Goal: Task Accomplishment & Management: Manage account settings

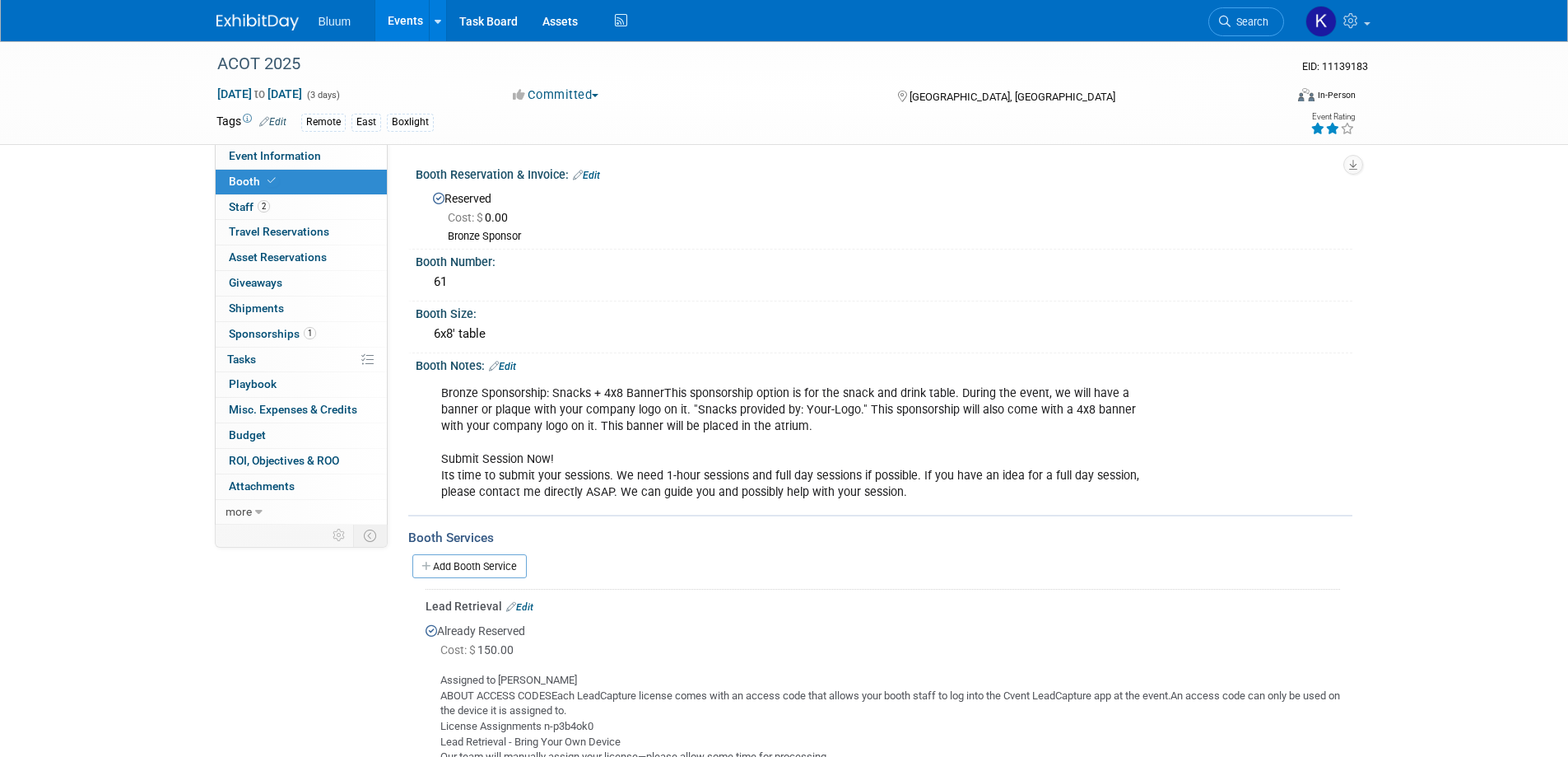
click at [391, 22] on link "Events" at bounding box center [406, 21] width 60 height 41
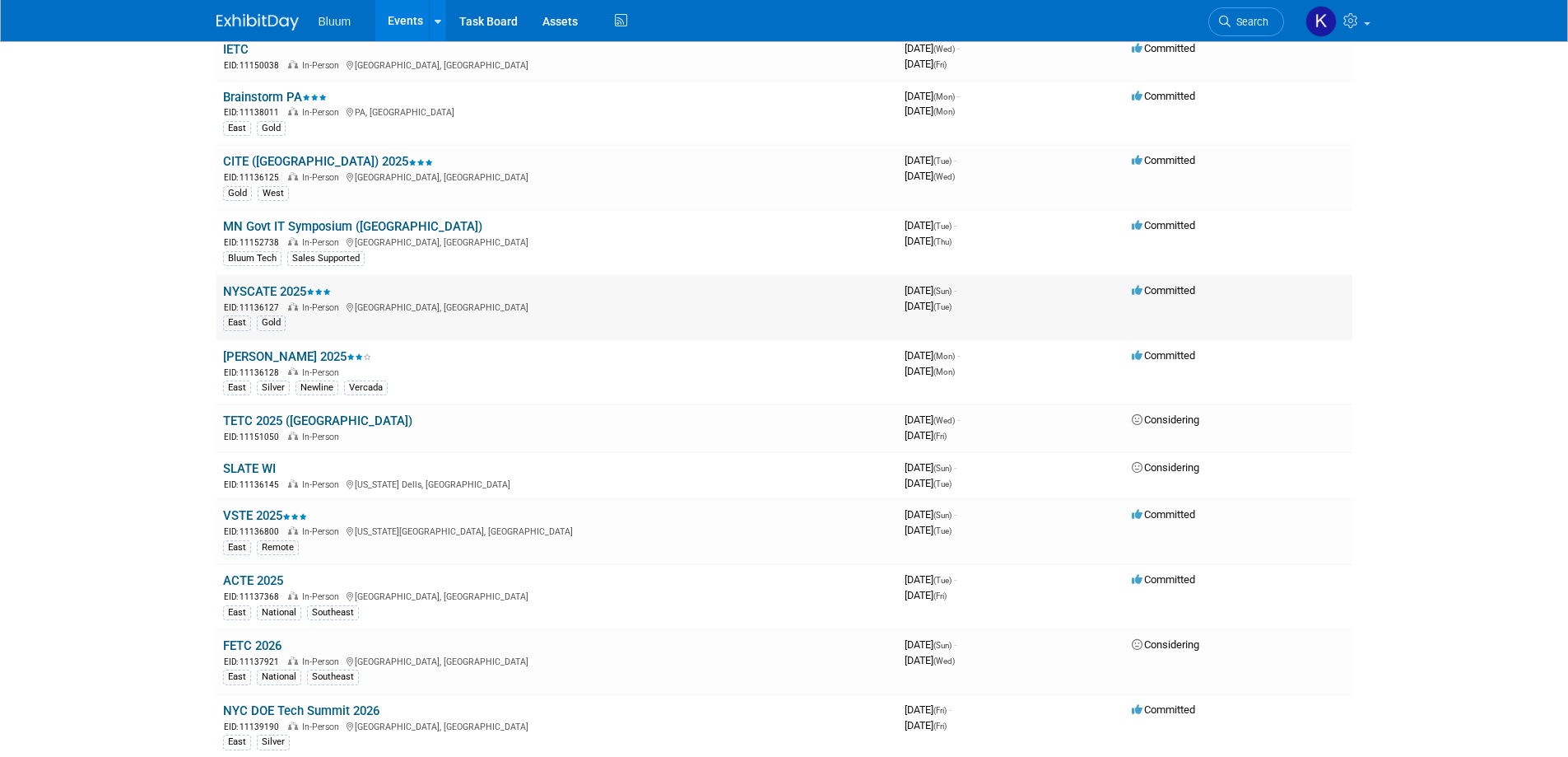
scroll to position [1152, 0]
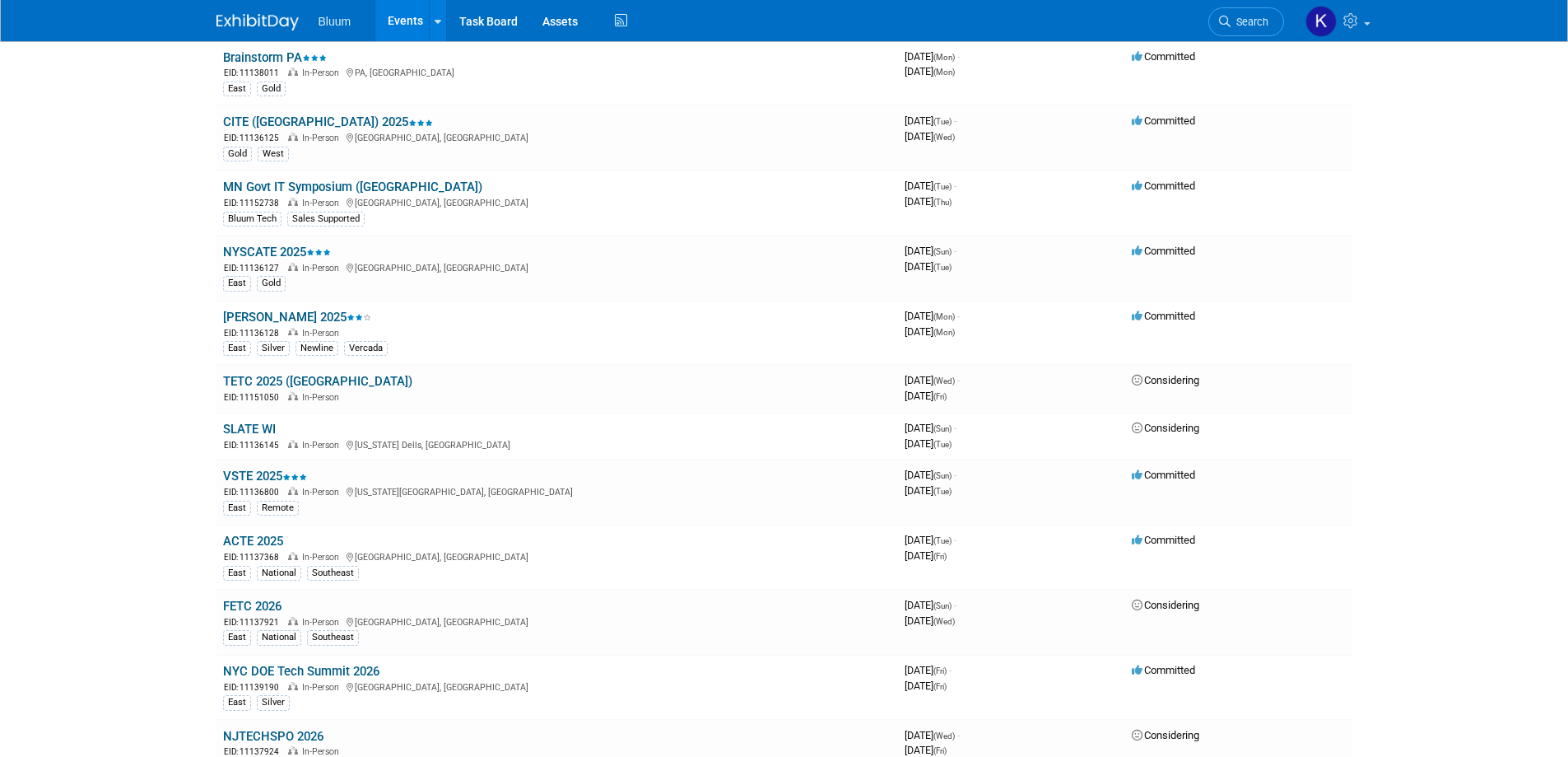
click at [252, 317] on link "[PERSON_NAME] 2025" at bounding box center [297, 317] width 148 height 15
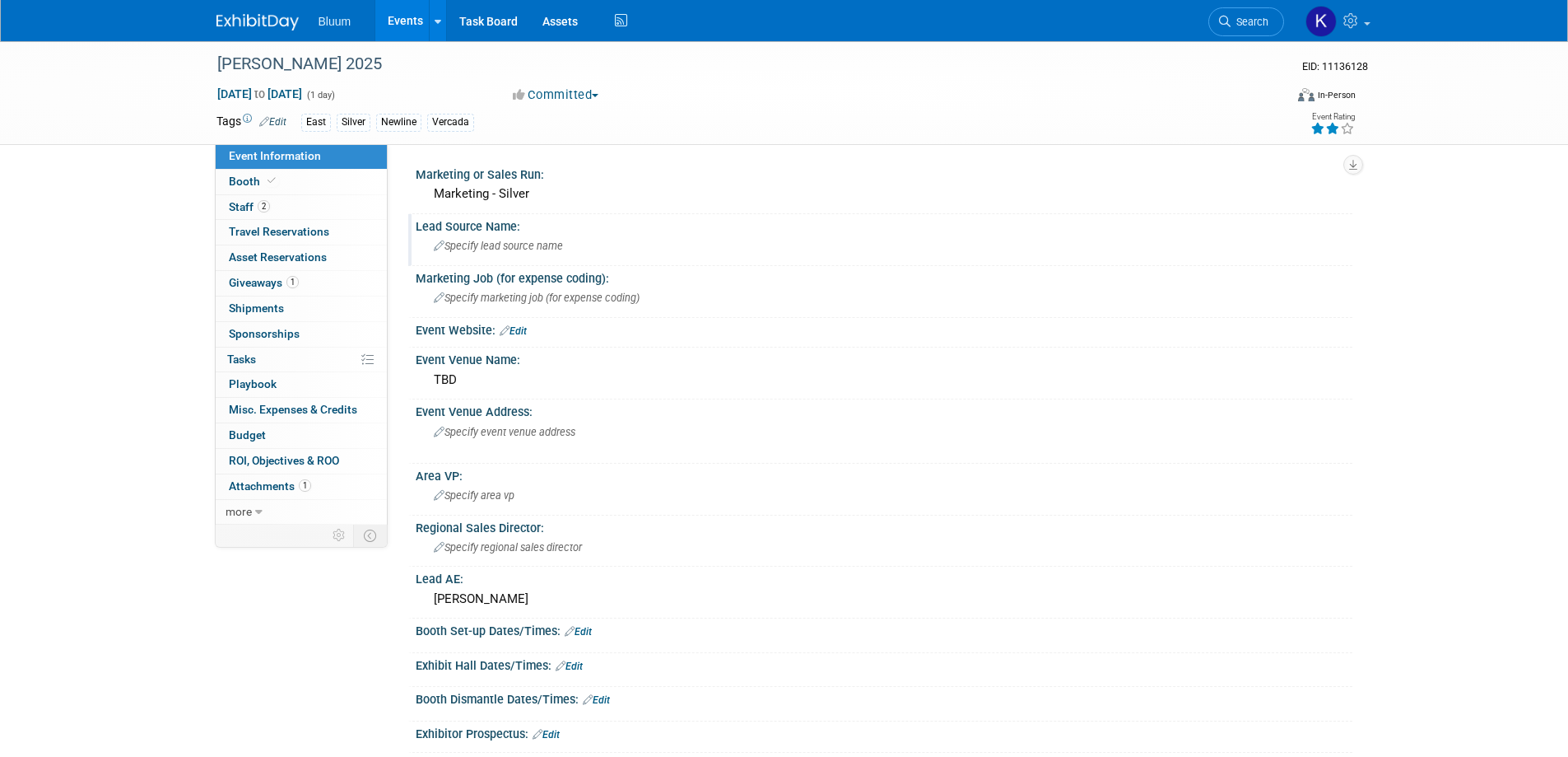
click at [475, 261] on div "Lead Source Name: Specify lead source name" at bounding box center [880, 240] width 944 height 52
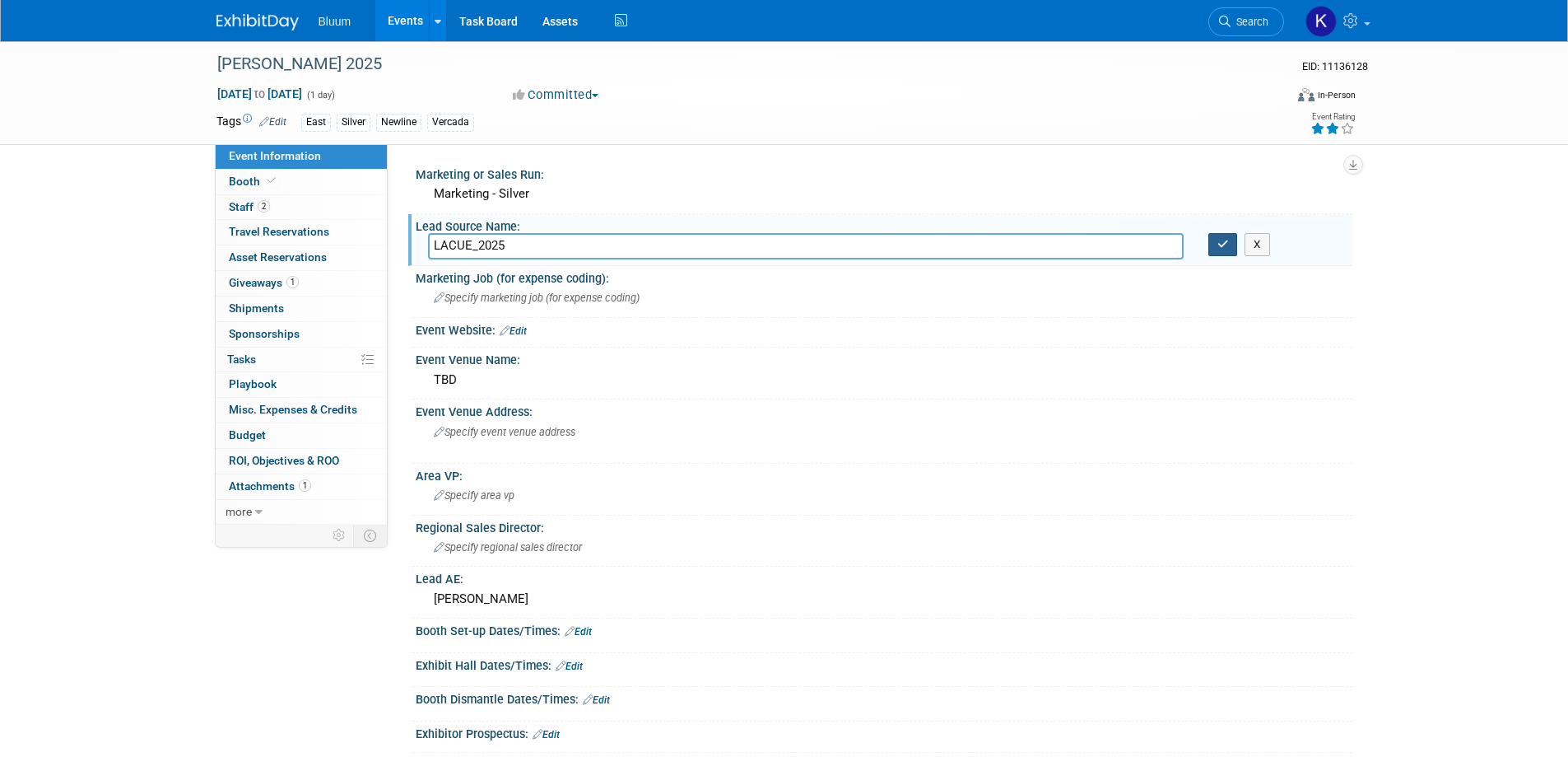
type input "LACUE_2025"
click at [1213, 249] on button "button" at bounding box center [1223, 244] width 29 height 23
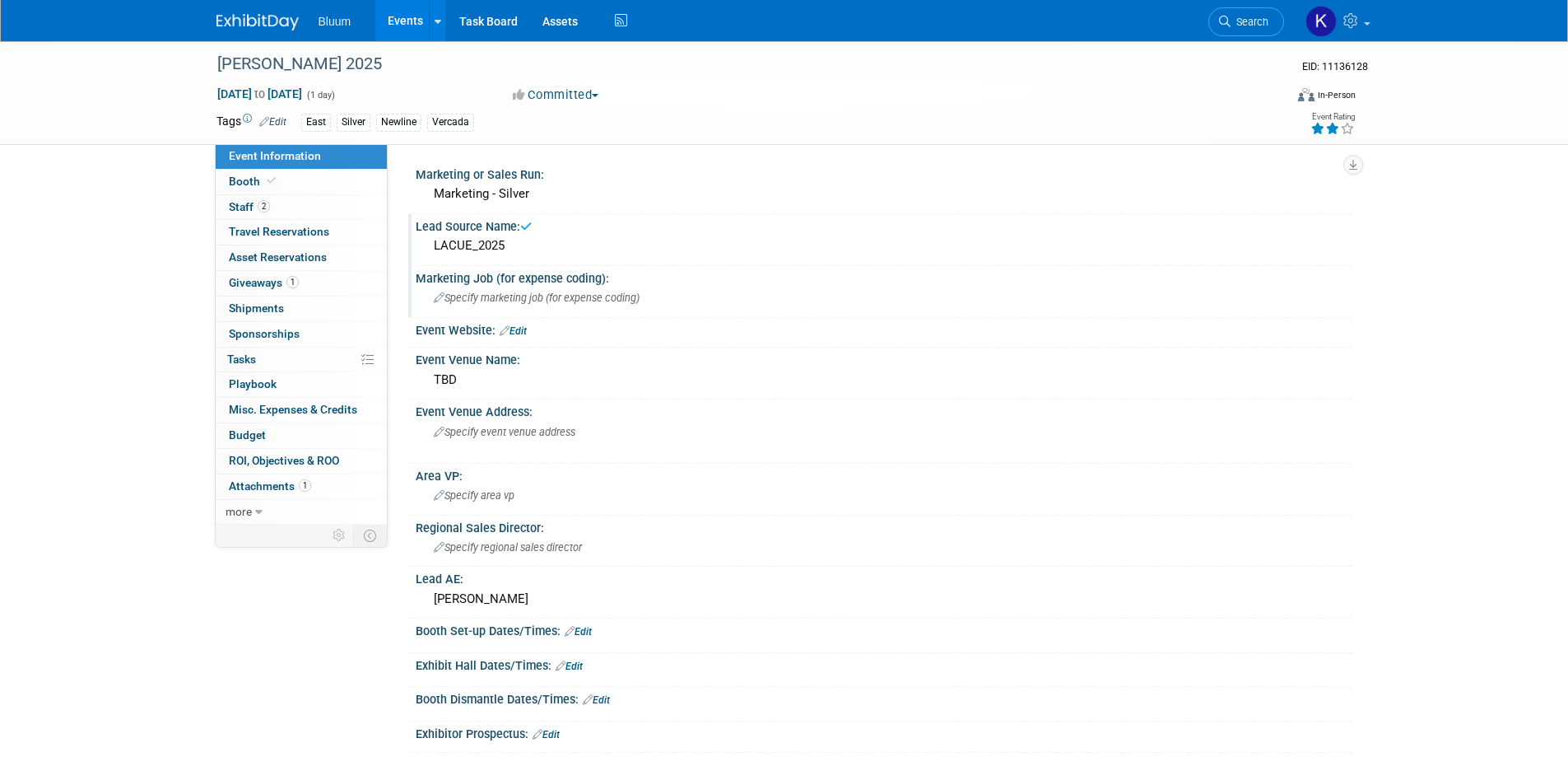
click at [463, 287] on div "Specify marketing job (for expense coding)" at bounding box center [884, 298] width 912 height 26
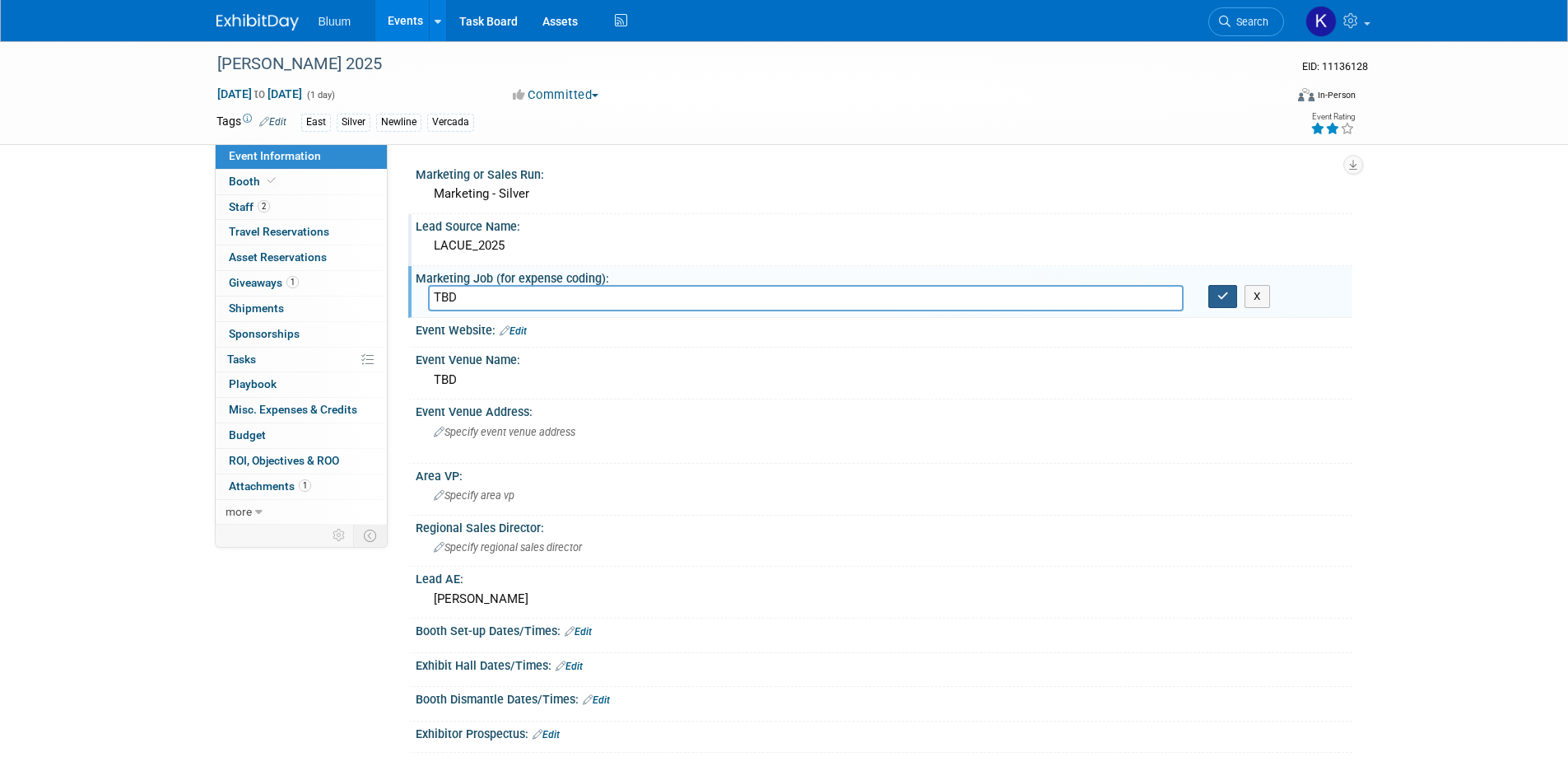
type input "TBD"
click at [1216, 301] on button "button" at bounding box center [1223, 296] width 29 height 23
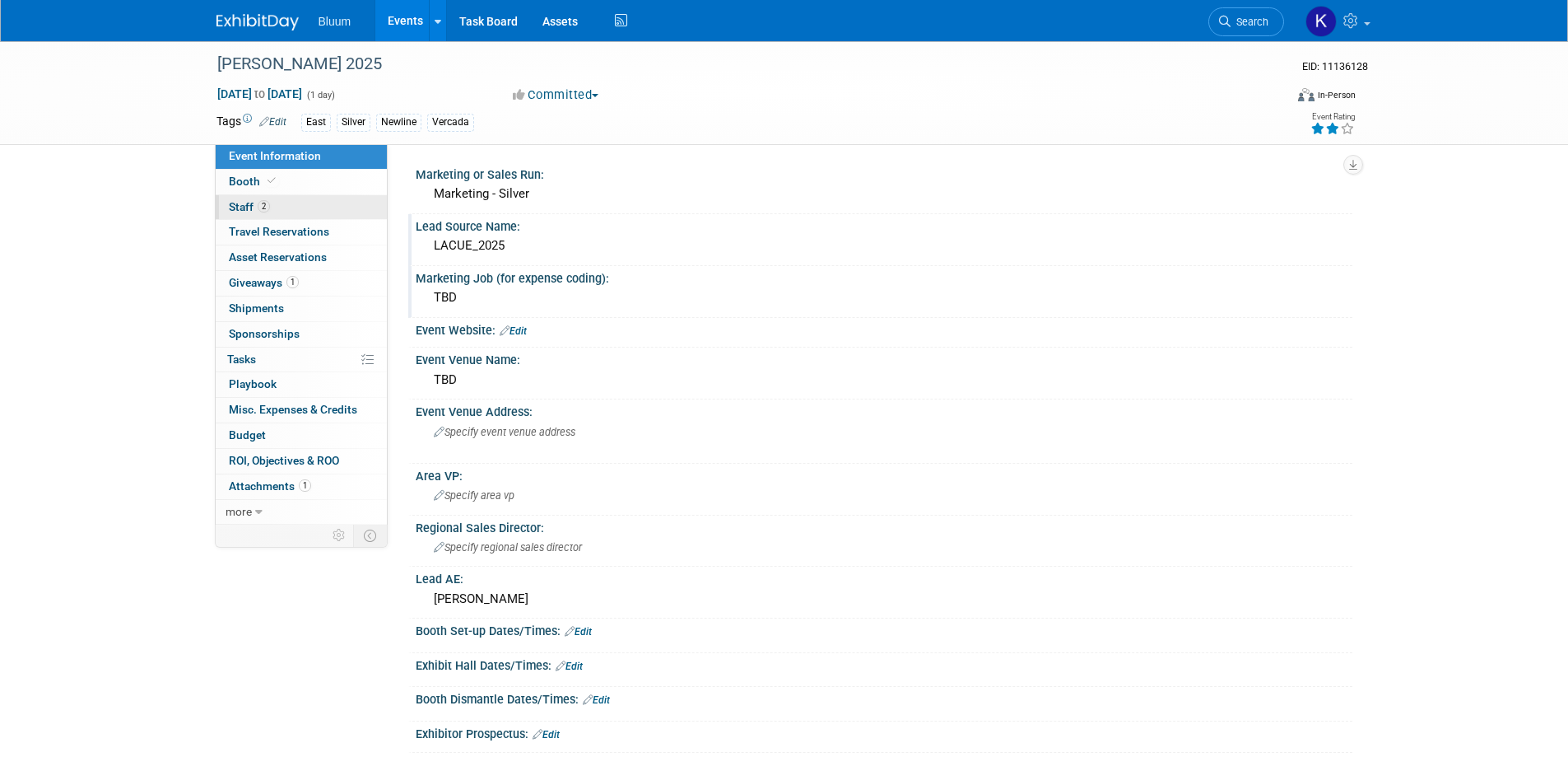
click at [250, 211] on span "Staff 2" at bounding box center [249, 206] width 41 height 13
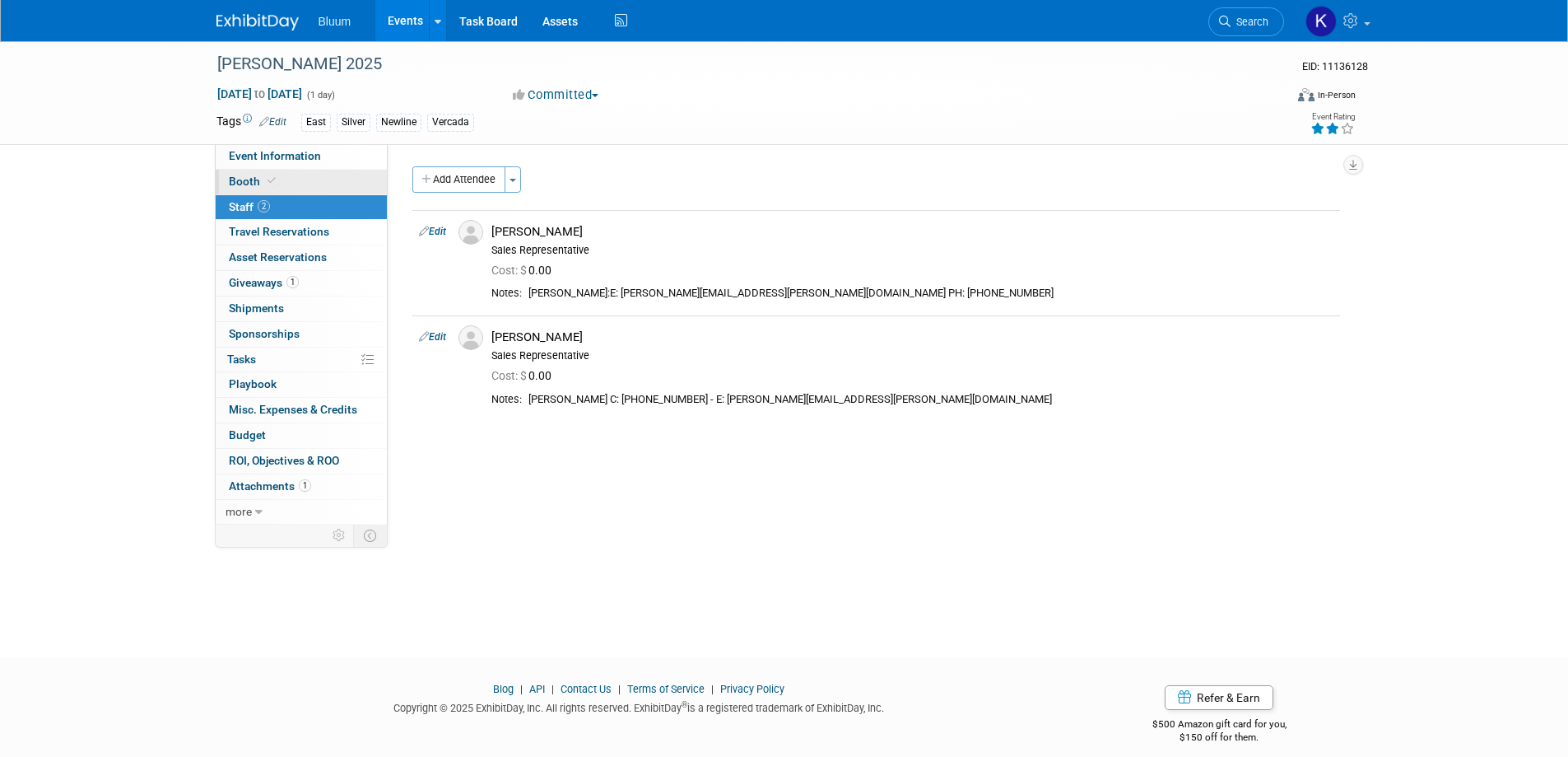
click at [247, 188] on link "Booth" at bounding box center [301, 181] width 171 height 25
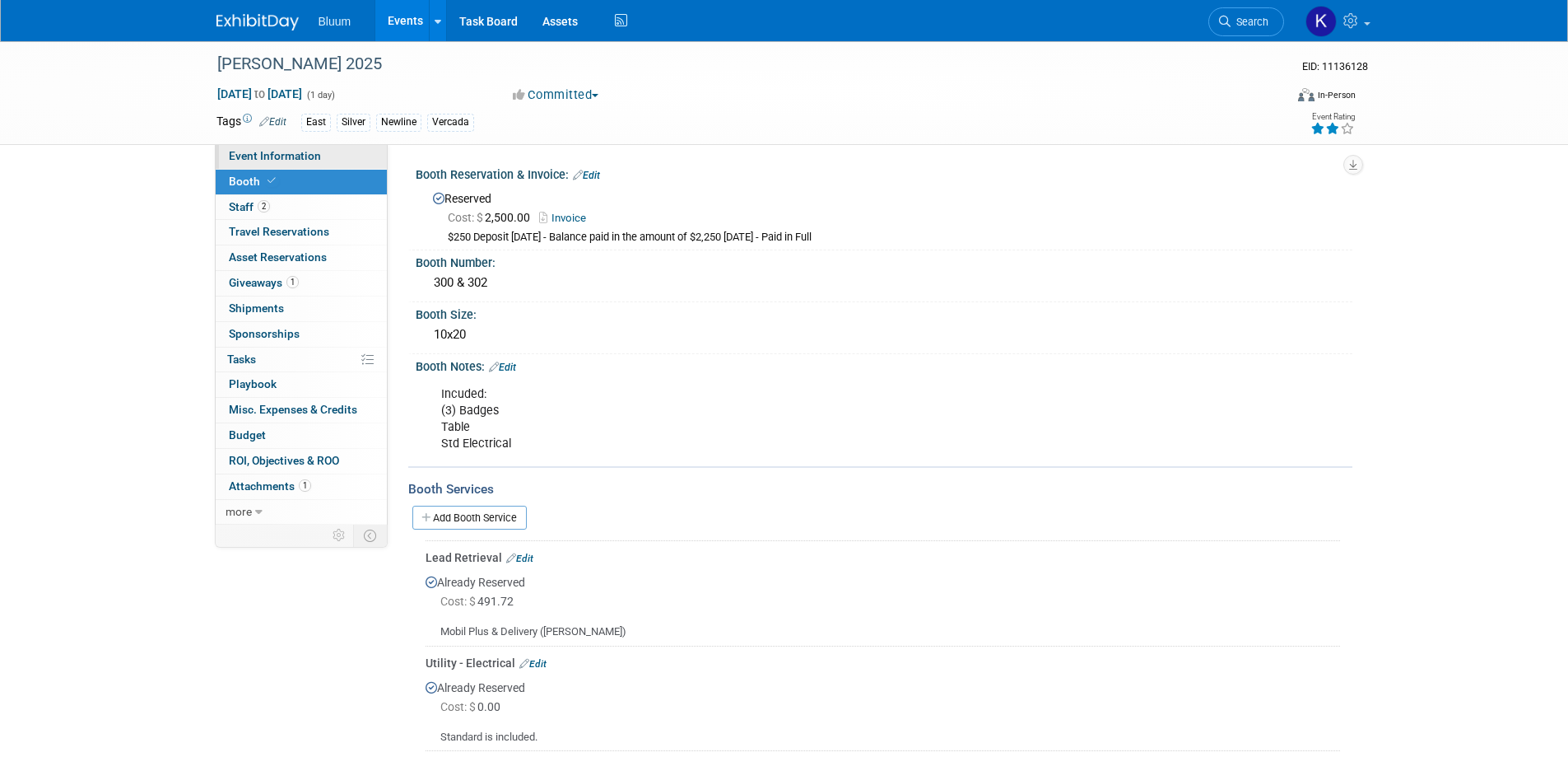
click at [249, 161] on span "Event Information" at bounding box center [274, 155] width 92 height 13
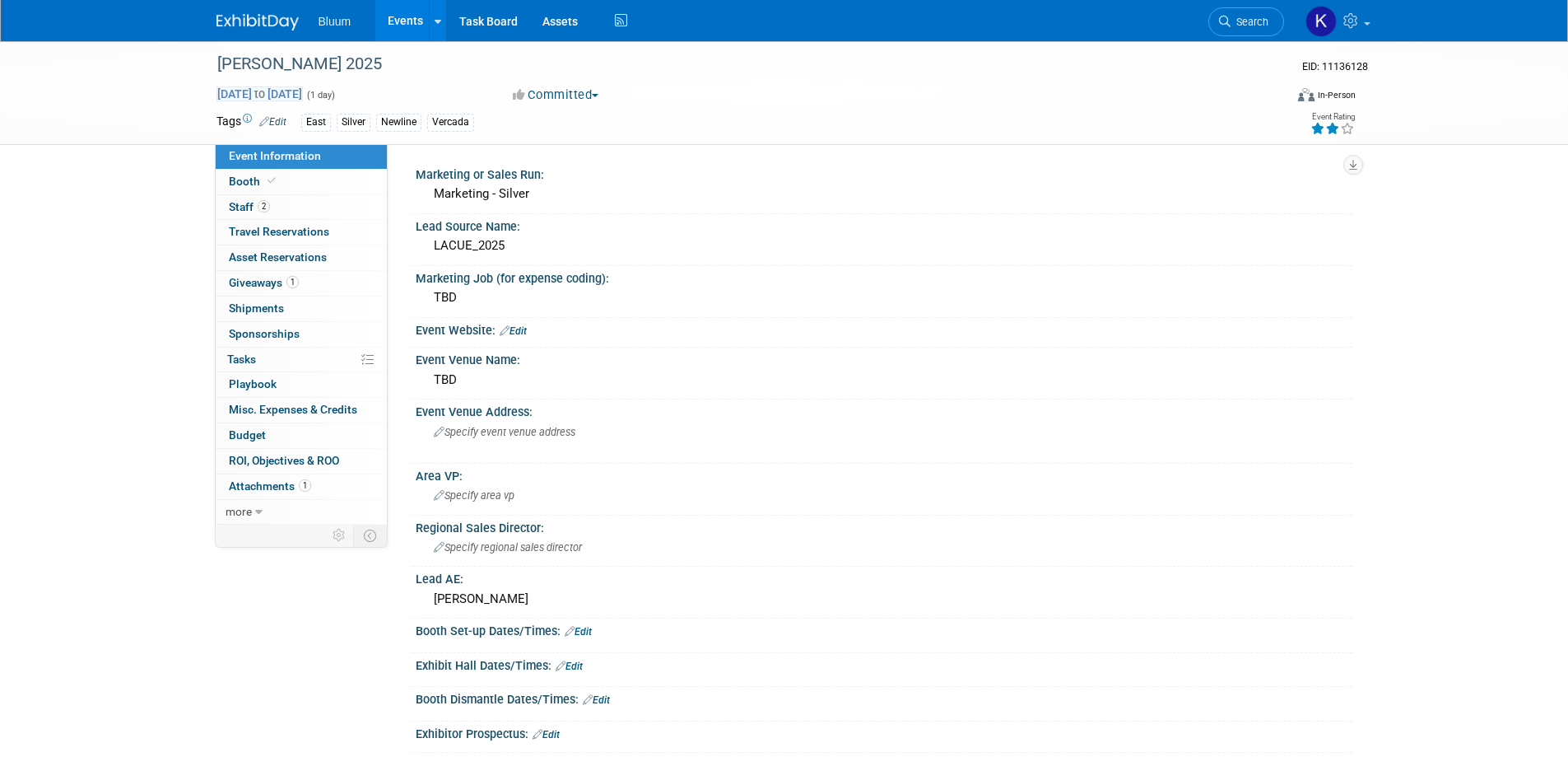
click at [303, 95] on span "Dec 1, 2025 to Dec 1, 2025" at bounding box center [260, 93] width 86 height 15
type input "Dec 1, 2025"
select select "11"
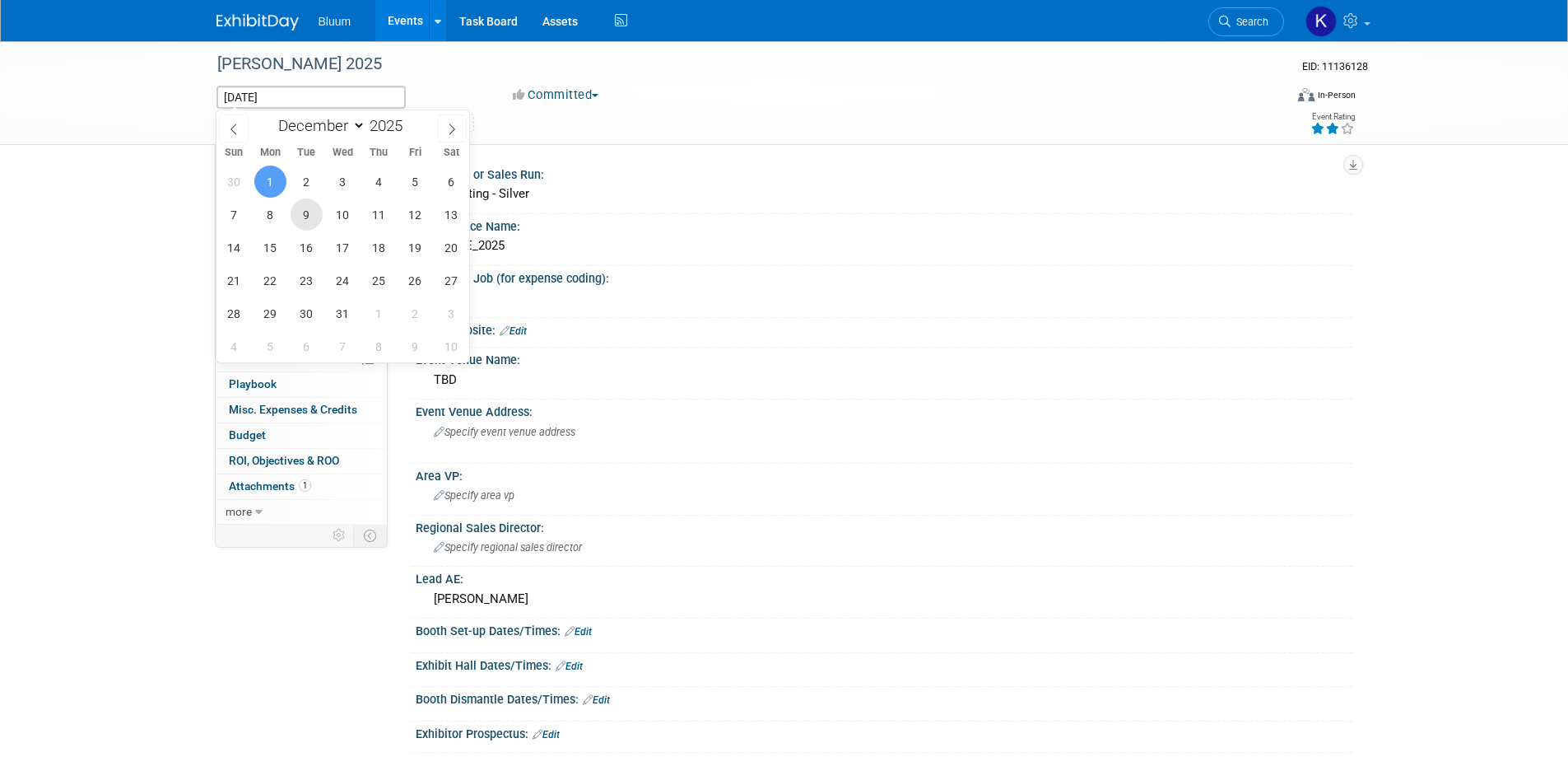
click at [310, 216] on span "9" at bounding box center [306, 214] width 32 height 32
type input "Dec 9, 2025"
click at [368, 217] on span "11" at bounding box center [379, 214] width 32 height 32
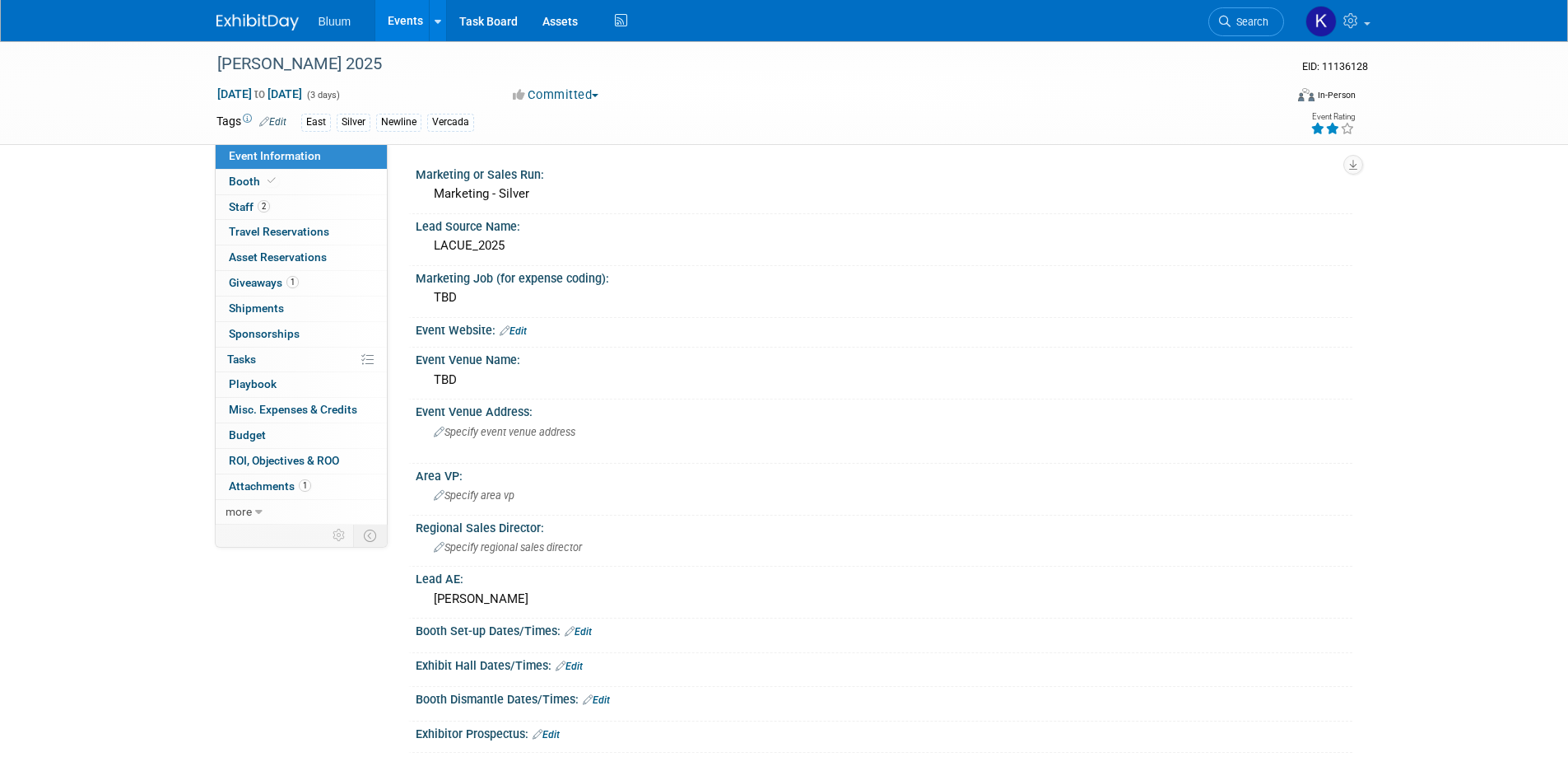
click at [400, 16] on link "Events" at bounding box center [406, 21] width 60 height 41
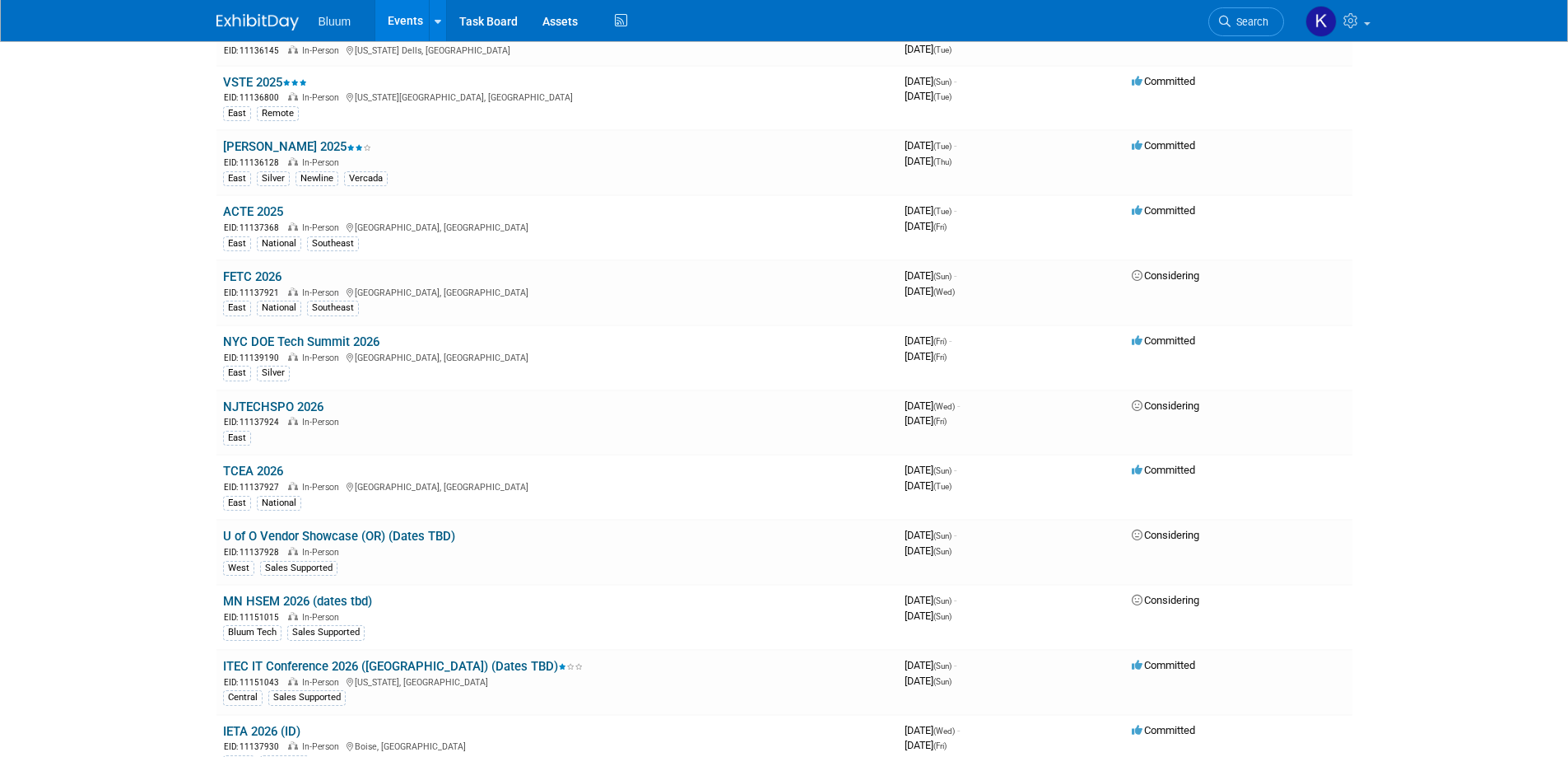
scroll to position [1399, 0]
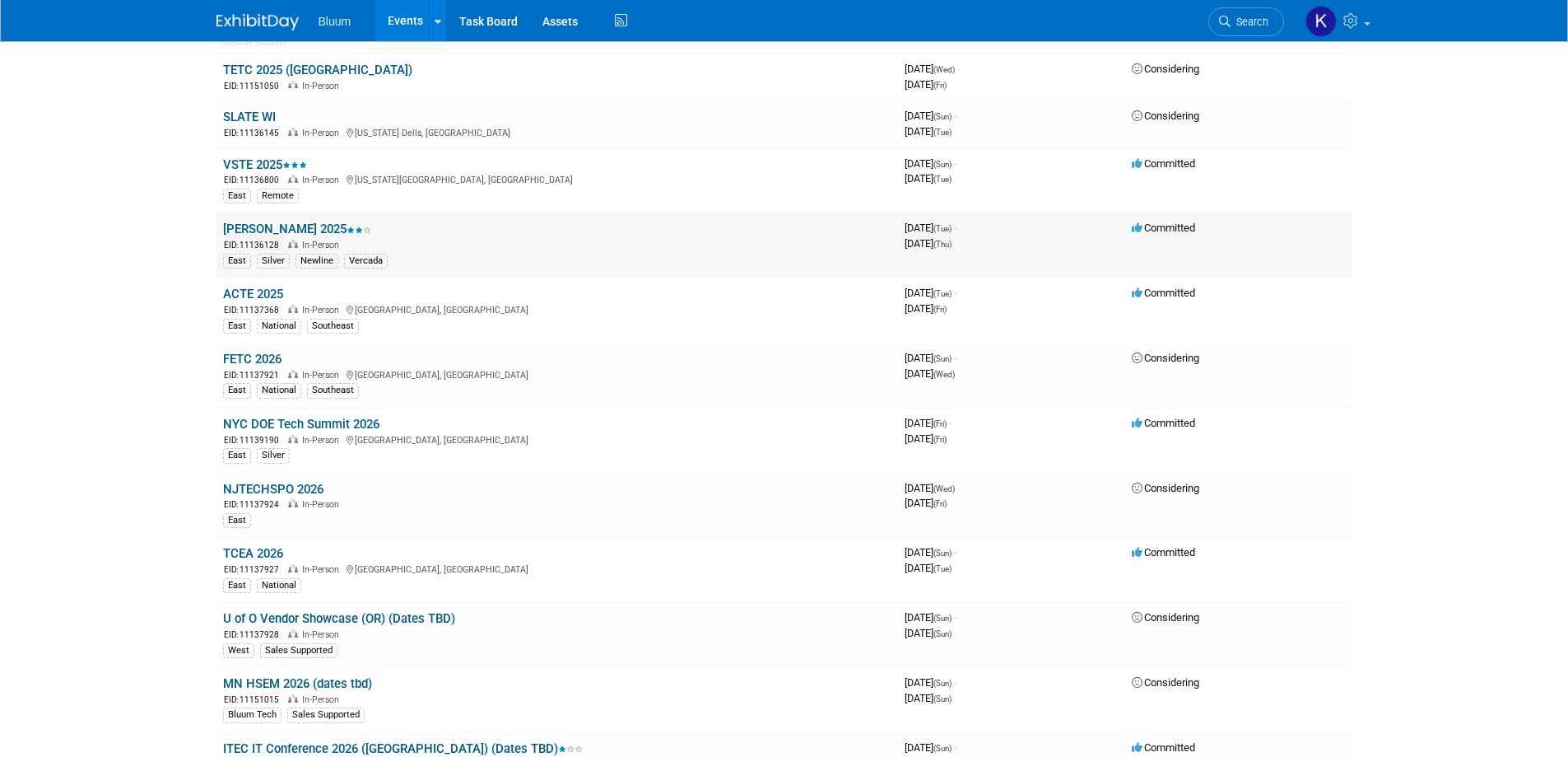
click at [347, 234] on span at bounding box center [359, 230] width 25 height 8
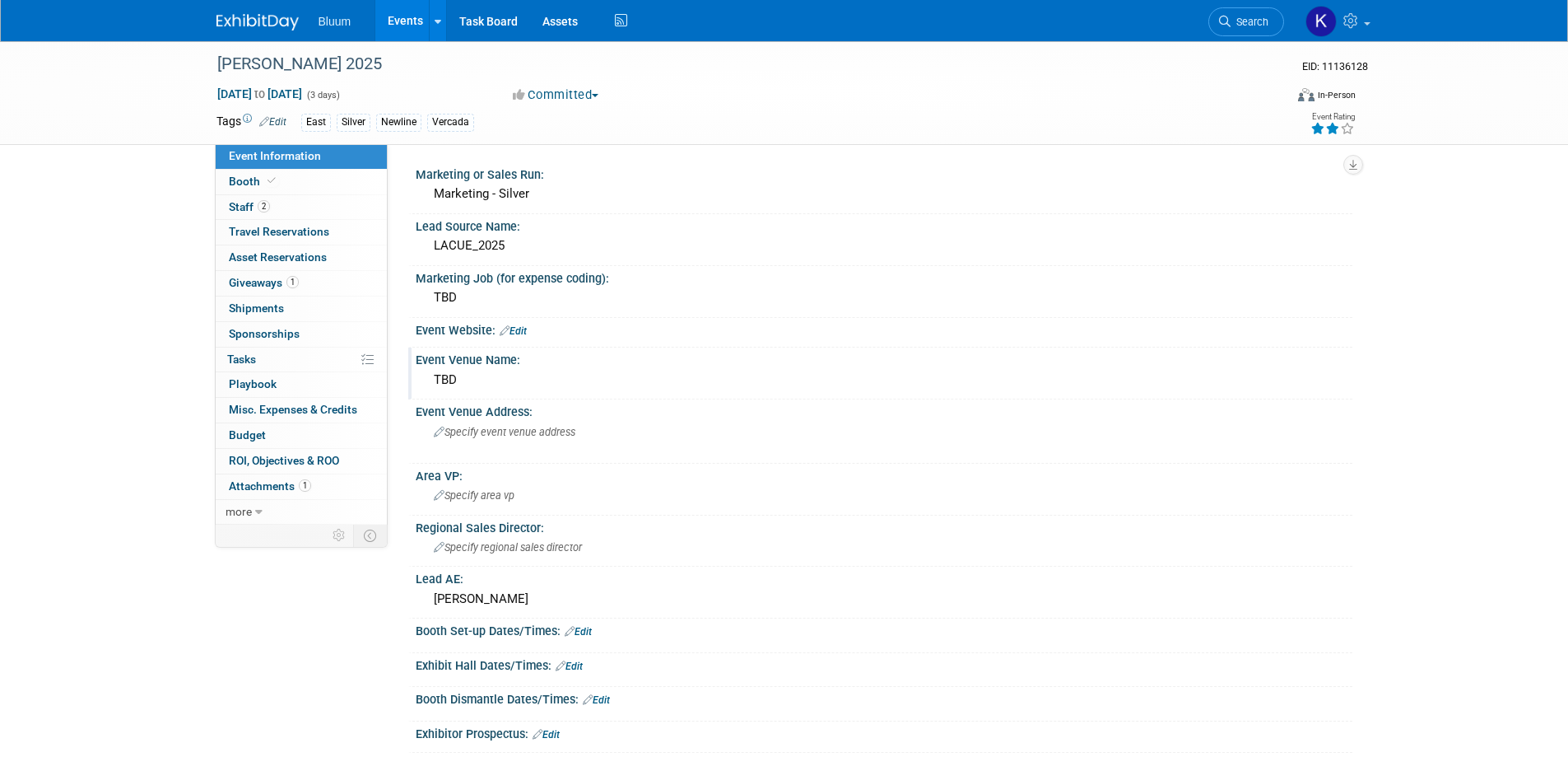
click at [472, 372] on div "TBD" at bounding box center [884, 380] width 912 height 26
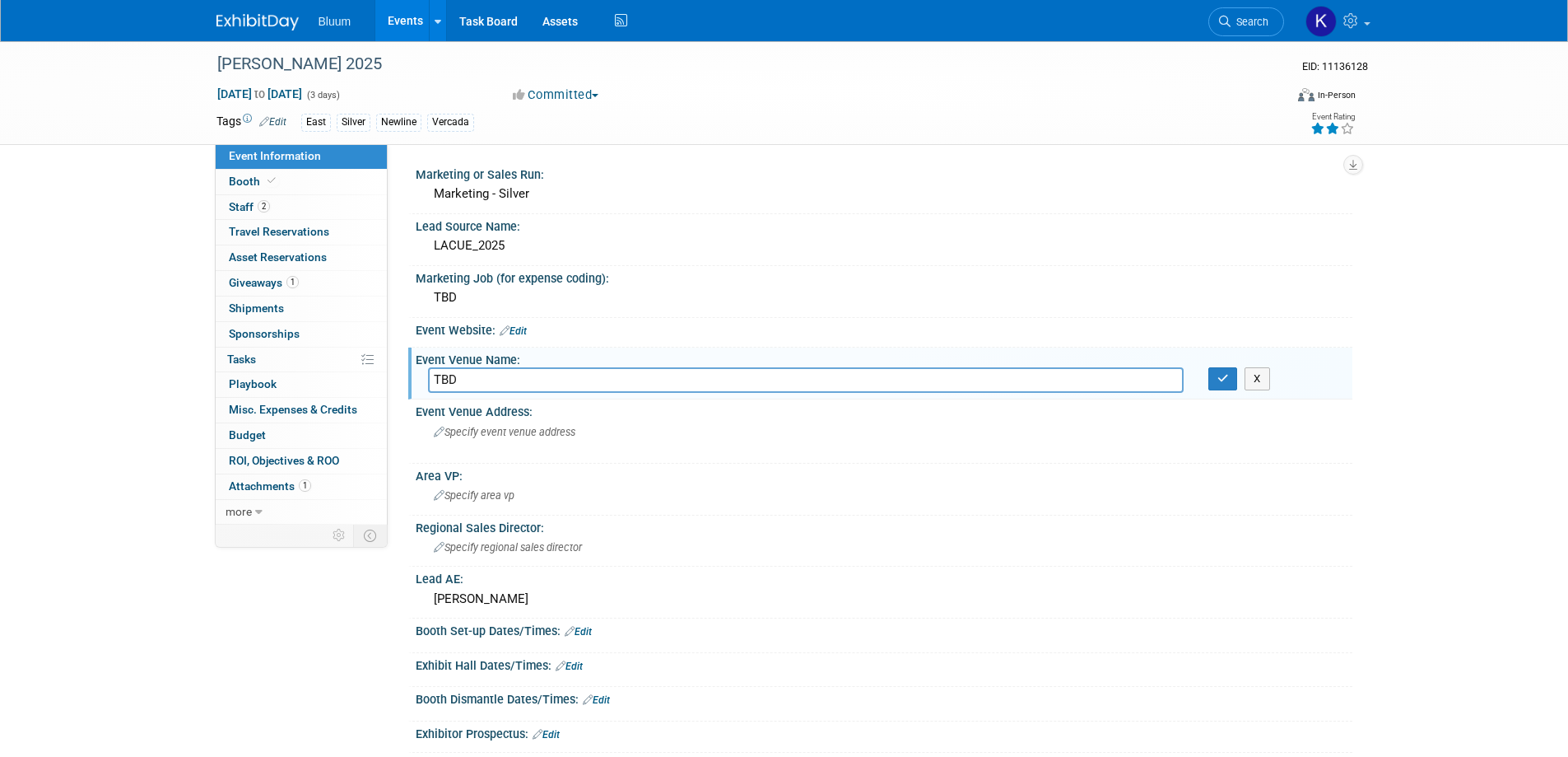
drag, startPoint x: 467, startPoint y: 375, endPoint x: 415, endPoint y: 380, distance: 52.2
click at [416, 380] on div "TBD" at bounding box center [806, 380] width 780 height 26
drag, startPoint x: 589, startPoint y: 377, endPoint x: 803, endPoint y: 401, distance: 215.3
click at [803, 401] on div "Marketing or Sales Run: Marketing - Silver Lead Source Name: LACUE_2025 Marketi…" at bounding box center [876, 590] width 928 height 855
type input "Hyatt Regency New Orleans"
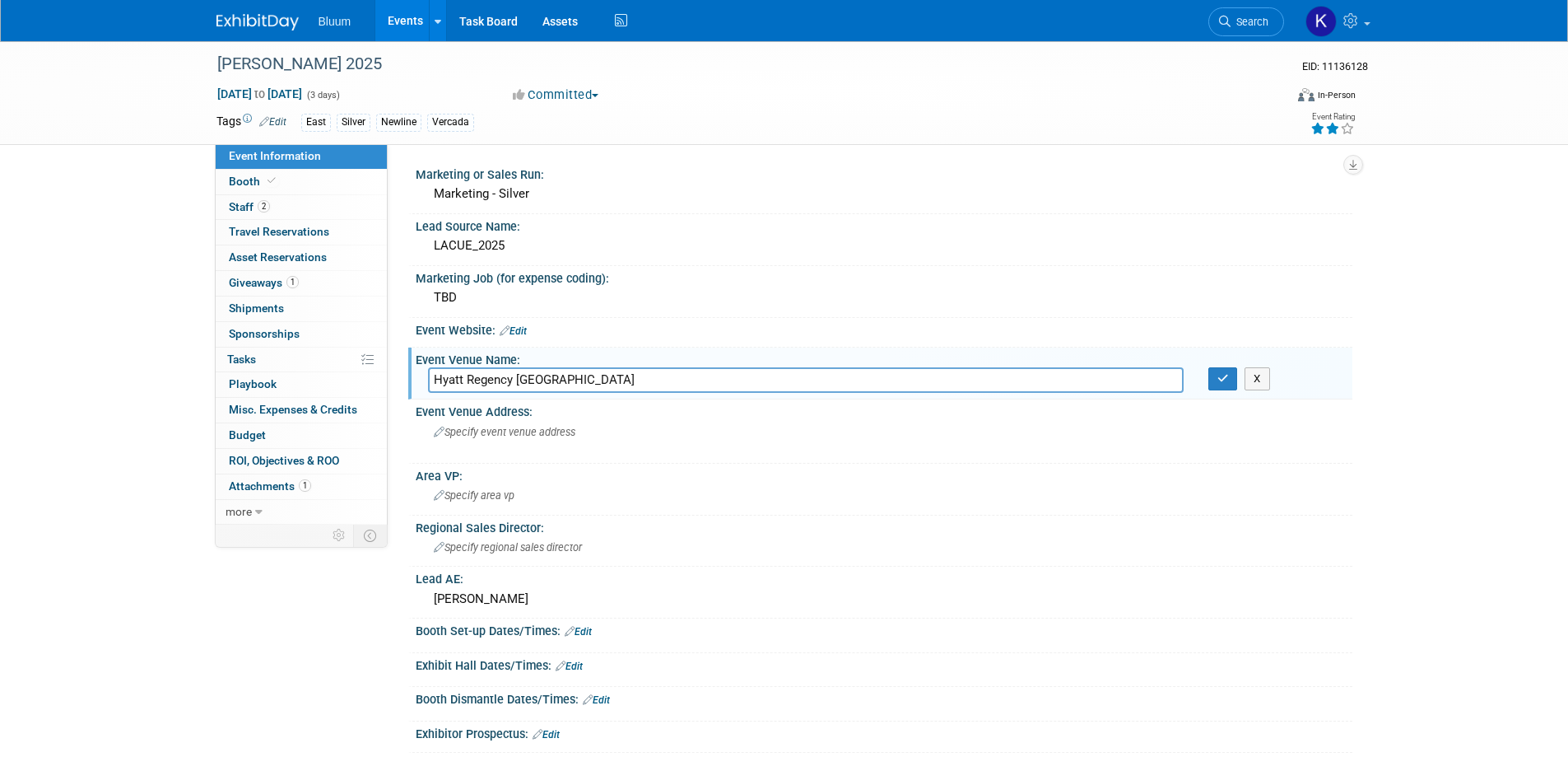
click at [1211, 397] on div "Event Venue Name: TBD Hyatt Regency New Orleans X" at bounding box center [880, 374] width 944 height 52
click at [1213, 390] on div "Hyatt Regency New Orleans X" at bounding box center [884, 380] width 936 height 26
click at [1213, 385] on button "button" at bounding box center [1223, 378] width 29 height 23
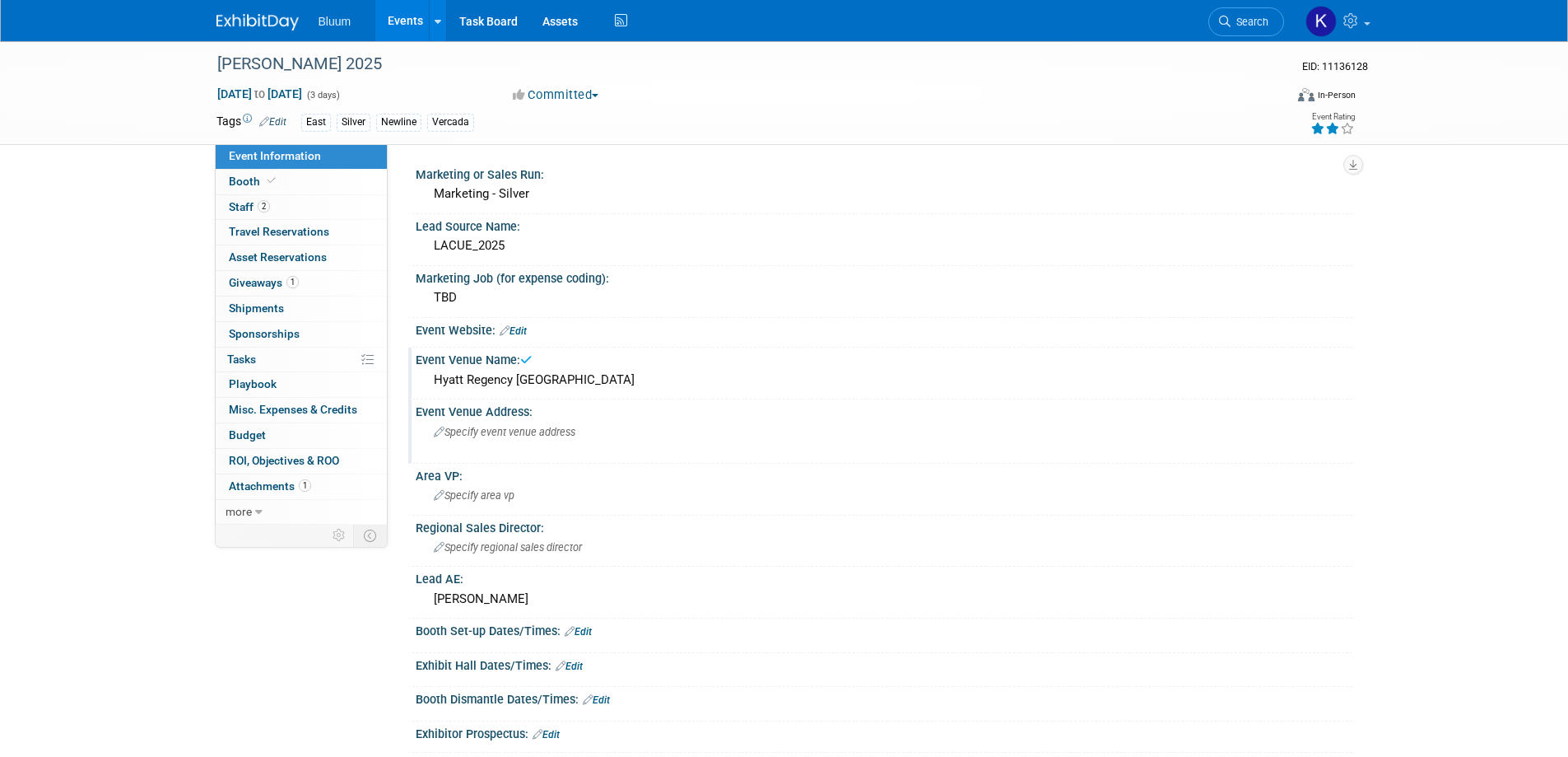
click at [496, 419] on div "Specify event venue address" at bounding box center [610, 438] width 365 height 38
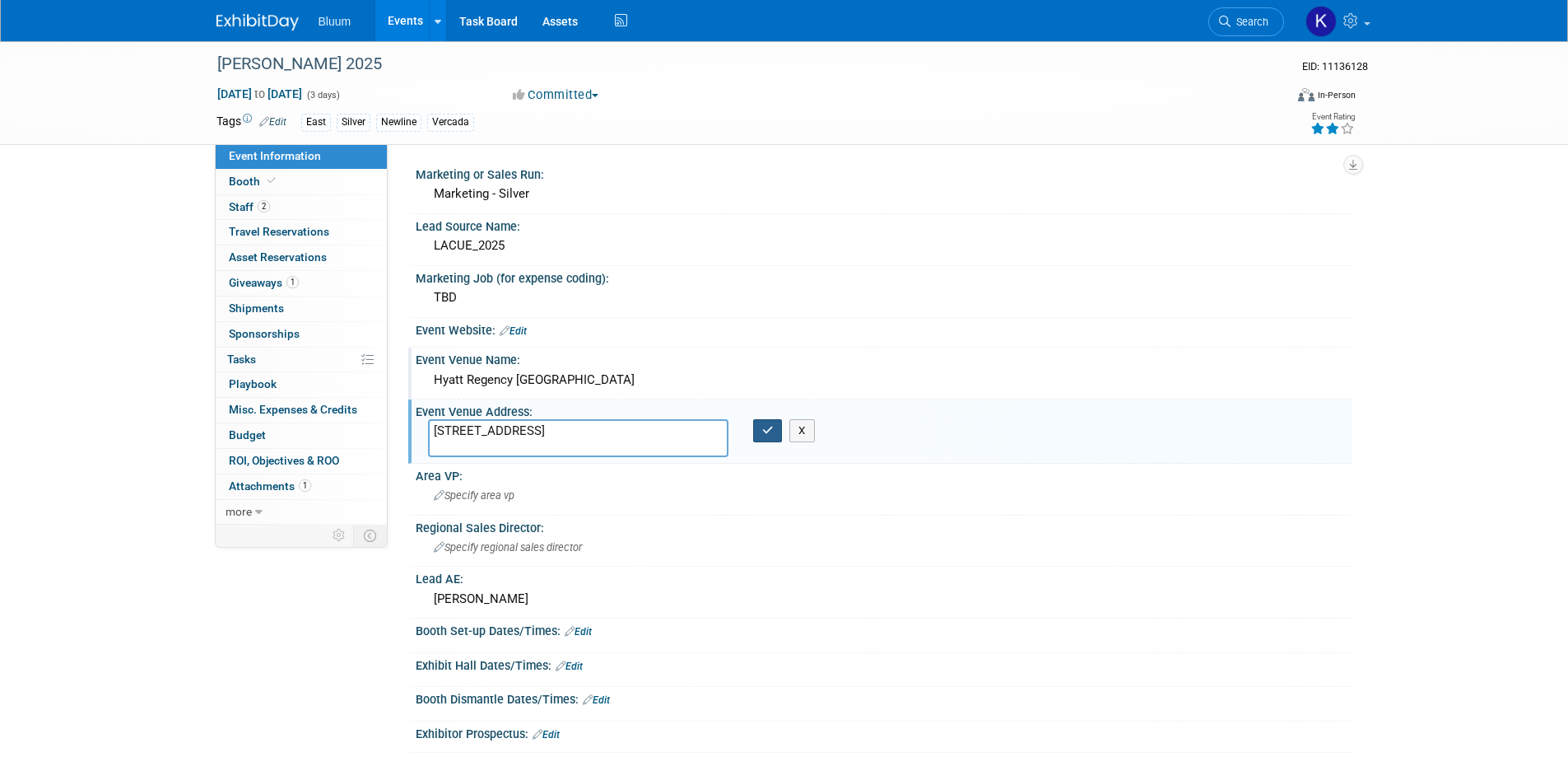
type textarea "601 Loyola Ave New Orleans, LA 70113"
click at [769, 437] on button "button" at bounding box center [768, 430] width 29 height 23
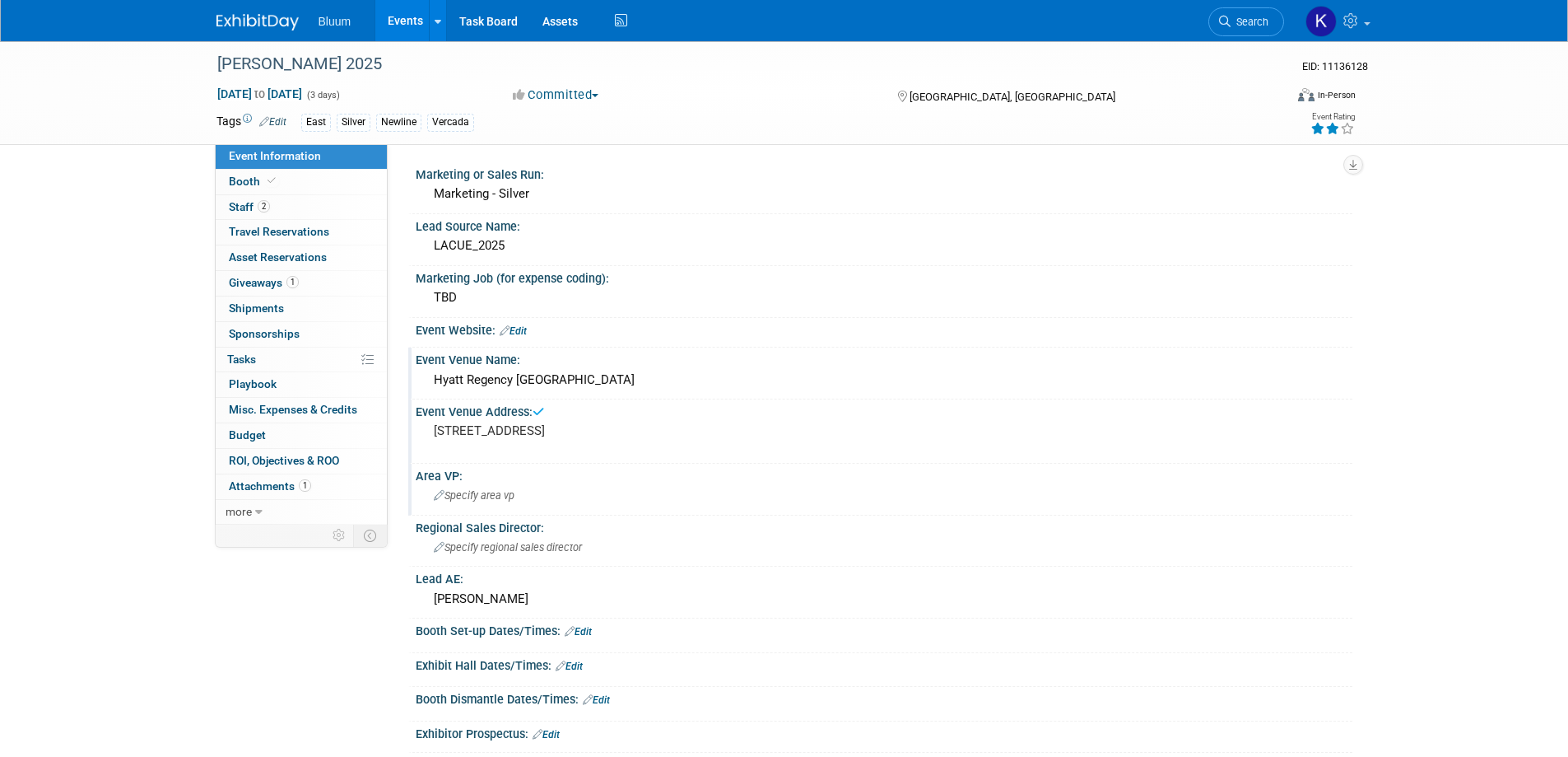
click at [480, 490] on span "Specify area vp" at bounding box center [474, 495] width 80 height 12
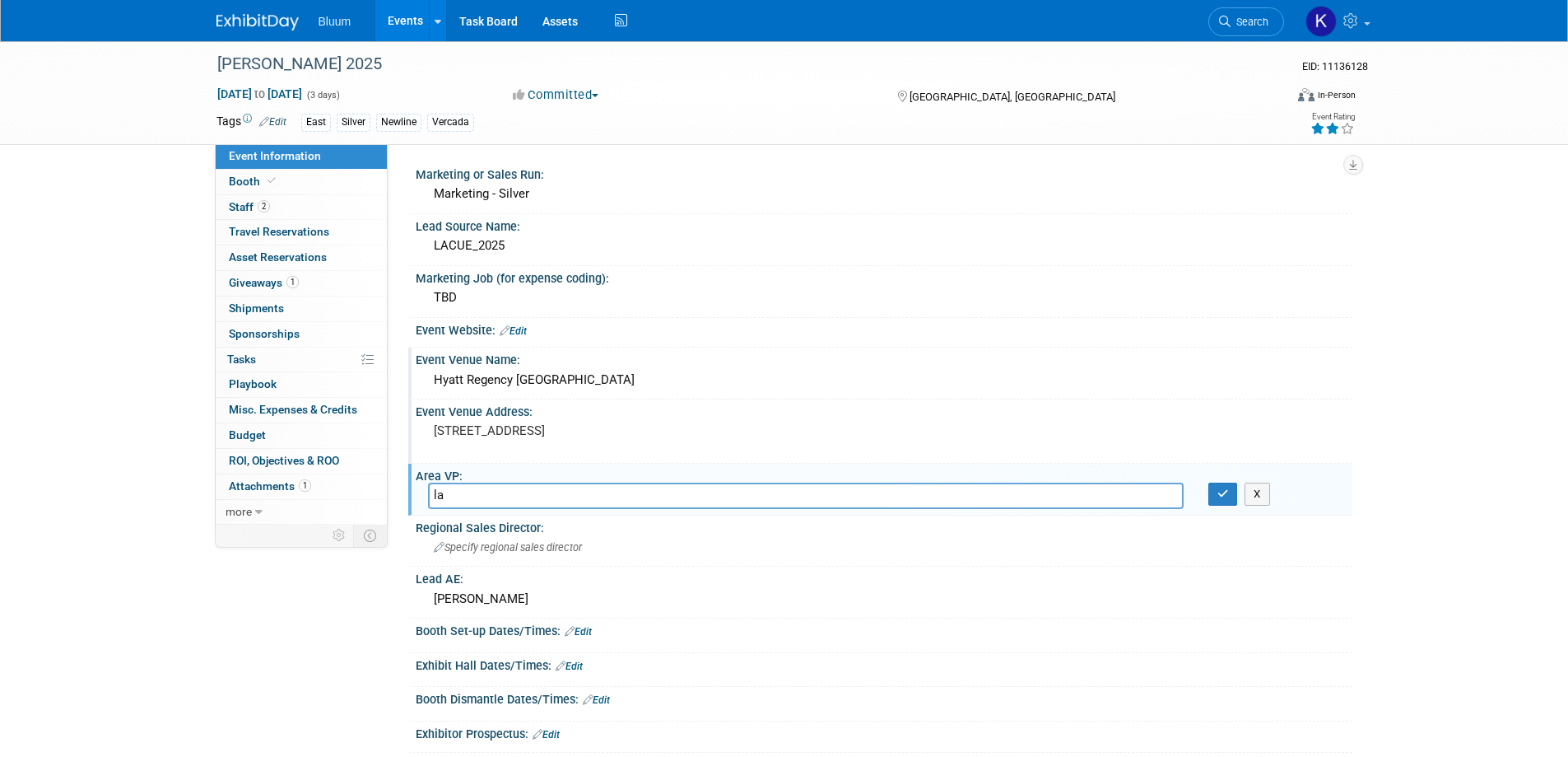
type input "l"
type input "Alan Sherbourne"
click at [1222, 500] on button "button" at bounding box center [1223, 494] width 29 height 23
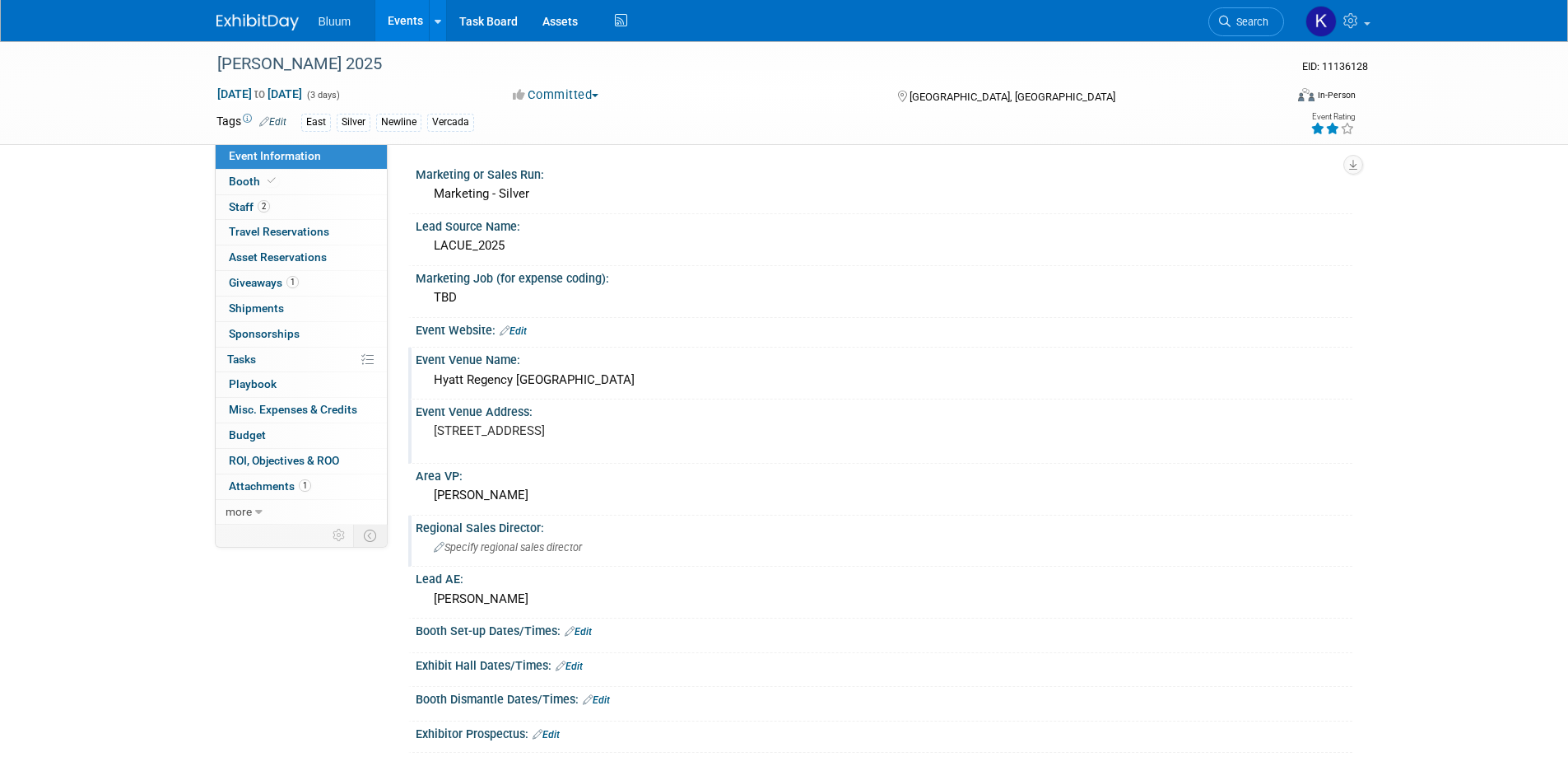
click at [538, 545] on span "Specify regional sales director" at bounding box center [508, 547] width 148 height 12
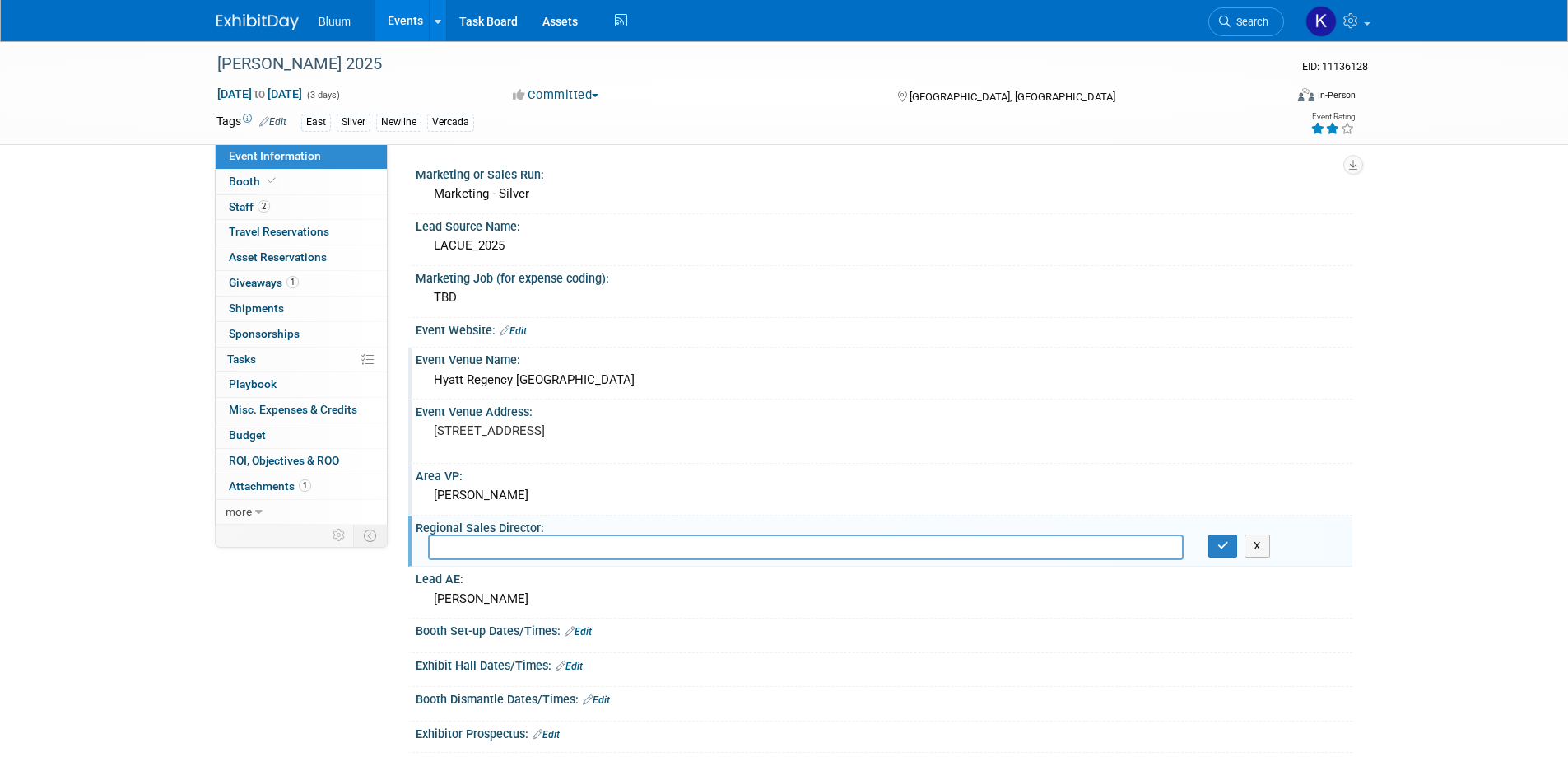
click at [539, 513] on div "Area VP: Alan Sherbourne" at bounding box center [880, 489] width 944 height 52
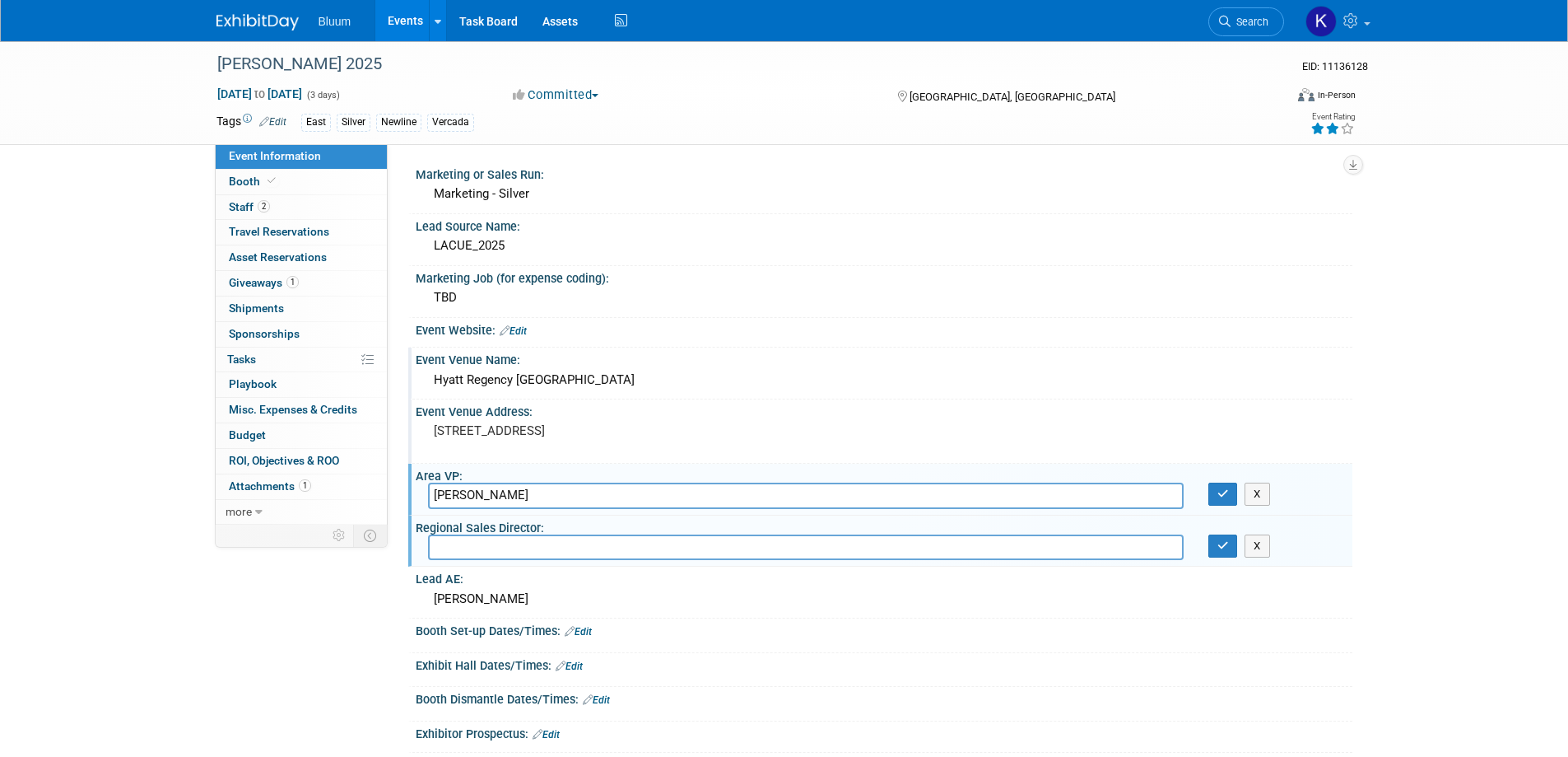
drag, startPoint x: 536, startPoint y: 501, endPoint x: 475, endPoint y: 478, distance: 65.2
click at [404, 495] on div "Marketing or Sales Run: Marketing - Silver Lead Source Name: LACUE_2025 Marketi…" at bounding box center [870, 334] width 965 height 381
click at [521, 158] on div "Marketing or Sales Run: Marketing - Silver Lead Source Name: LACUE_2025 Marketi…" at bounding box center [870, 334] width 965 height 381
click at [451, 543] on input "text" at bounding box center [806, 547] width 756 height 26
paste input "Alan Sherbourne"
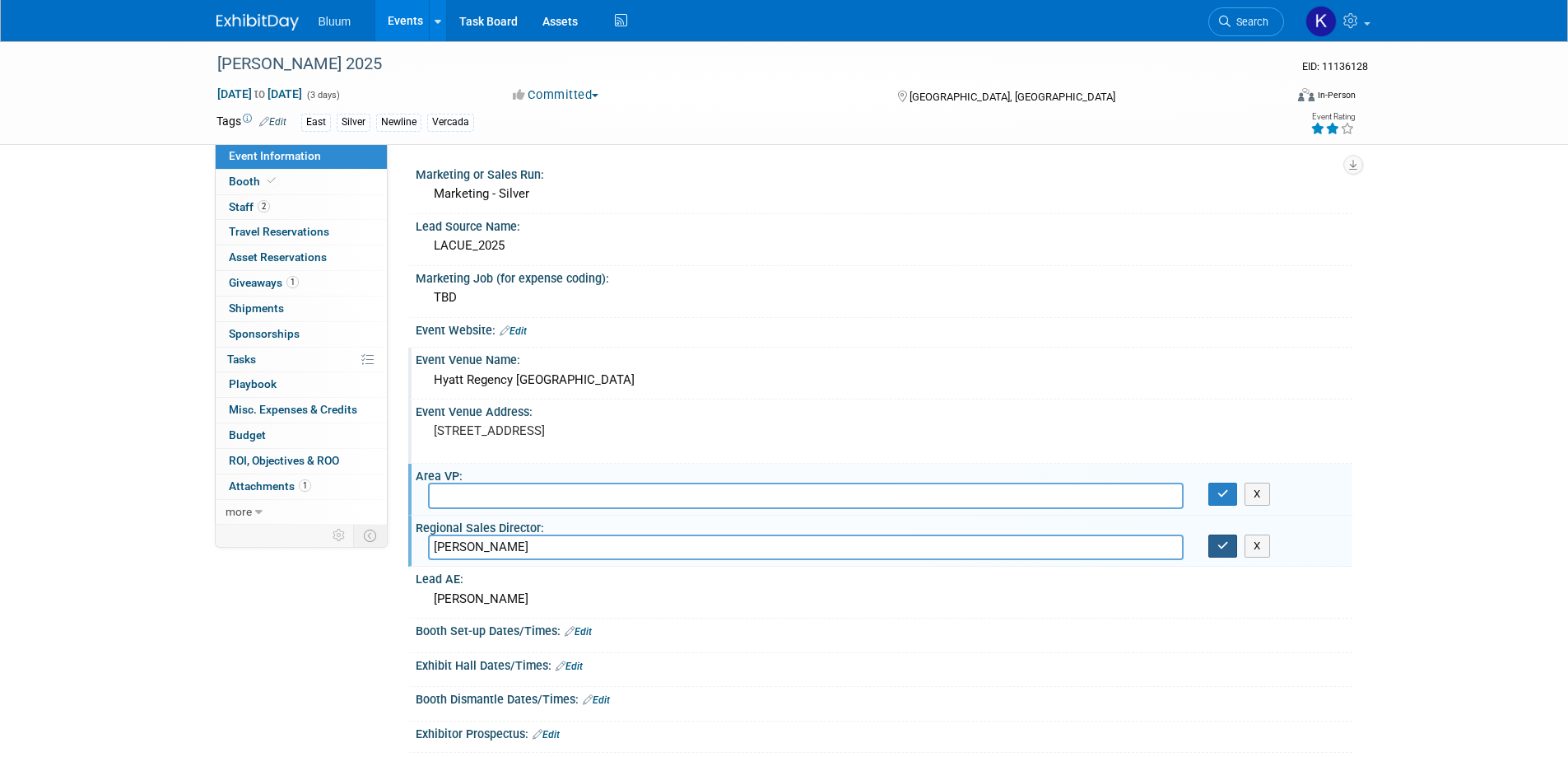
type input "Alan Sherbourne"
click at [1225, 550] on icon "button" at bounding box center [1223, 546] width 11 height 10
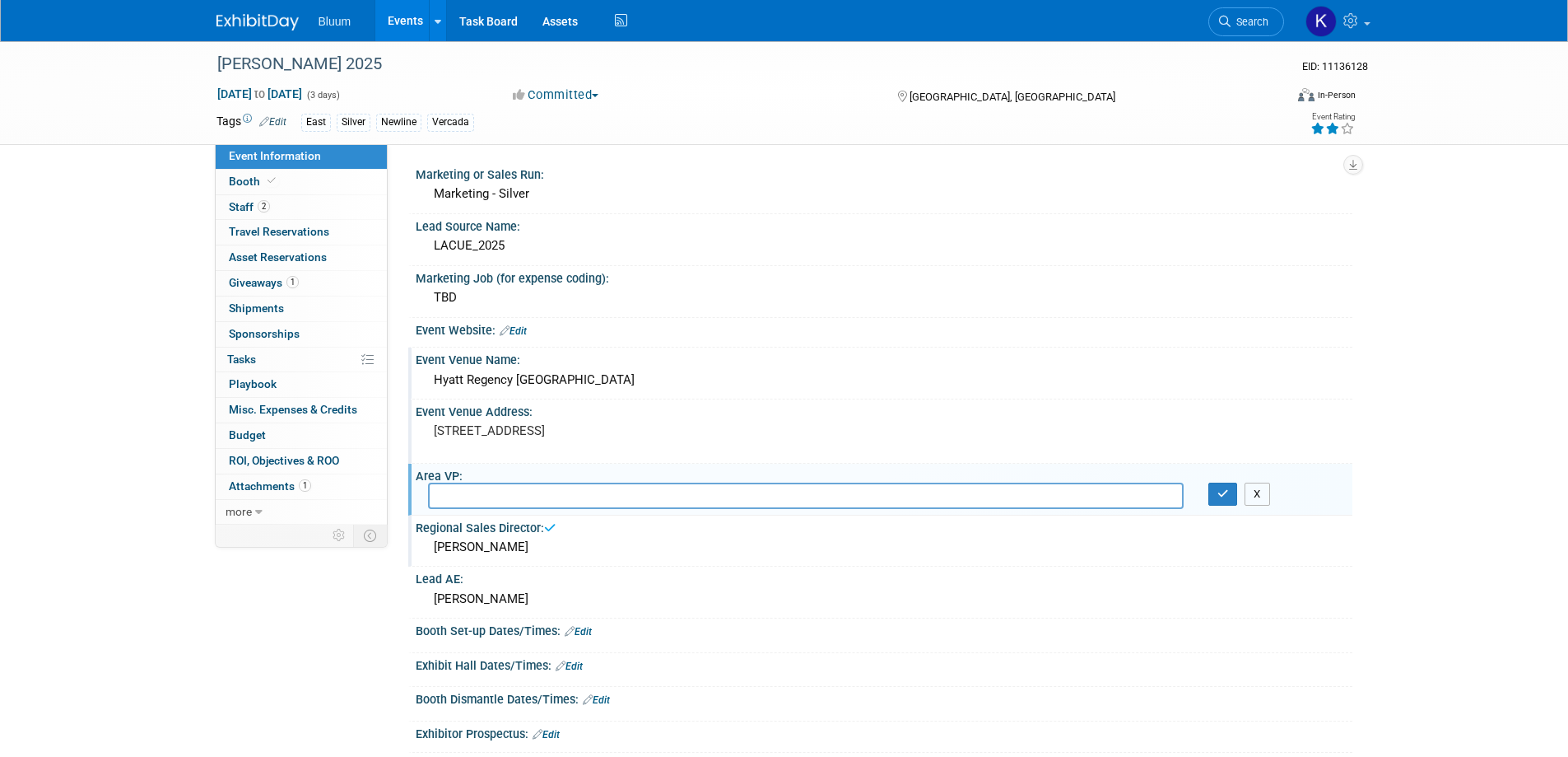
click at [1266, 488] on button "X" at bounding box center [1257, 494] width 26 height 23
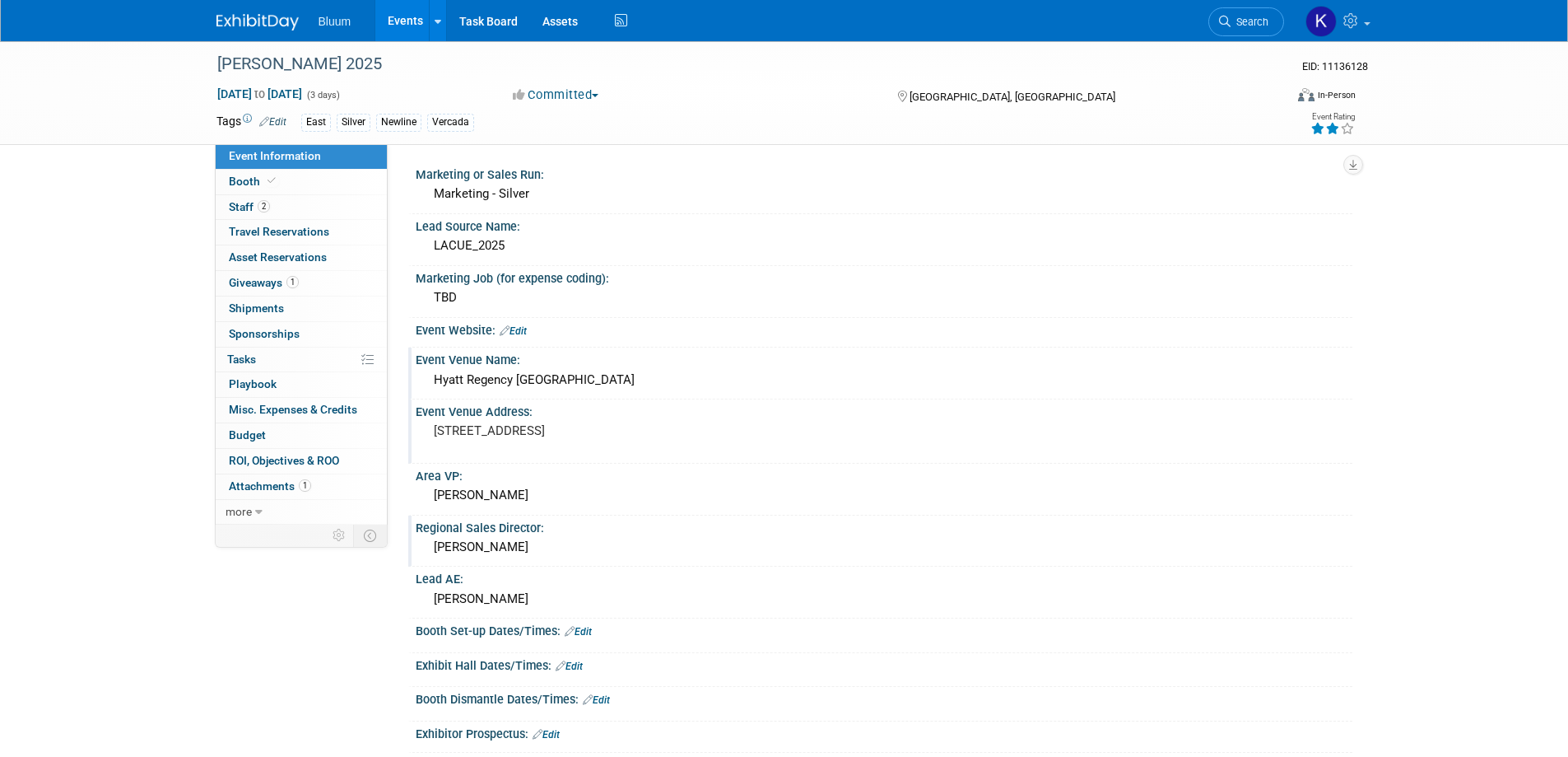
click at [484, 485] on div "Alan Sherbourne" at bounding box center [884, 495] width 912 height 26
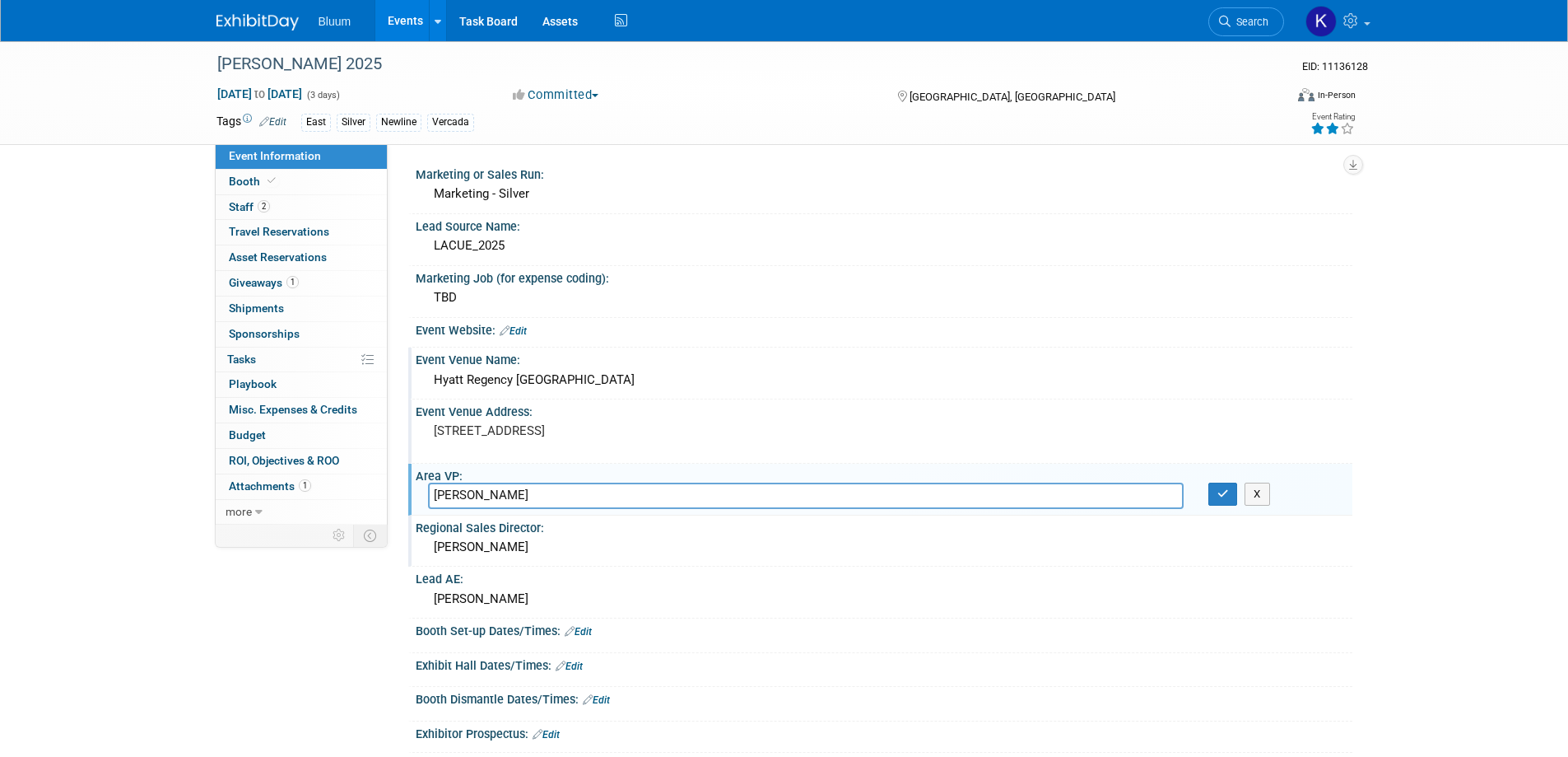
drag, startPoint x: 473, startPoint y: 511, endPoint x: 406, endPoint y: 453, distance: 88.6
click at [360, 524] on div "Event Information Event Info Booth Booth 2 Staff 2 Staff 0 Travel Reservations …" at bounding box center [784, 529] width 1161 height 976
click at [1221, 490] on icon "button" at bounding box center [1223, 494] width 11 height 10
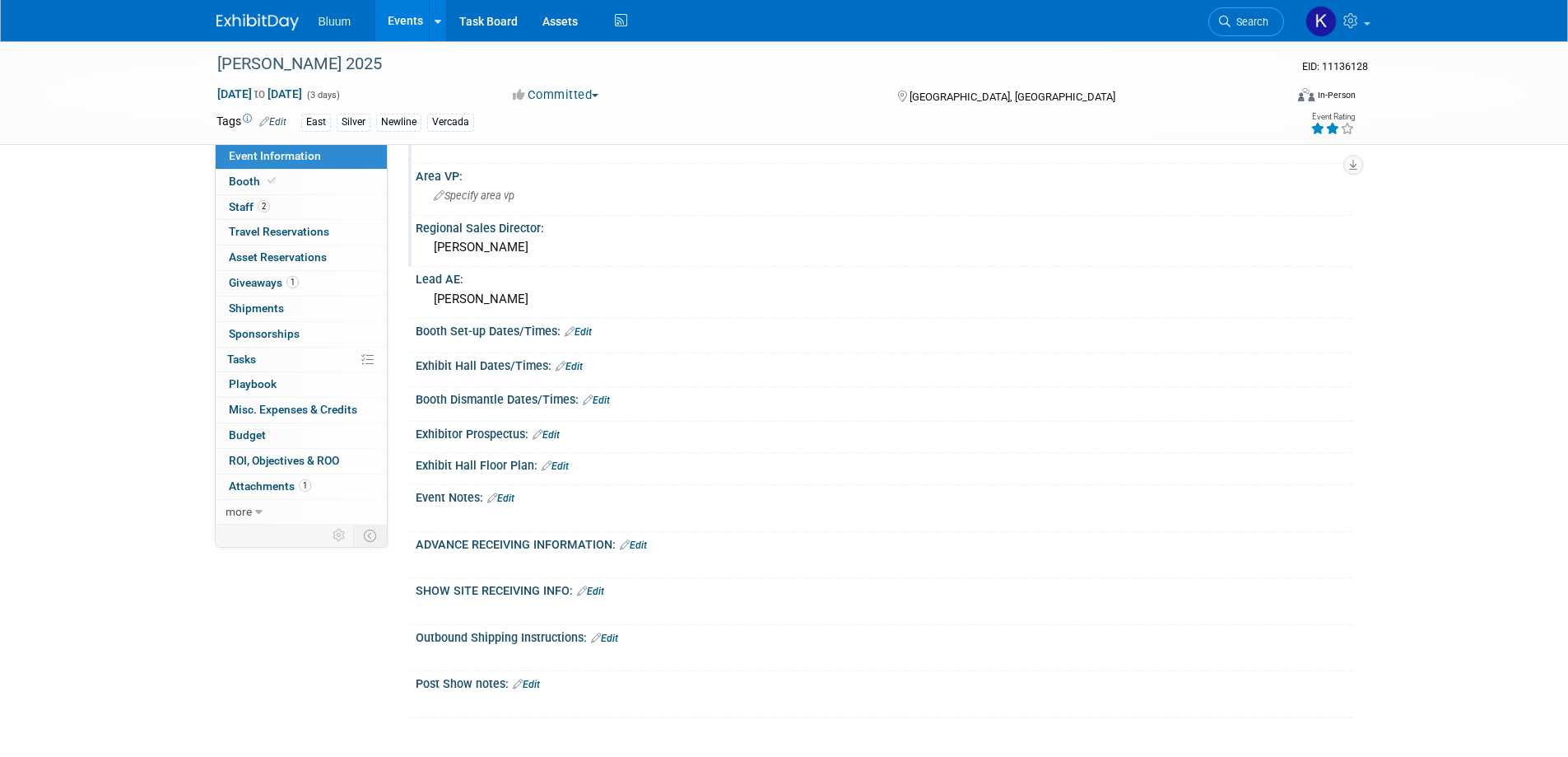
scroll to position [330, 0]
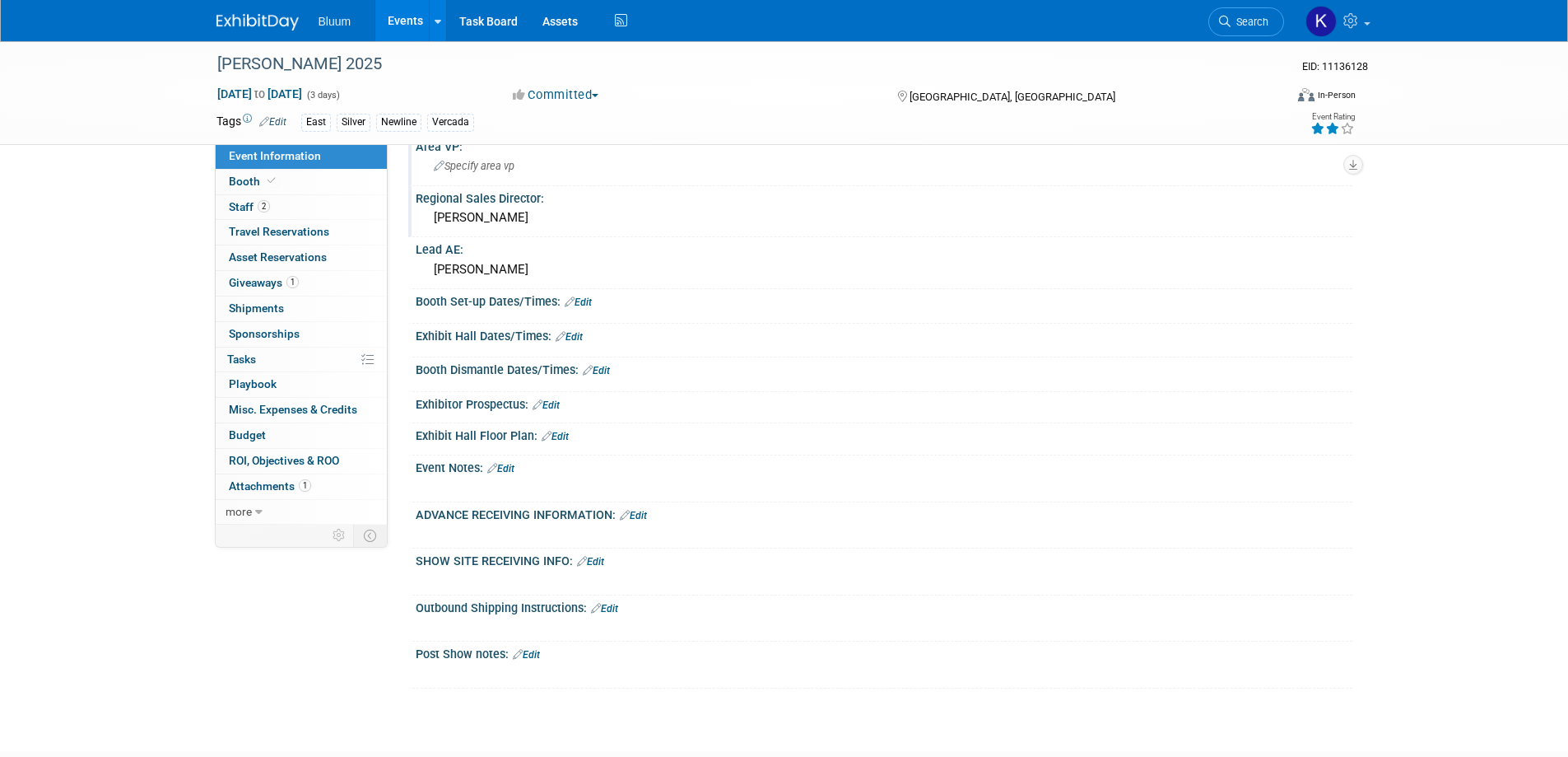
click at [579, 330] on div "Exhibit Hall Dates/Times: Edit" at bounding box center [884, 334] width 936 height 22
click at [579, 337] on link "Edit" at bounding box center [569, 336] width 27 height 11
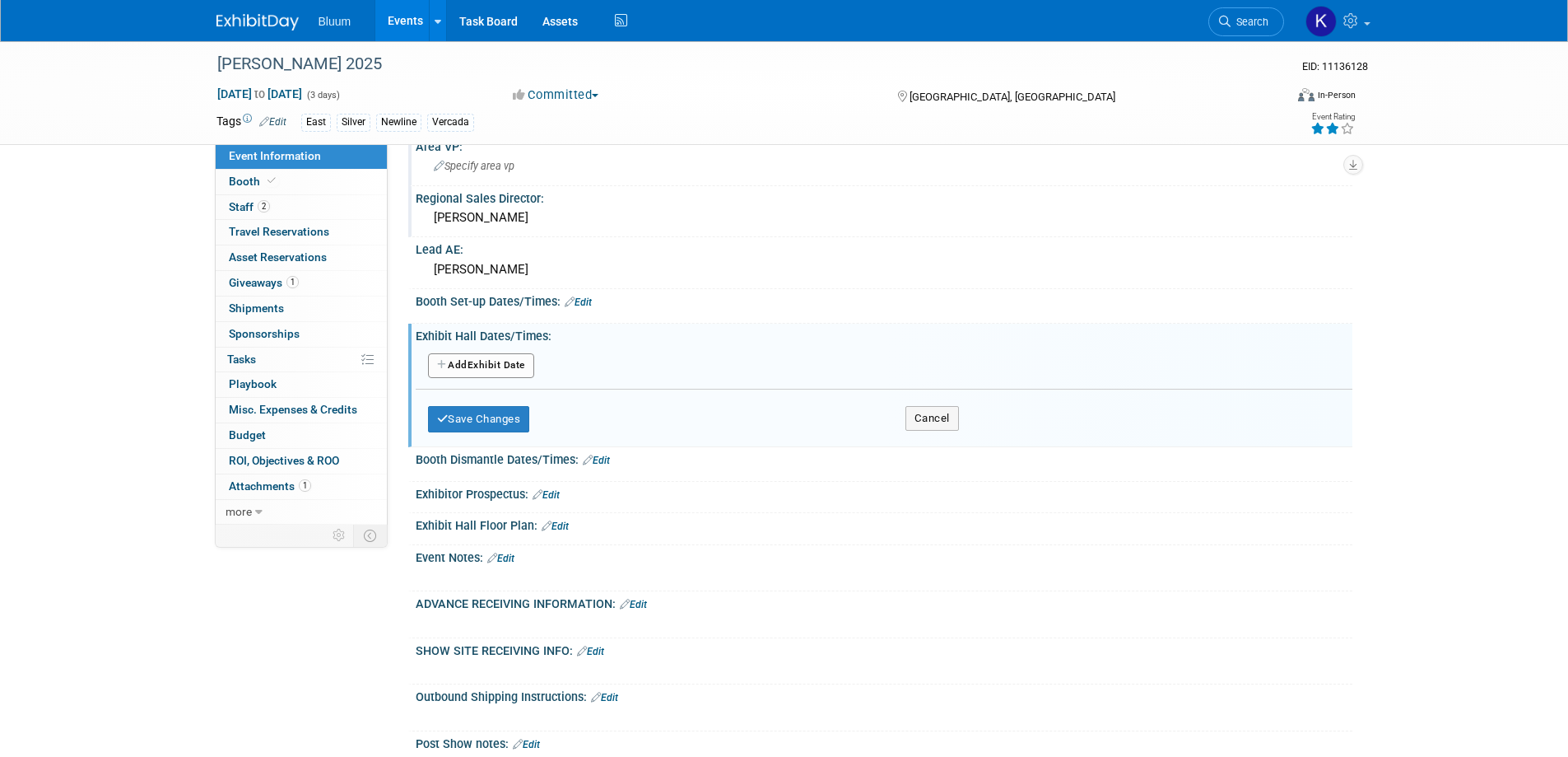
click at [516, 365] on button "Add Another Exhibit Date" at bounding box center [481, 365] width 106 height 25
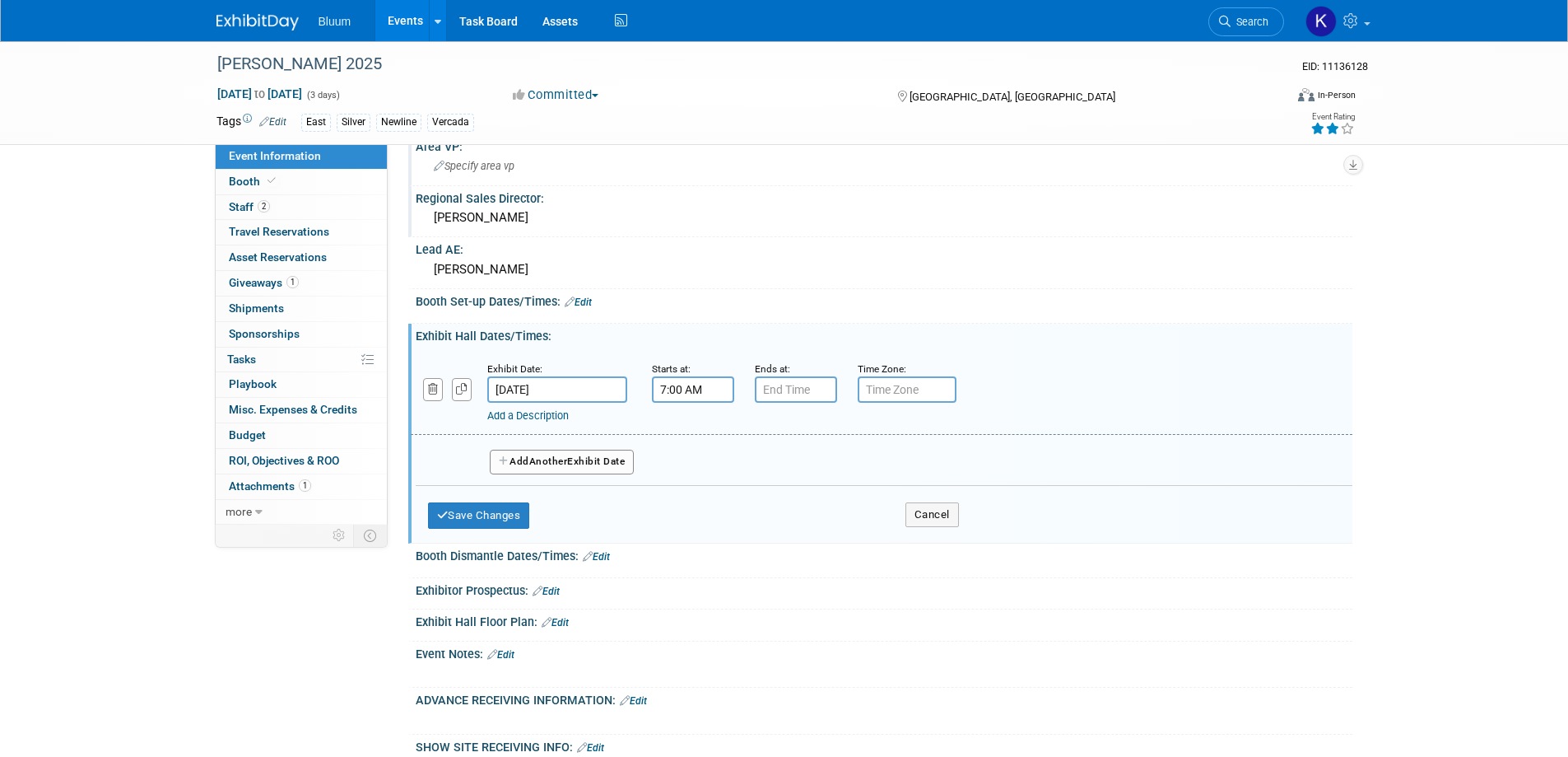
click at [715, 391] on input "7:00 AM" at bounding box center [692, 389] width 82 height 27
click at [691, 462] on span "07" at bounding box center [690, 465] width 31 height 29
click at [691, 519] on td "08" at bounding box center [682, 520] width 53 height 45
type input "8:00 AM"
click at [776, 536] on span at bounding box center [812, 539] width 111 height 28
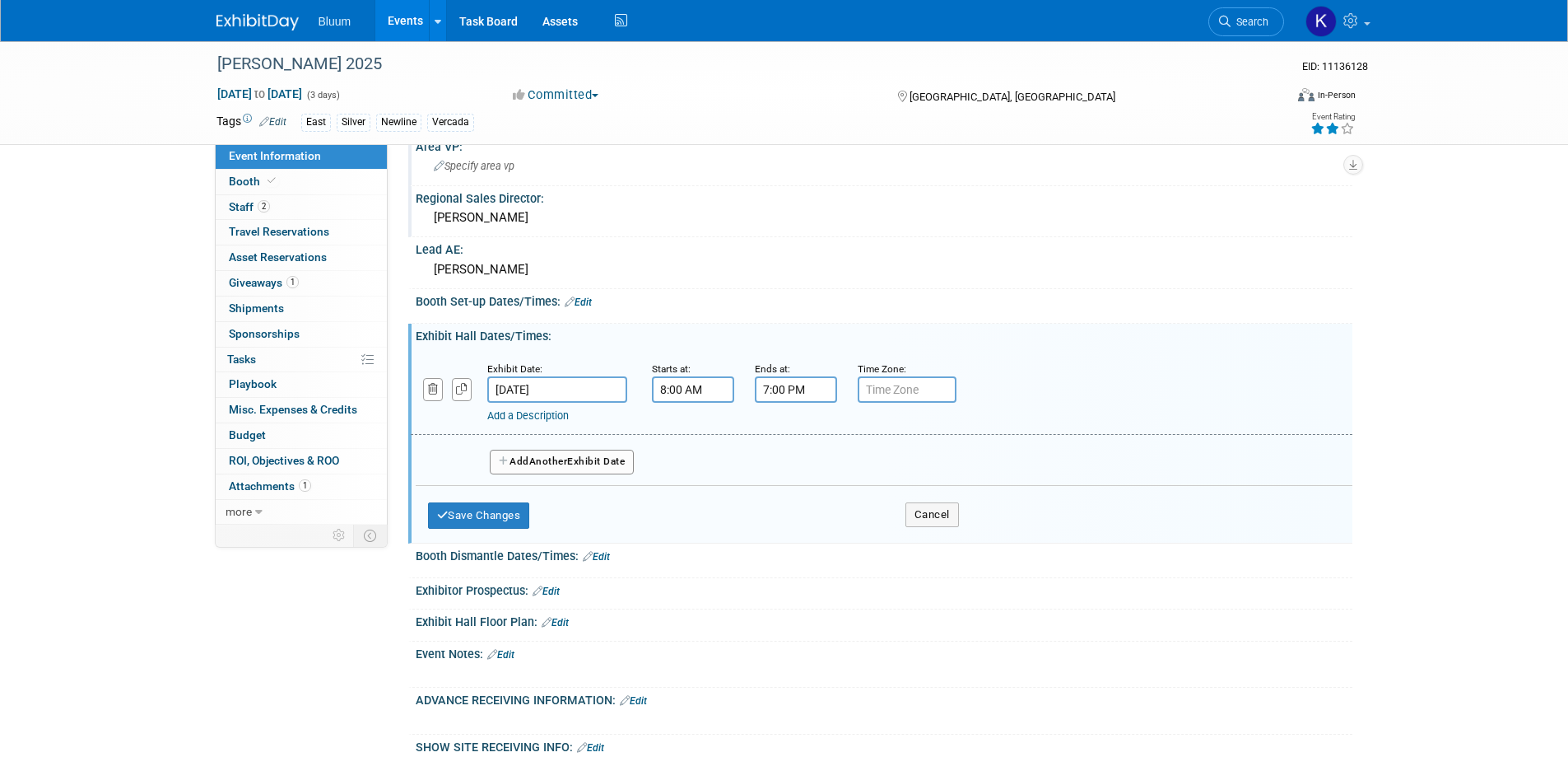
click at [785, 379] on input "7:00 PM" at bounding box center [796, 389] width 82 height 27
click at [797, 462] on span "07" at bounding box center [792, 465] width 31 height 29
click at [875, 477] on td "06" at bounding box center [890, 476] width 53 height 45
click at [878, 472] on span "00" at bounding box center [870, 465] width 31 height 29
click at [885, 476] on td "30" at bounding box center [890, 476] width 53 height 45
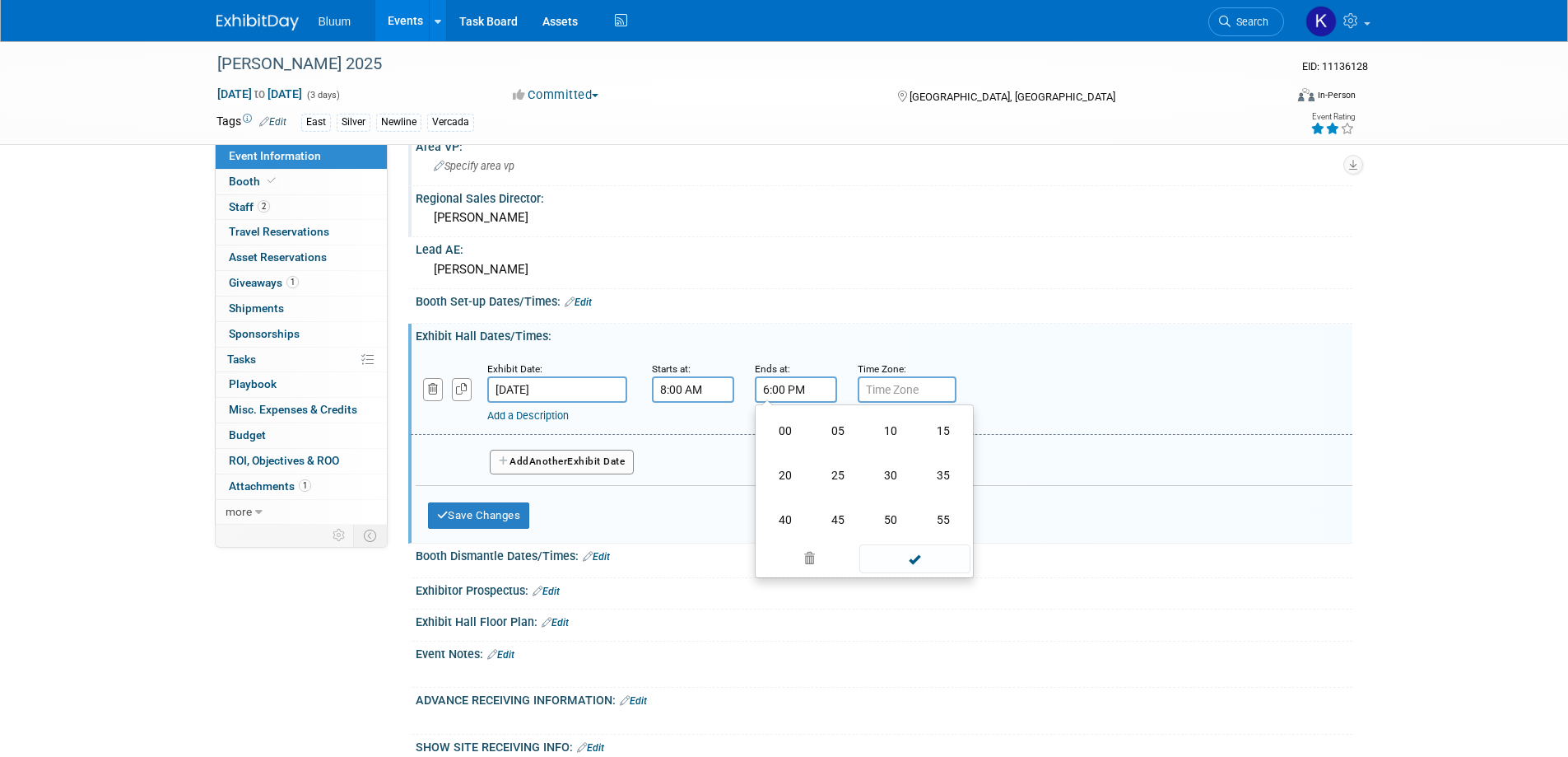
type input "6:30 PM"
click at [885, 539] on span at bounding box center [915, 539] width 111 height 28
click at [581, 461] on button "Add Another Exhibit Date" at bounding box center [563, 462] width 145 height 25
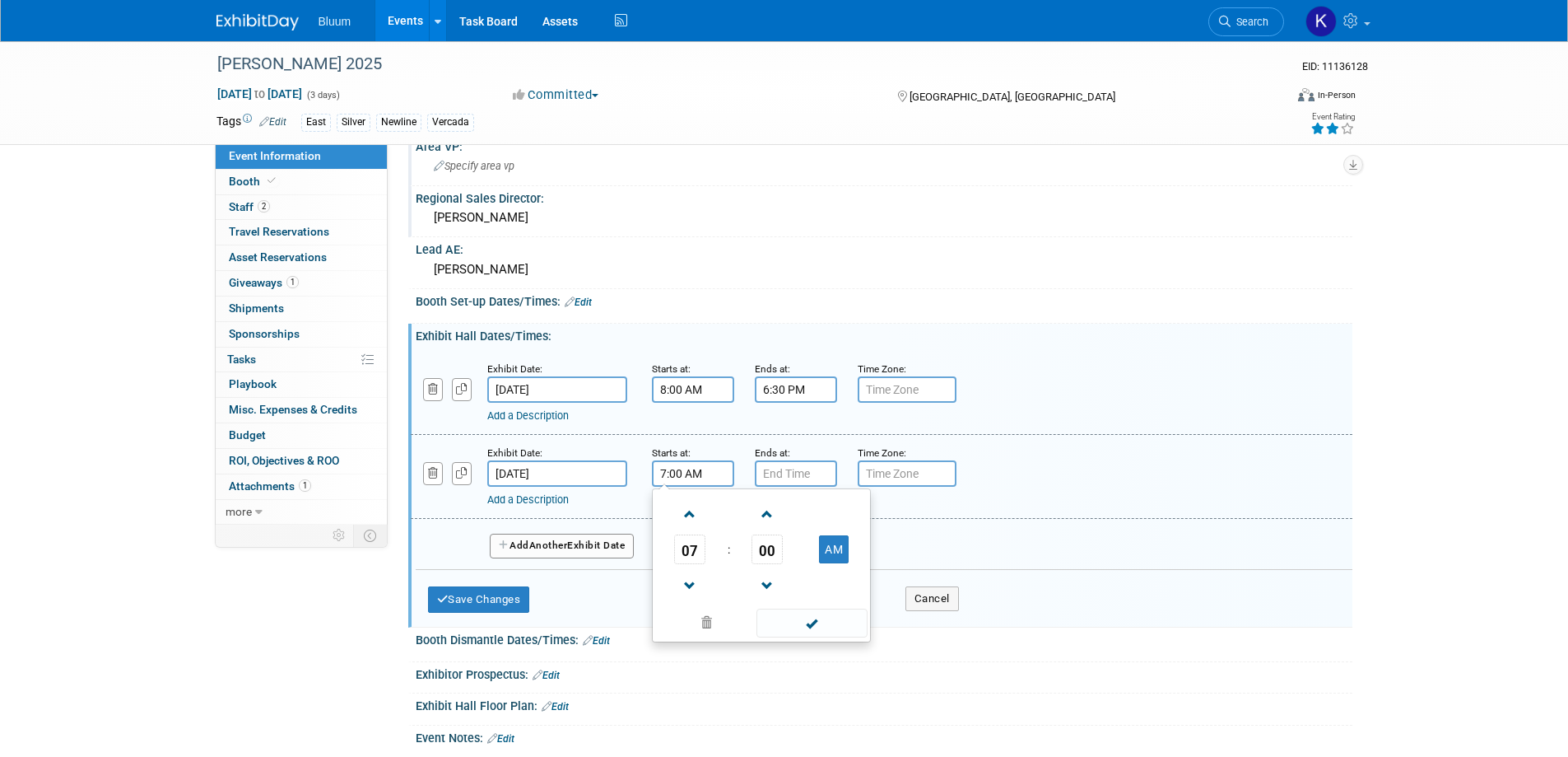
click at [678, 470] on input "7:00 AM" at bounding box center [692, 473] width 82 height 27
click at [703, 546] on span "07" at bounding box center [690, 549] width 31 height 29
click at [695, 597] on td "08" at bounding box center [682, 603] width 53 height 45
type input "8:00 AM"
click at [814, 621] on span at bounding box center [812, 622] width 111 height 28
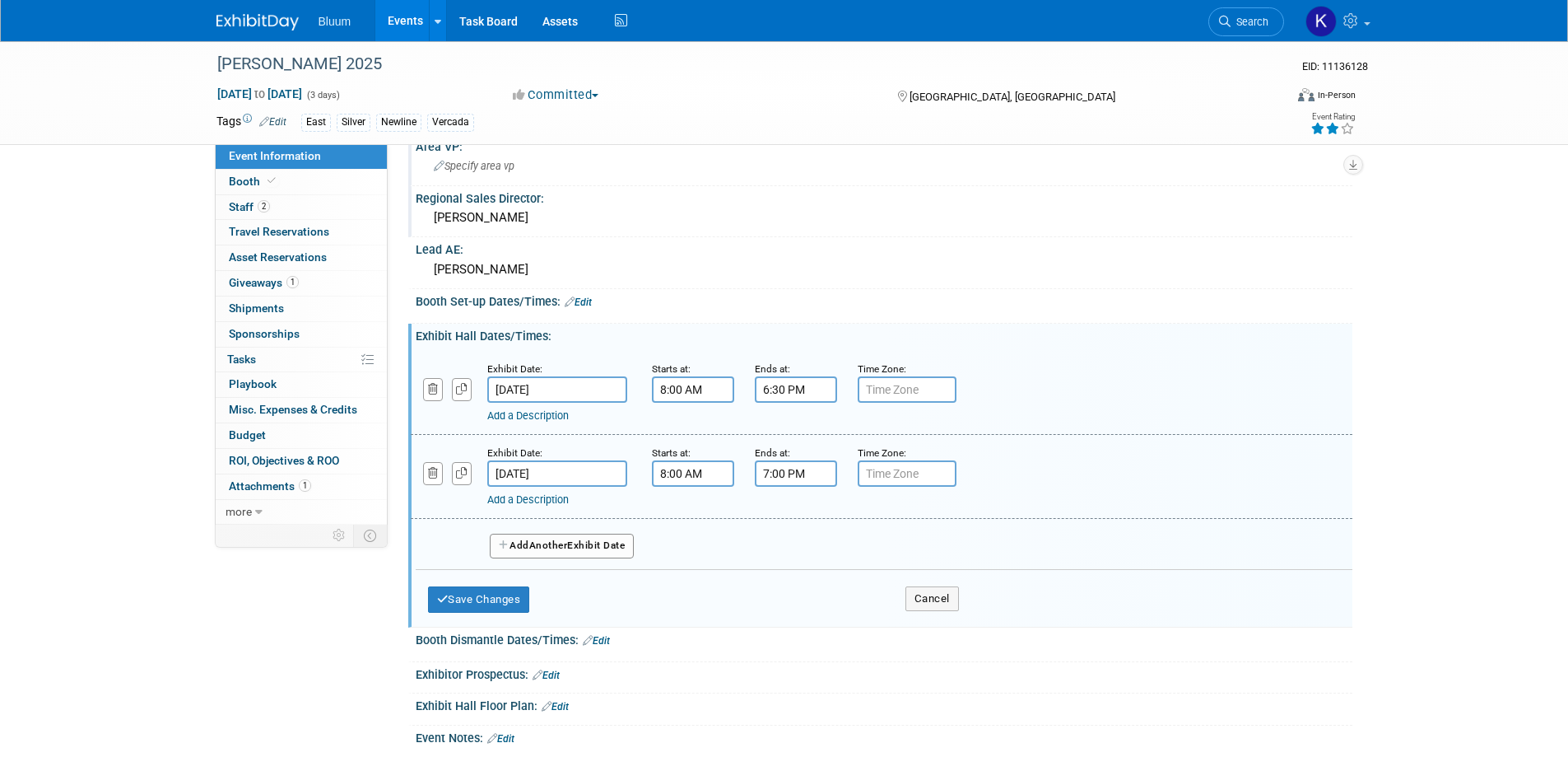
click at [784, 480] on input "7:00 PM" at bounding box center [796, 473] width 82 height 27
click at [803, 551] on span "07" at bounding box center [792, 549] width 31 height 29
click at [873, 551] on td "06" at bounding box center [890, 559] width 53 height 45
click at [871, 547] on span "00" at bounding box center [870, 549] width 31 height 29
click at [897, 561] on td "30" at bounding box center [890, 559] width 53 height 45
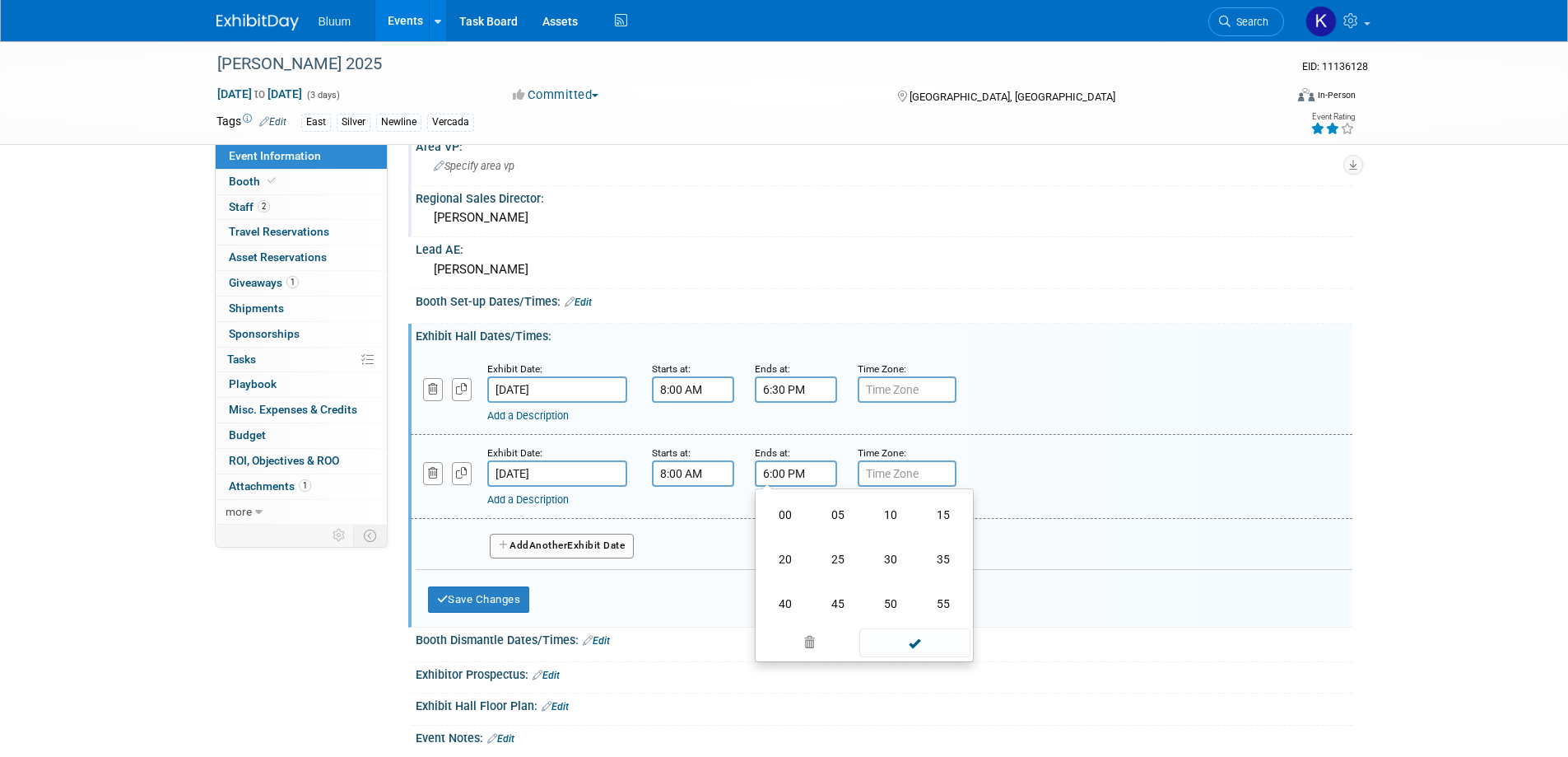
type input "6:30 PM"
click at [888, 634] on span at bounding box center [915, 622] width 111 height 28
click at [561, 548] on span "Another" at bounding box center [548, 545] width 39 height 11
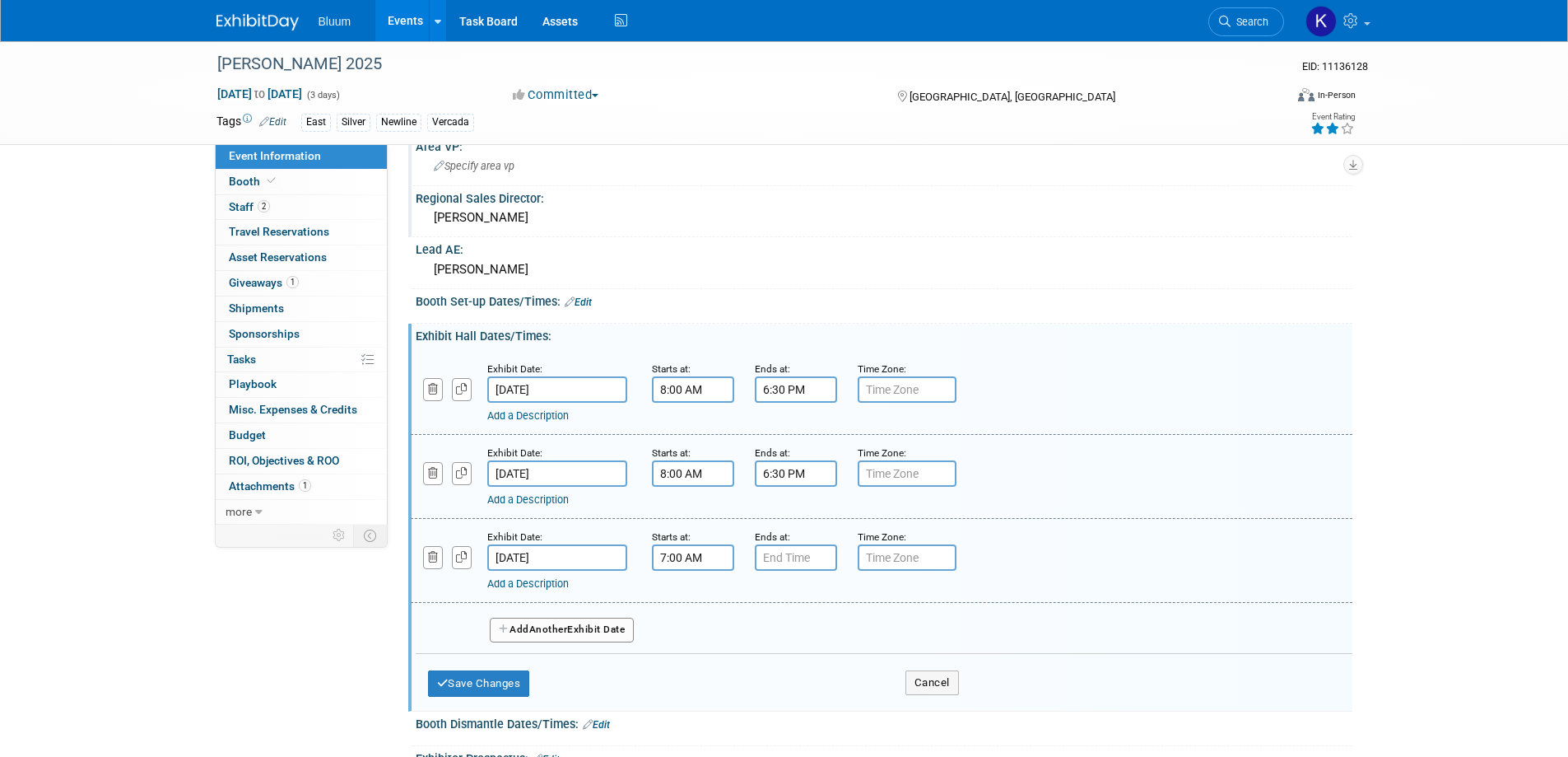
click at [684, 558] on input "7:00 AM" at bounding box center [692, 557] width 82 height 27
click at [693, 632] on span "07" at bounding box center [690, 633] width 31 height 29
click at [690, 678] on td "08" at bounding box center [682, 688] width 53 height 45
type input "8:00 AM"
click at [798, 562] on input "7:00 PM" at bounding box center [796, 557] width 82 height 27
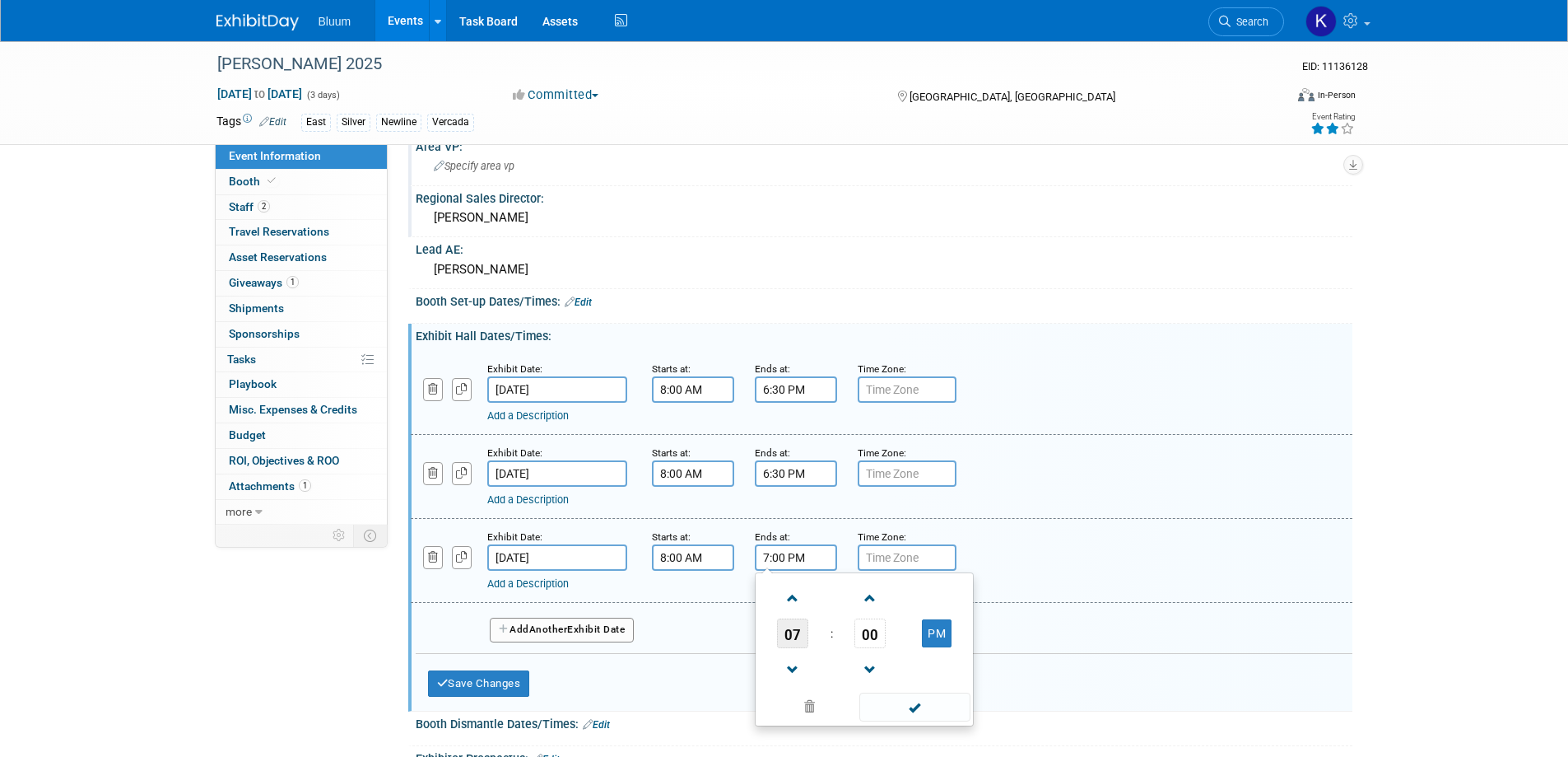
click at [800, 631] on span "07" at bounding box center [792, 633] width 31 height 29
click at [827, 599] on td "01" at bounding box center [837, 599] width 53 height 45
type input "1:00 PM"
click at [891, 709] on span at bounding box center [915, 706] width 111 height 28
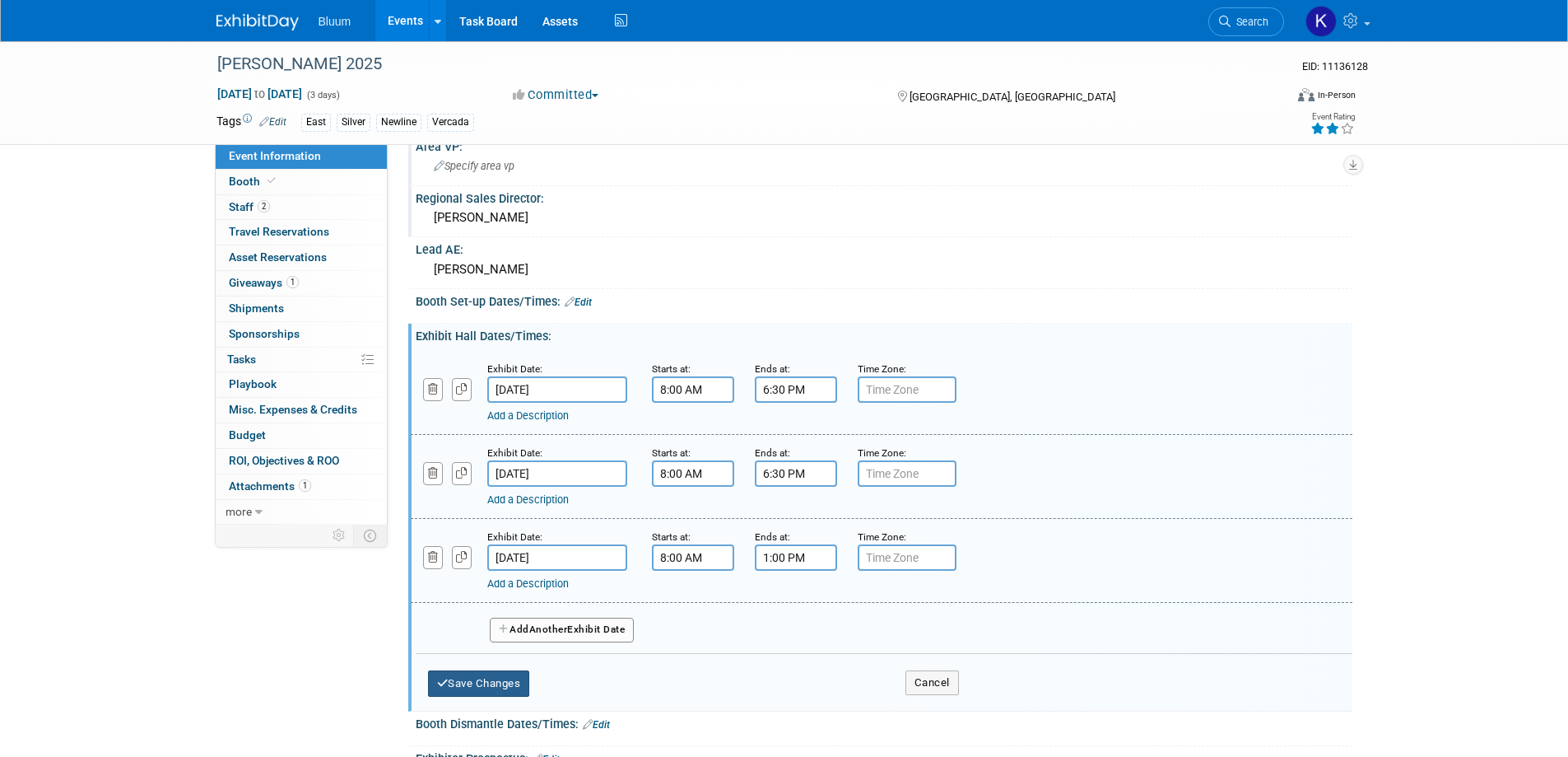
click at [521, 678] on button "Save Changes" at bounding box center [479, 683] width 102 height 27
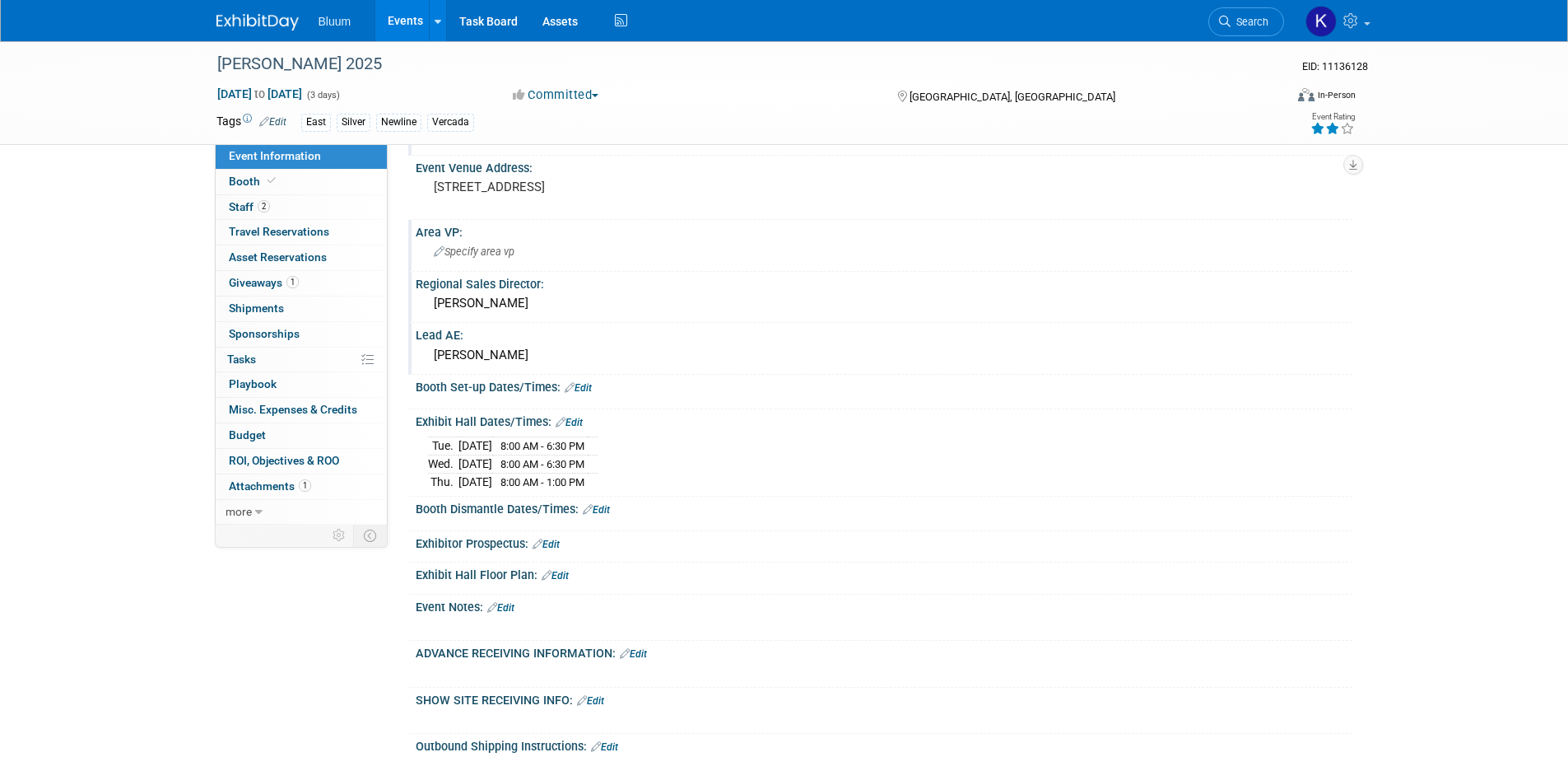
scroll to position [165, 0]
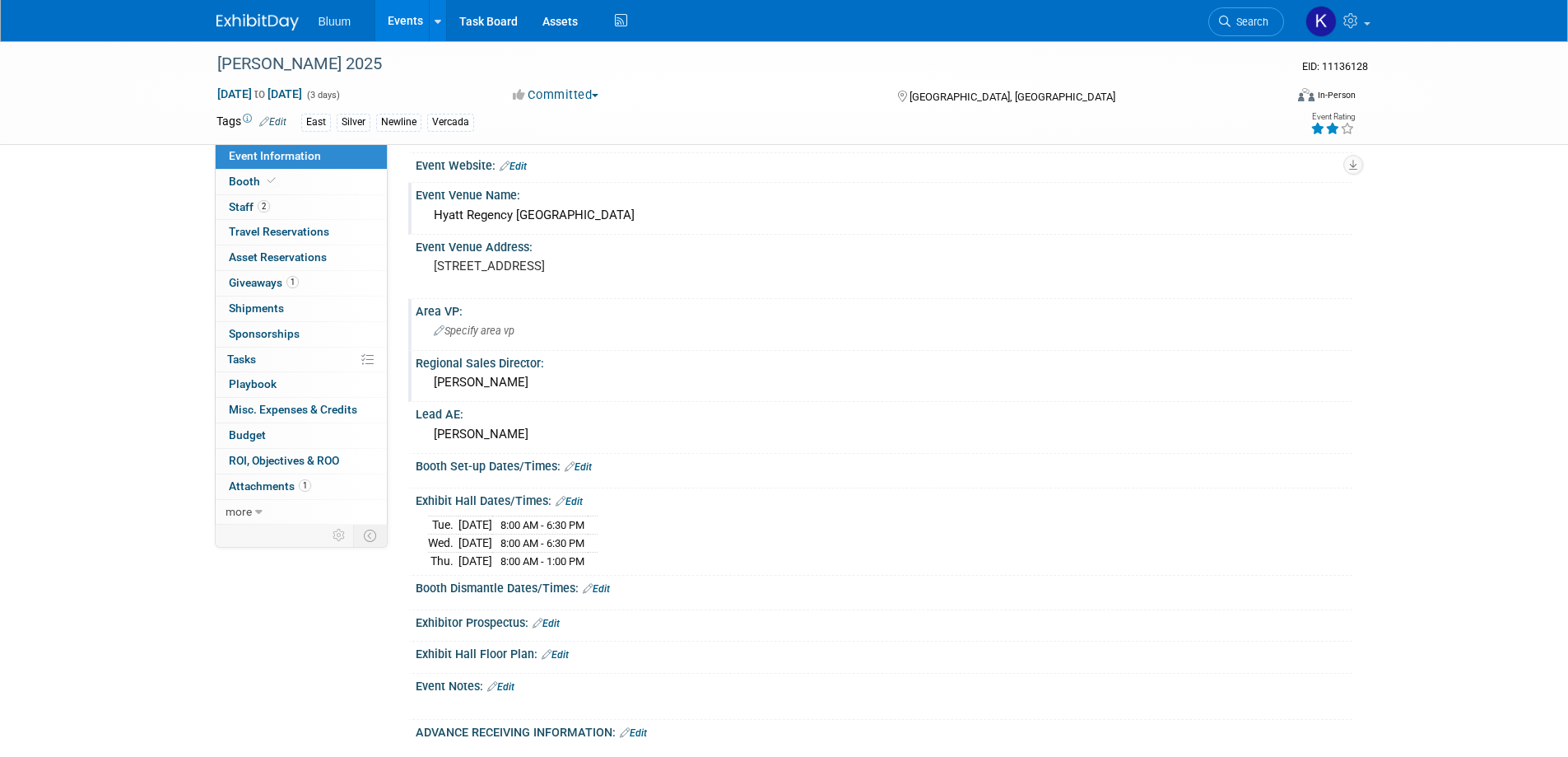
click at [576, 470] on link "Edit" at bounding box center [577, 466] width 27 height 11
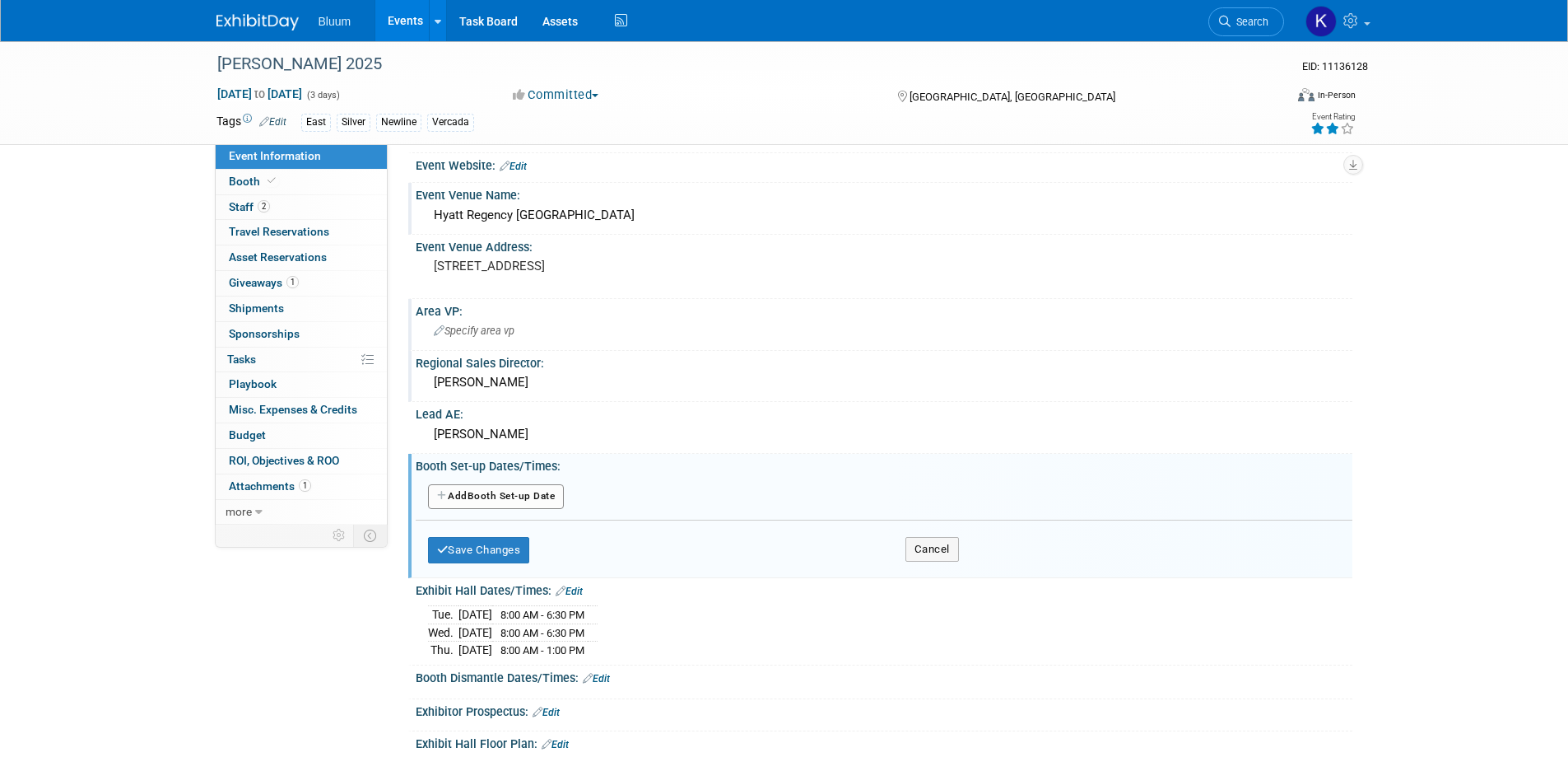
click at [507, 490] on button "Add Another Booth Set-up Date" at bounding box center [496, 496] width 136 height 25
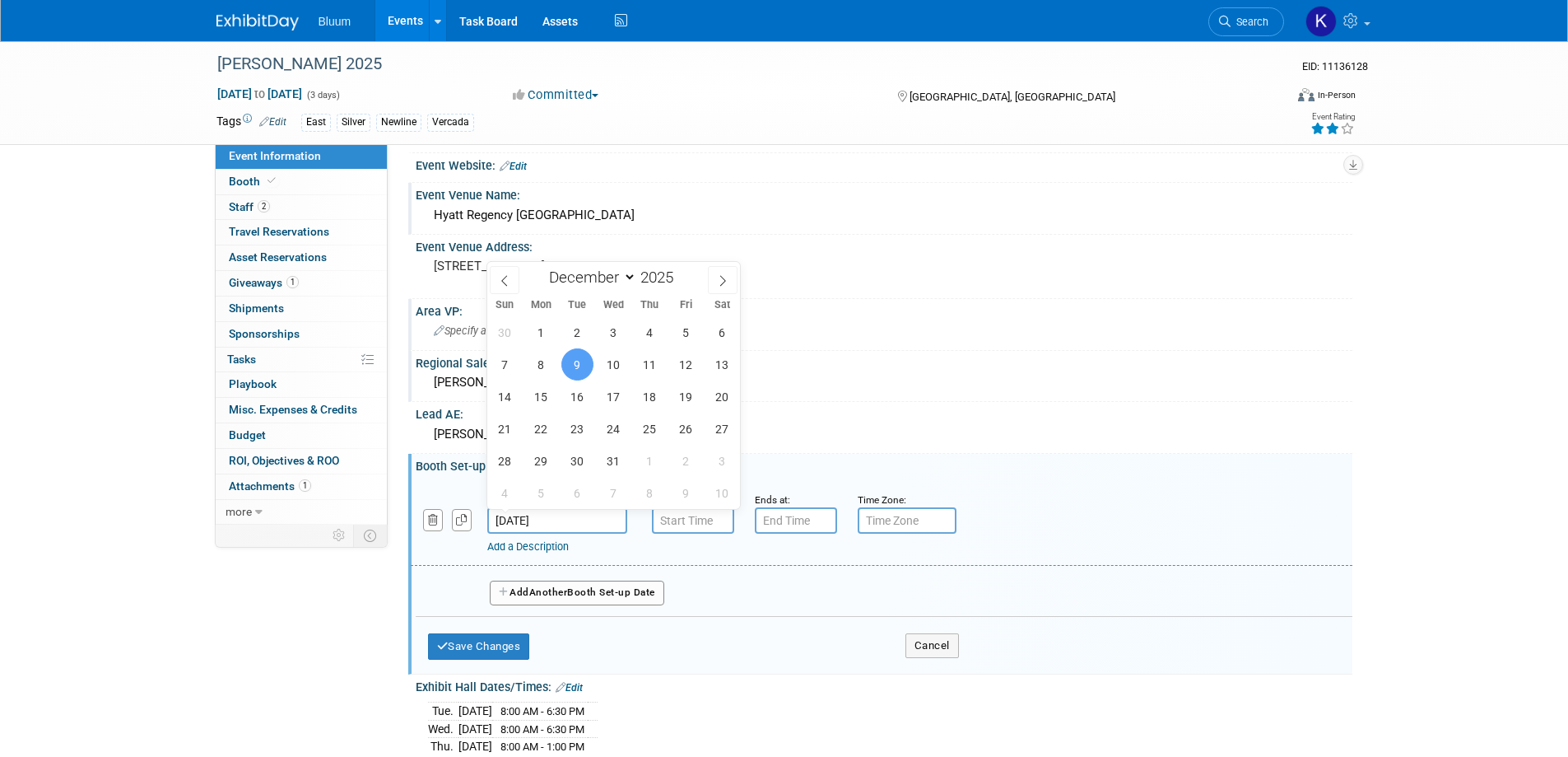
click at [559, 517] on input "Dec 9, 2025" at bounding box center [557, 520] width 140 height 27
click at [548, 370] on span "8" at bounding box center [541, 363] width 32 height 32
type input "Dec 8, 2025"
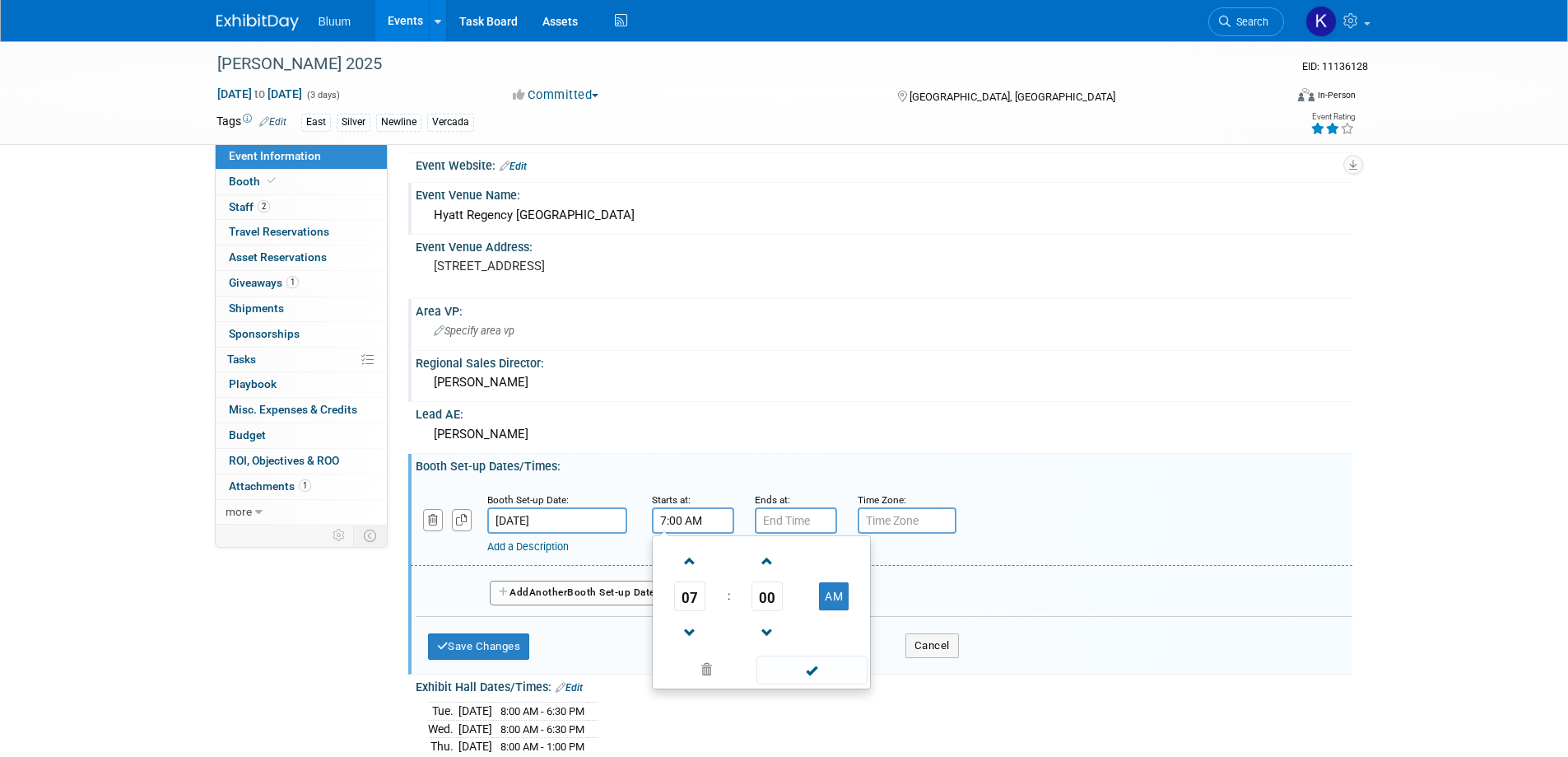
click at [681, 520] on input "7:00 AM" at bounding box center [692, 520] width 82 height 27
click at [683, 590] on span "07" at bounding box center [690, 596] width 31 height 29
click at [657, 644] on td "08" at bounding box center [682, 651] width 53 height 45
type input "8:00 AM"
click at [795, 515] on input "7:00 PM" at bounding box center [796, 520] width 82 height 27
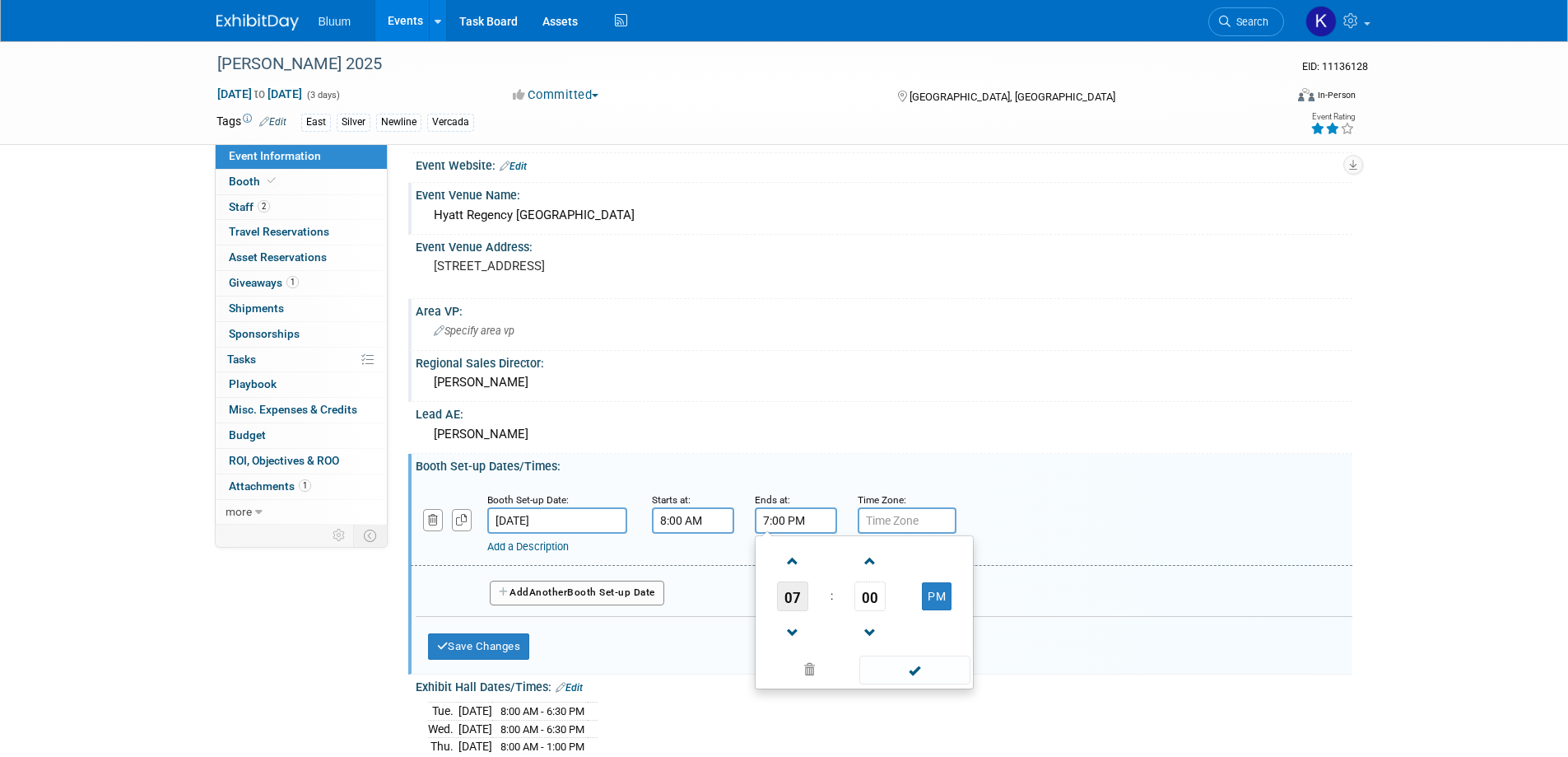
click at [808, 600] on span "07" at bounding box center [792, 596] width 31 height 29
click at [843, 604] on td "05" at bounding box center [837, 606] width 53 height 45
type input "5:00 PM"
click at [797, 518] on input "5:00 PM" at bounding box center [796, 520] width 82 height 27
click at [806, 602] on span "05" at bounding box center [792, 596] width 31 height 29
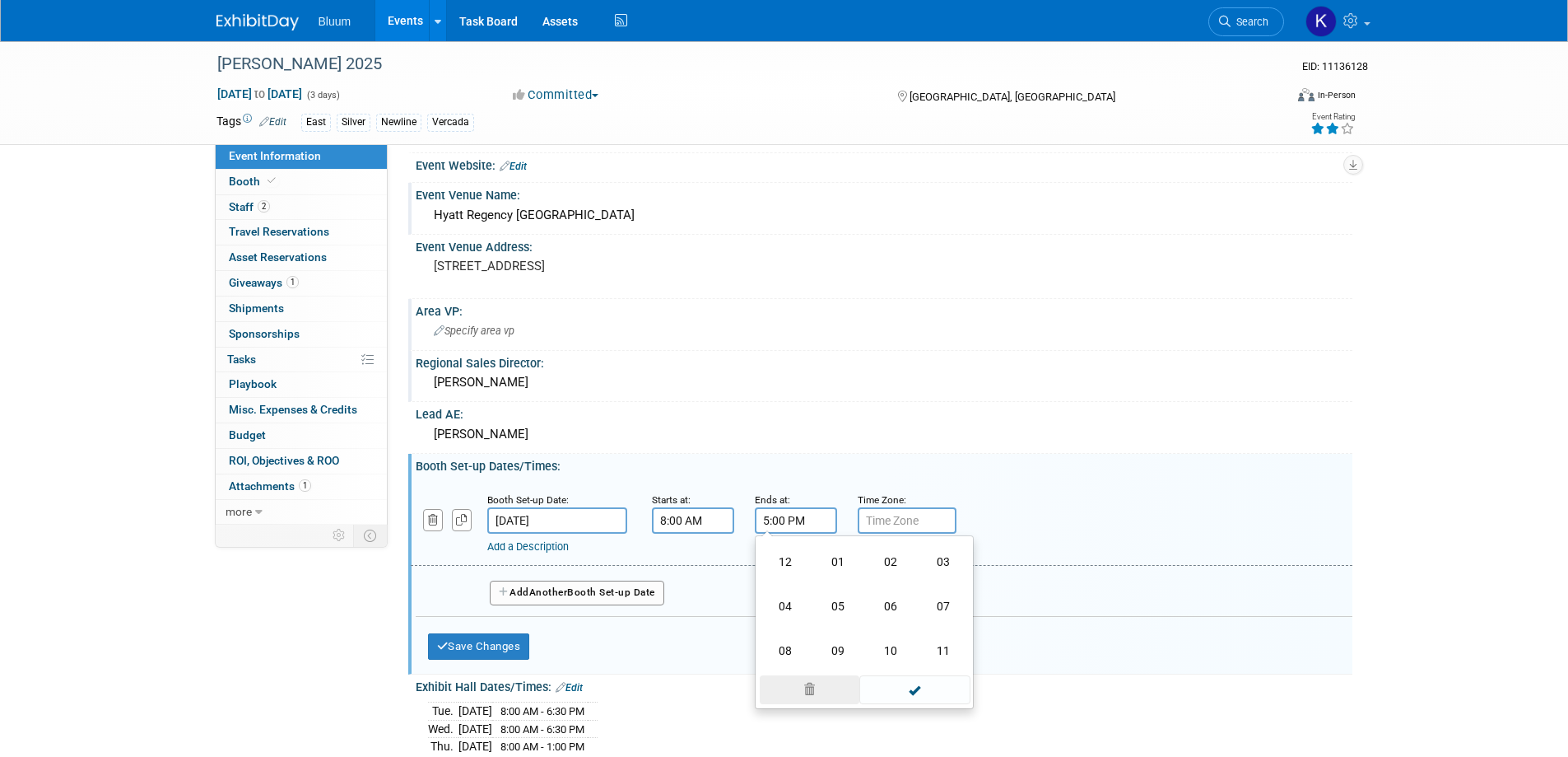
click at [810, 692] on span at bounding box center [809, 689] width 99 height 28
click at [562, 553] on div "Add a Description" at bounding box center [839, 546] width 703 height 15
click at [556, 547] on link "Add a Description" at bounding box center [528, 546] width 81 height 12
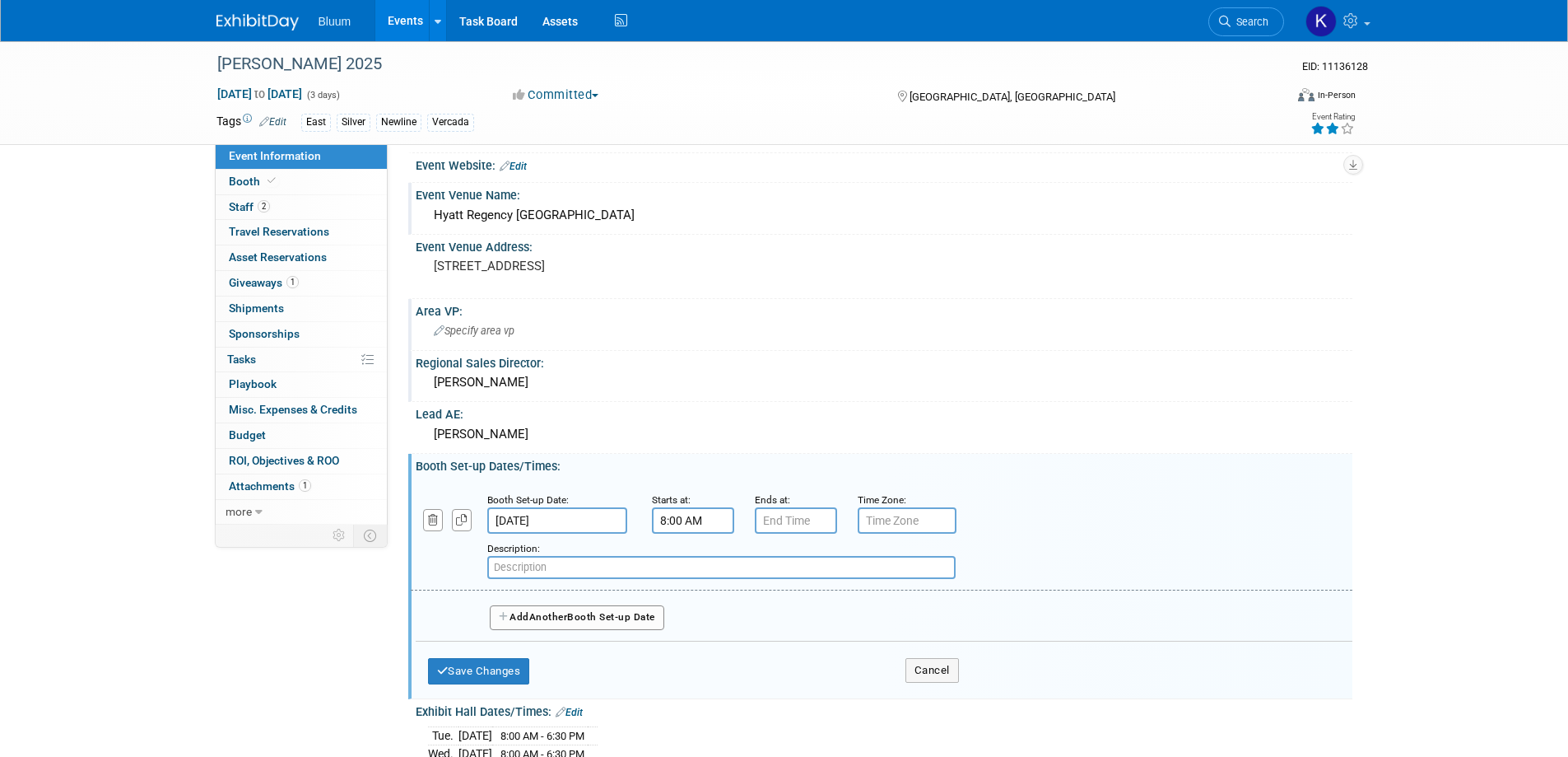
paste input "All exhibits must be completely assembled and ready for the first day of th"
type input "All exhibits must be completely assembled and ready for the first day of th"
click at [476, 667] on button "Save Changes" at bounding box center [479, 671] width 102 height 27
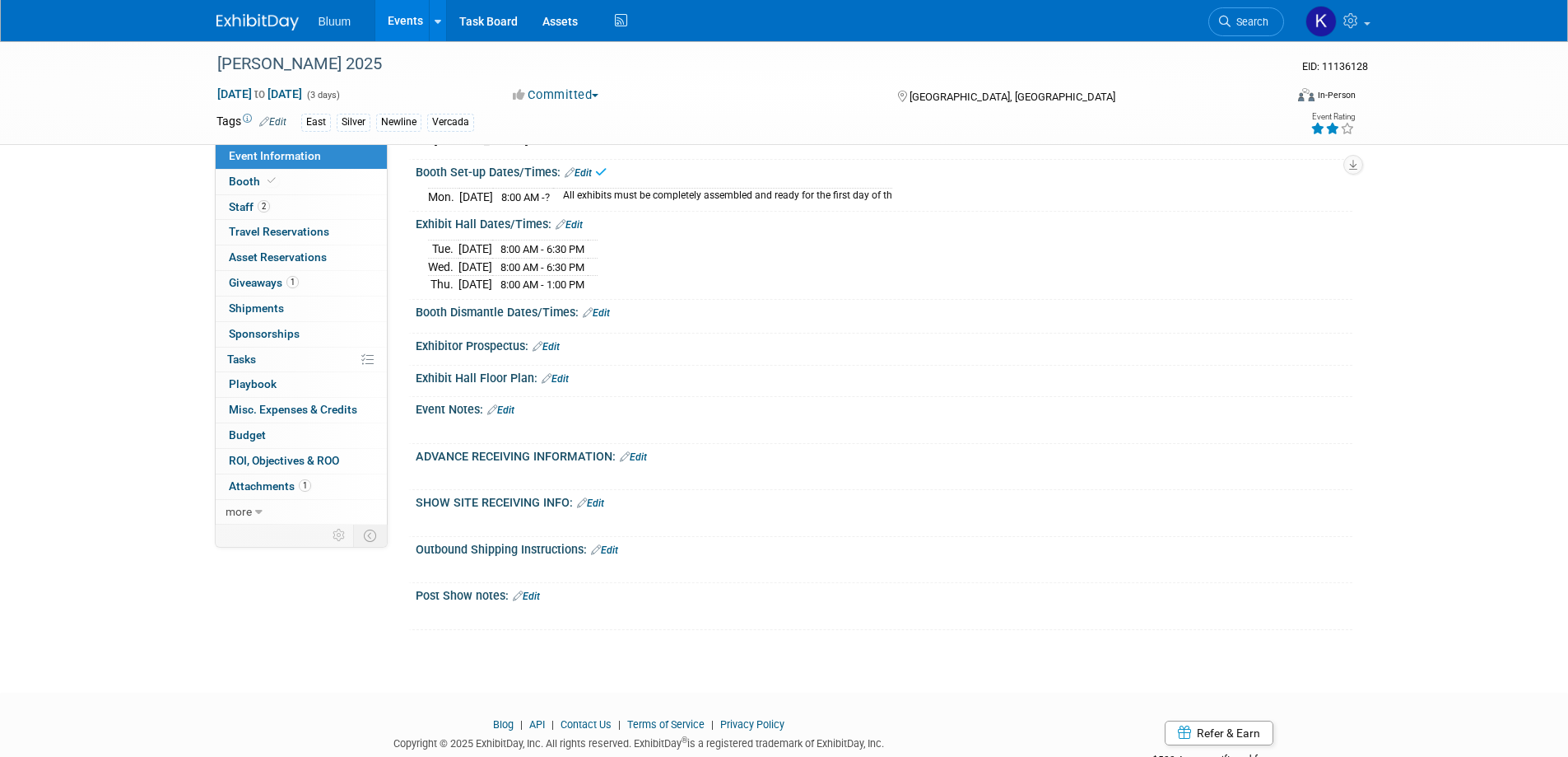
scroll to position [494, 0]
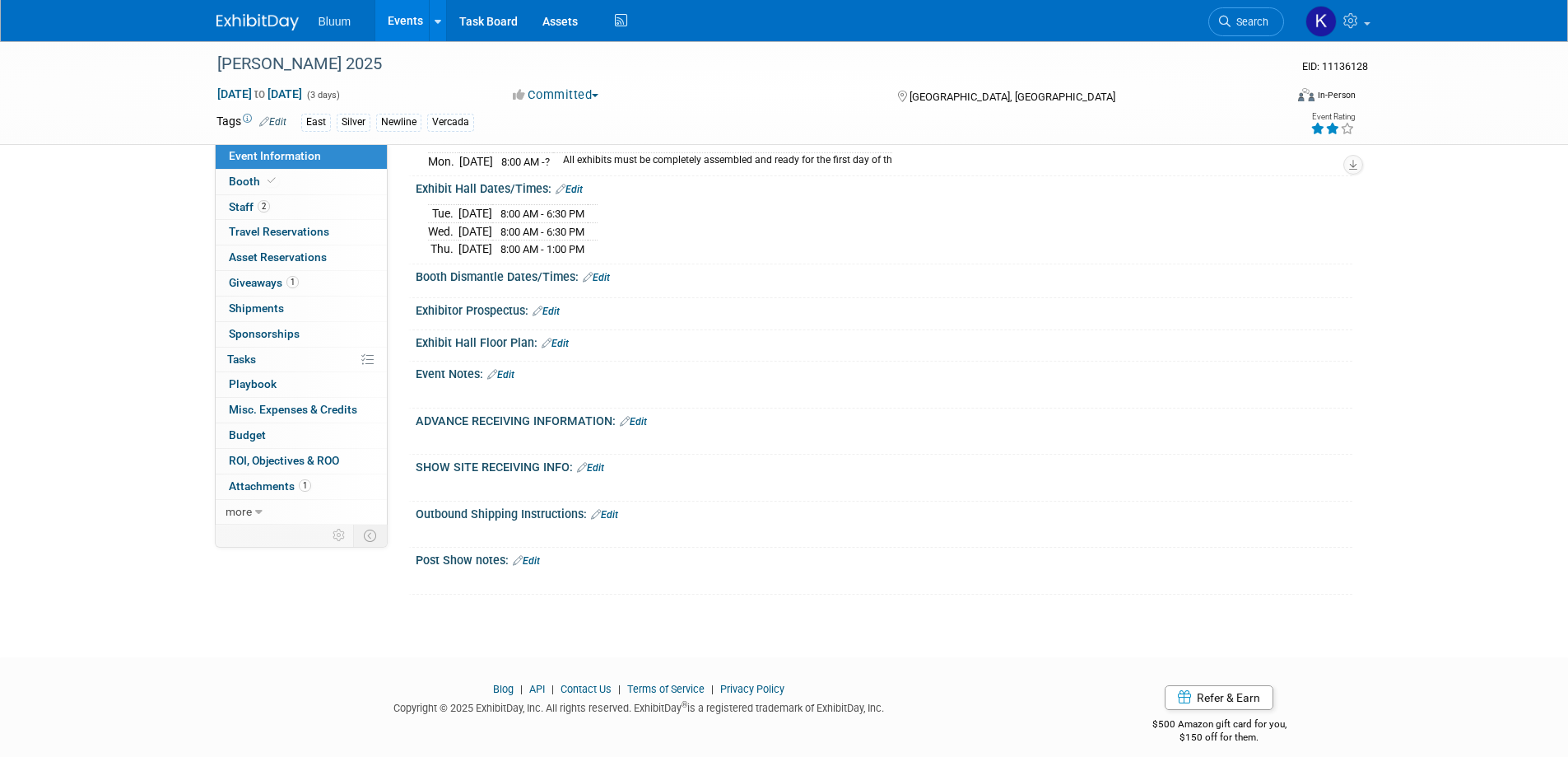
click at [577, 191] on link "Edit" at bounding box center [569, 189] width 27 height 11
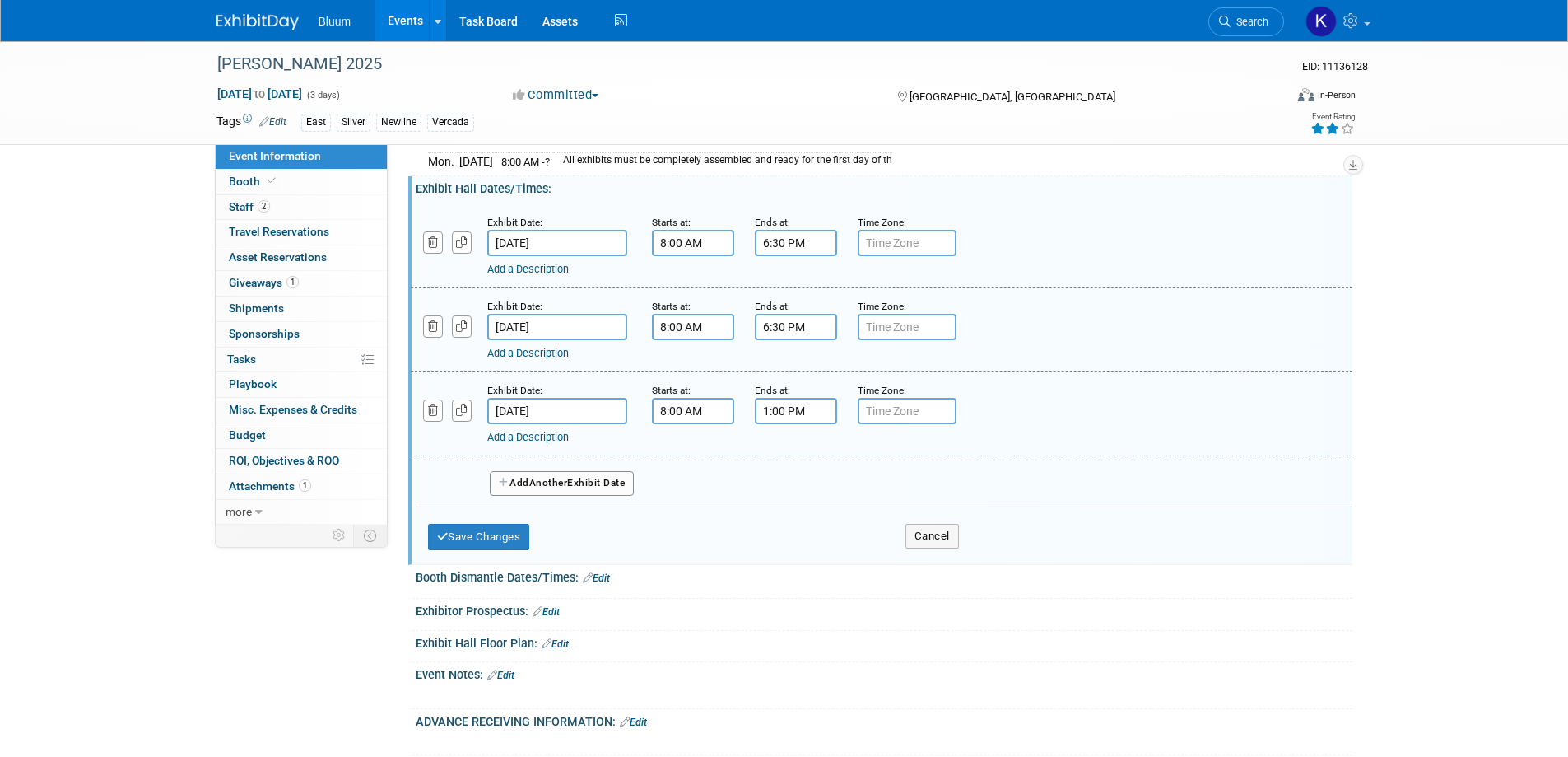
click at [672, 246] on input "8:00 AM" at bounding box center [692, 243] width 82 height 27
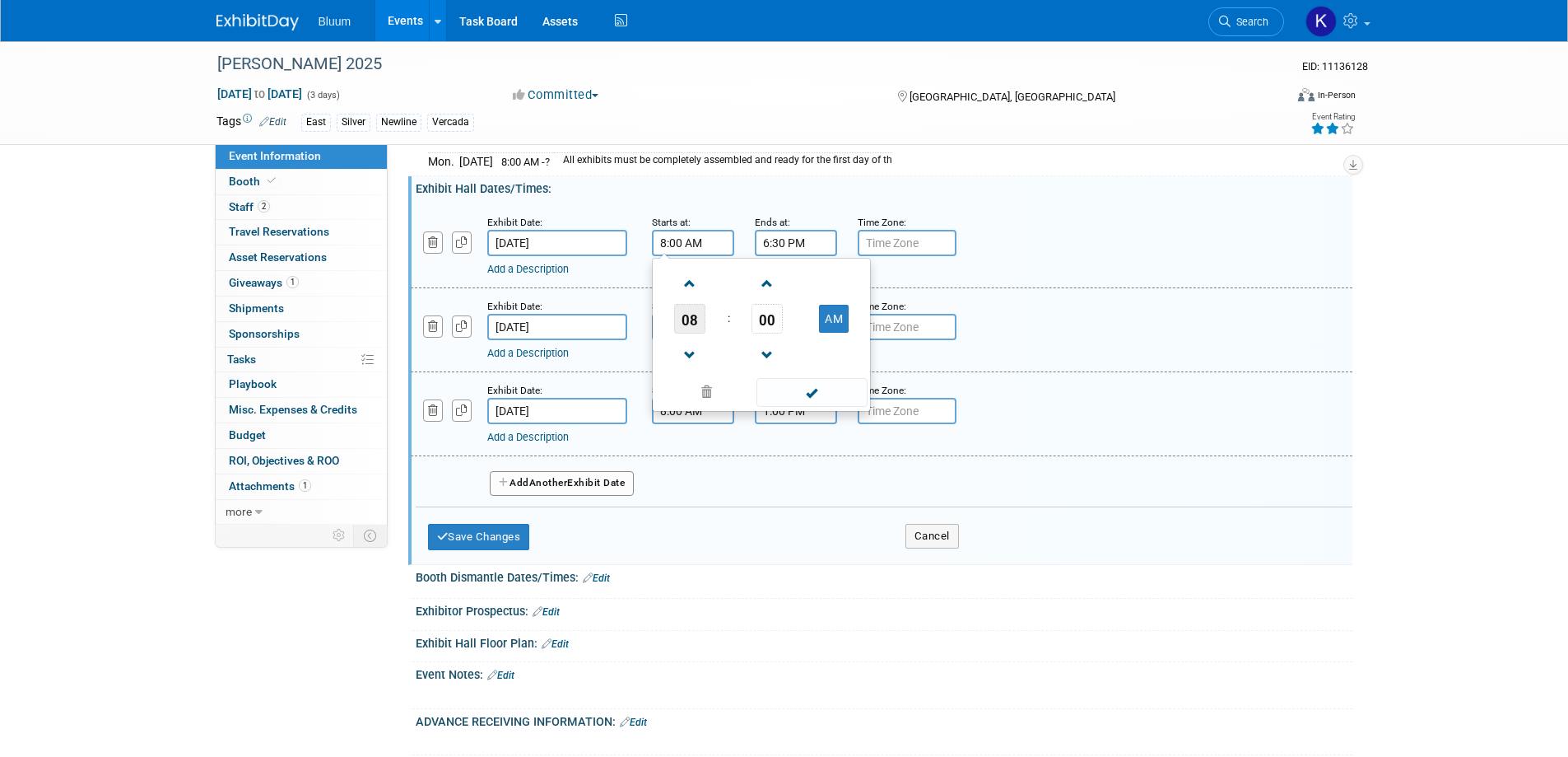
click at [696, 314] on span "08" at bounding box center [690, 319] width 31 height 29
click at [777, 370] on td "10" at bounding box center [787, 373] width 53 height 45
type input "10:00 AM"
click at [785, 387] on span at bounding box center [812, 392] width 111 height 28
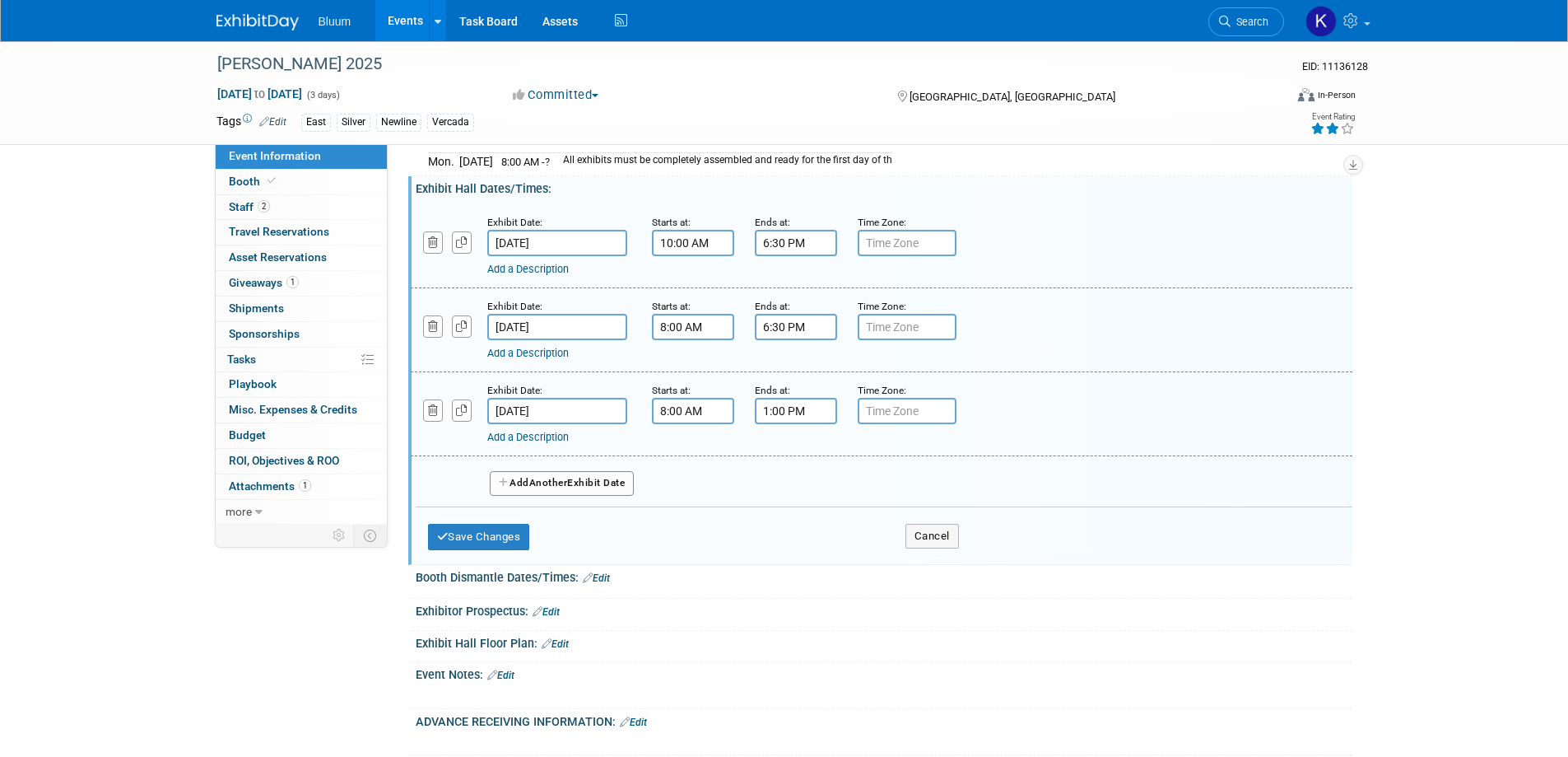
click at [702, 325] on input "8:00 AM" at bounding box center [692, 326] width 82 height 27
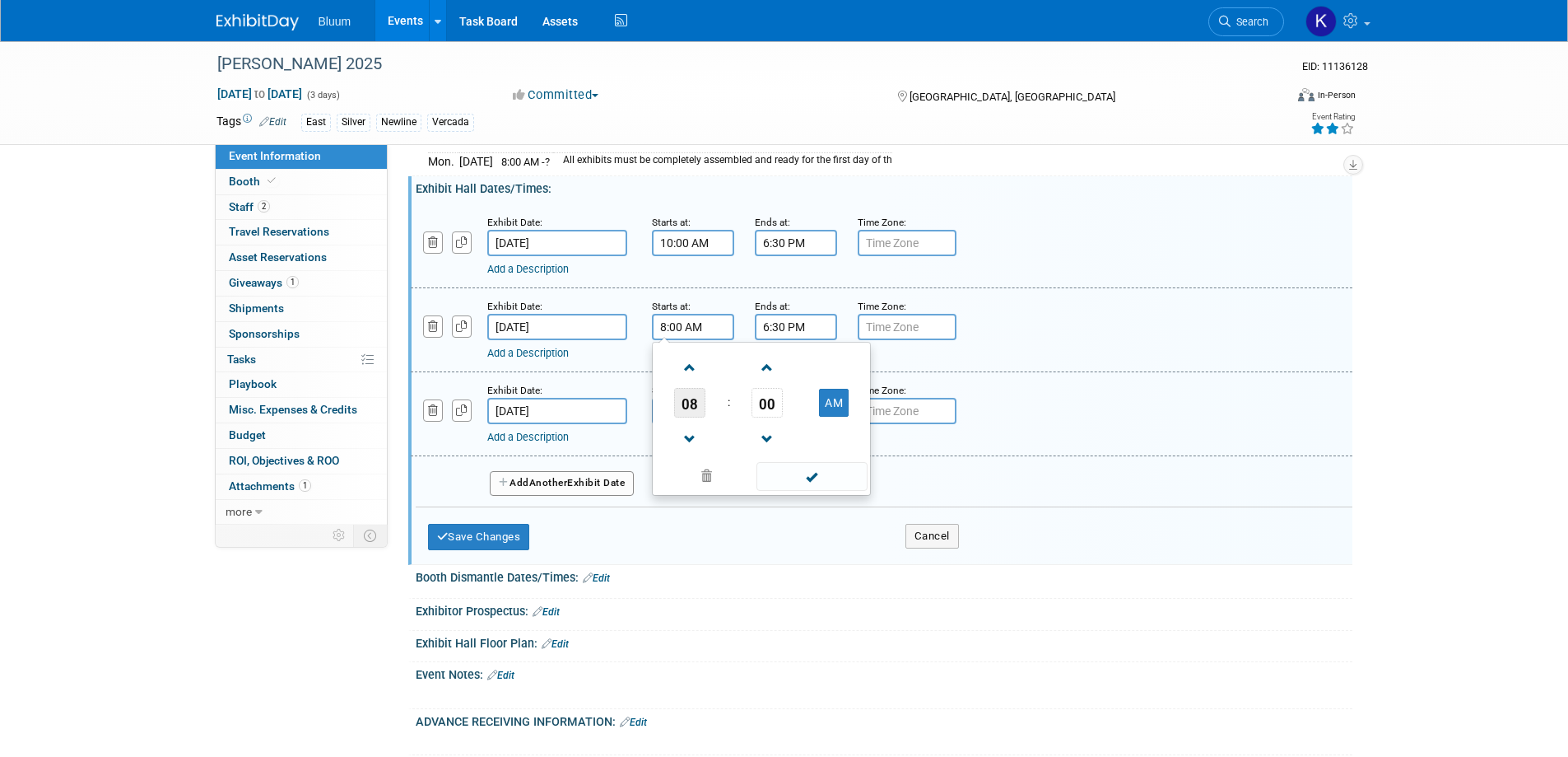
click at [692, 409] on span "08" at bounding box center [690, 402] width 31 height 29
click at [784, 451] on td "10" at bounding box center [787, 457] width 53 height 45
type input "10:00 AM"
click at [785, 330] on input "6:30 PM" at bounding box center [796, 326] width 82 height 27
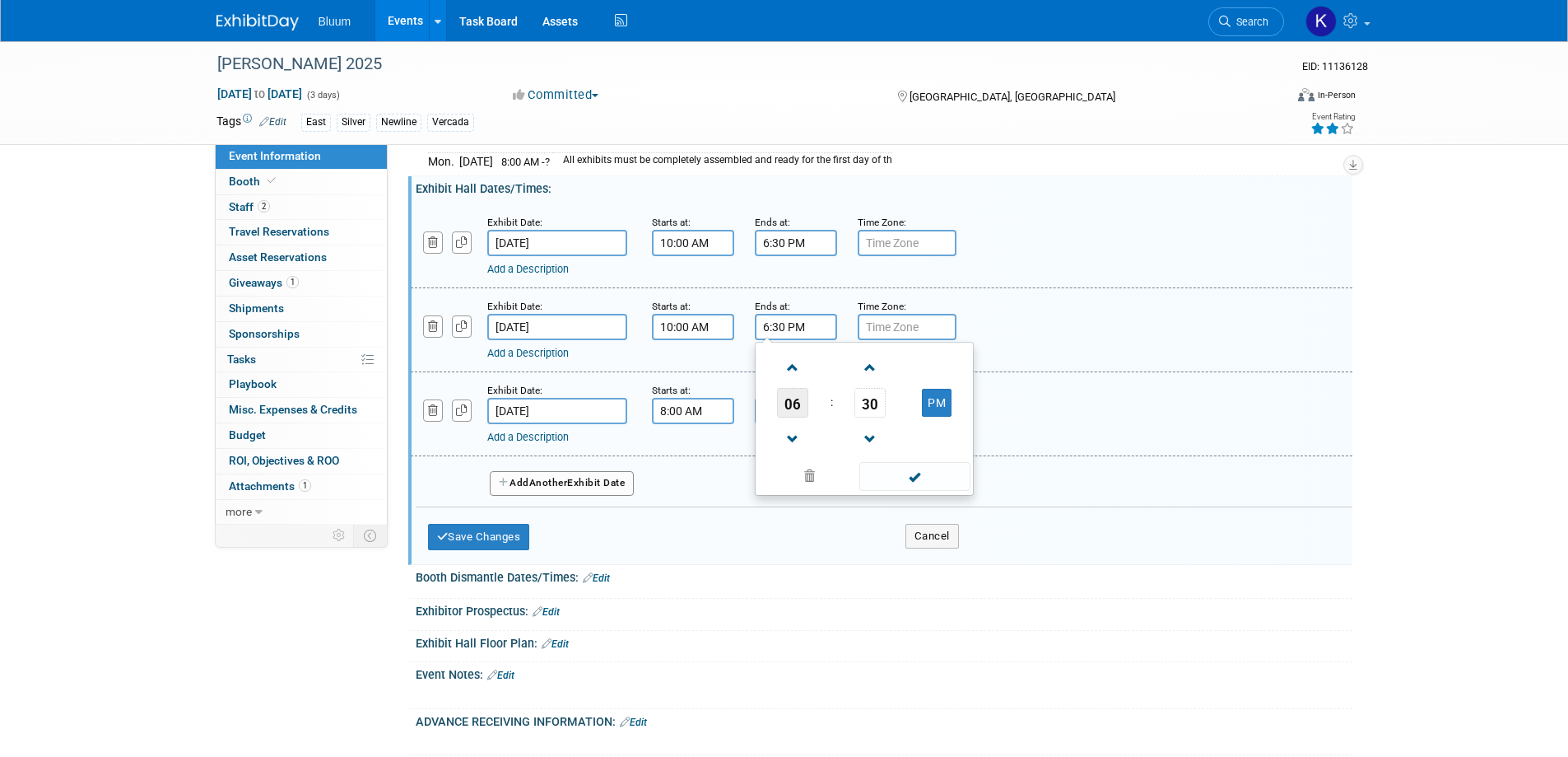
click at [805, 399] on span "06" at bounding box center [792, 402] width 31 height 29
click at [944, 408] on td "07" at bounding box center [943, 413] width 53 height 45
click at [871, 404] on span "30" at bounding box center [870, 402] width 31 height 29
click at [775, 366] on td "00" at bounding box center [784, 369] width 53 height 45
type input "7:00 PM"
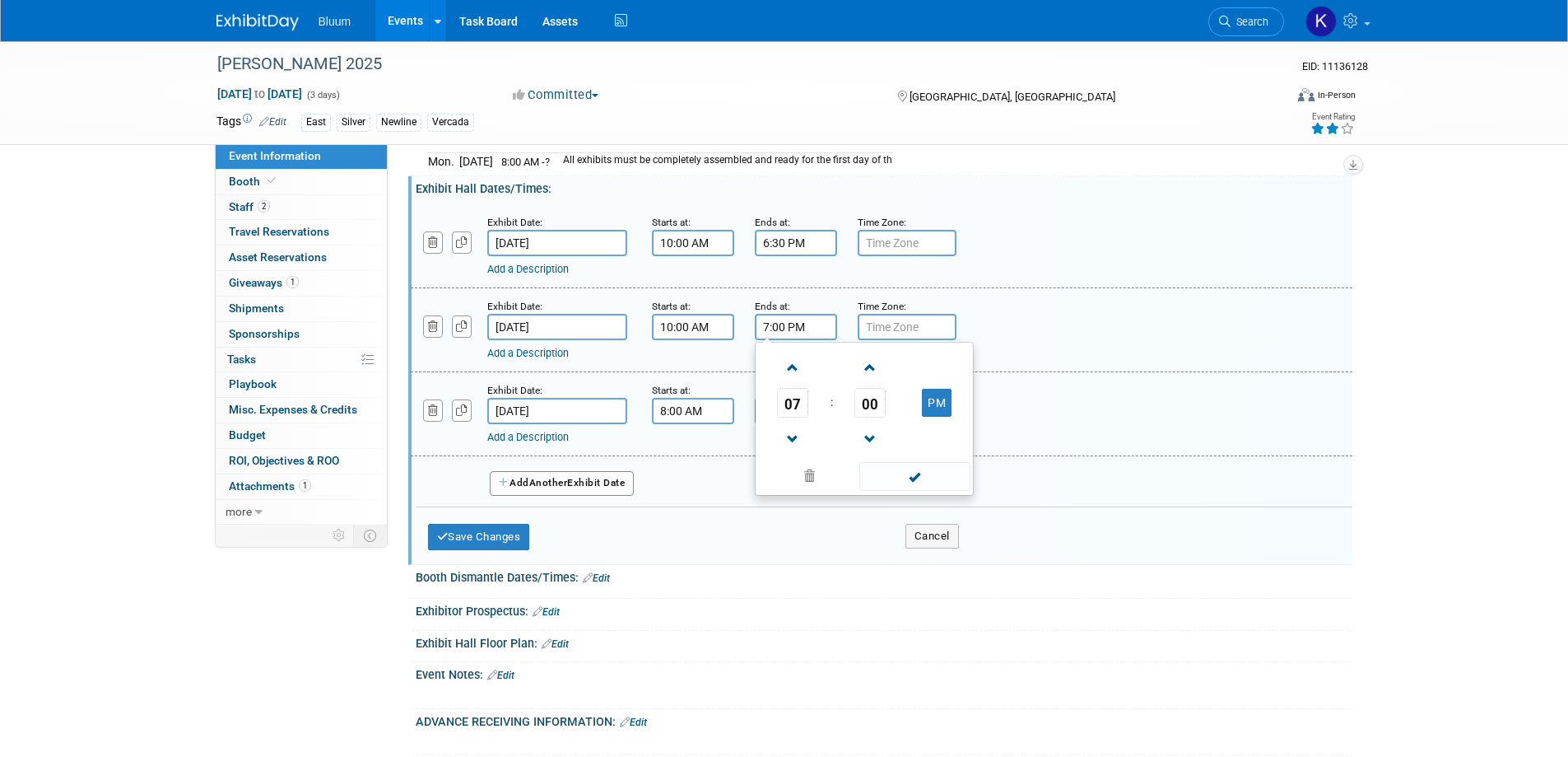
click at [891, 479] on span at bounding box center [915, 476] width 111 height 28
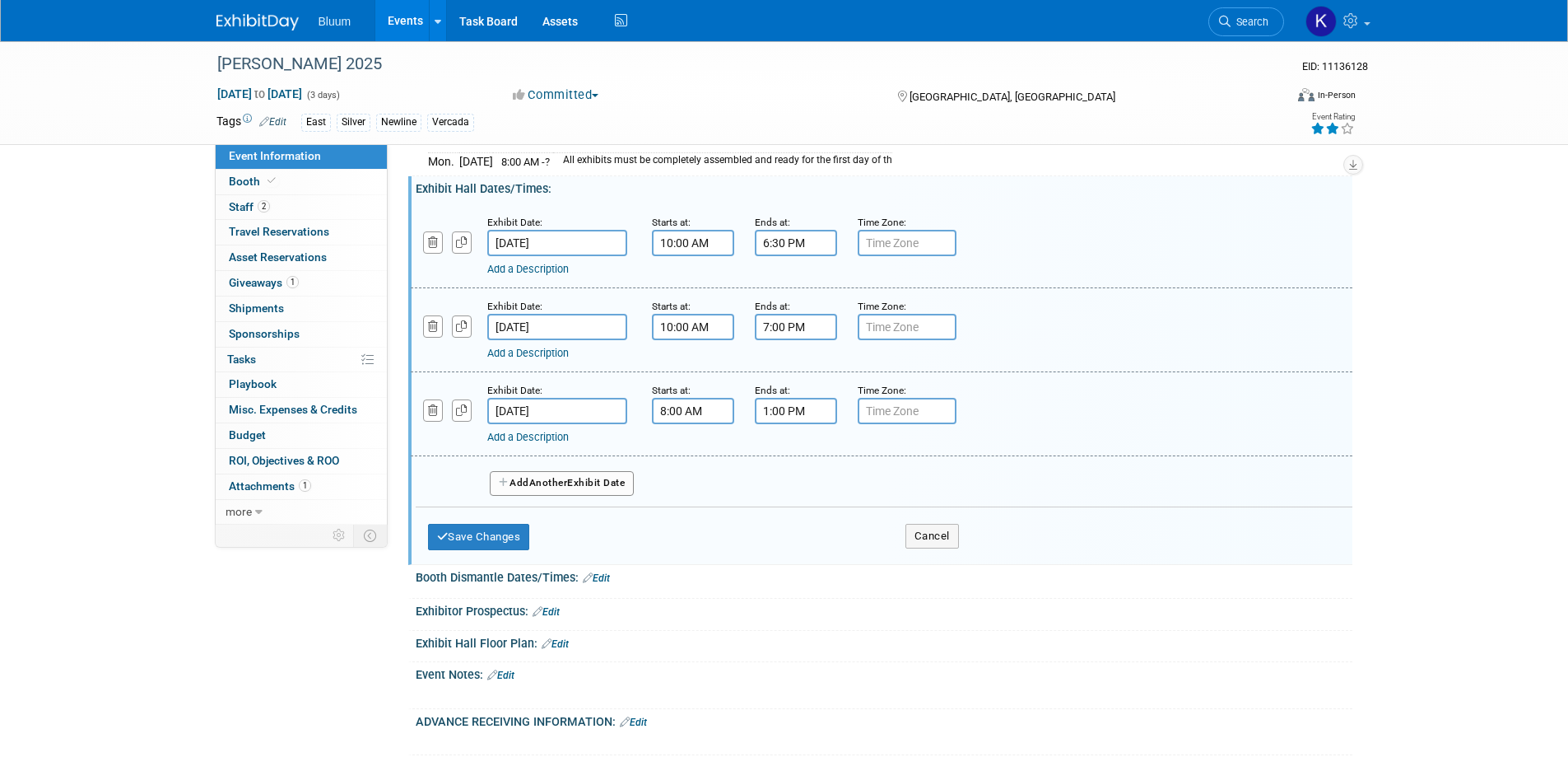
click at [798, 242] on input "6:30 PM" at bounding box center [796, 243] width 82 height 27
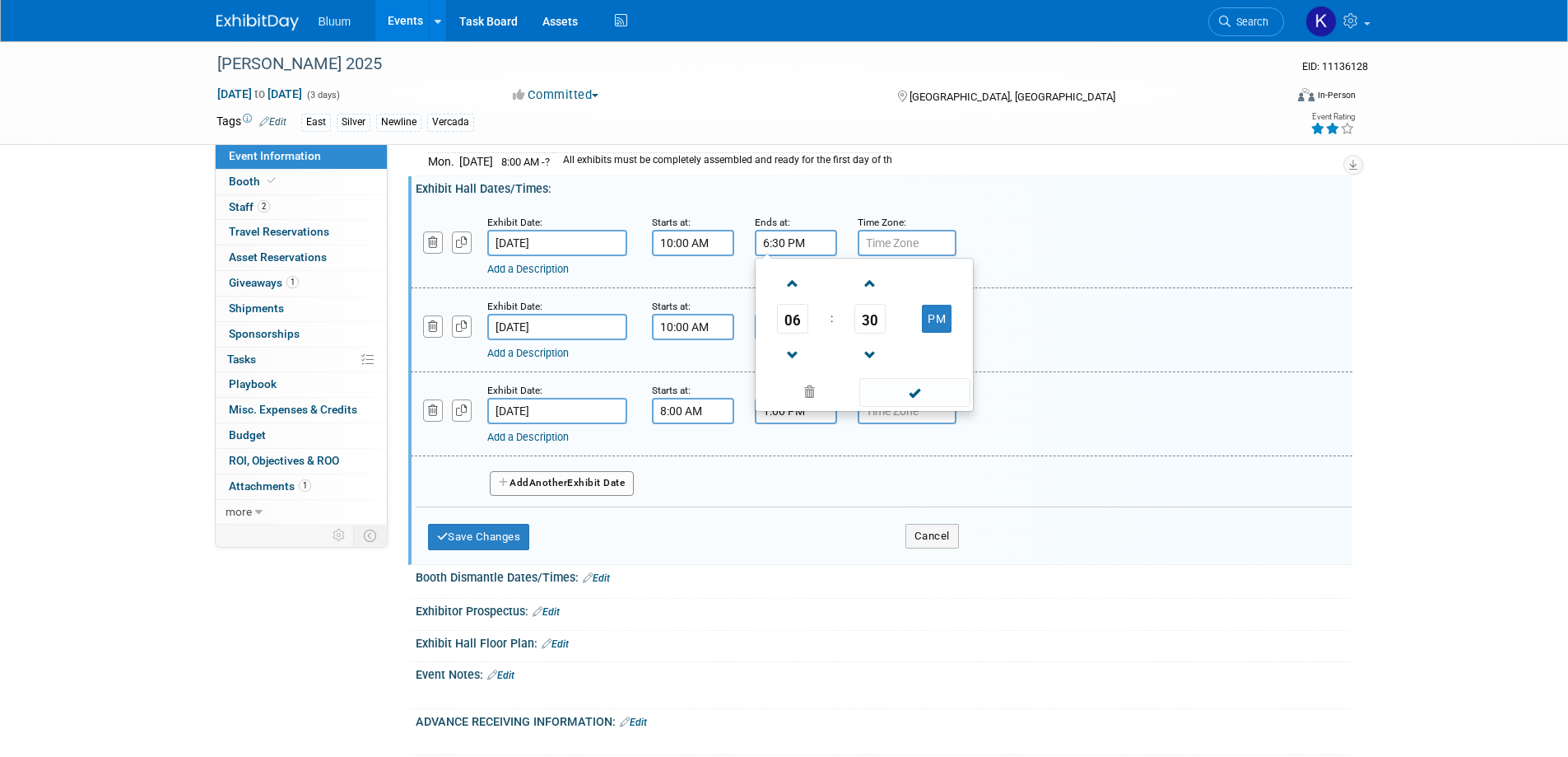
click at [768, 315] on td "06" at bounding box center [792, 319] width 68 height 29
click at [796, 313] on span "06" at bounding box center [792, 319] width 31 height 29
click at [933, 335] on td "07" at bounding box center [943, 329] width 53 height 45
click at [871, 325] on span "30" at bounding box center [870, 319] width 31 height 29
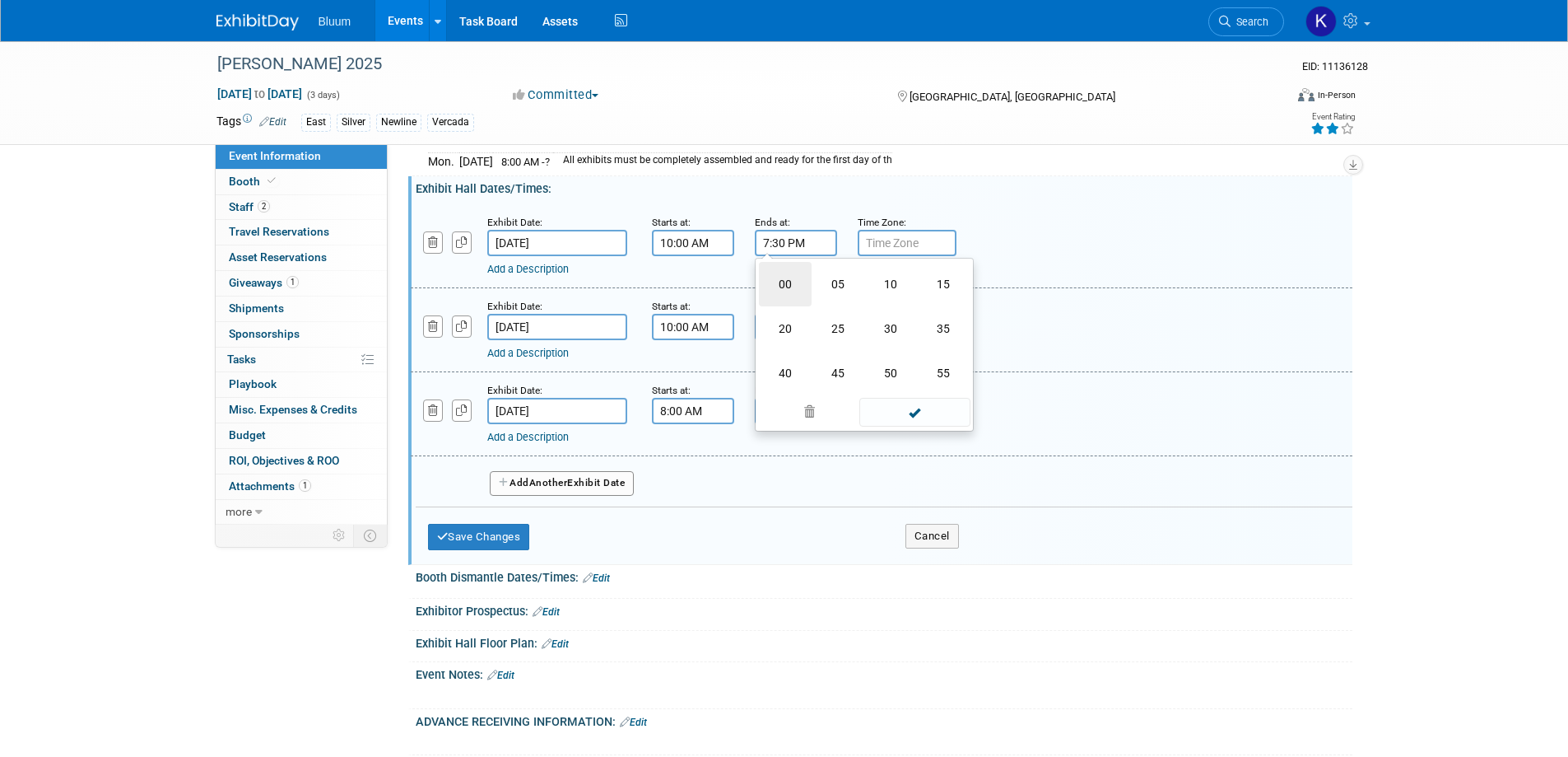
click at [784, 285] on td "00" at bounding box center [784, 284] width 53 height 45
type input "7:00 PM"
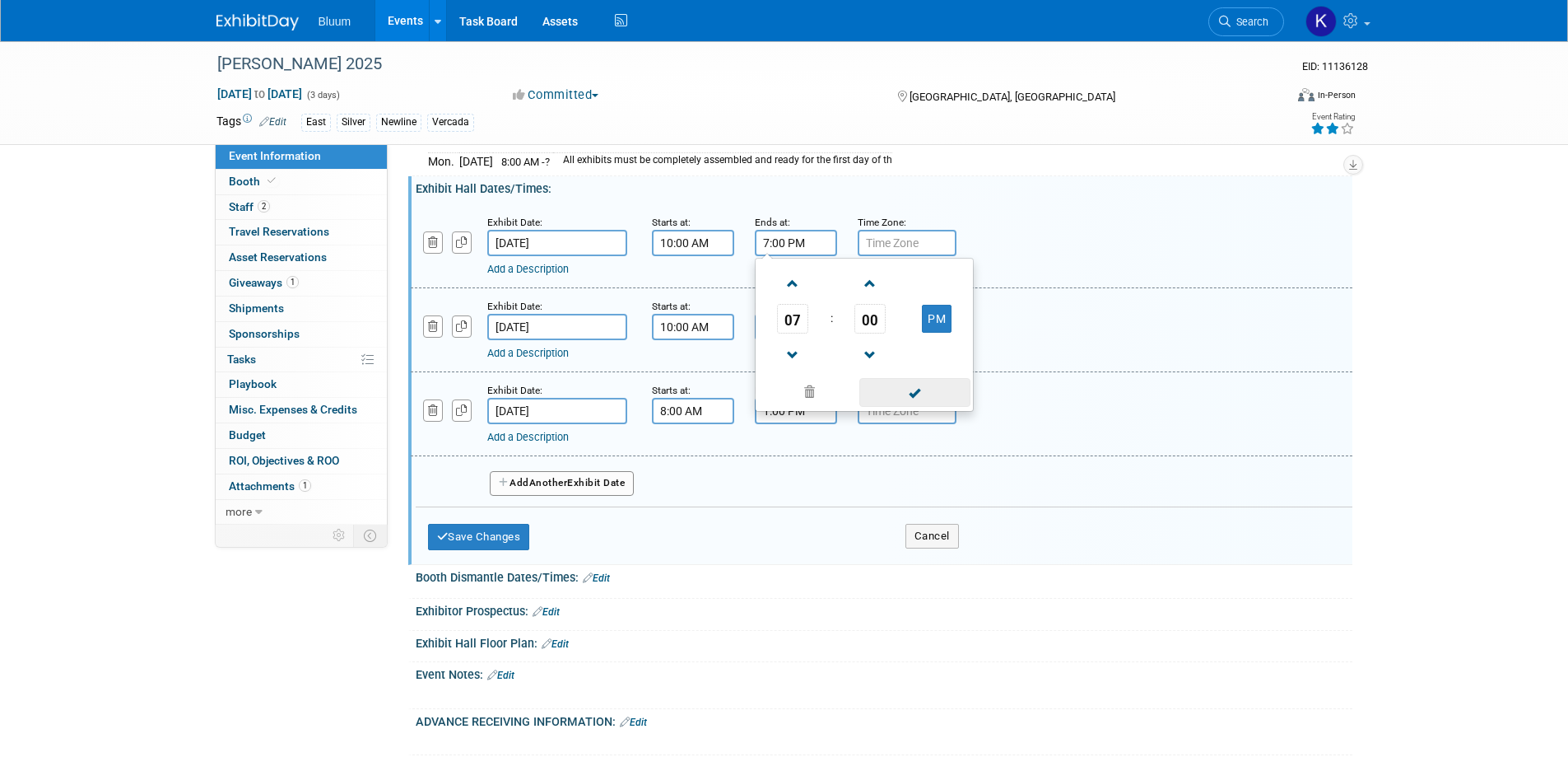
click at [890, 393] on span at bounding box center [915, 392] width 111 height 28
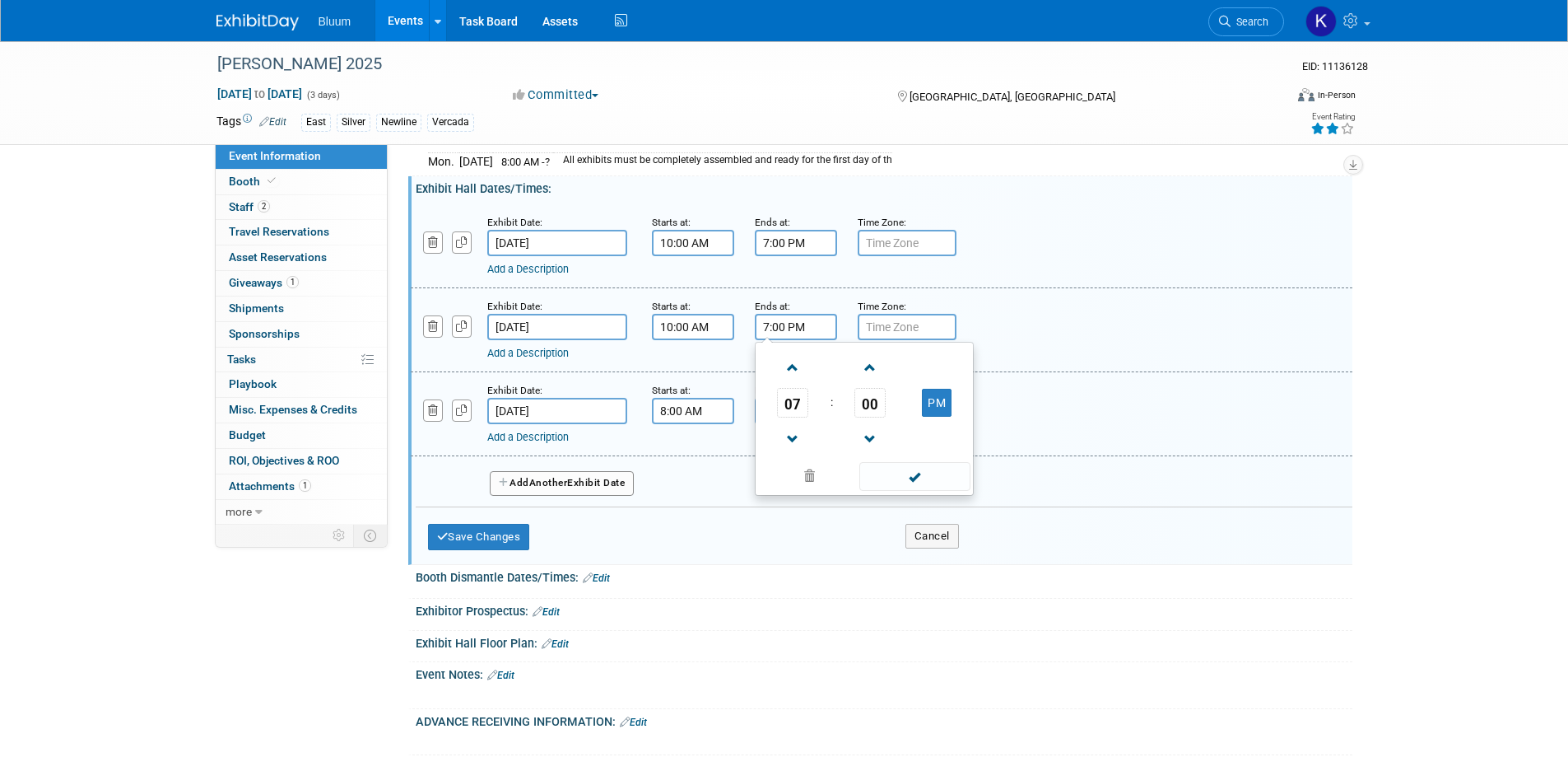
click at [804, 330] on input "7:00 PM" at bounding box center [796, 326] width 82 height 27
click at [804, 406] on span "07" at bounding box center [792, 402] width 31 height 29
click at [885, 408] on td "06" at bounding box center [890, 413] width 53 height 45
click at [880, 413] on span "00" at bounding box center [870, 402] width 31 height 29
click at [886, 411] on td "30" at bounding box center [890, 413] width 53 height 45
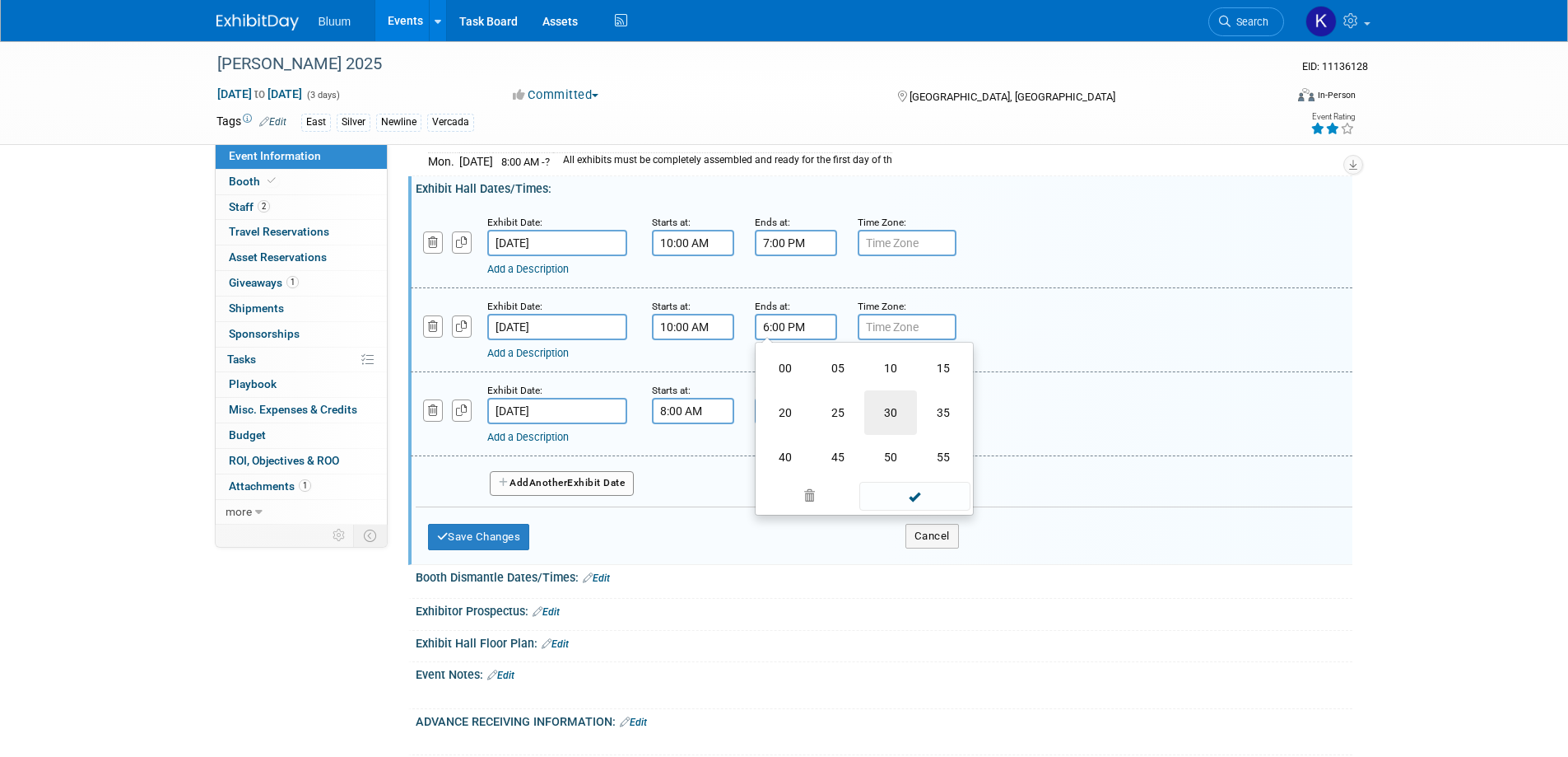
type input "6:30 PM"
click at [887, 486] on span at bounding box center [915, 476] width 111 height 28
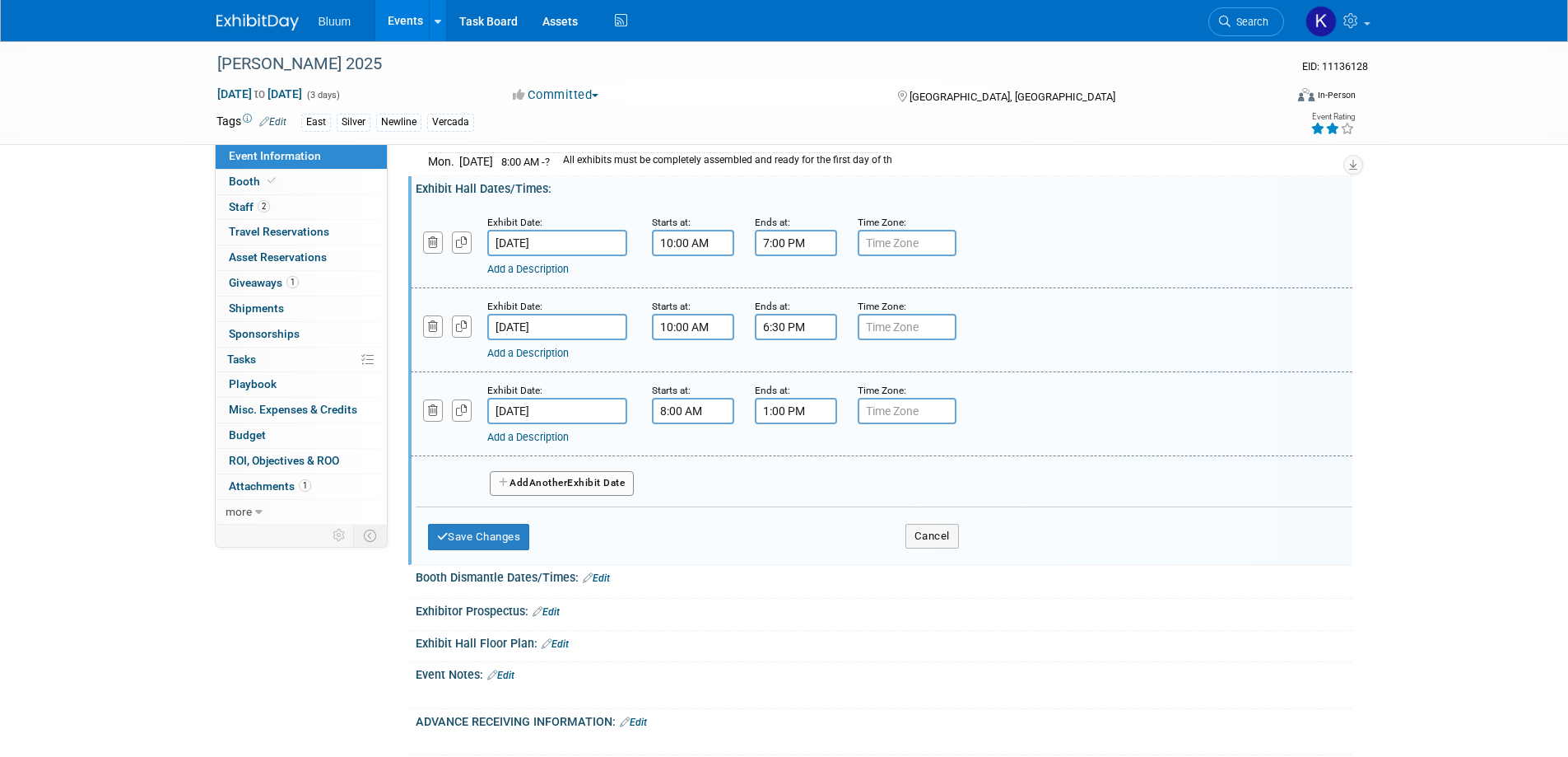
click at [680, 417] on input "8:00 AM" at bounding box center [692, 411] width 82 height 27
click at [704, 489] on span "08" at bounding box center [690, 487] width 31 height 29
click at [740, 539] on td "09" at bounding box center [734, 541] width 53 height 45
click at [775, 484] on span "00" at bounding box center [767, 487] width 31 height 29
click at [752, 546] on td "45" at bounding box center [734, 541] width 53 height 45
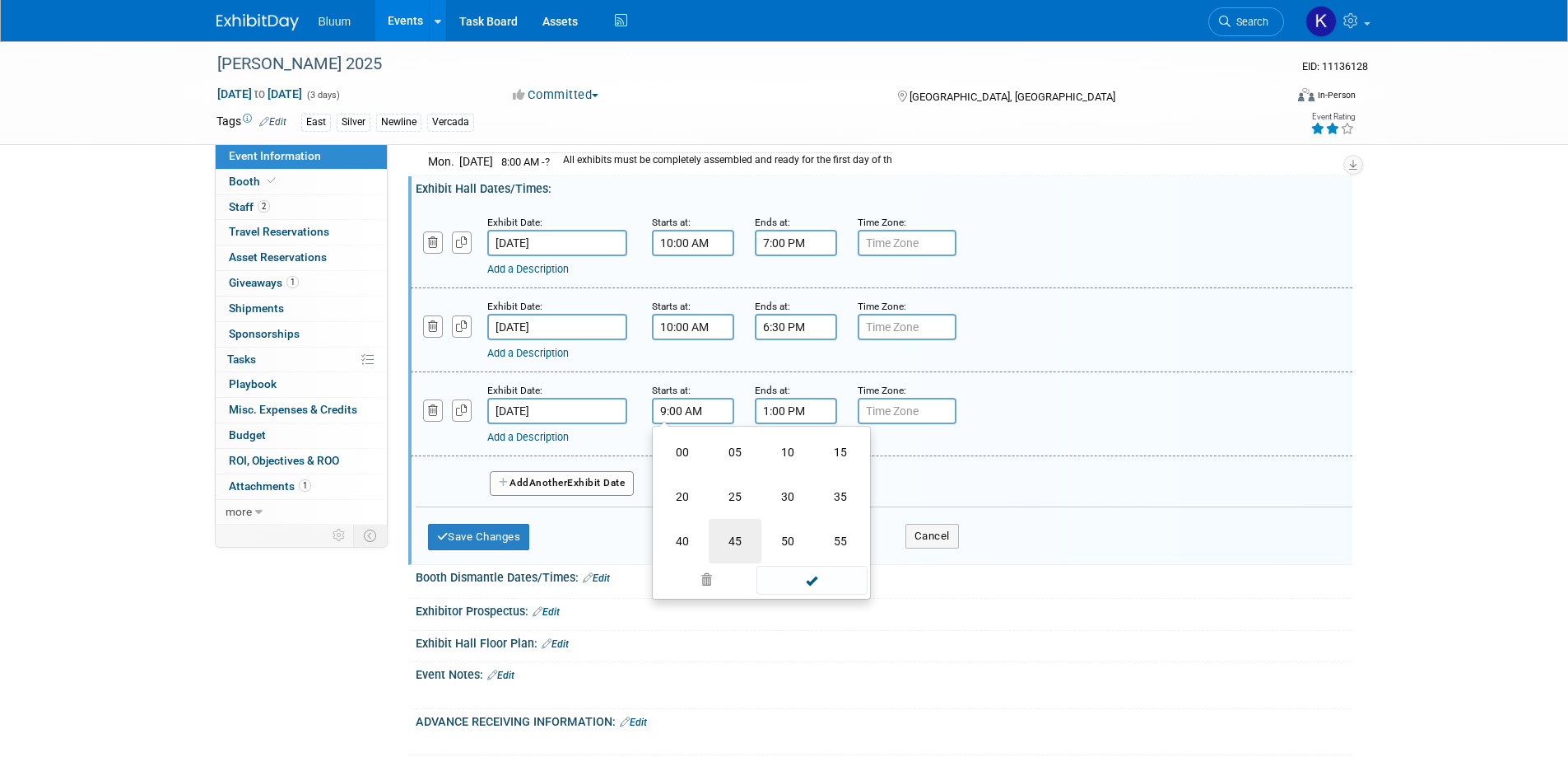
type input "9:45 AM"
click at [802, 554] on span at bounding box center [812, 559] width 111 height 28
click at [806, 407] on input "1:00 PM" at bounding box center [796, 411] width 82 height 27
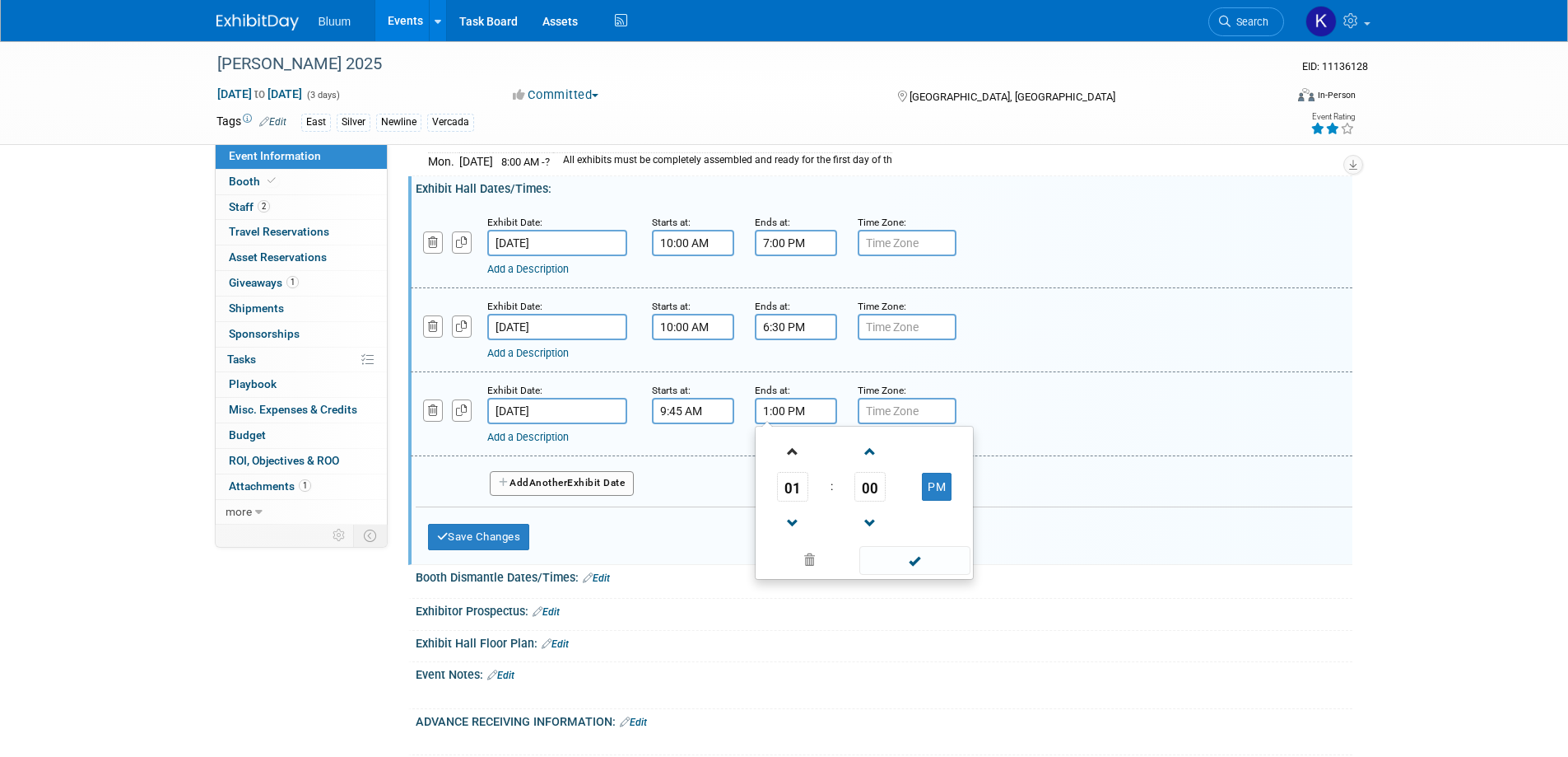
click at [793, 470] on link at bounding box center [792, 451] width 31 height 42
click at [801, 488] on span "02" at bounding box center [792, 487] width 31 height 29
click at [800, 448] on td "12" at bounding box center [784, 452] width 53 height 45
type input "12:00 PM"
click at [888, 564] on span at bounding box center [915, 559] width 111 height 28
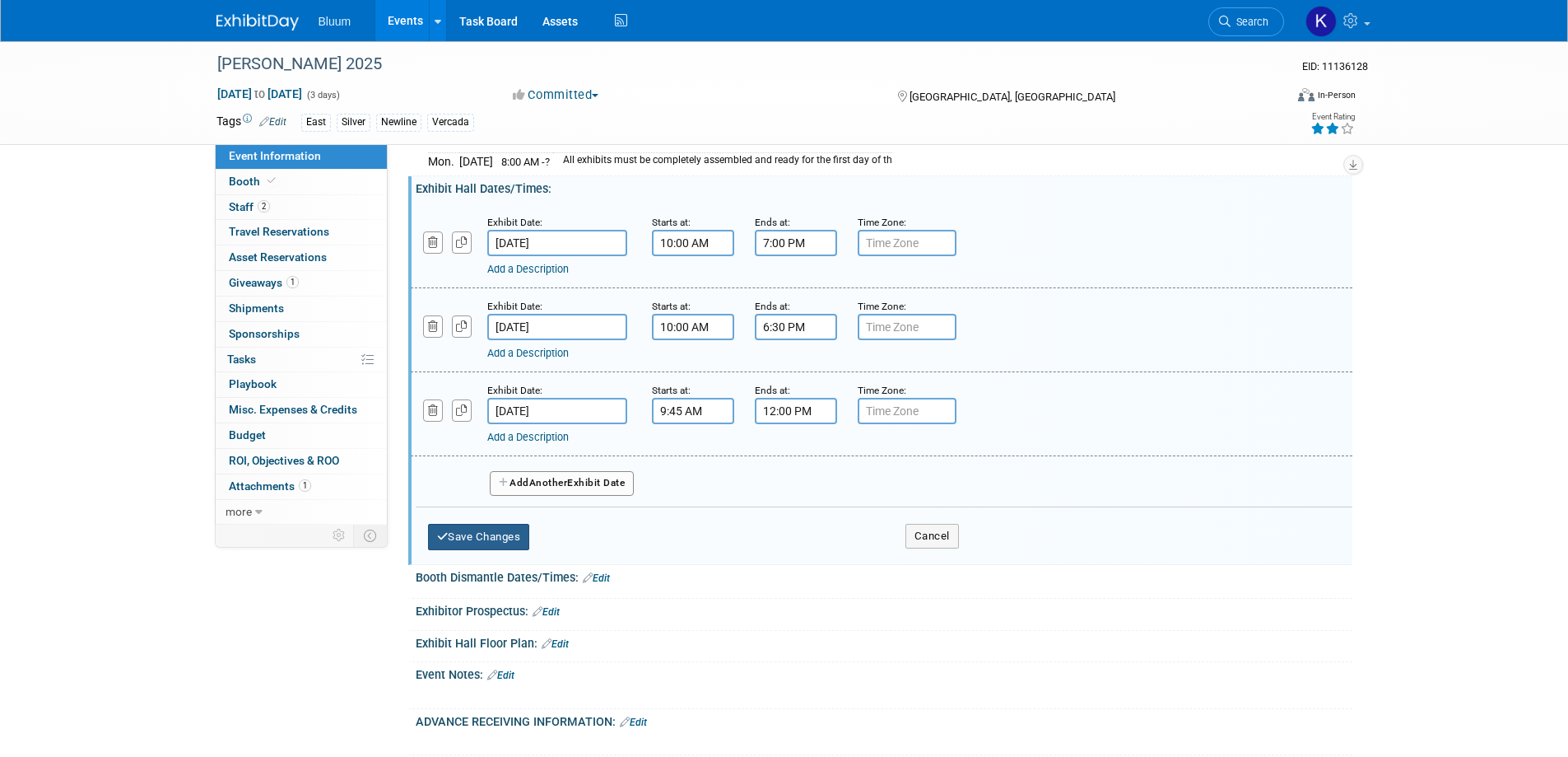
click at [529, 533] on button "Save Changes" at bounding box center [479, 537] width 102 height 27
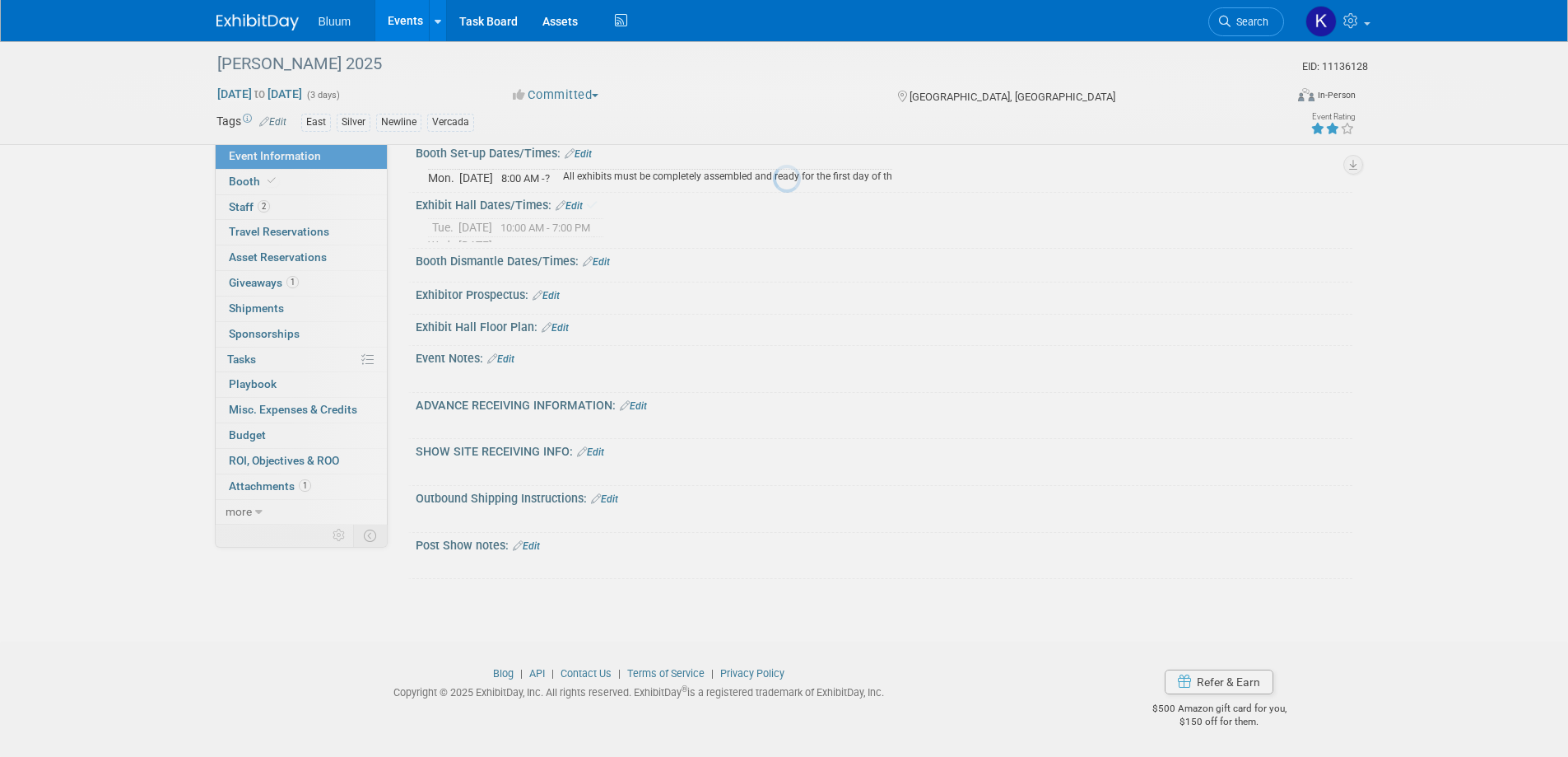
scroll to position [451, 0]
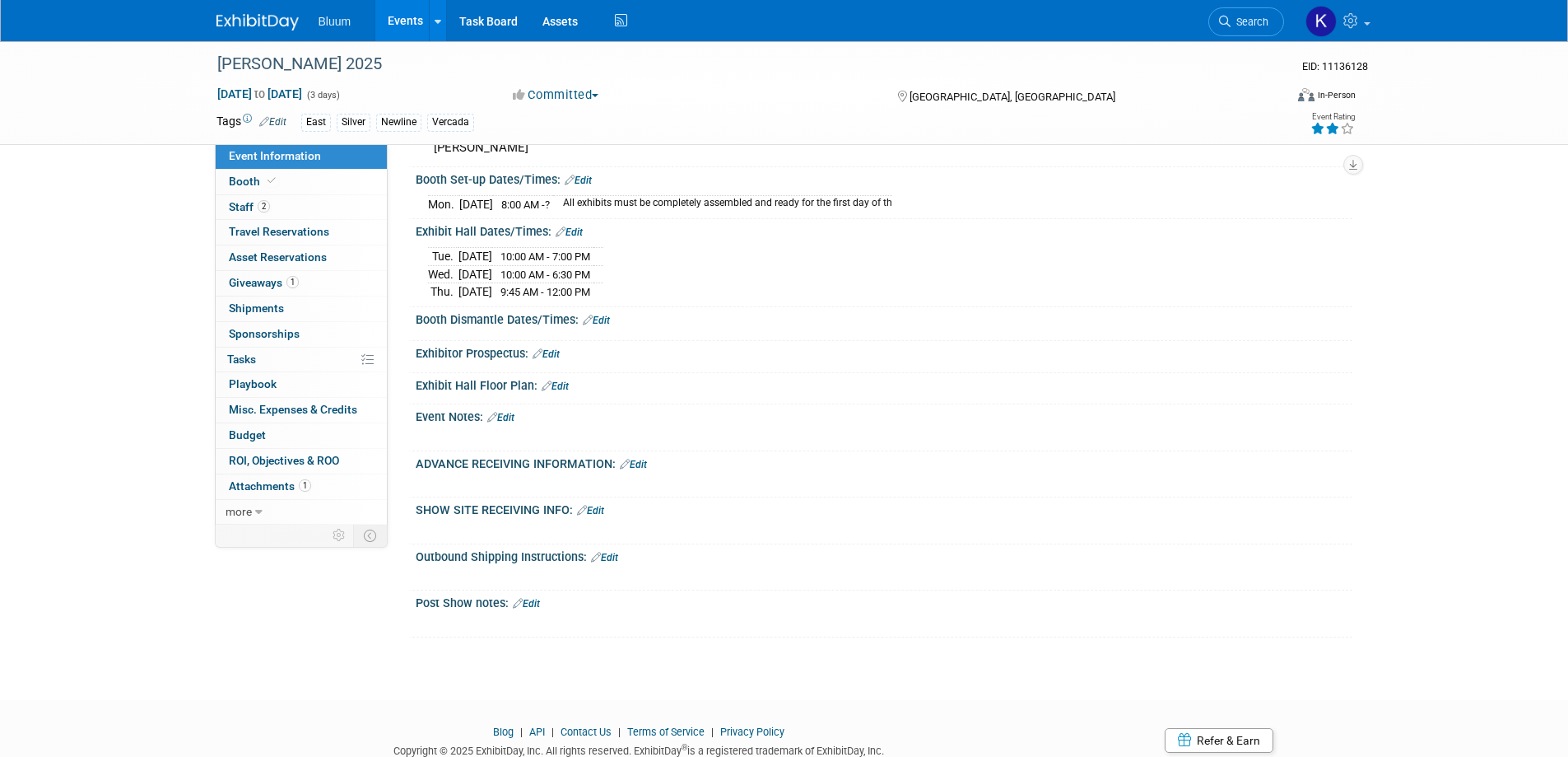
click at [605, 319] on link "Edit" at bounding box center [595, 319] width 27 height 11
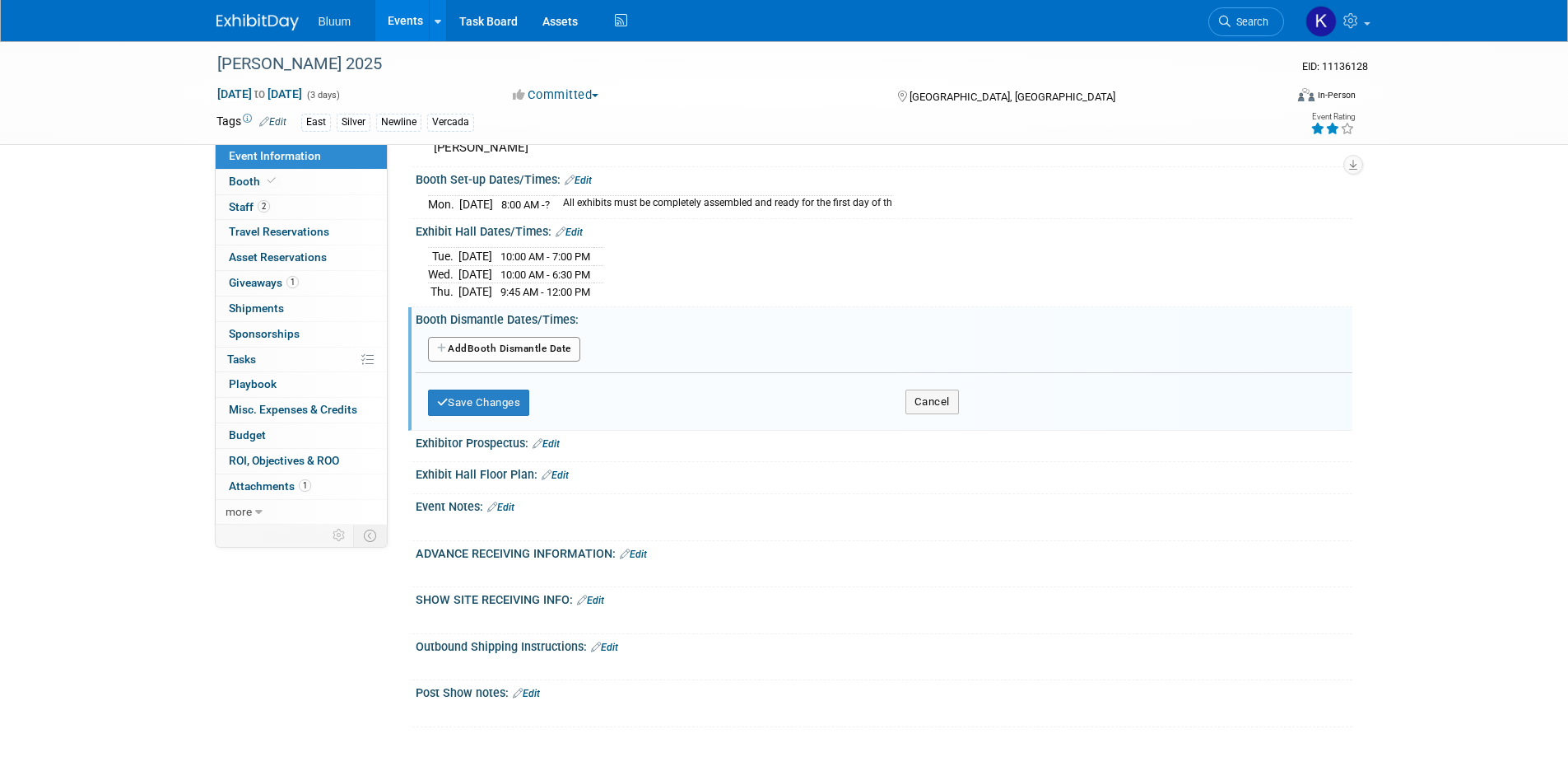
click at [532, 350] on button "Add Another Booth Dismantle Date" at bounding box center [504, 349] width 152 height 25
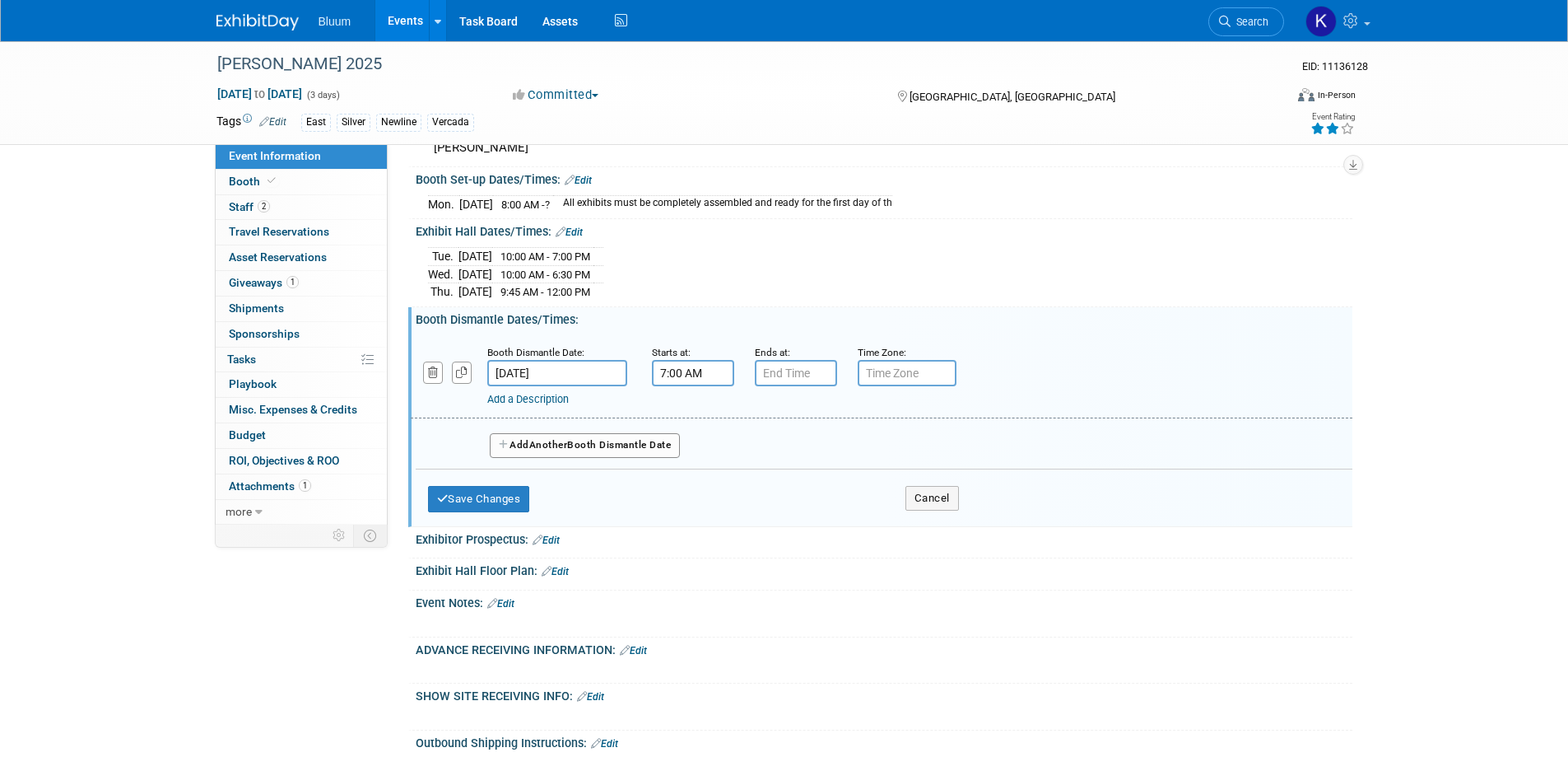
click at [698, 373] on input "7:00 AM" at bounding box center [692, 373] width 82 height 27
click at [690, 438] on span "07" at bounding box center [690, 449] width 31 height 29
click at [676, 396] on td "12" at bounding box center [682, 414] width 53 height 45
click at [830, 448] on button "AM" at bounding box center [834, 449] width 29 height 28
type input "12:00 PM"
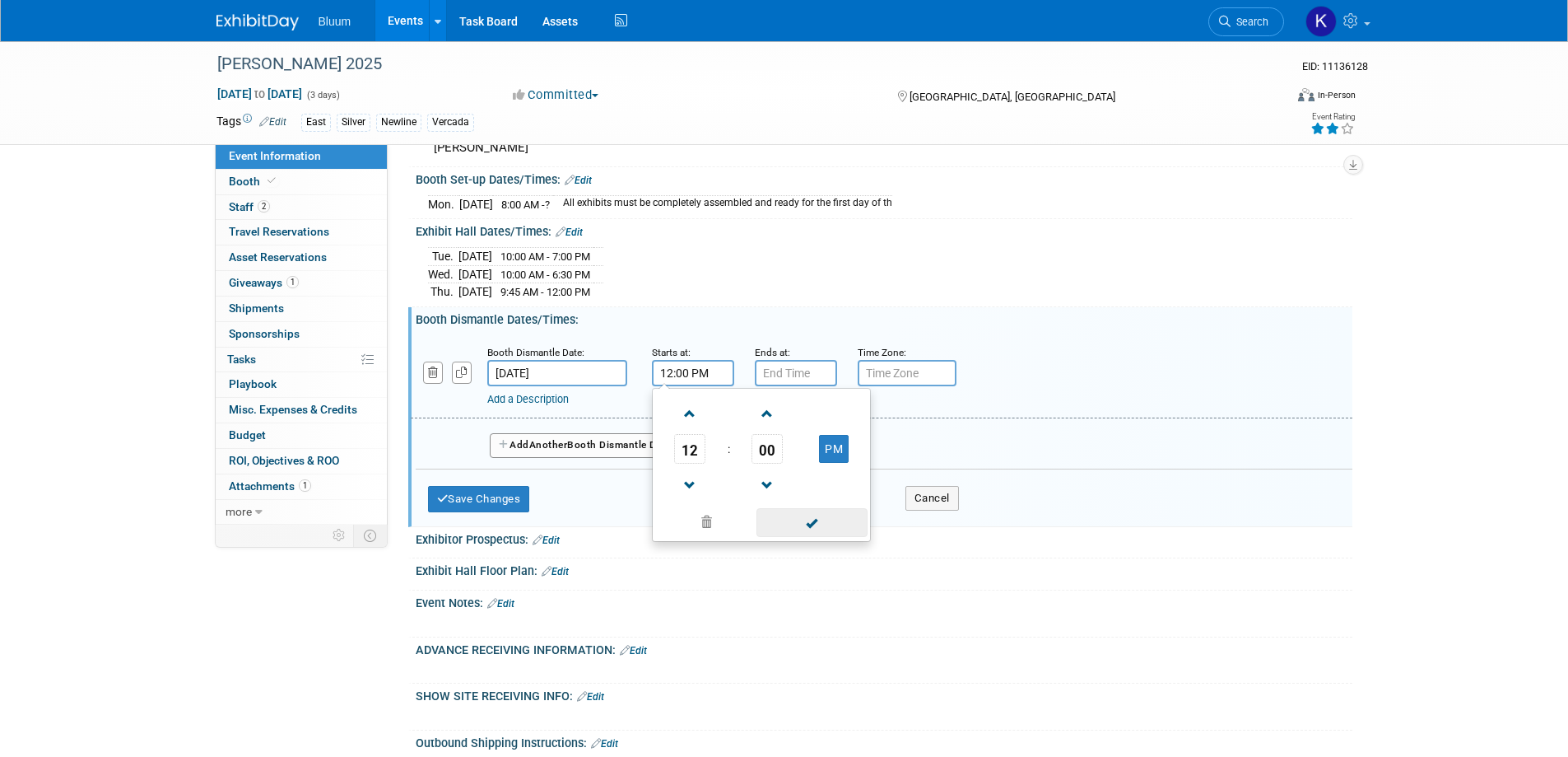
drag, startPoint x: 793, startPoint y: 517, endPoint x: 733, endPoint y: 508, distance: 60.7
click at [793, 516] on span at bounding box center [812, 521] width 111 height 28
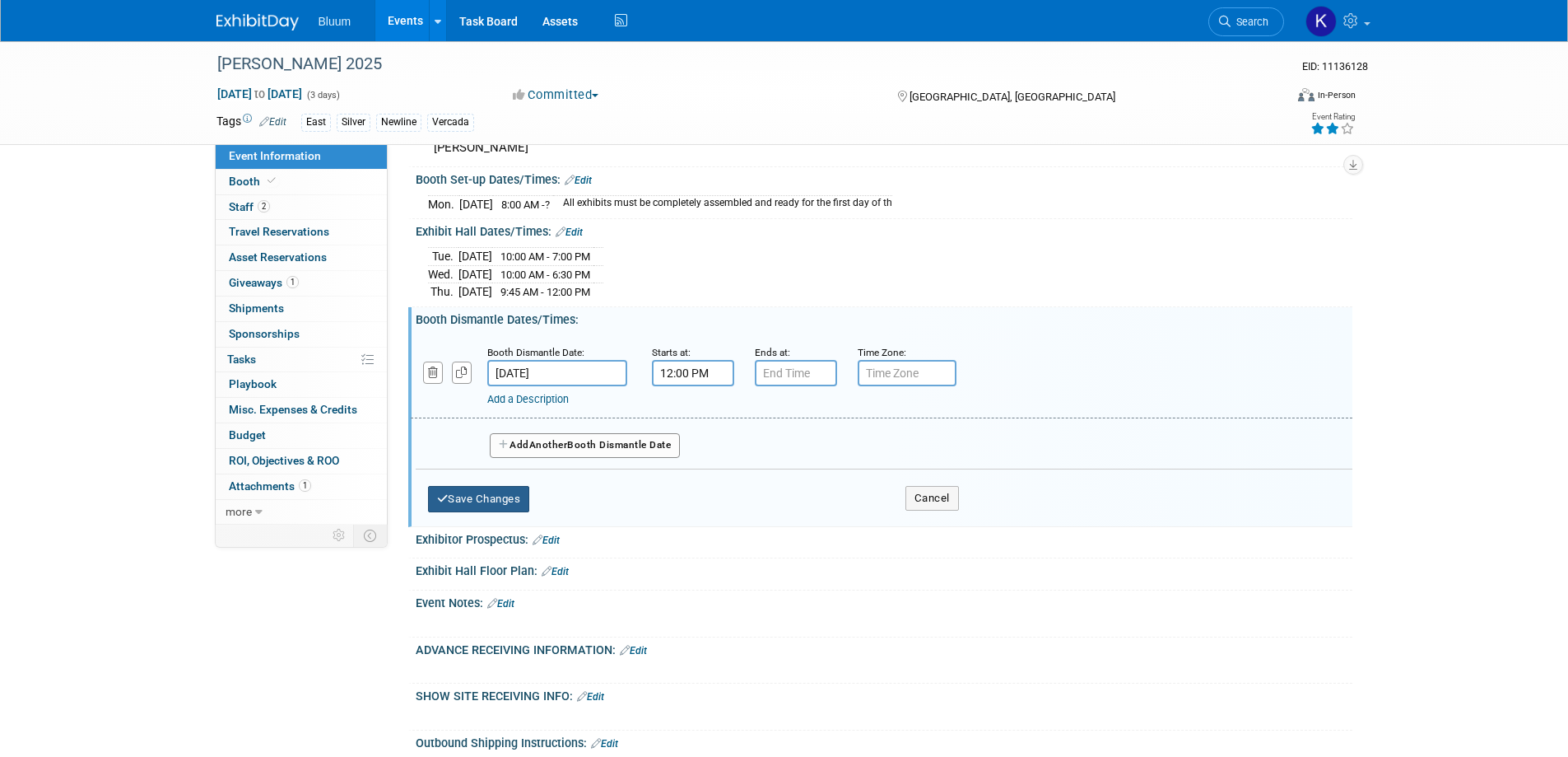
drag, startPoint x: 502, startPoint y: 496, endPoint x: 532, endPoint y: 486, distance: 31.6
click at [502, 497] on button "Save Changes" at bounding box center [479, 499] width 102 height 27
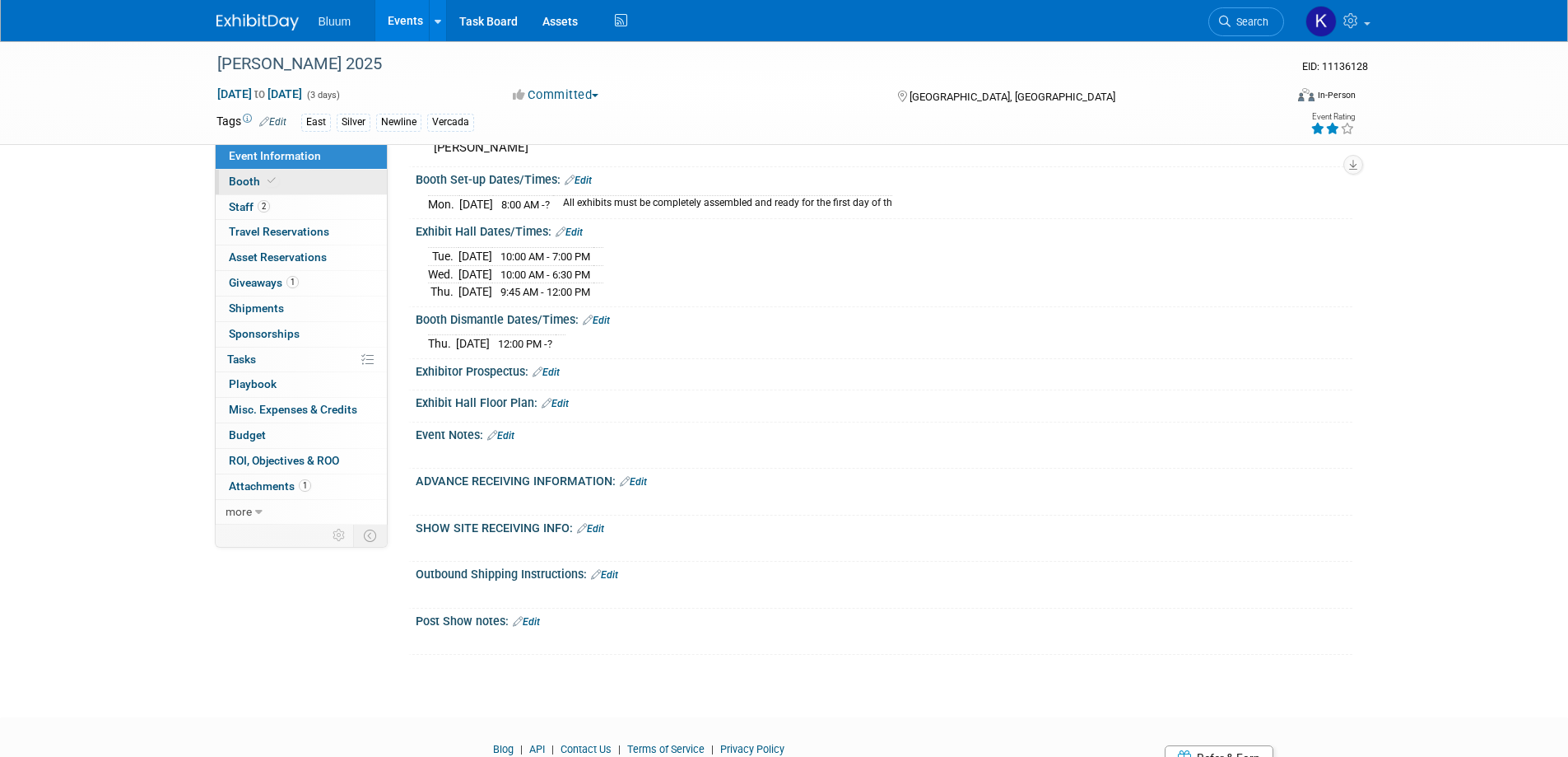
click at [260, 169] on link "Booth" at bounding box center [301, 181] width 171 height 25
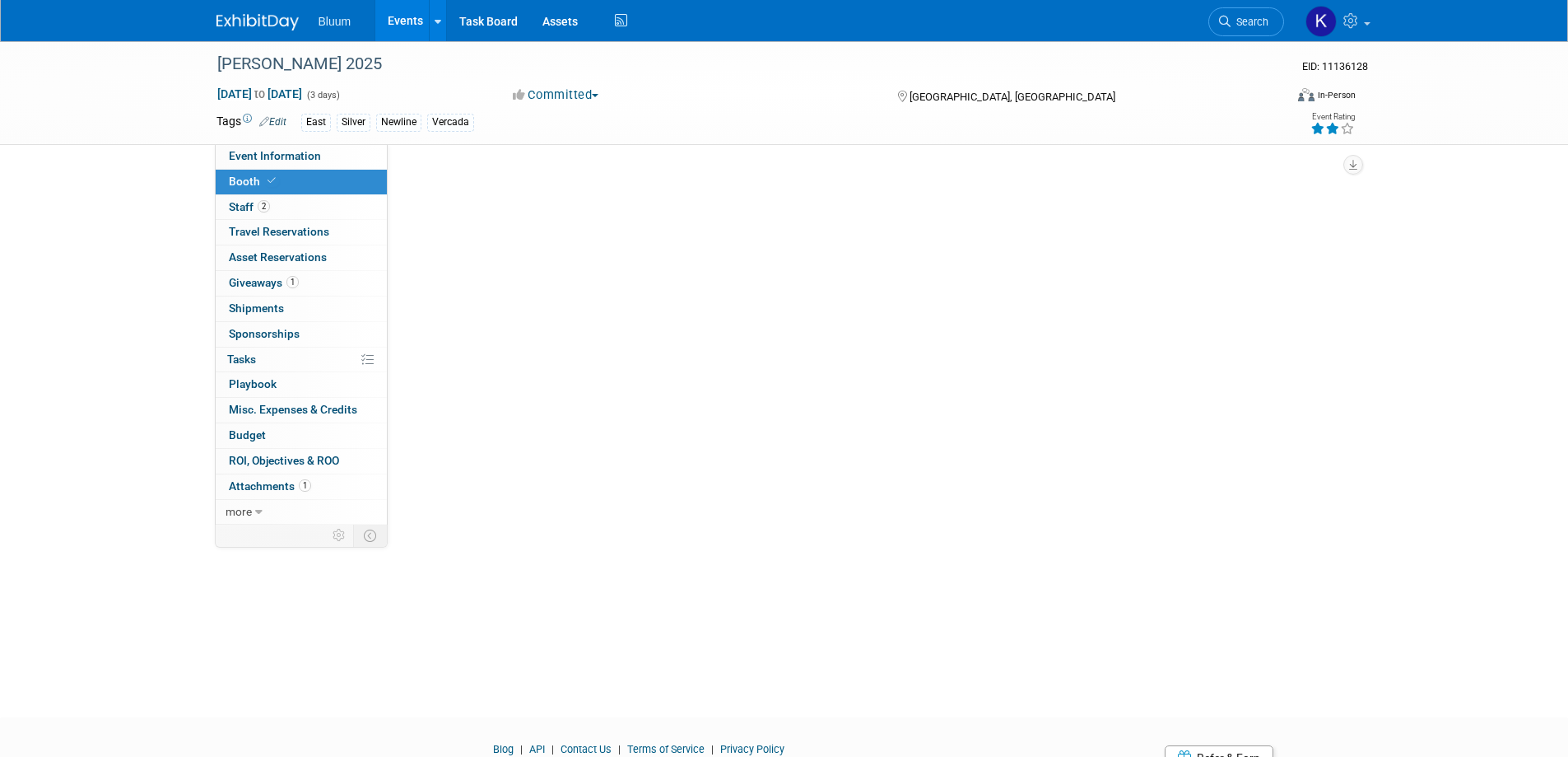
scroll to position [0, 0]
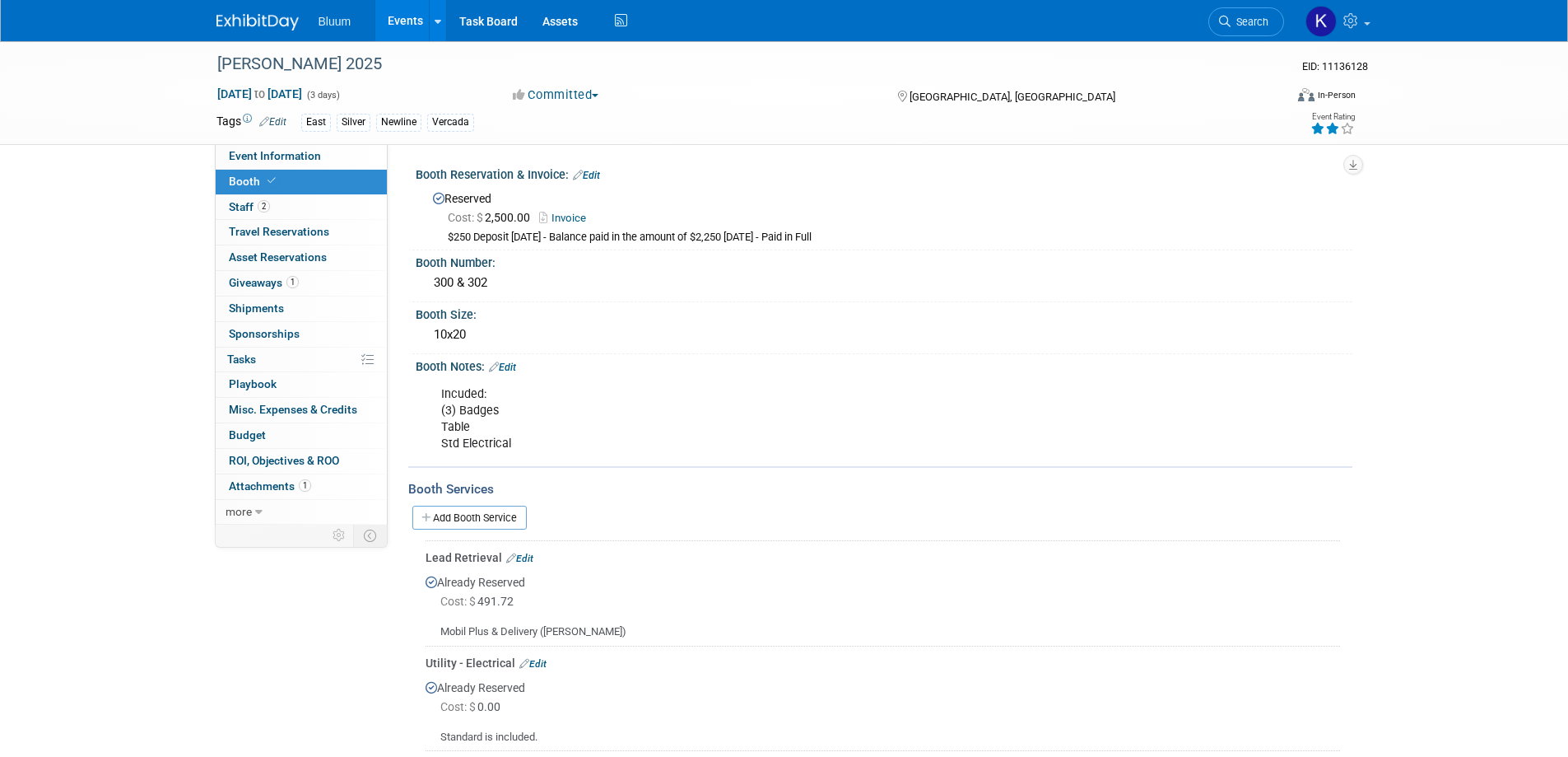
click at [516, 366] on link "Edit" at bounding box center [502, 367] width 27 height 11
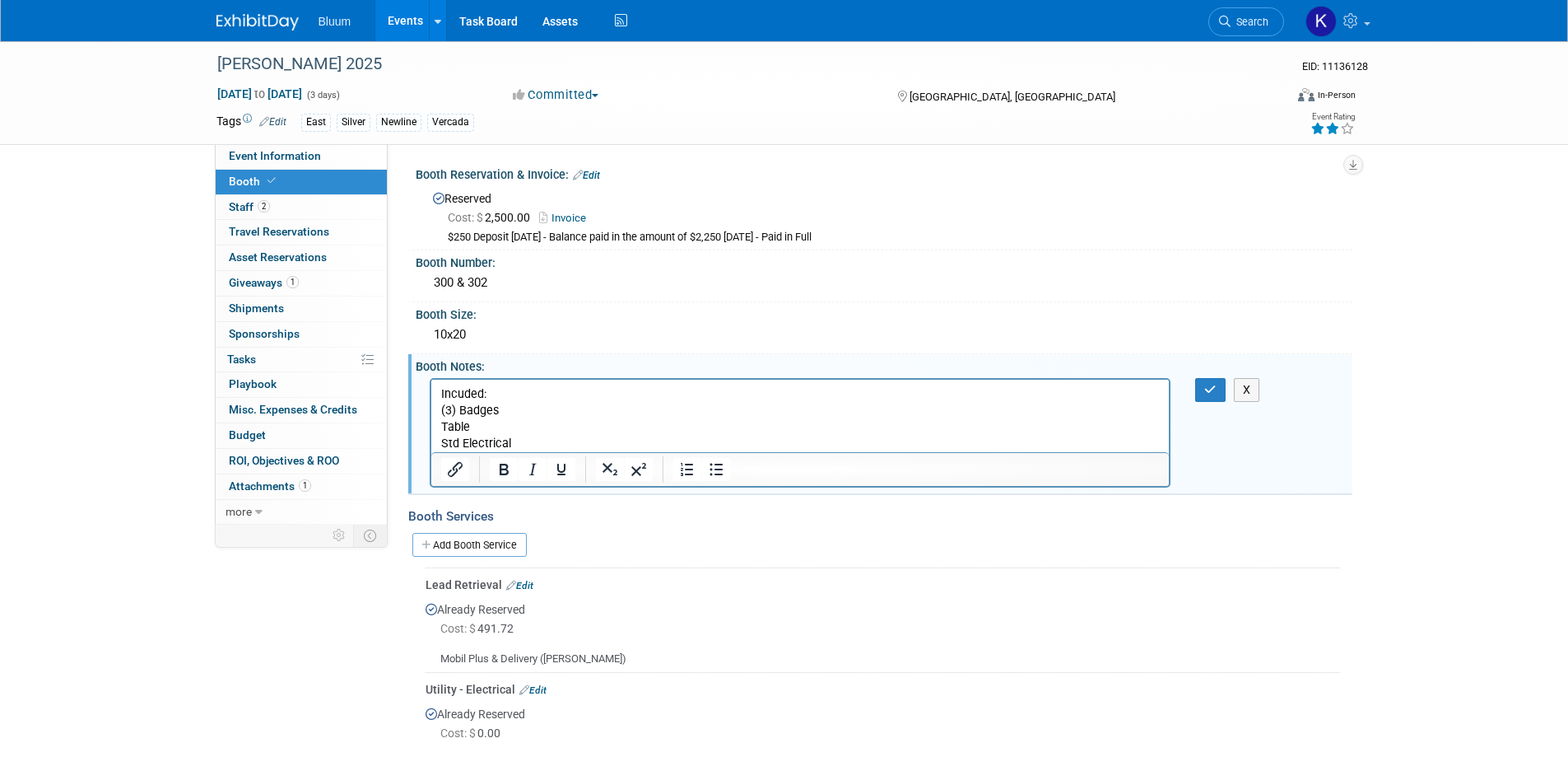
click at [527, 434] on p "Incuded: (3) Badges Table Std Electrical" at bounding box center [800, 418] width 720 height 66
click at [517, 441] on p "Incuded: (3) Badges Table Std Electrical" at bounding box center [800, 418] width 720 height 66
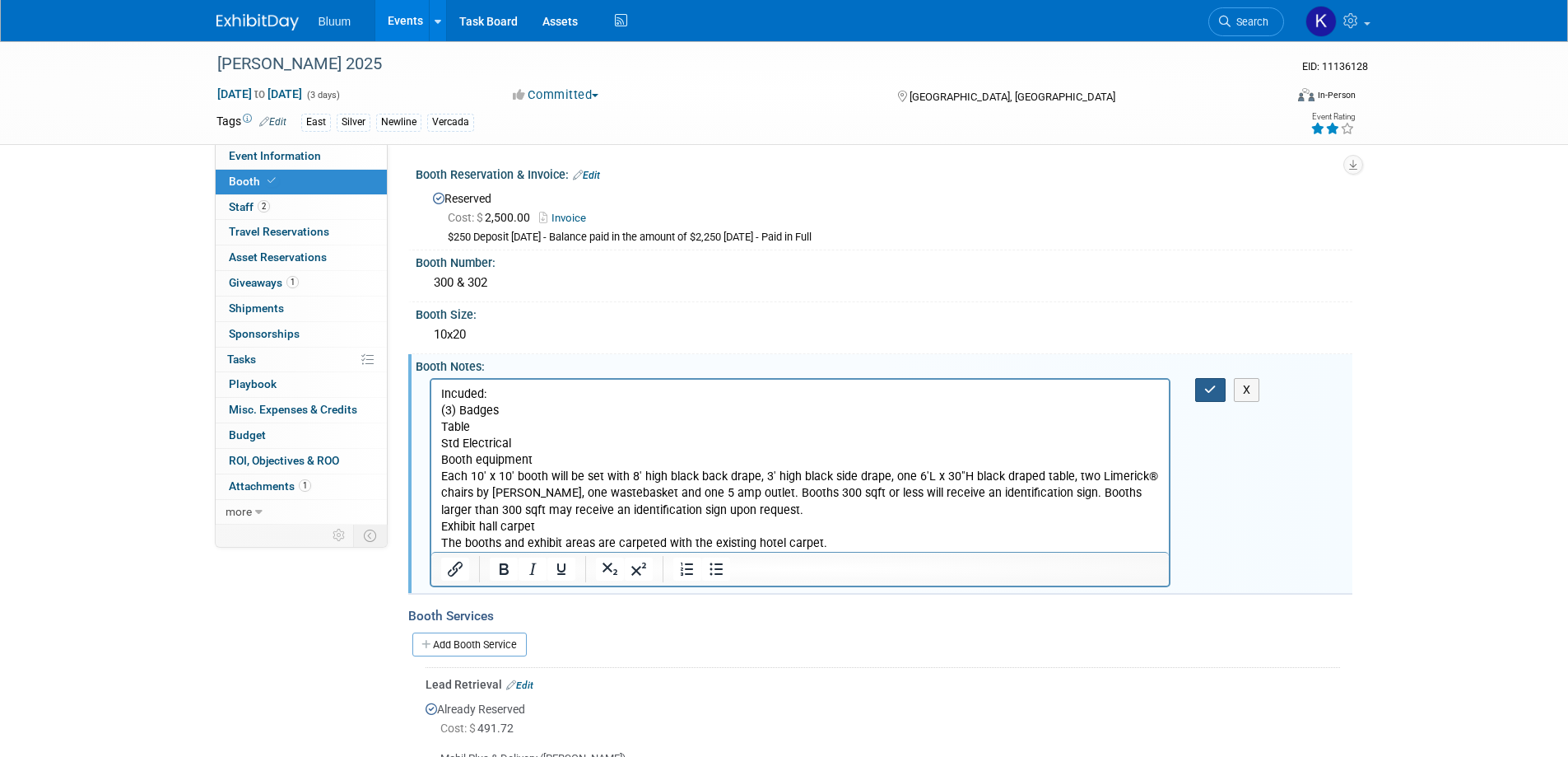
click at [1204, 388] on icon "button" at bounding box center [1210, 388] width 12 height 11
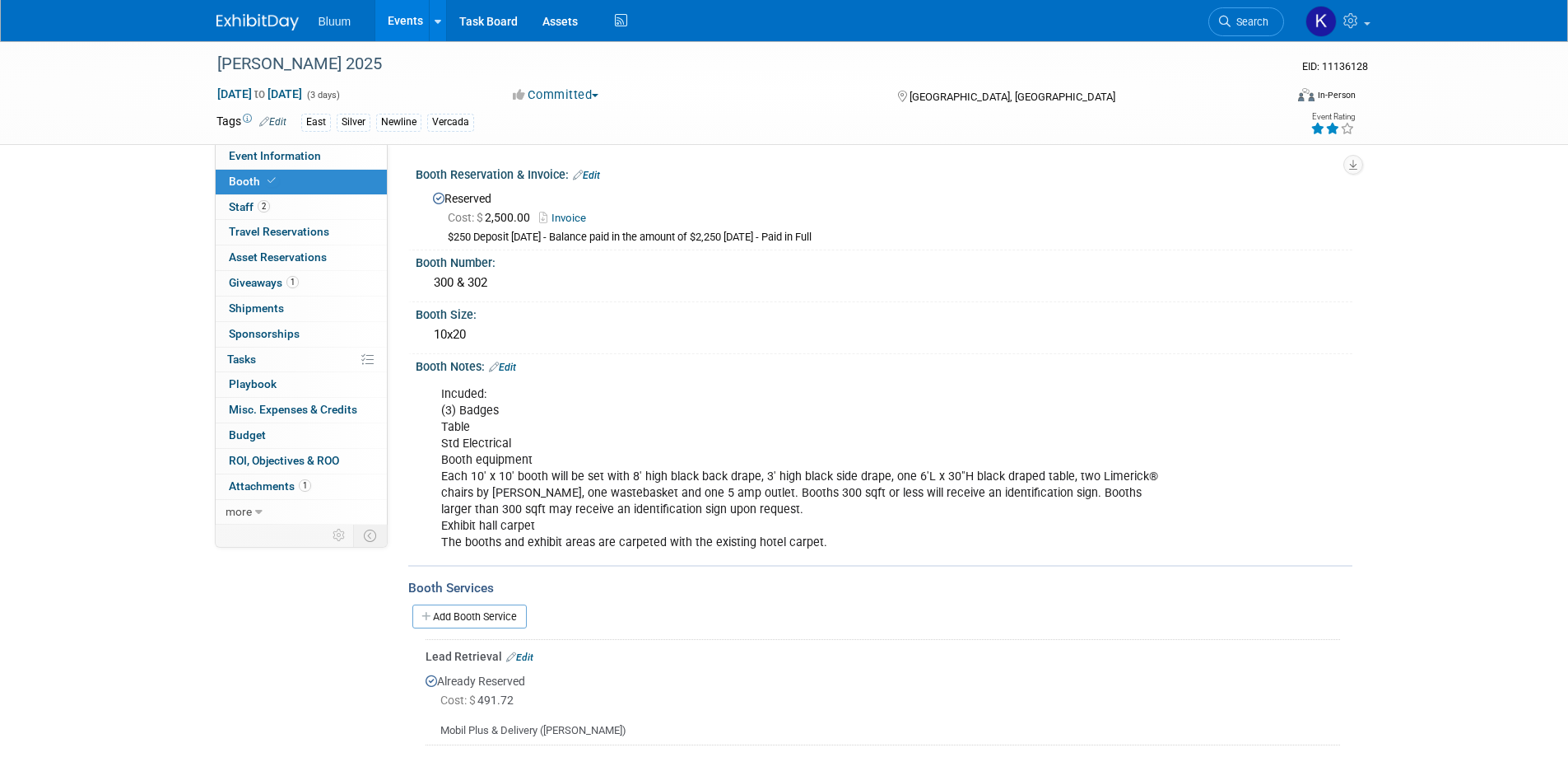
click at [513, 368] on link "Edit" at bounding box center [502, 367] width 27 height 11
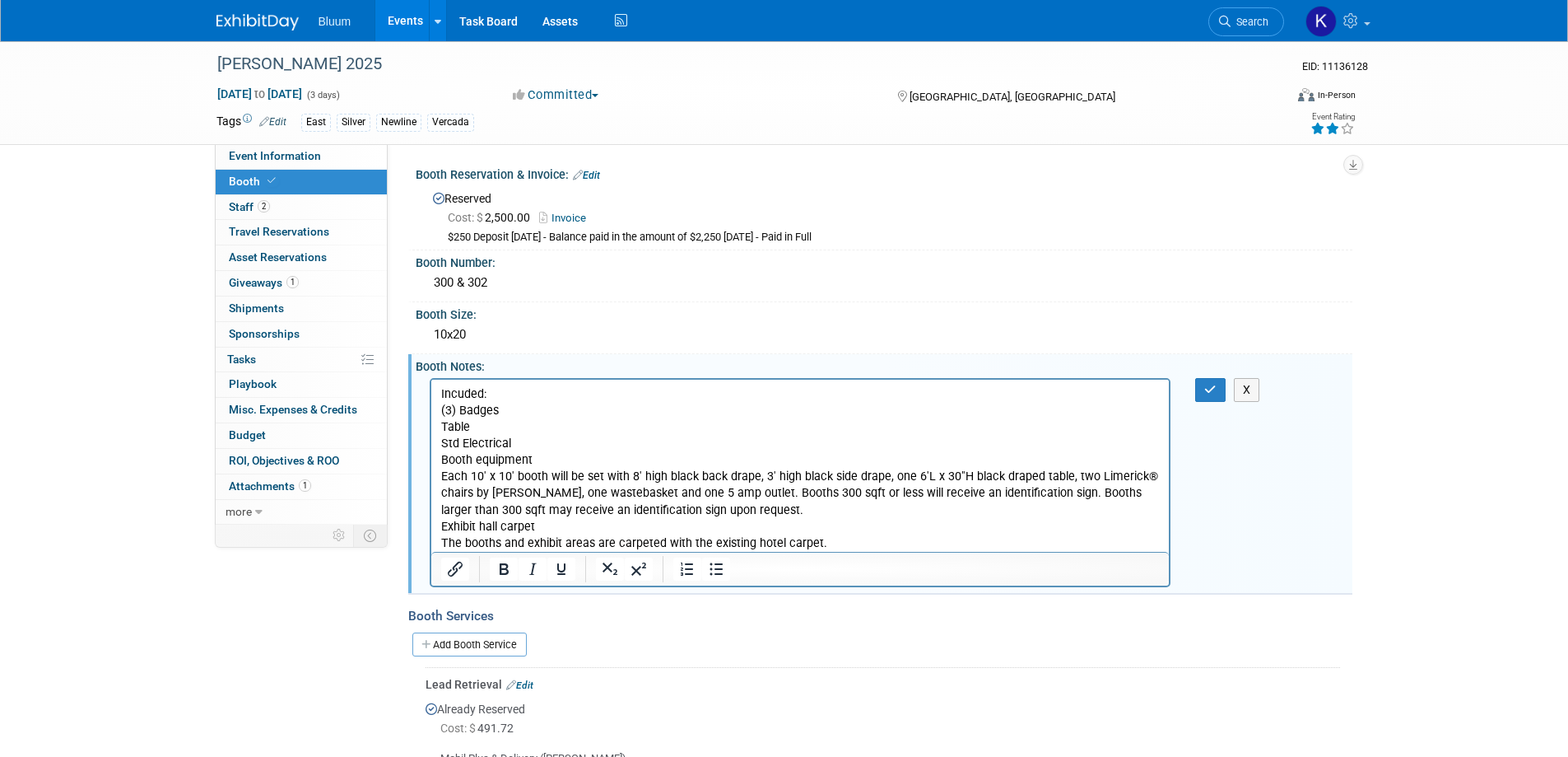
click at [543, 461] on p "Incuded: (3) Badges Table Std Electrical Booth equipment Each 10' x 10' booth w…" at bounding box center [800, 468] width 720 height 166
click at [1215, 394] on icon "button" at bounding box center [1210, 388] width 12 height 11
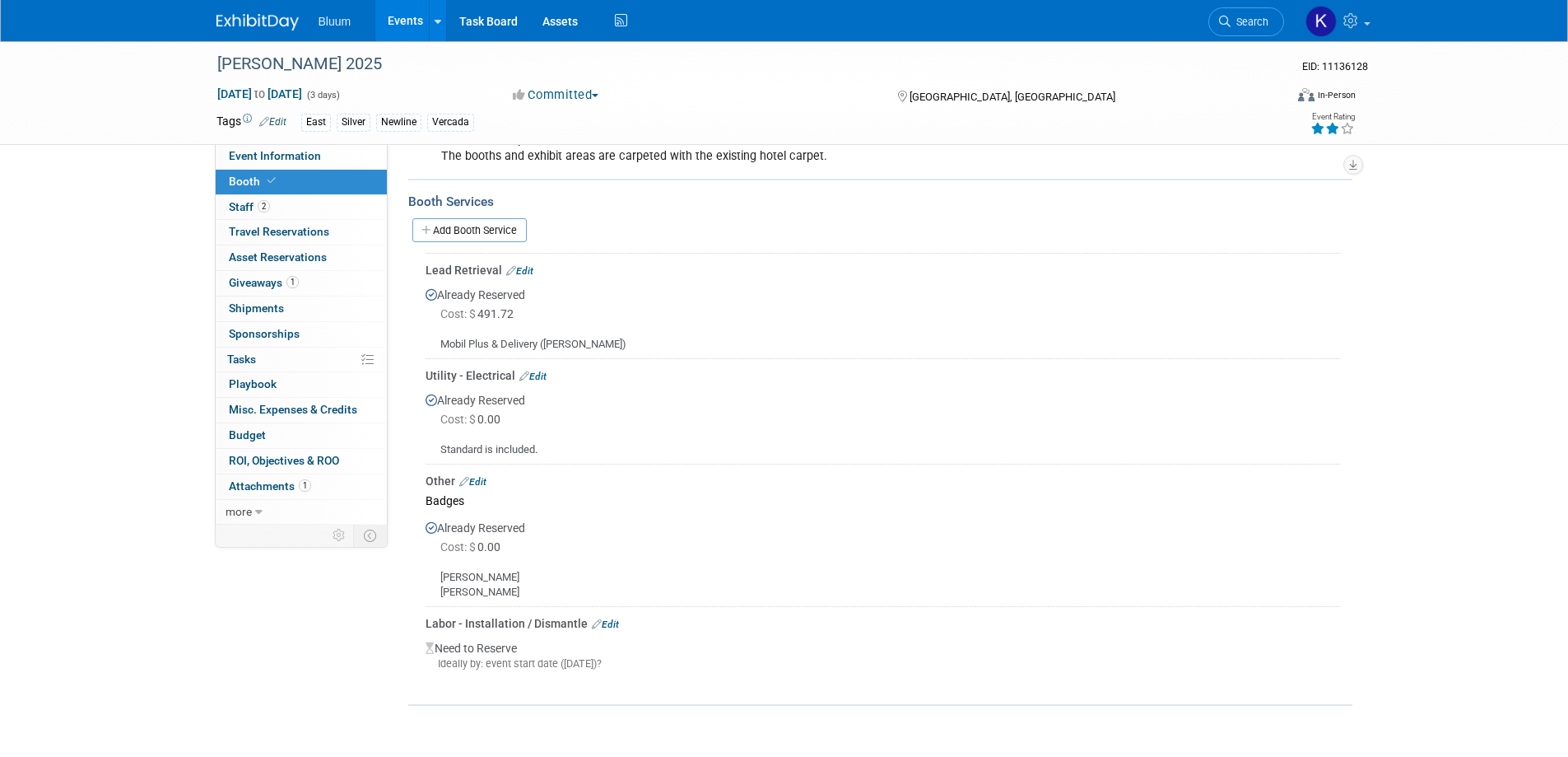
scroll to position [100, 0]
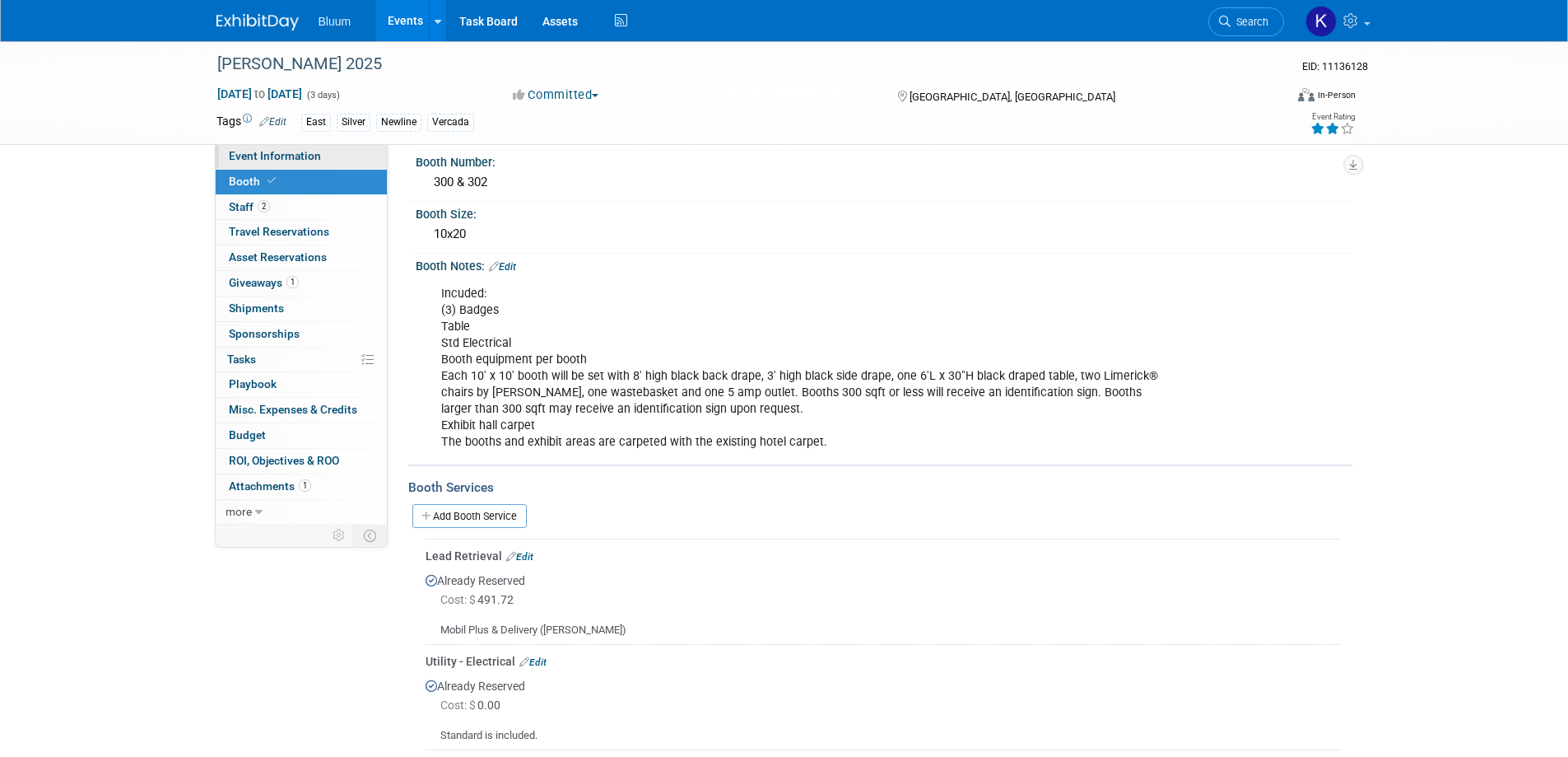
click at [323, 158] on link "Event Information" at bounding box center [301, 156] width 171 height 25
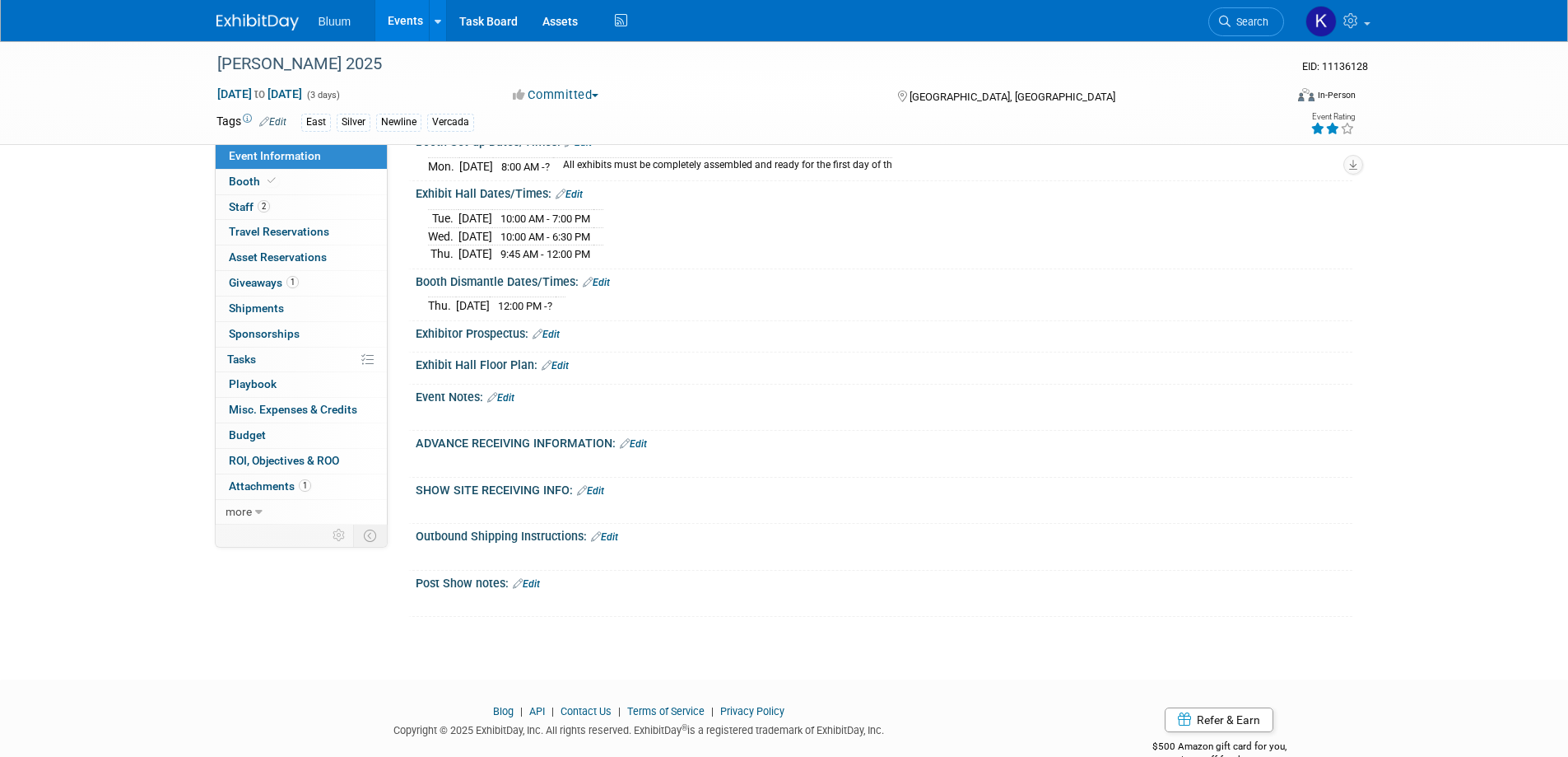
scroll to position [494, 0]
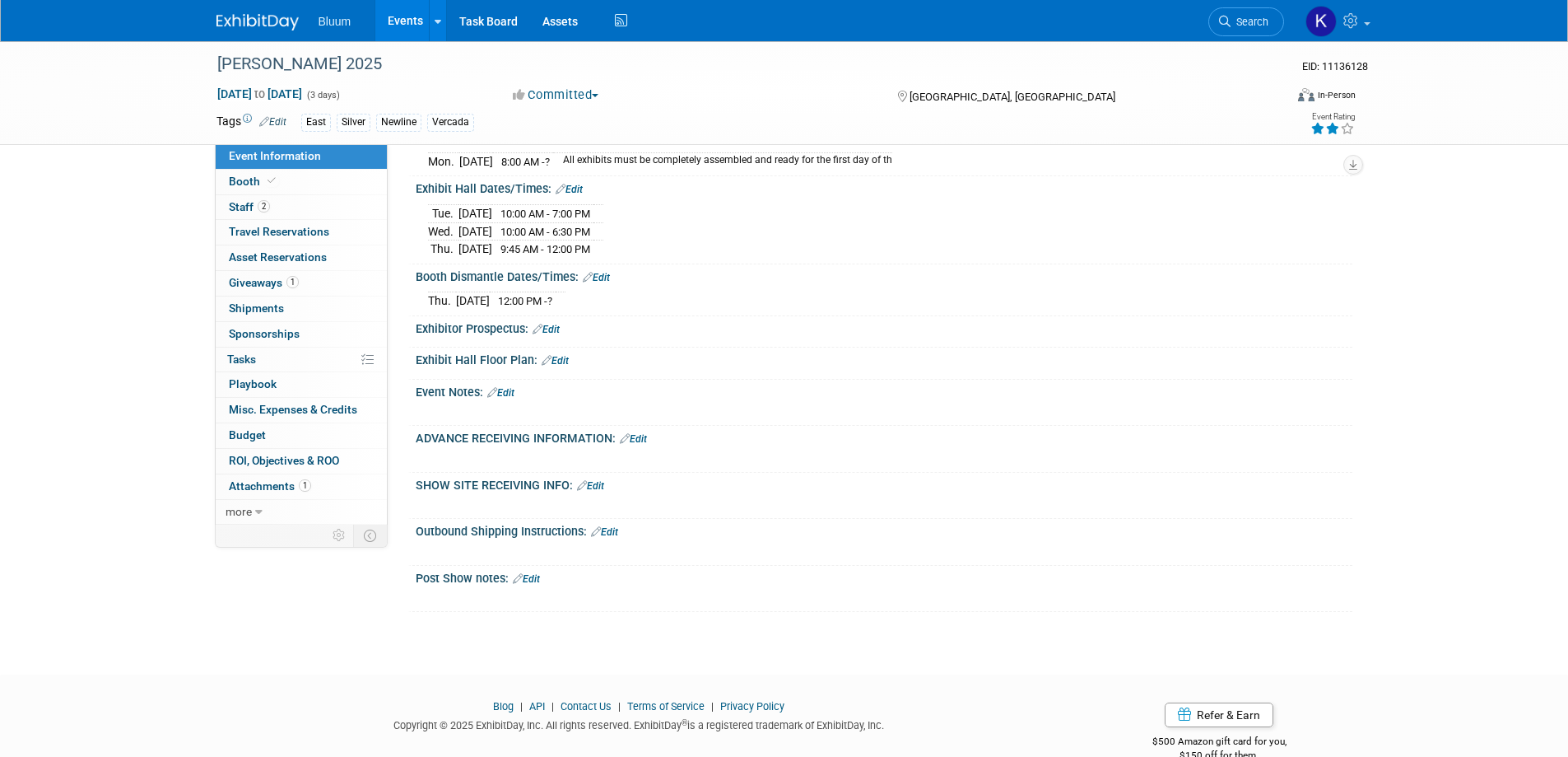
click at [633, 433] on link "Edit" at bounding box center [633, 438] width 27 height 11
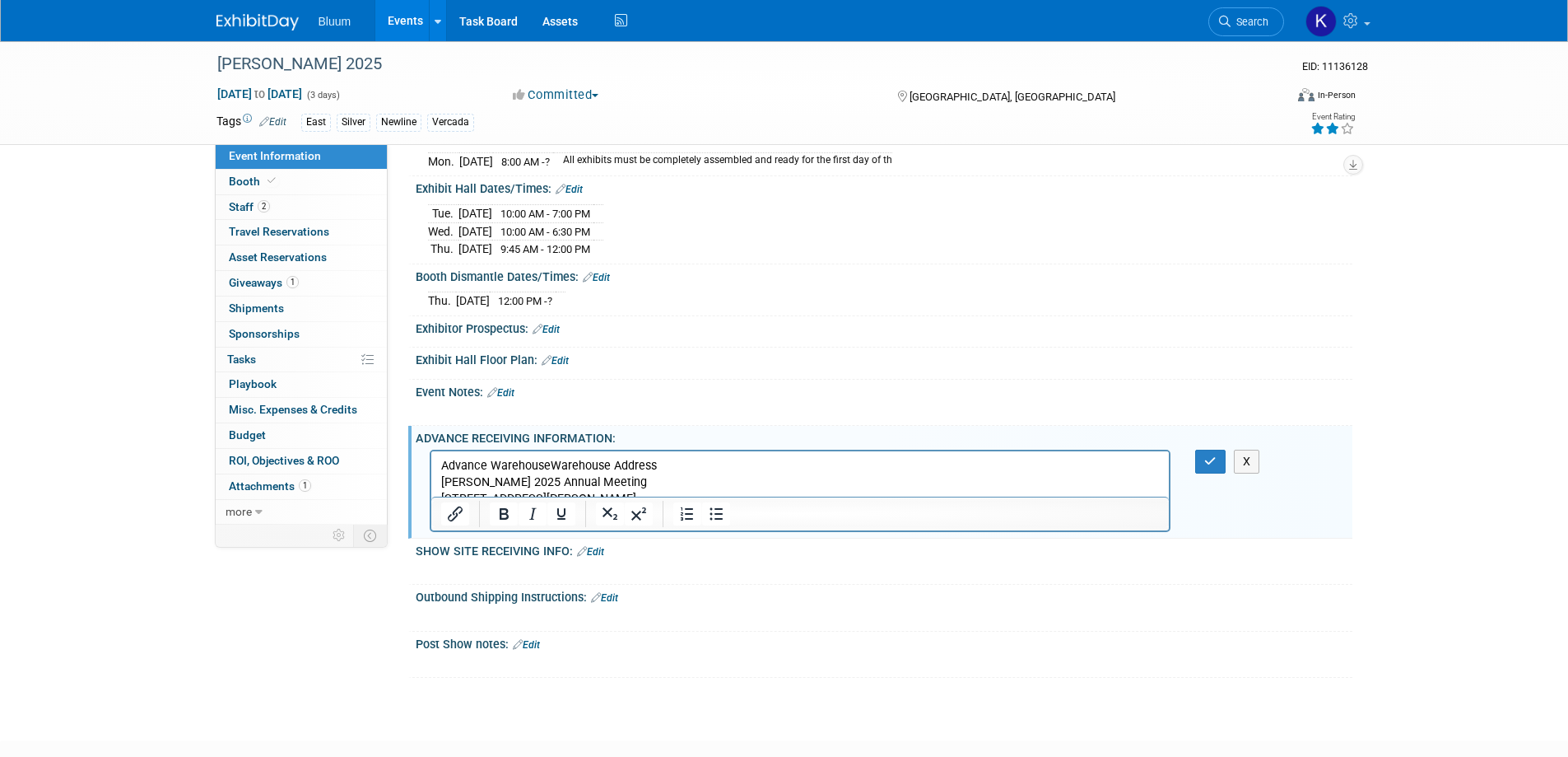
scroll to position [508, 0]
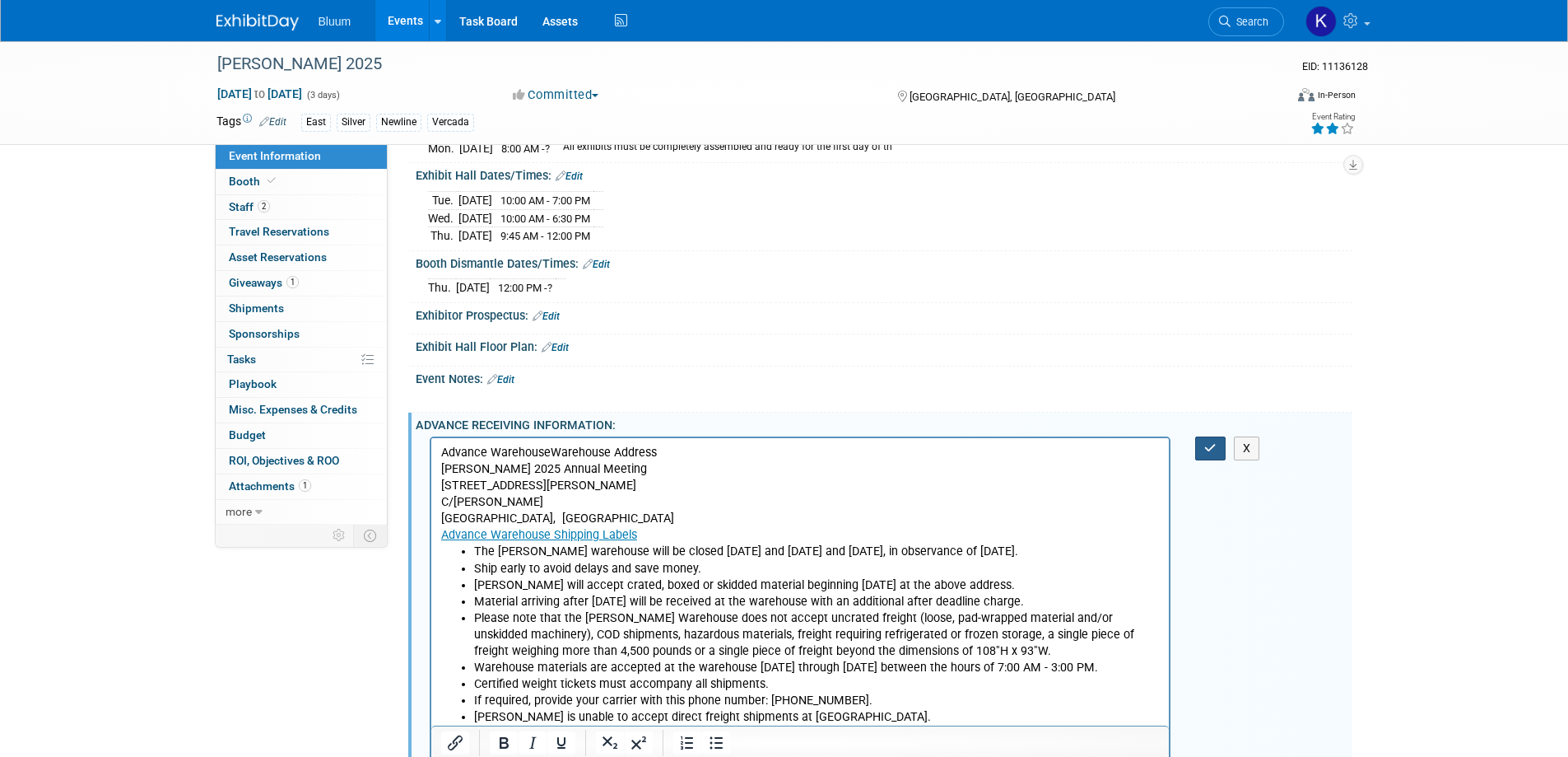
click at [1207, 445] on icon "button" at bounding box center [1210, 447] width 12 height 11
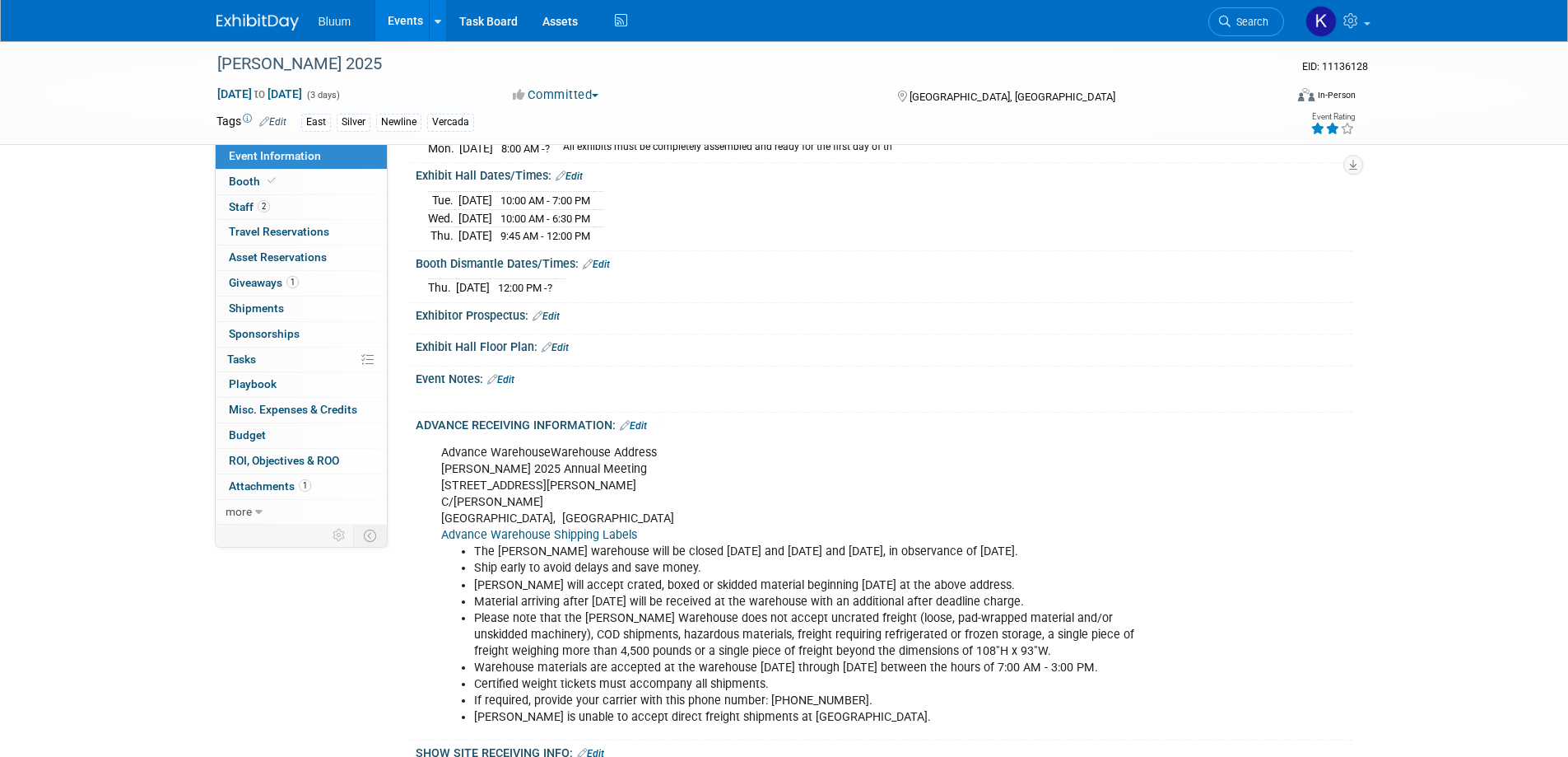
click at [614, 527] on link "Advance Warehouse Shipping Labels" at bounding box center [538, 534] width 196 height 14
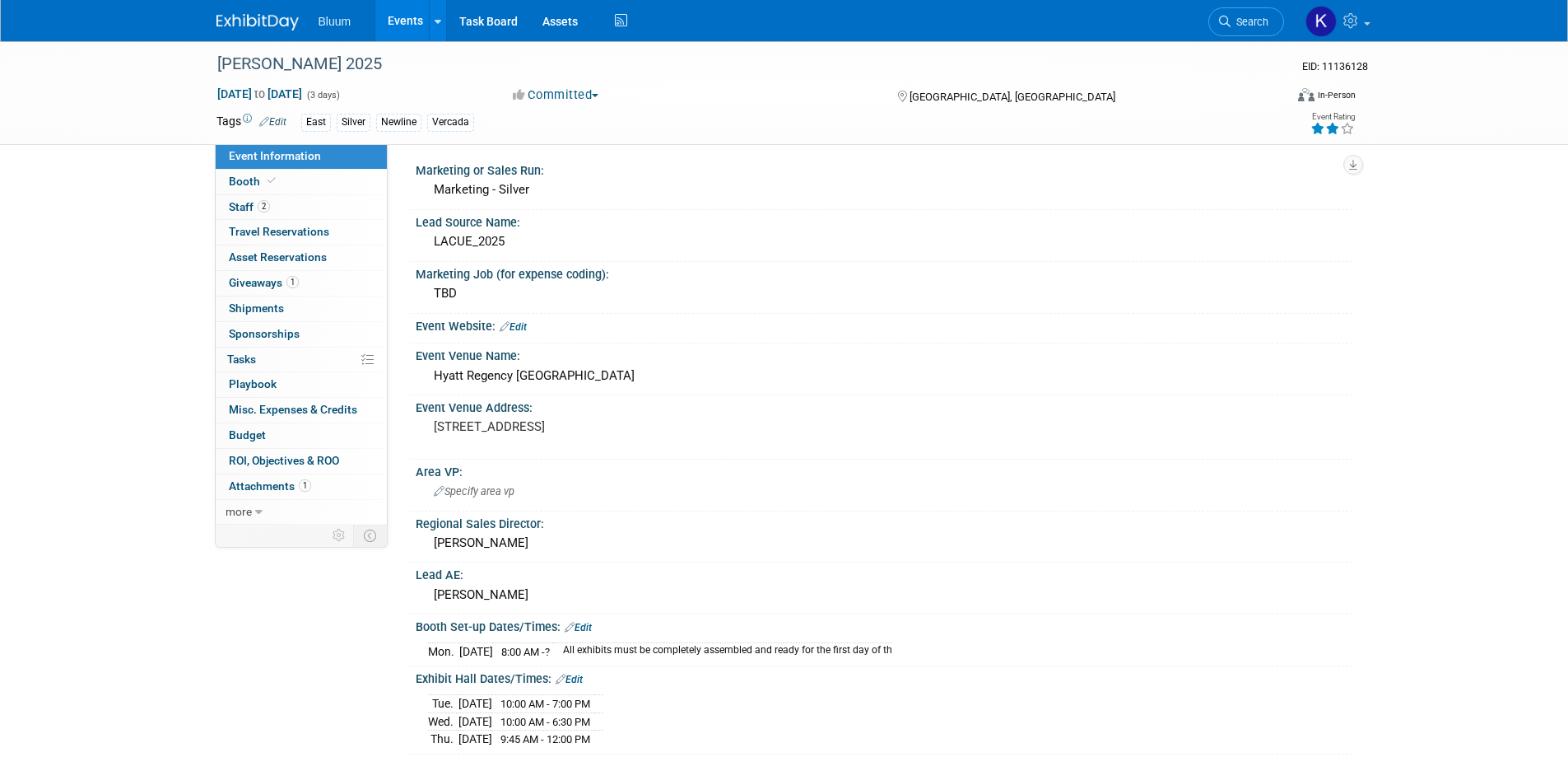
scroll to position [0, 0]
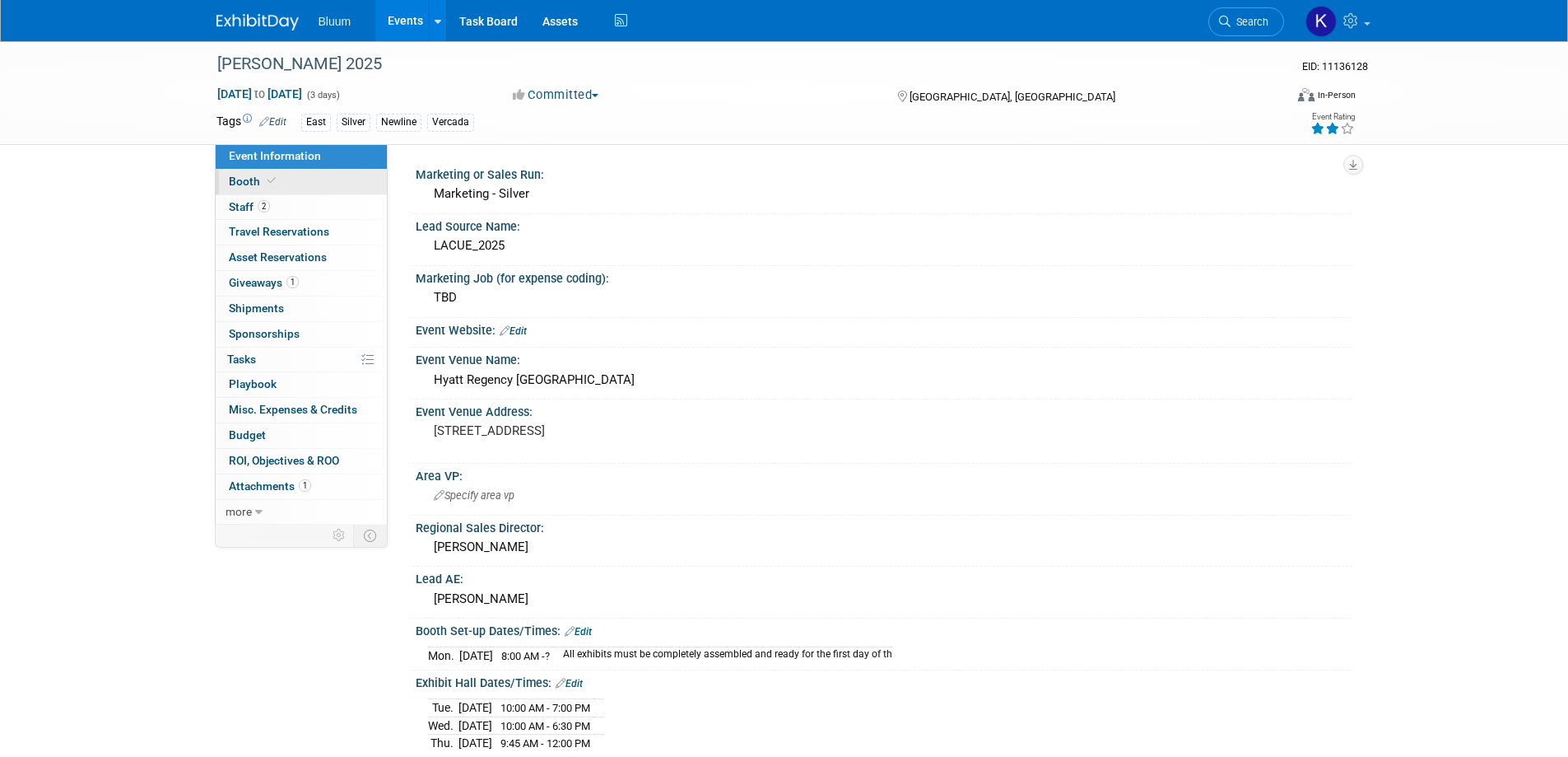
click at [252, 190] on link "Booth" at bounding box center [301, 181] width 171 height 25
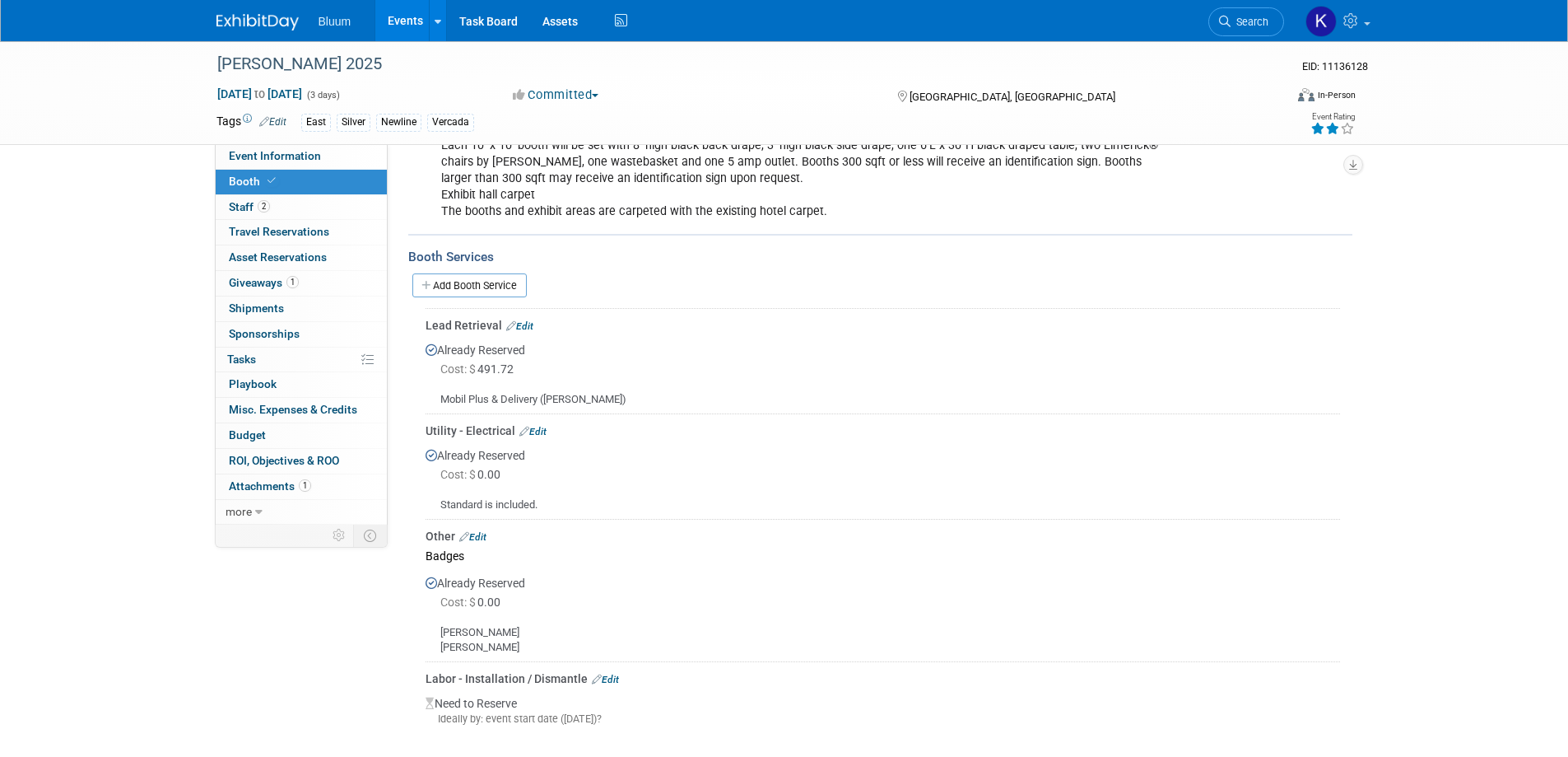
scroll to position [330, 0]
click at [489, 273] on div "Add Booth Service" at bounding box center [880, 287] width 944 height 38
click at [488, 291] on link "Add Booth Service" at bounding box center [469, 287] width 115 height 24
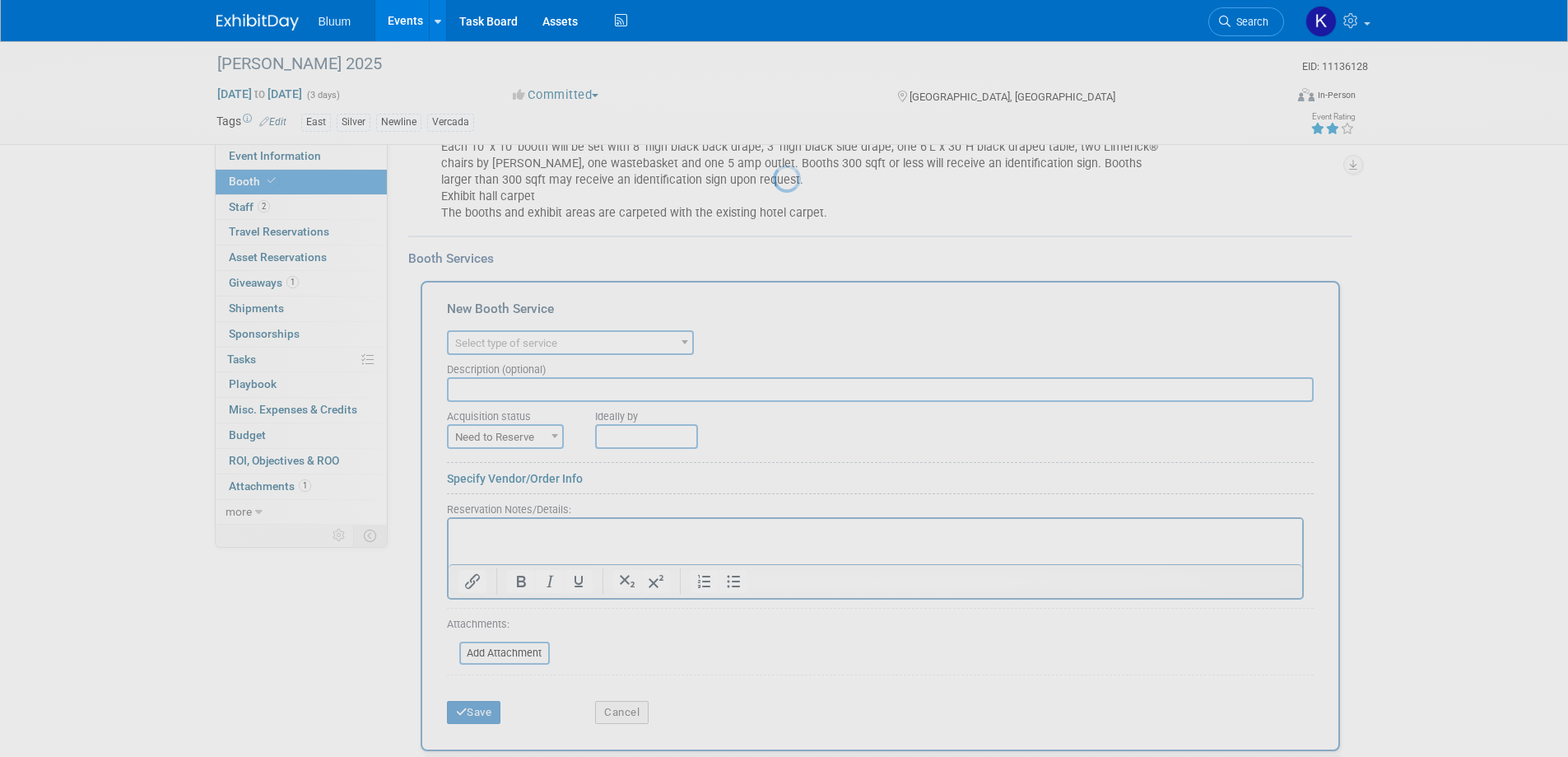
scroll to position [0, 0]
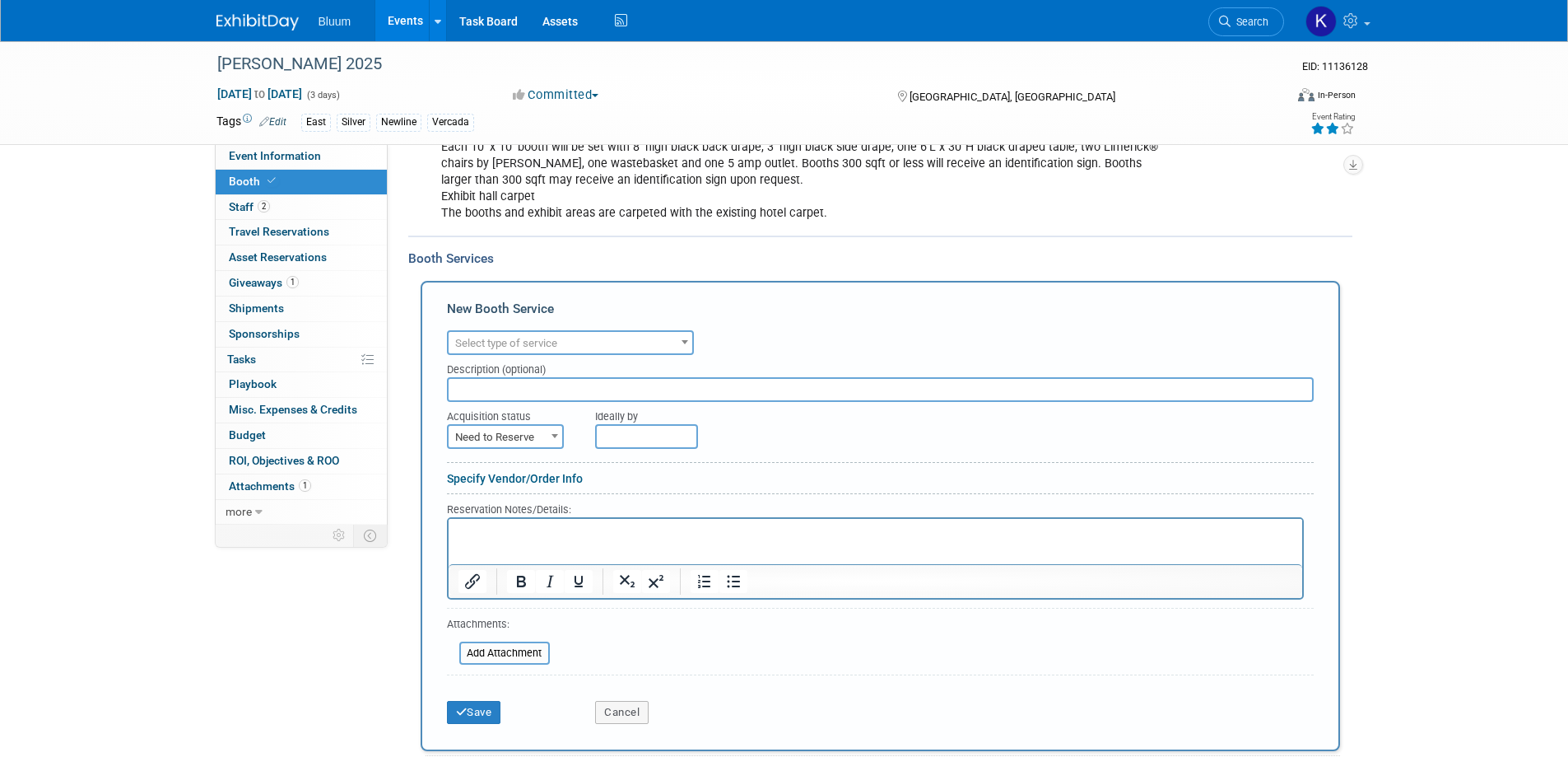
click at [514, 356] on div "Description (optional)" at bounding box center [880, 366] width 866 height 22
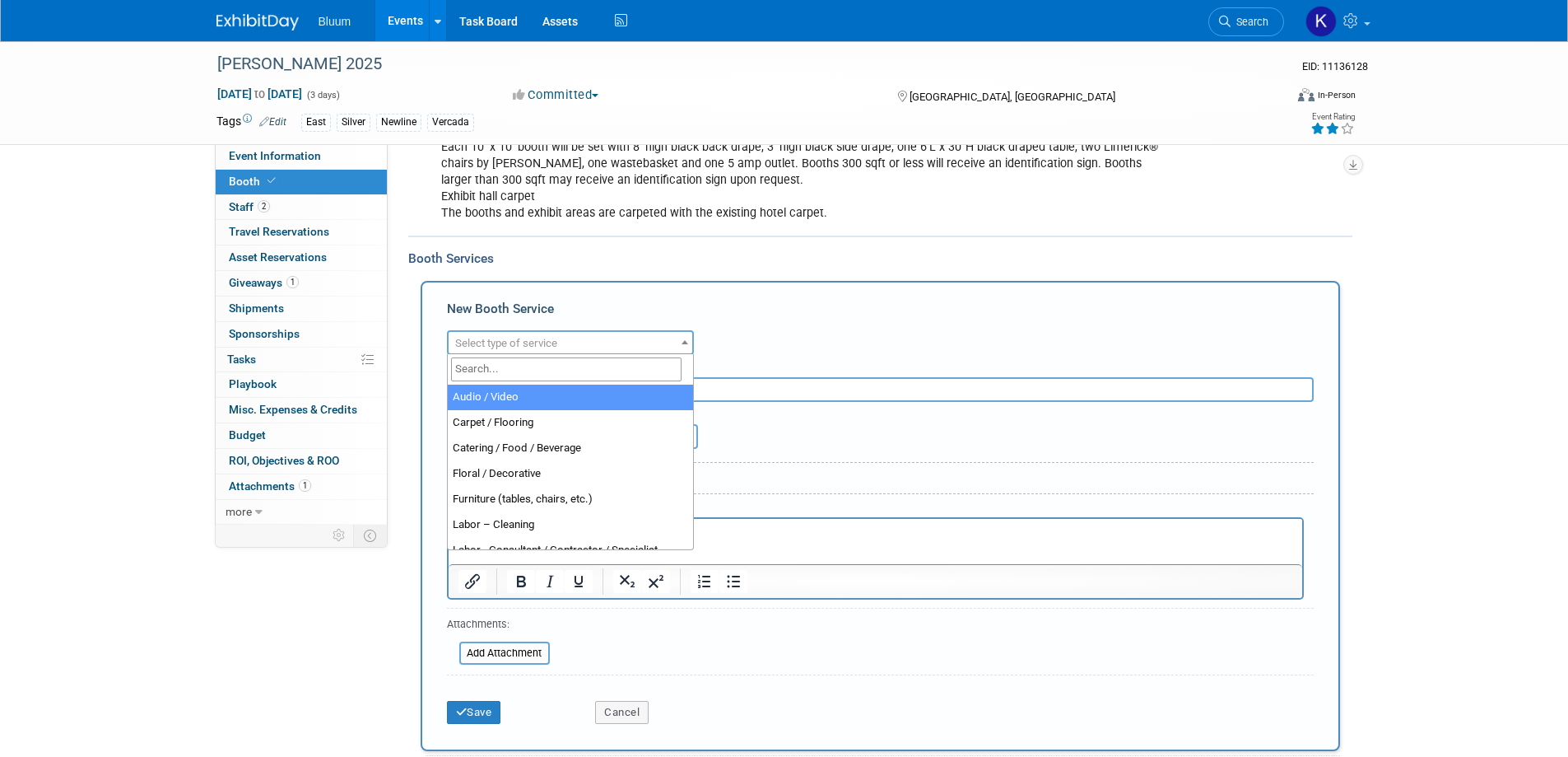
click at [516, 335] on span "Select type of service" at bounding box center [570, 343] width 243 height 23
select select "4"
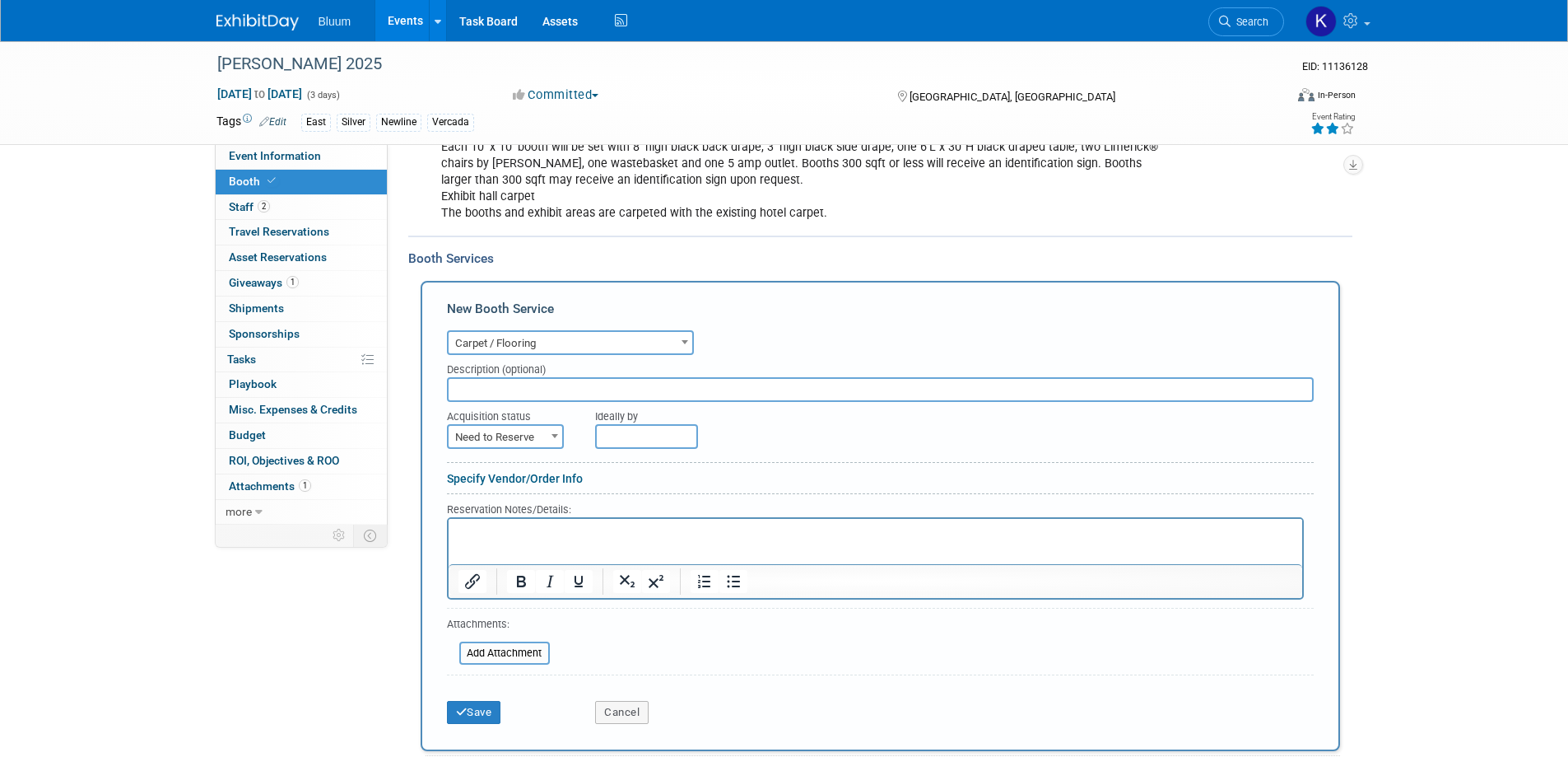
click at [515, 431] on span "Need to Reserve" at bounding box center [506, 437] width 114 height 23
select select "2"
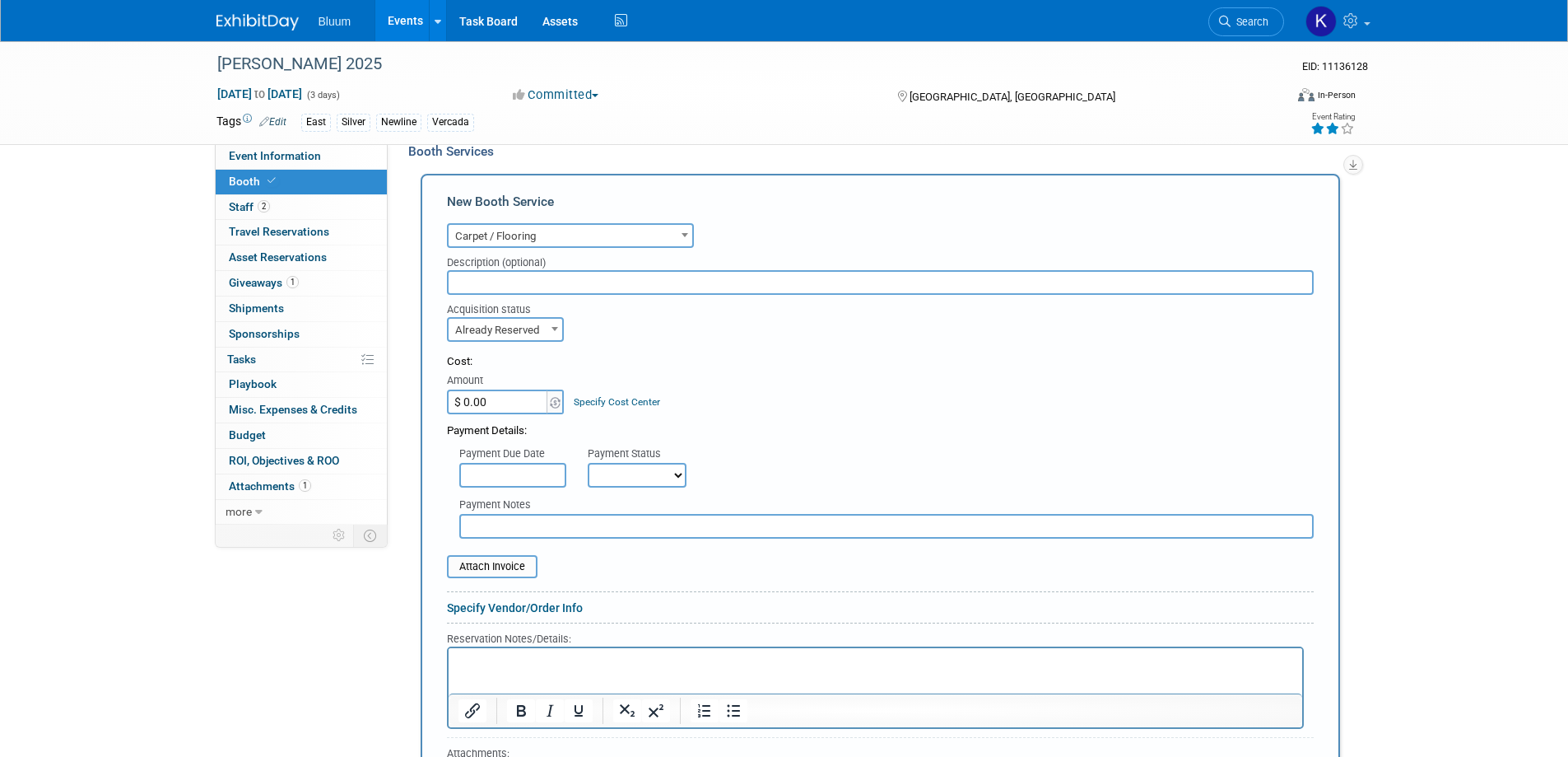
scroll to position [659, 0]
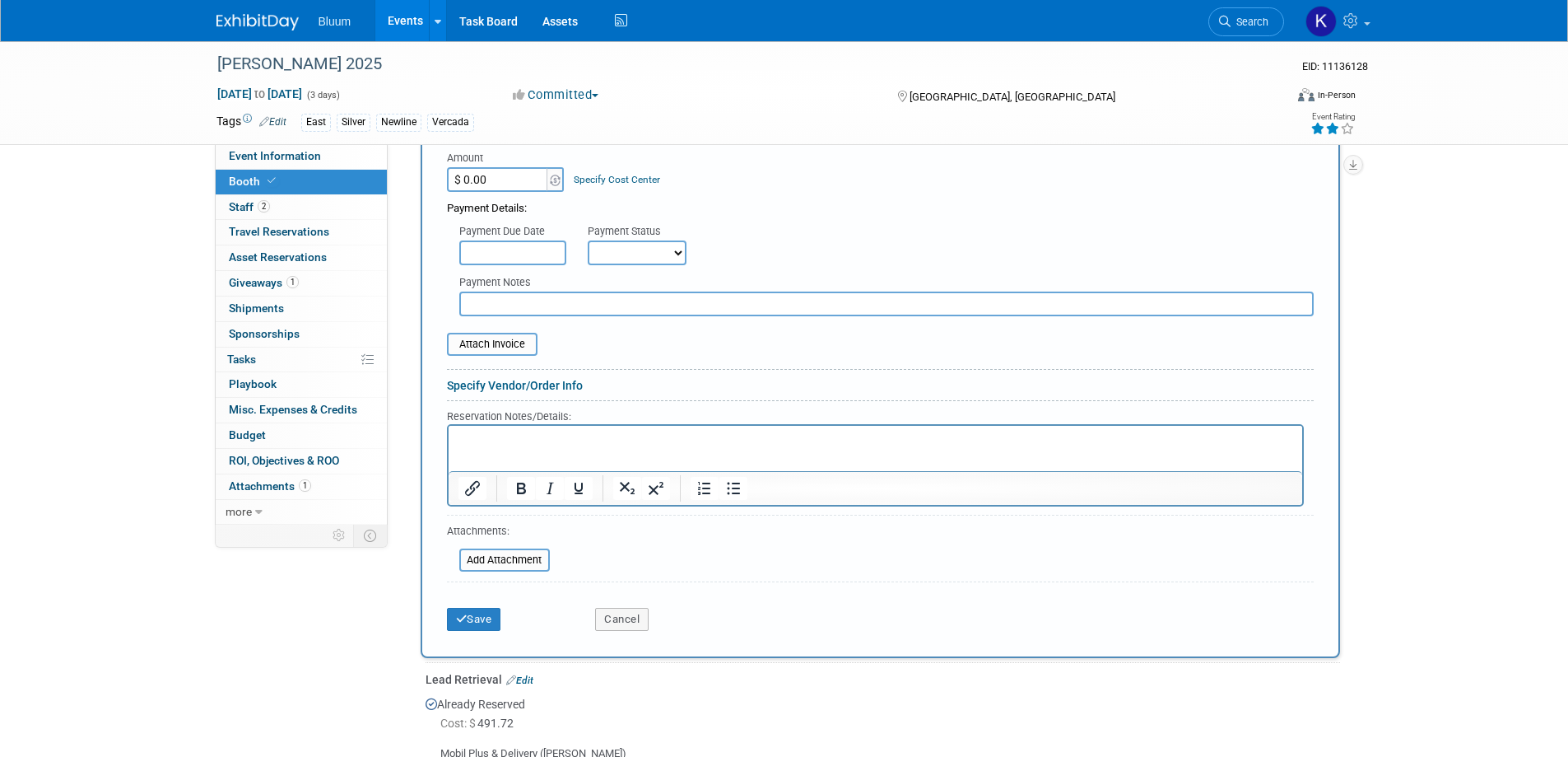
click at [505, 436] on p "Rich Text Area. Press ALT-0 for help." at bounding box center [874, 440] width 834 height 16
click at [470, 622] on button "Save" at bounding box center [474, 619] width 54 height 23
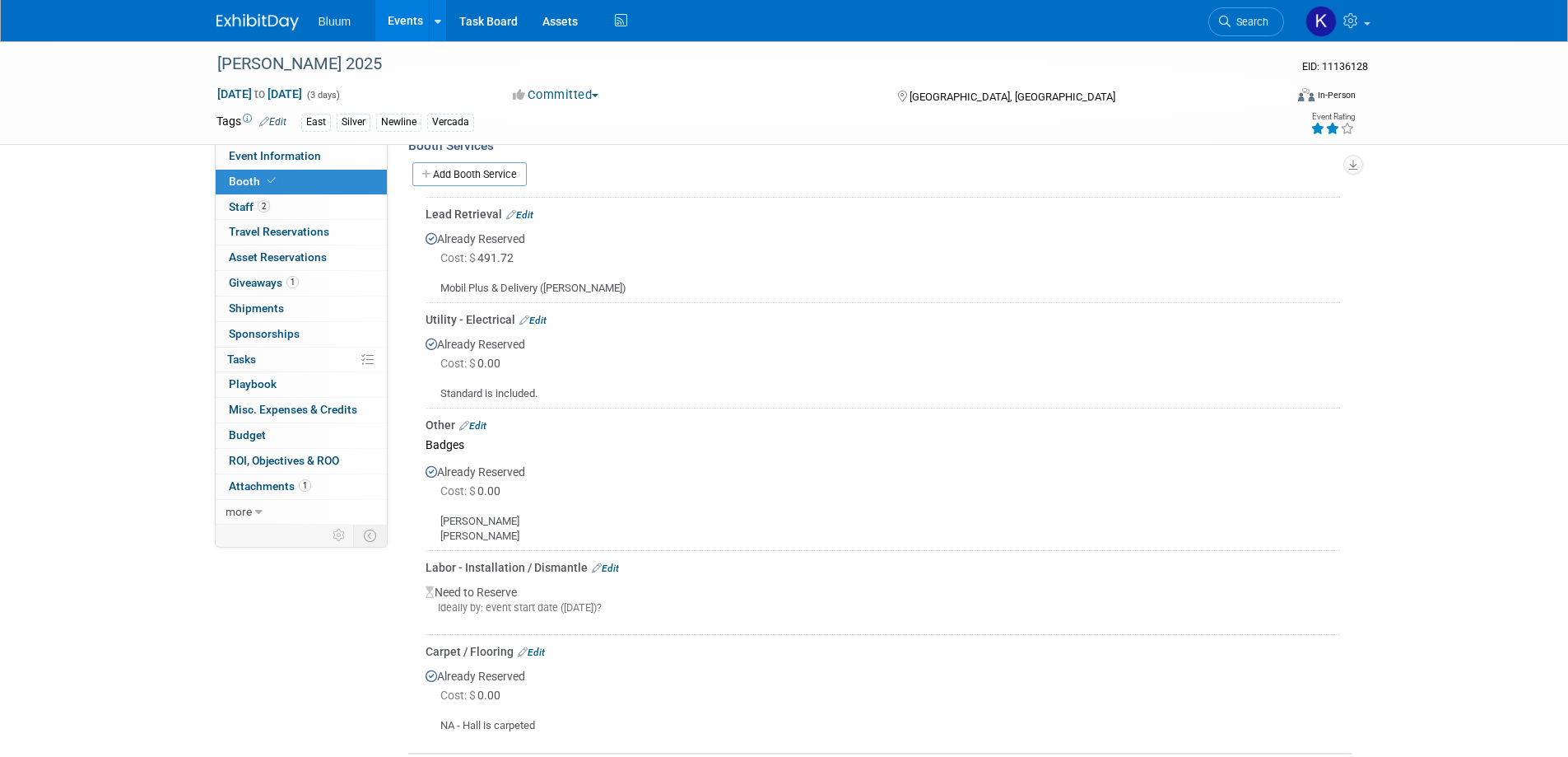
scroll to position [452, 0]
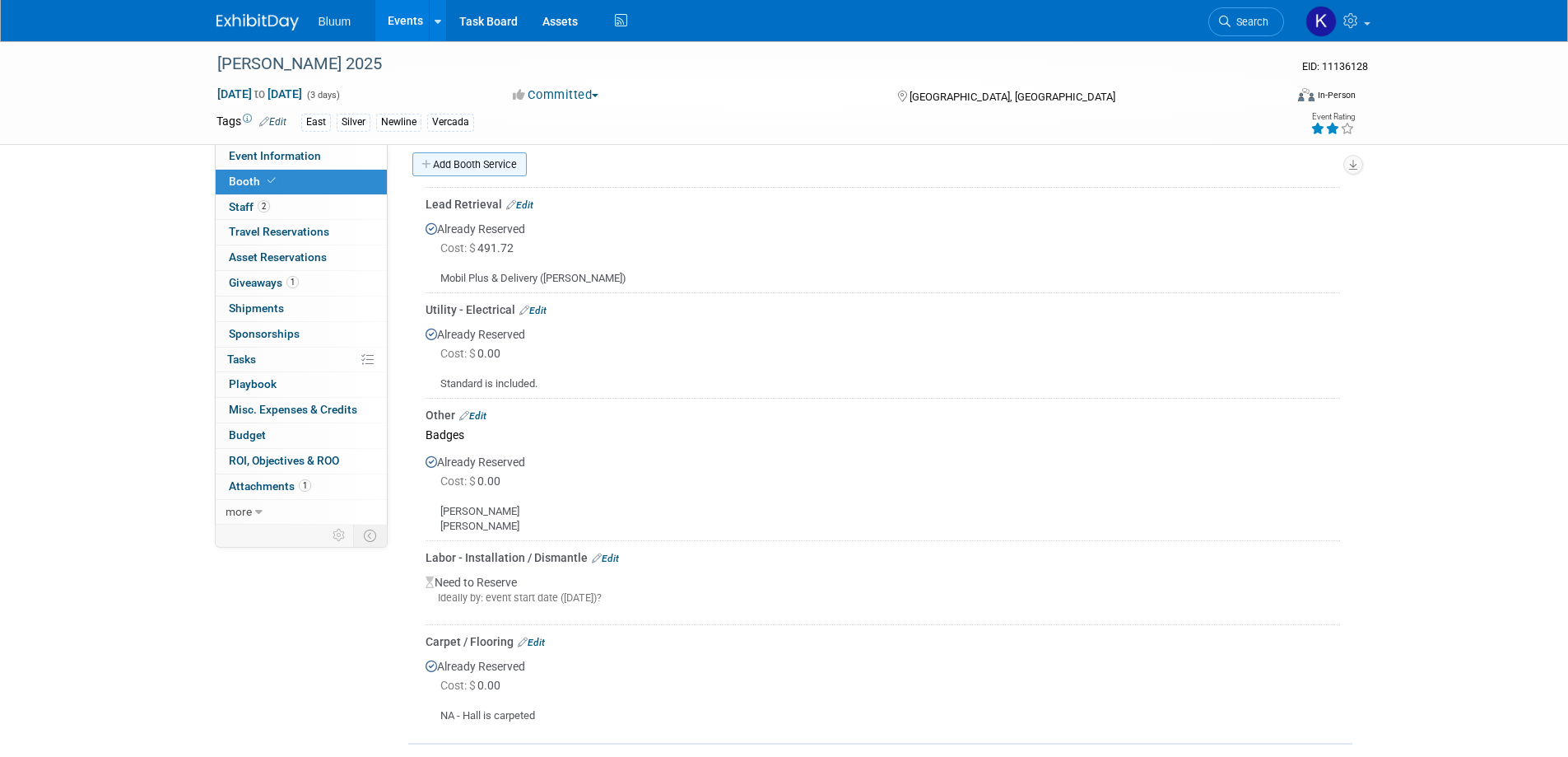
click at [455, 162] on link "Add Booth Service" at bounding box center [469, 164] width 115 height 24
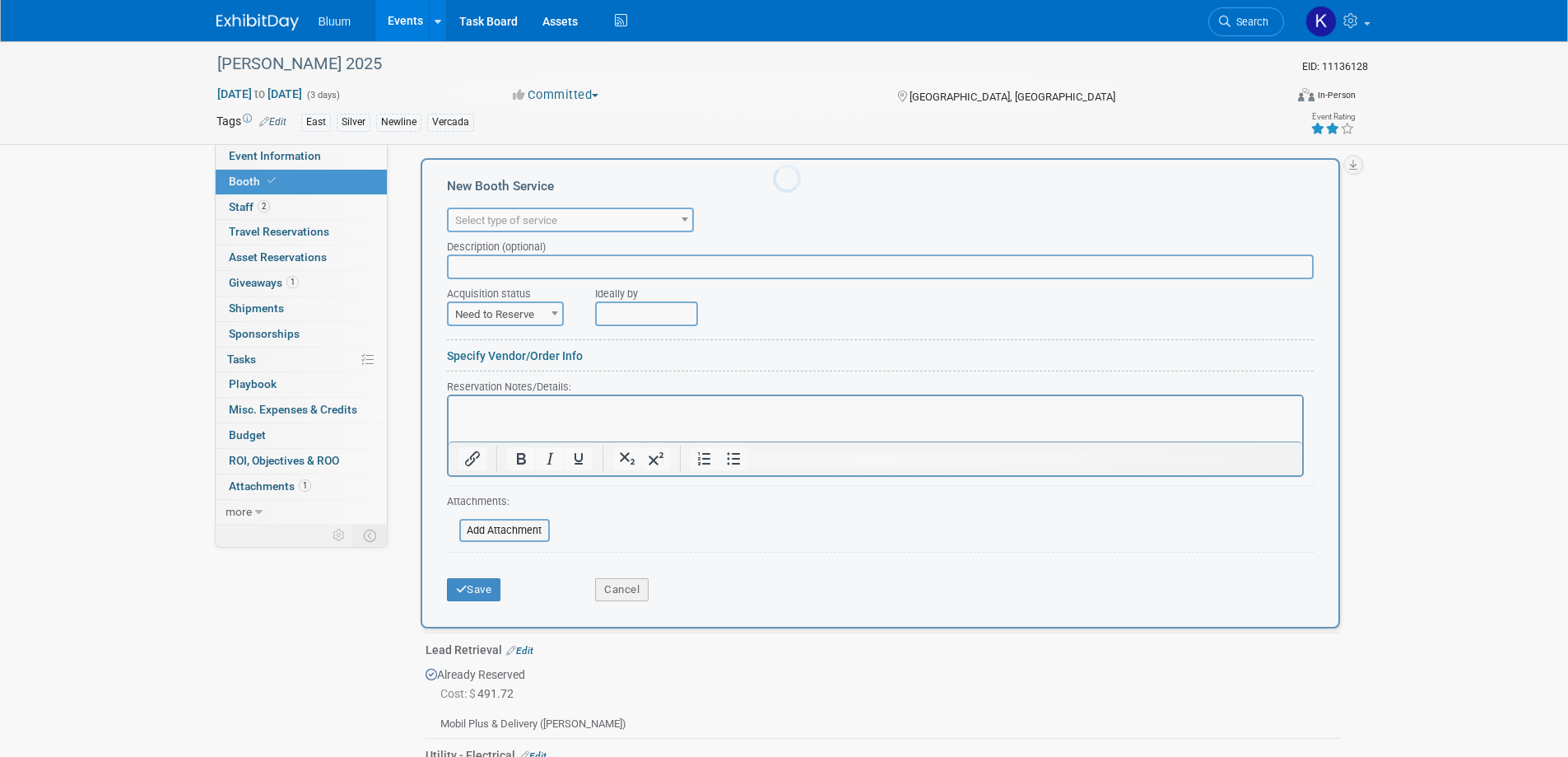
scroll to position [0, 0]
click at [526, 212] on span "Select type of service" at bounding box center [570, 220] width 243 height 23
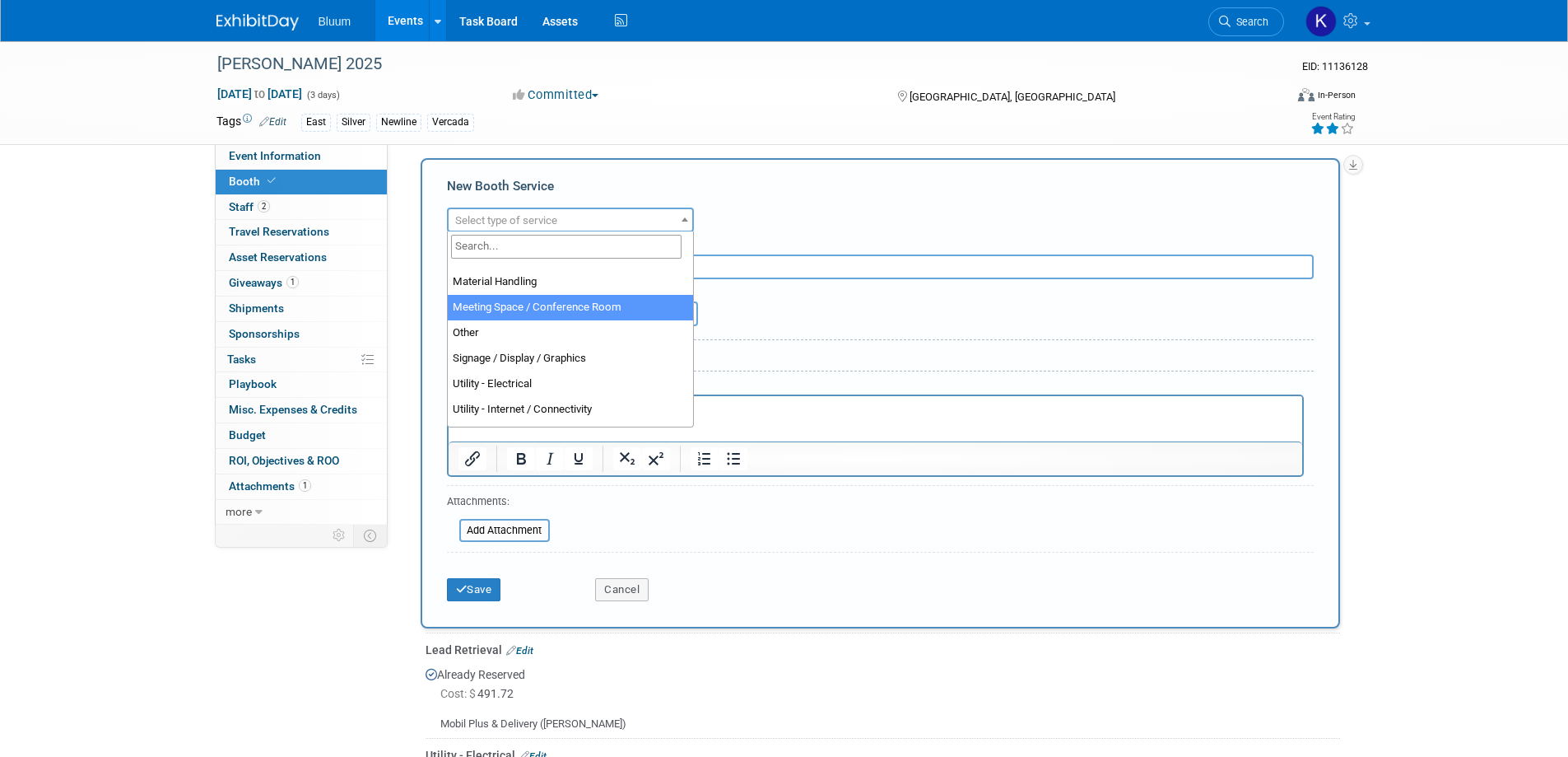
scroll to position [422, 0]
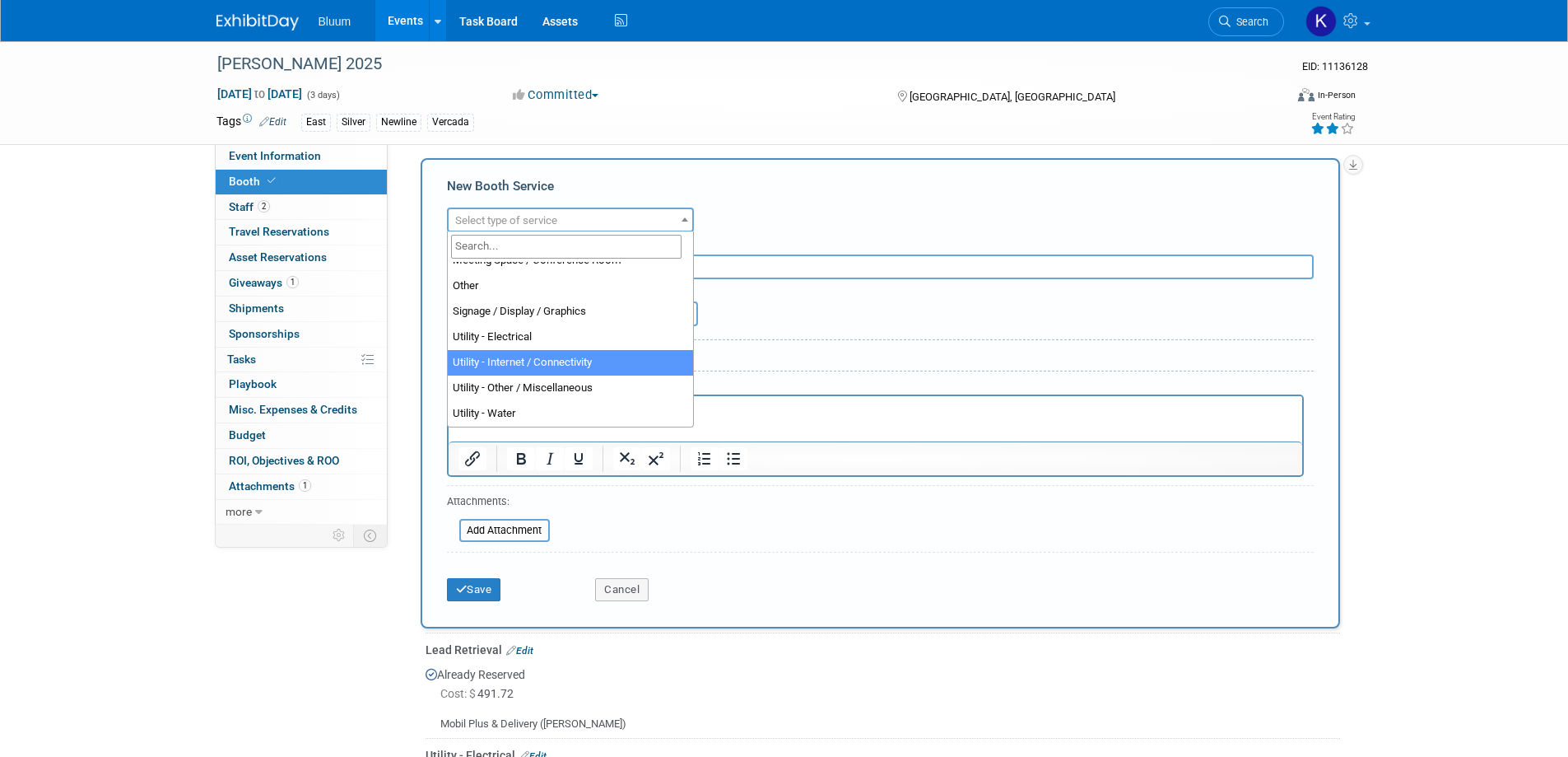
select select "18"
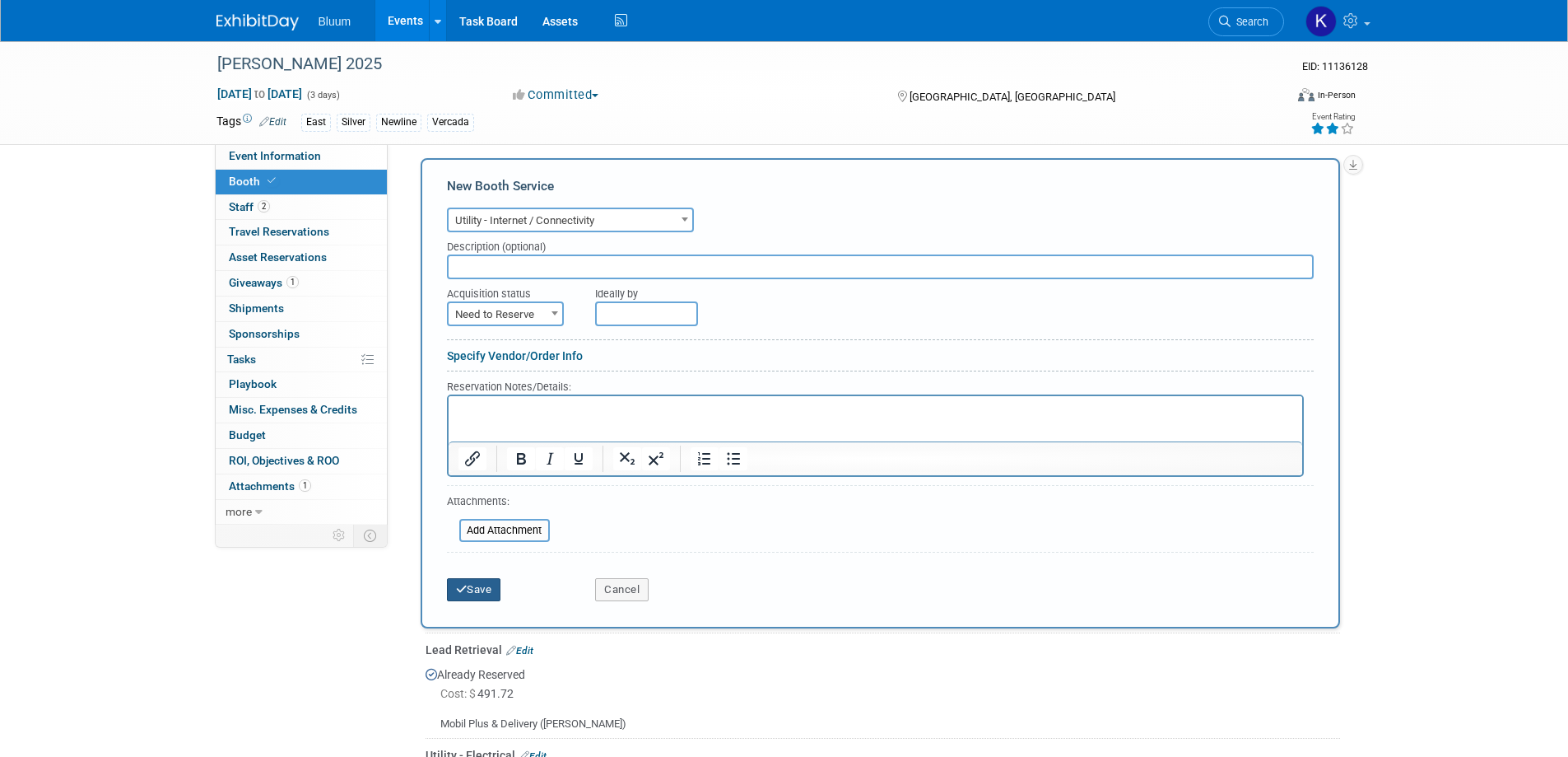
click at [469, 584] on button "Save" at bounding box center [474, 590] width 54 height 23
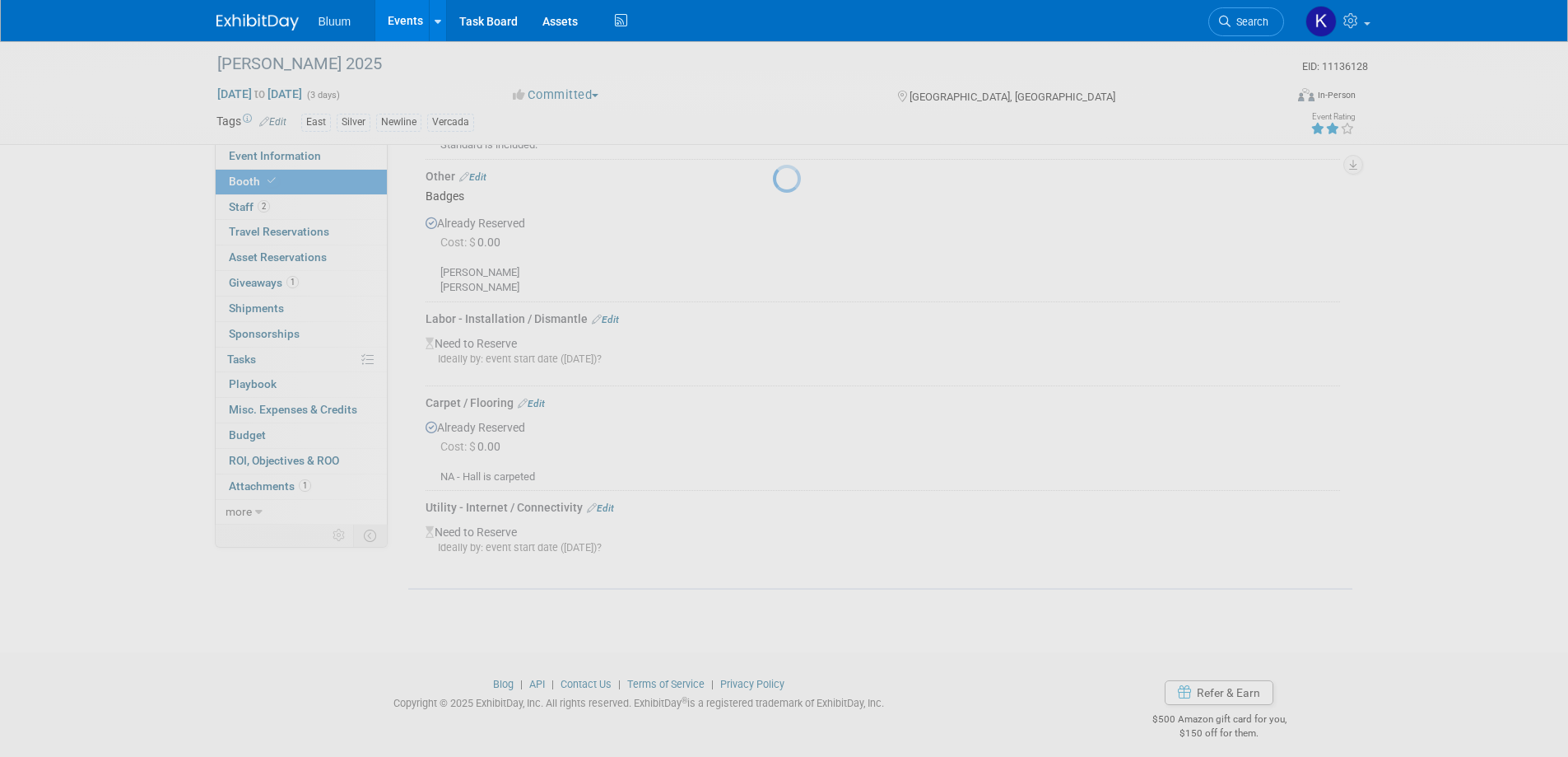
scroll to position [701, 0]
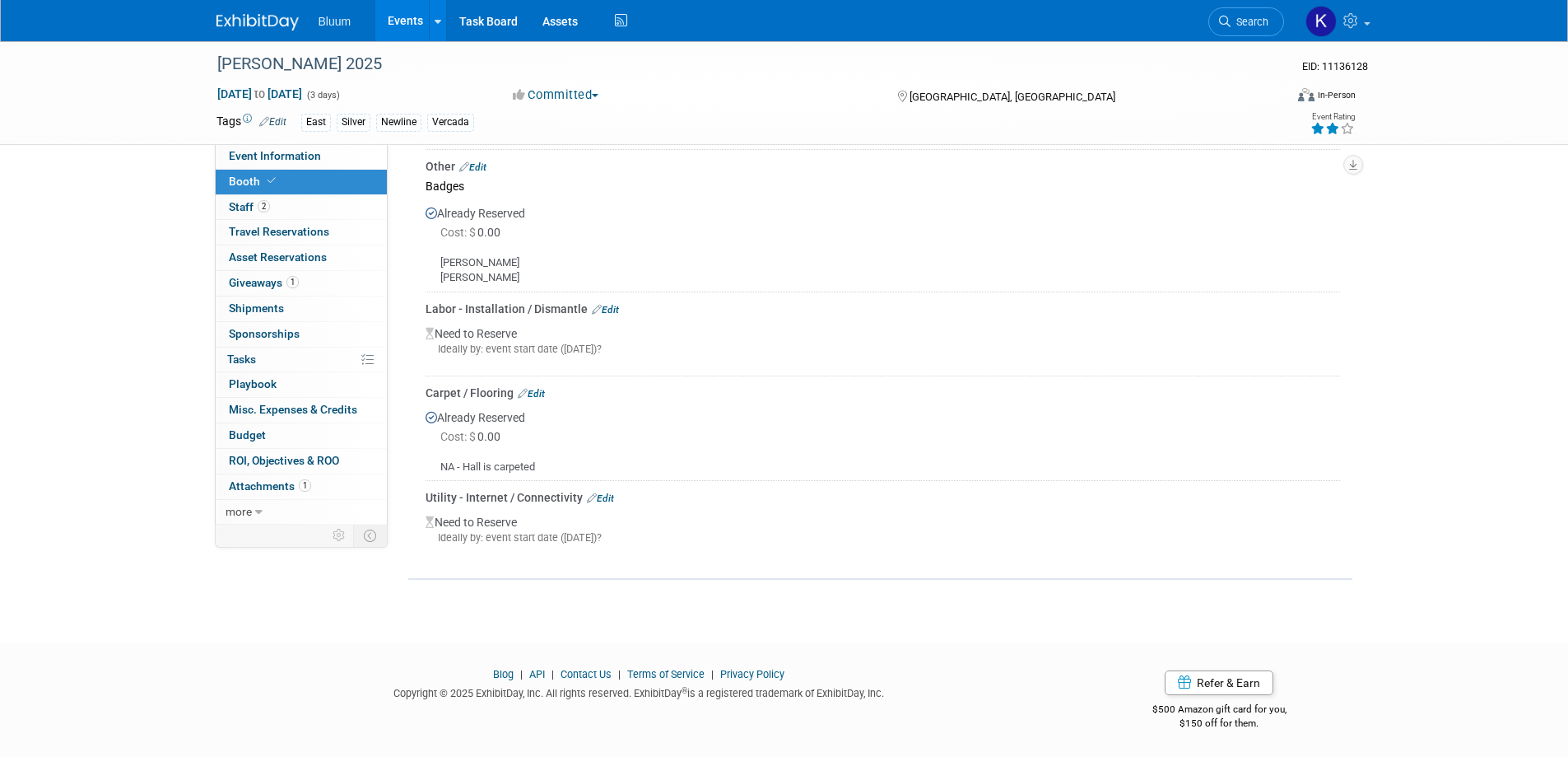
click at [242, 183] on span "Booth" at bounding box center [254, 180] width 50 height 13
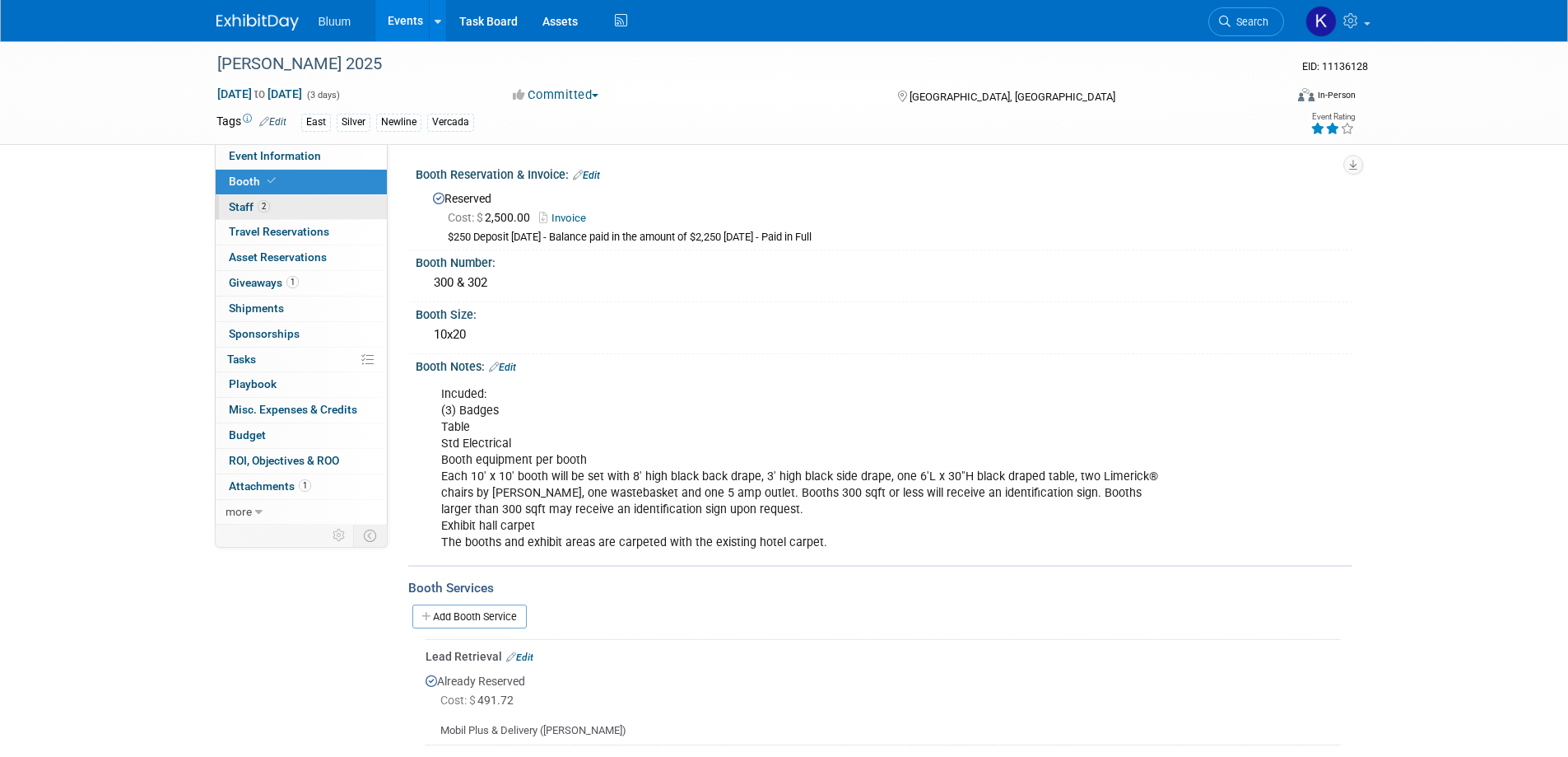
click at [232, 203] on span "Staff 2" at bounding box center [249, 206] width 41 height 13
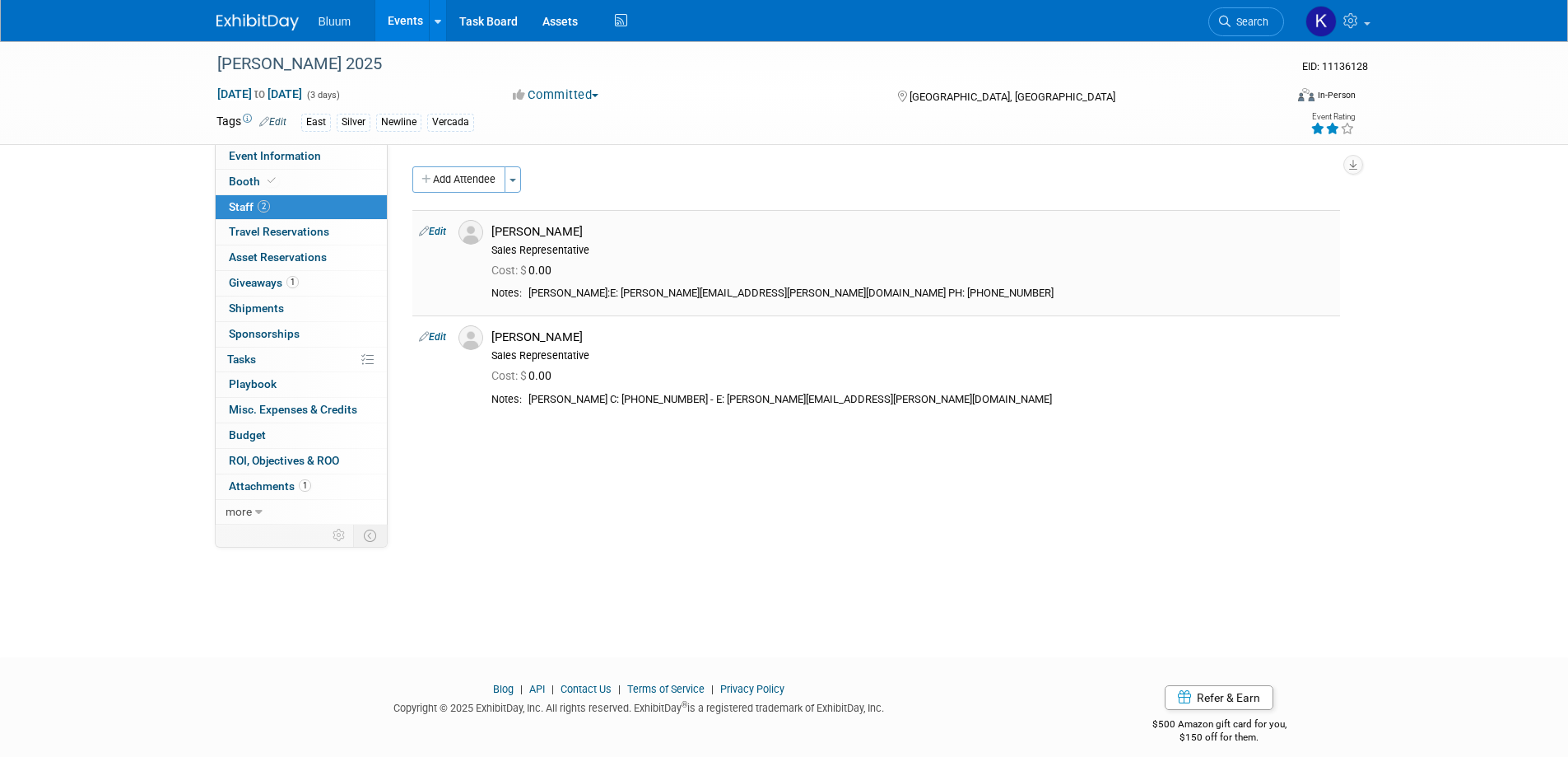
drag, startPoint x: 780, startPoint y: 301, endPoint x: 843, endPoint y: 296, distance: 63.2
click at [843, 296] on div "Kurt Roberts:E: kurt.roberts@bluum.com PH: 1-855-876-9355" at bounding box center [930, 293] width 805 height 14
click at [247, 191] on link "Booth" at bounding box center [301, 181] width 171 height 25
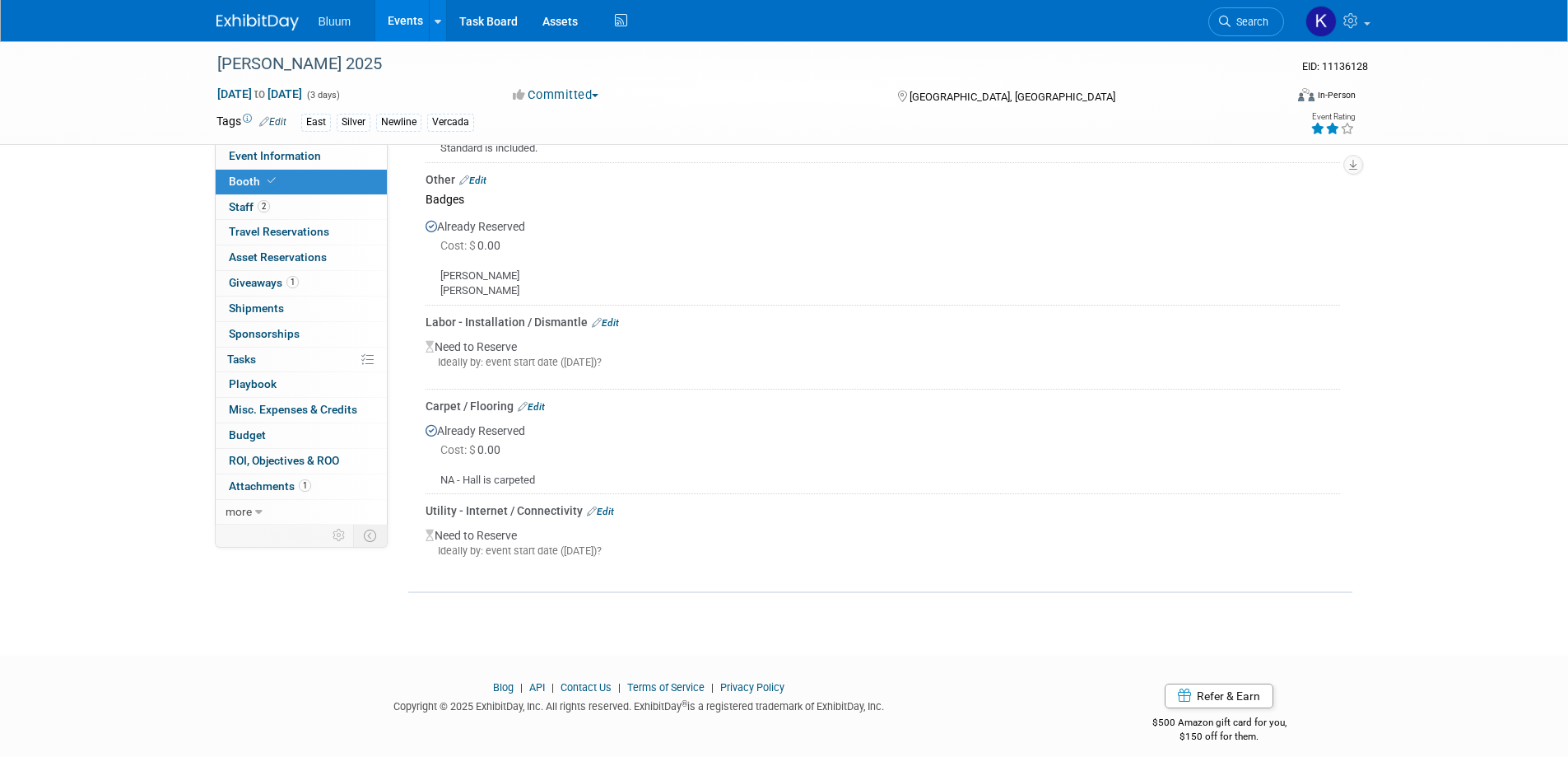
scroll to position [701, 0]
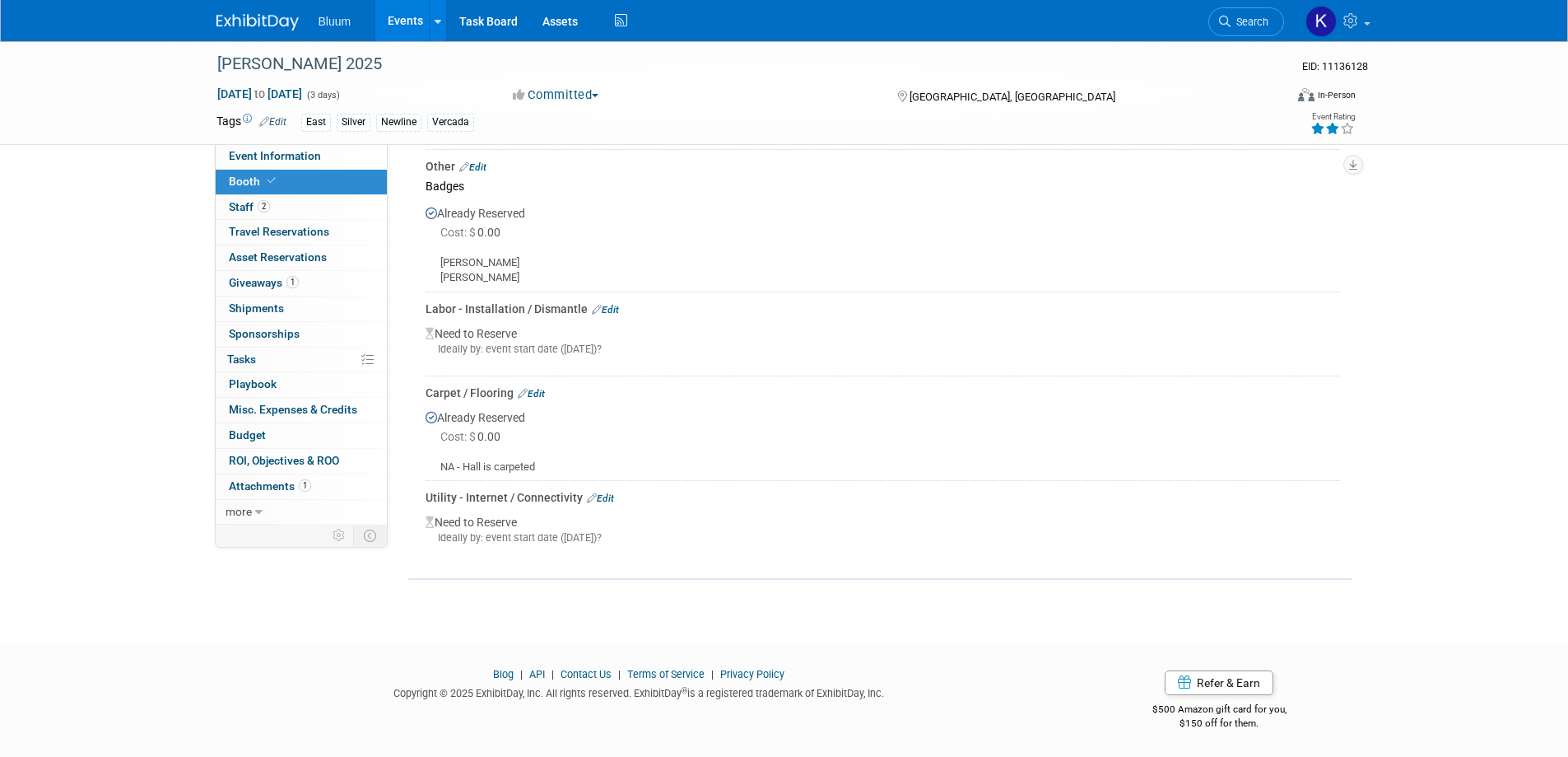
click at [604, 497] on link "Edit" at bounding box center [600, 497] width 27 height 11
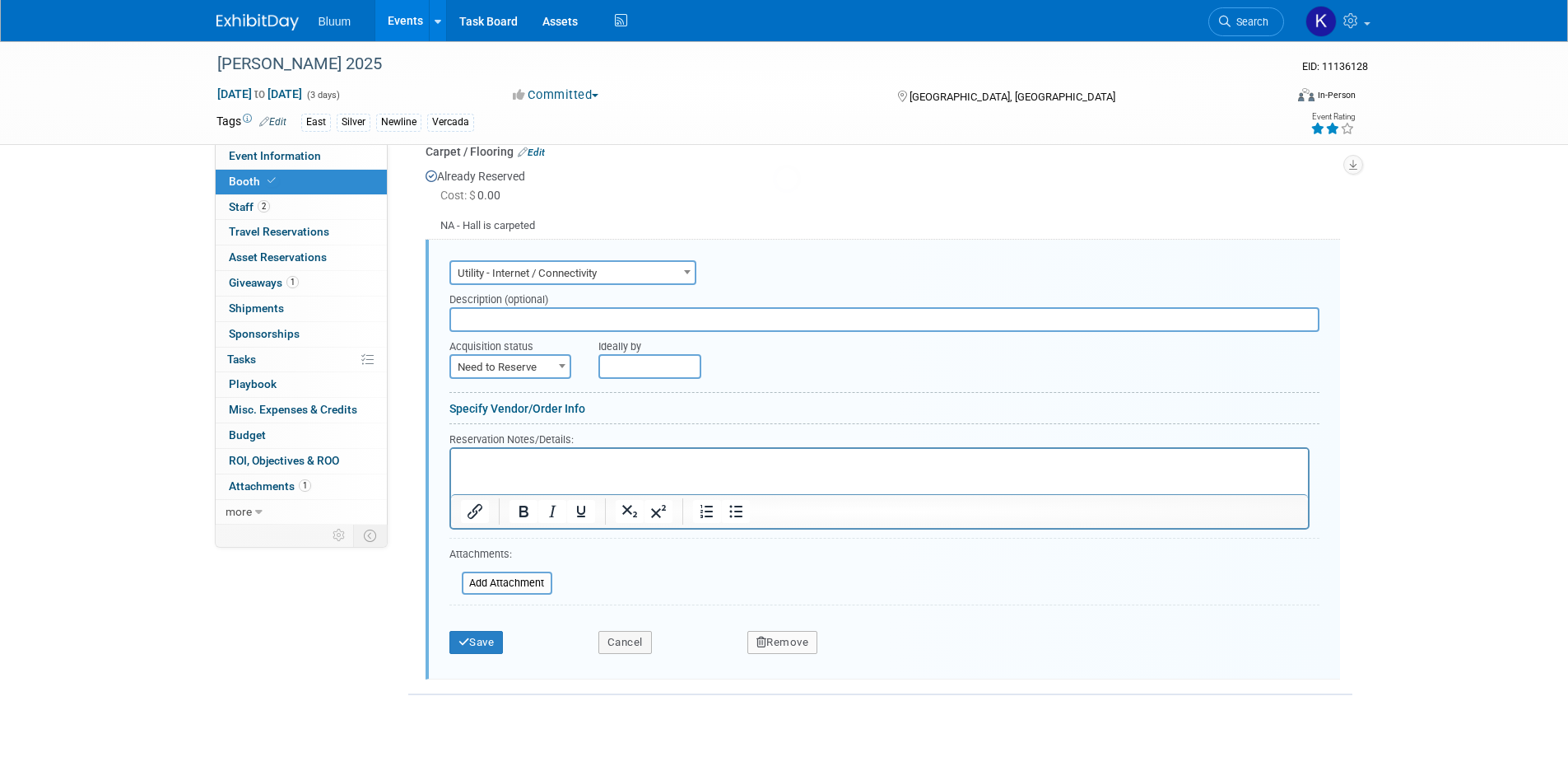
scroll to position [994, 0]
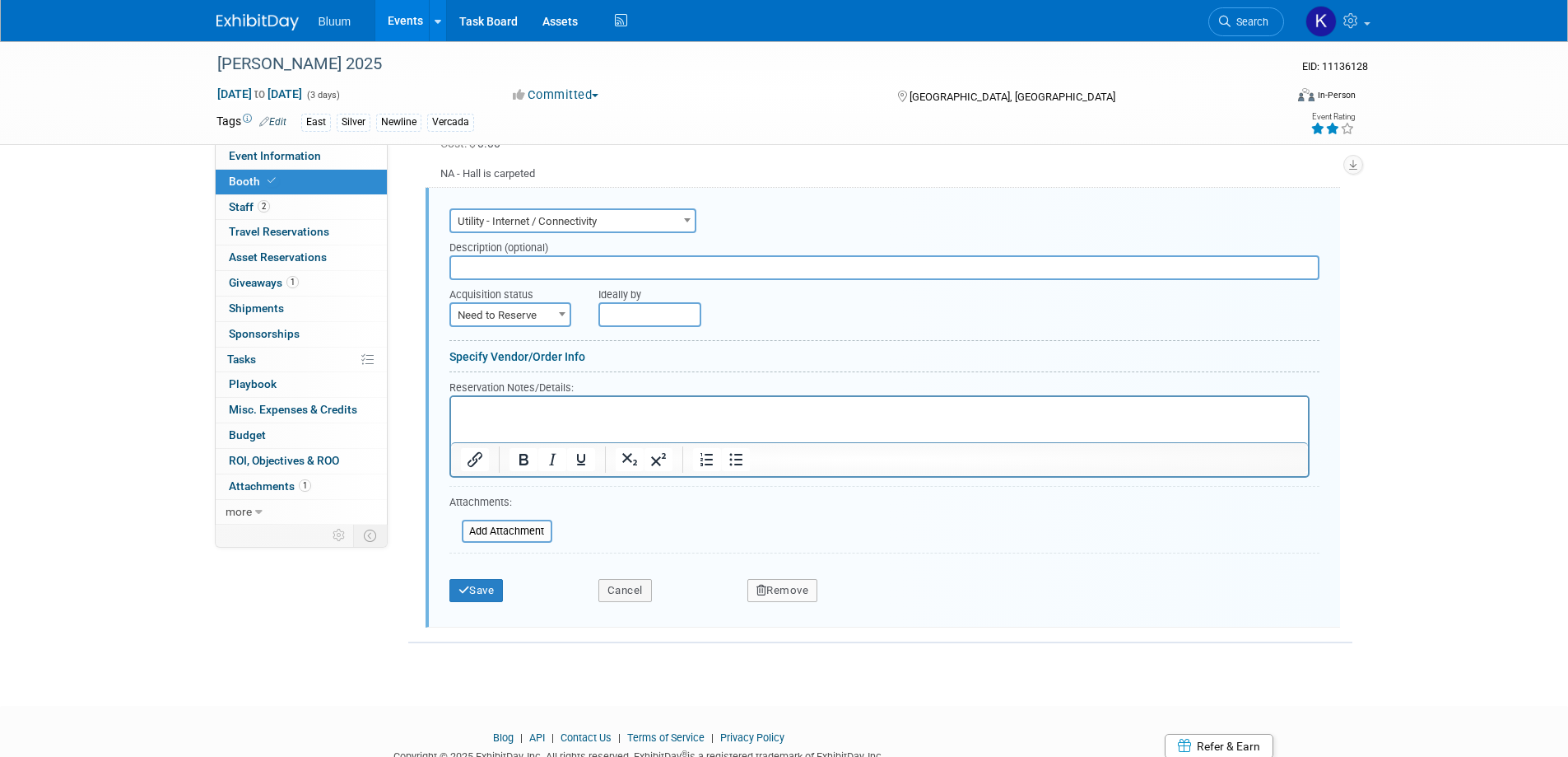
click at [549, 312] on span "Need to Reserve" at bounding box center [510, 315] width 118 height 23
select select "2"
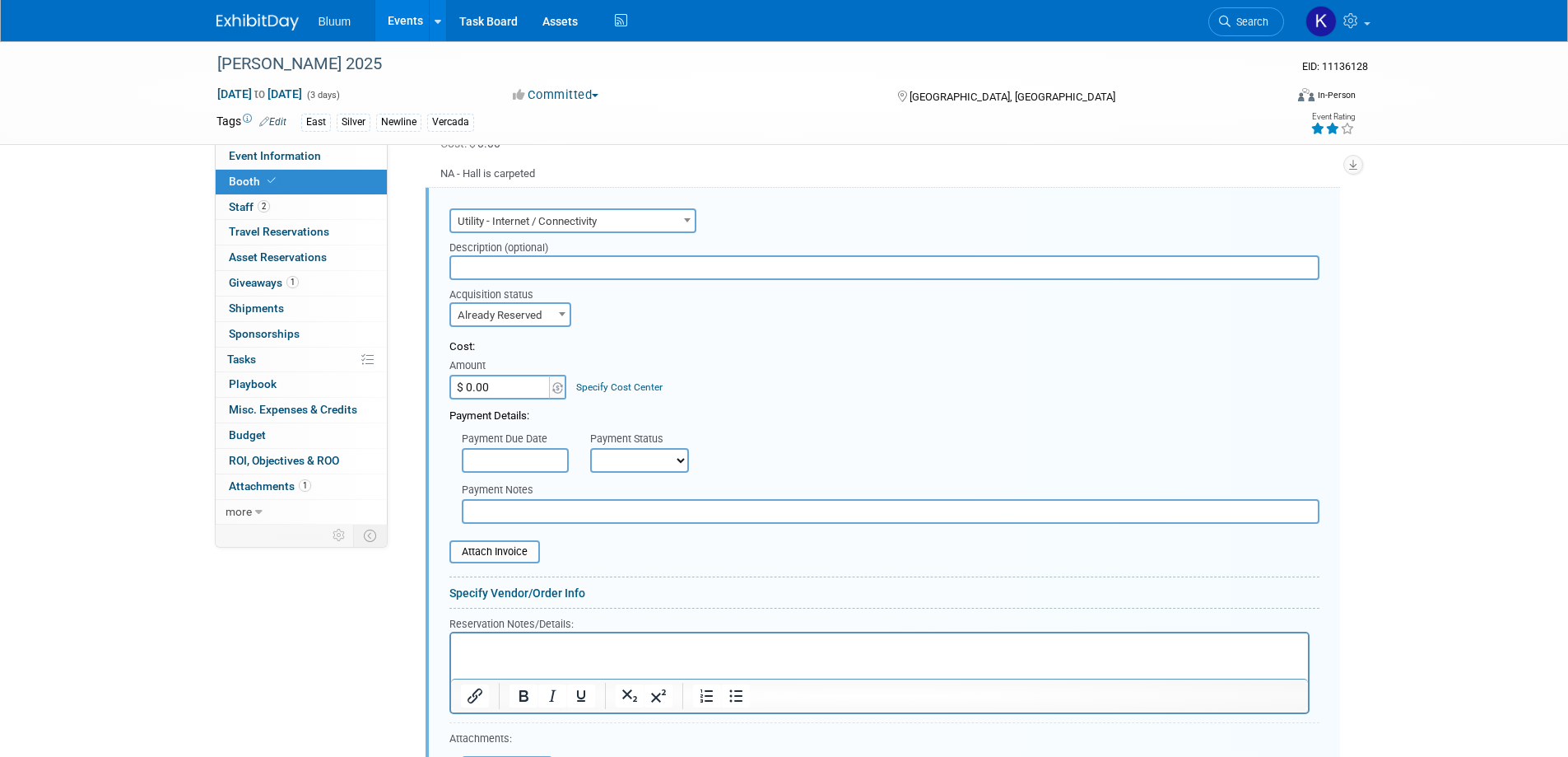
click at [490, 633] on html at bounding box center [878, 644] width 857 height 22
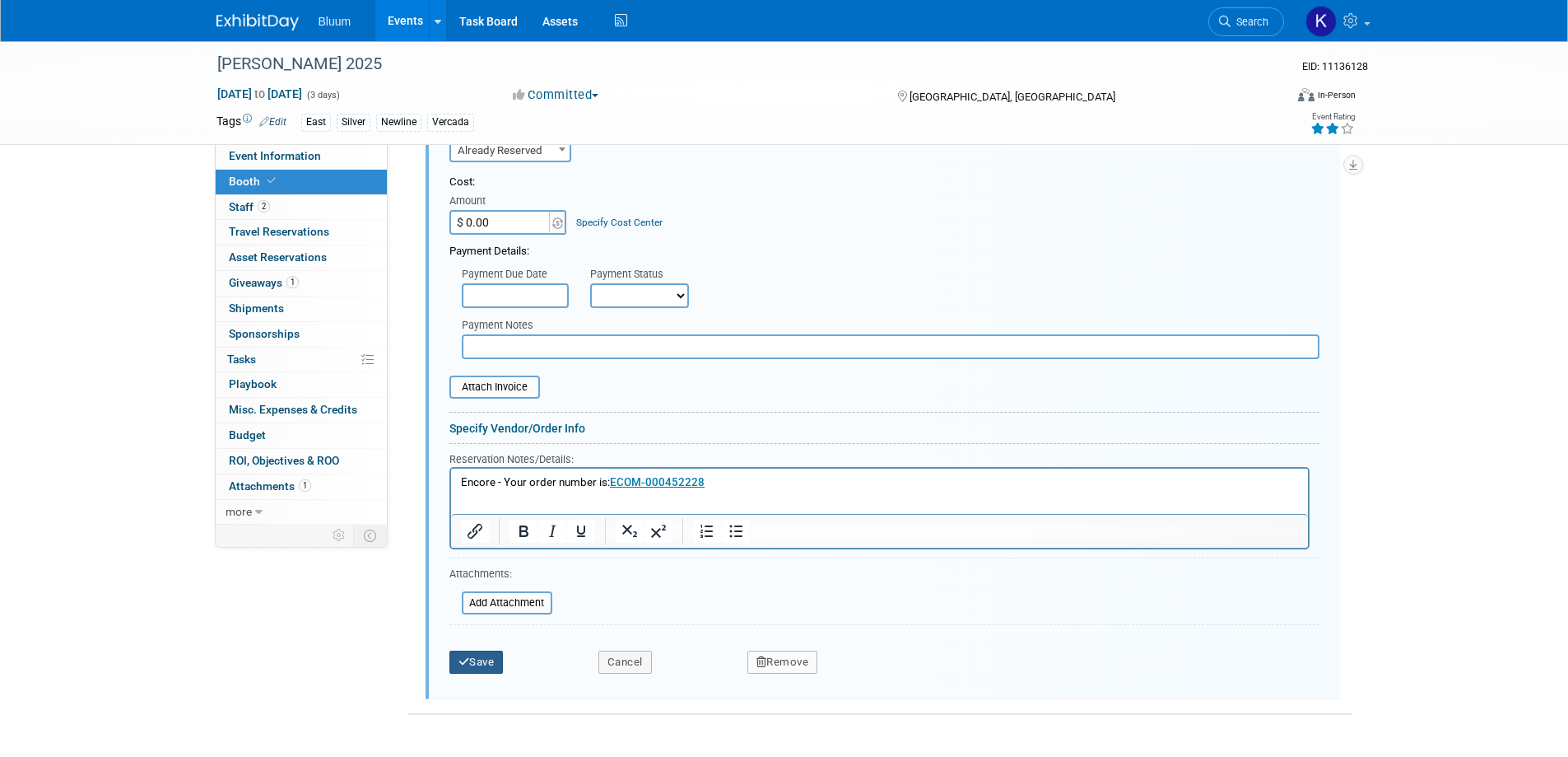
click at [474, 659] on button "Save" at bounding box center [476, 662] width 54 height 23
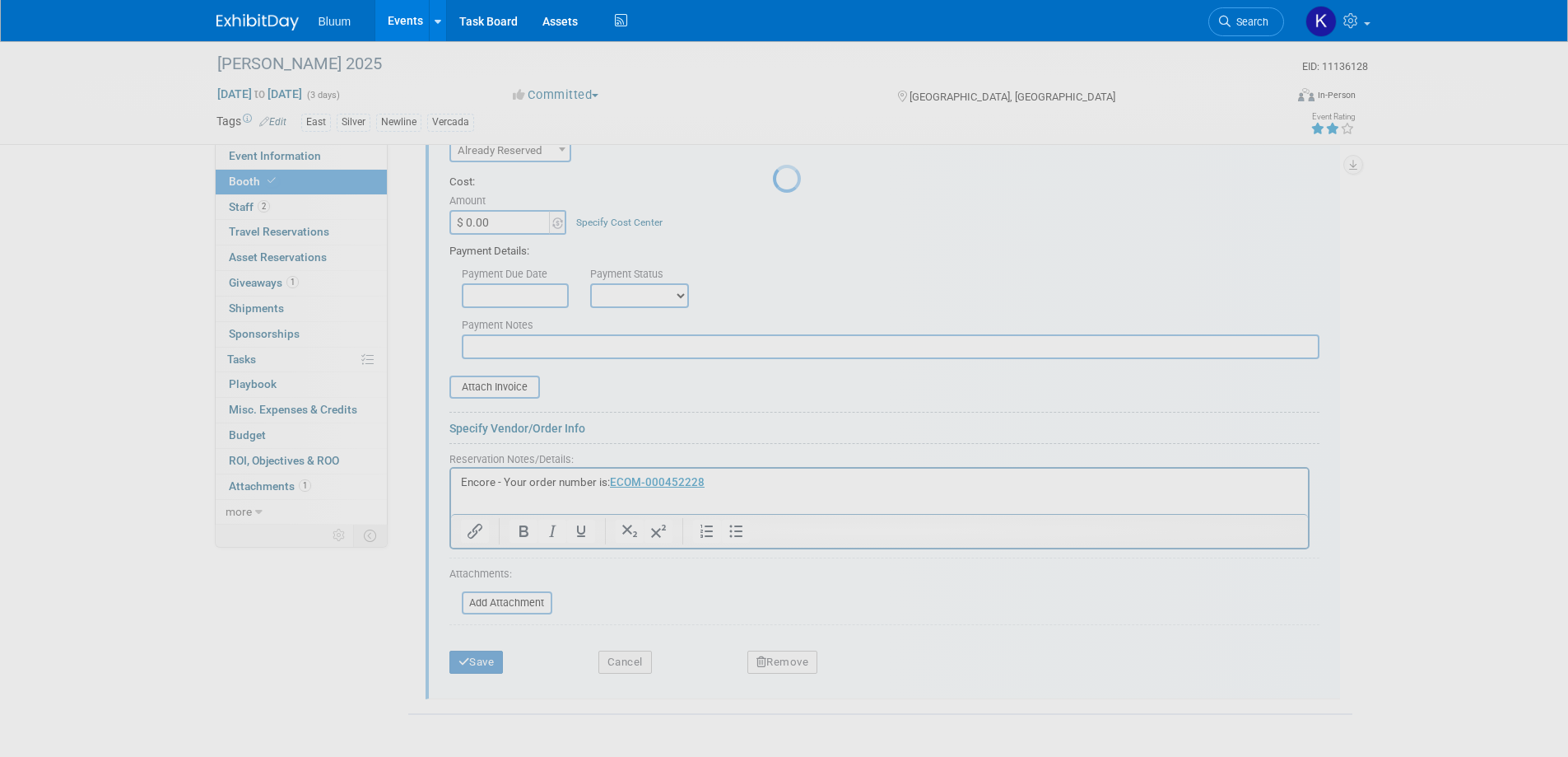
scroll to position [722, 0]
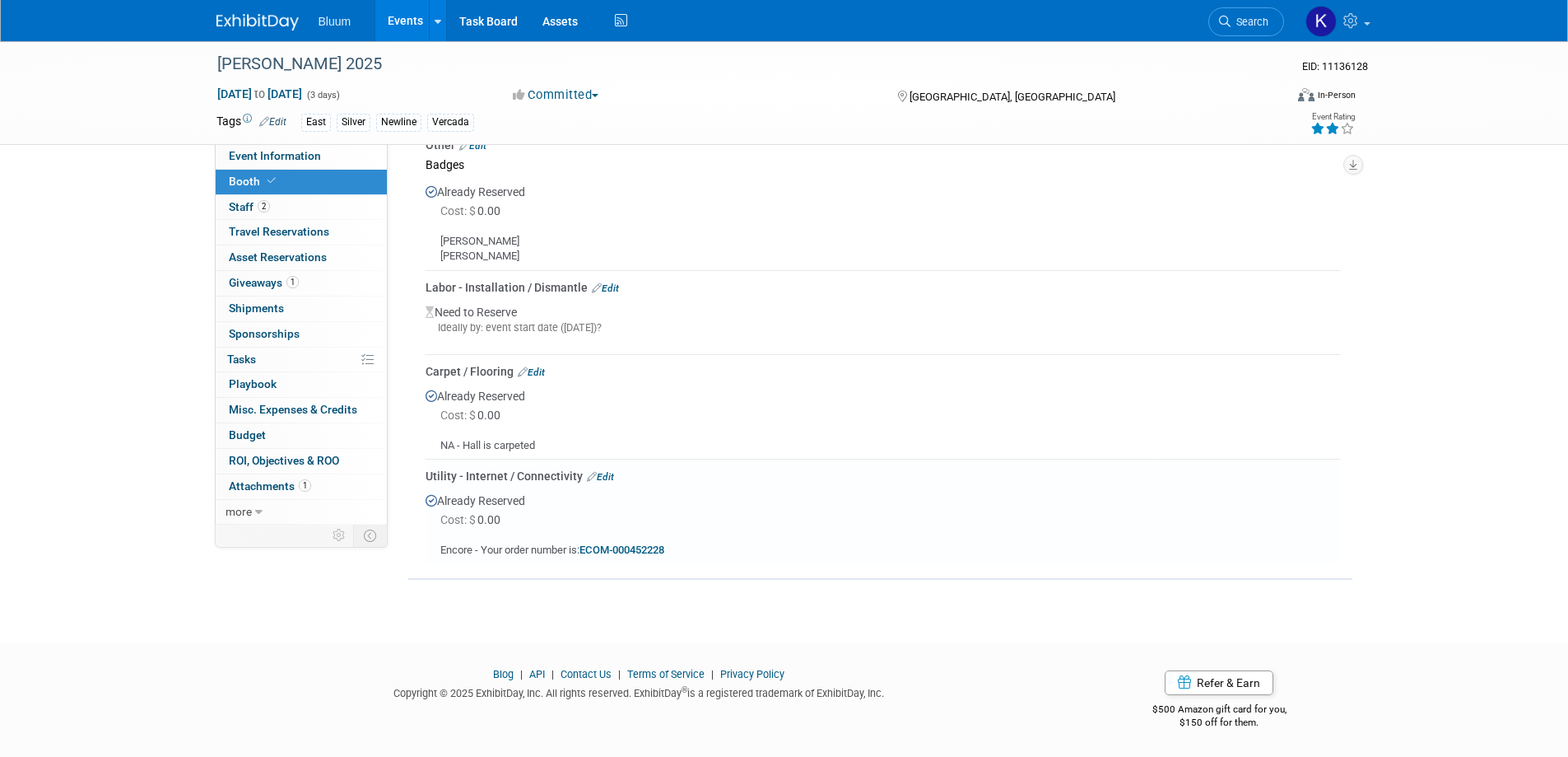
click at [597, 471] on link "Edit" at bounding box center [600, 476] width 27 height 11
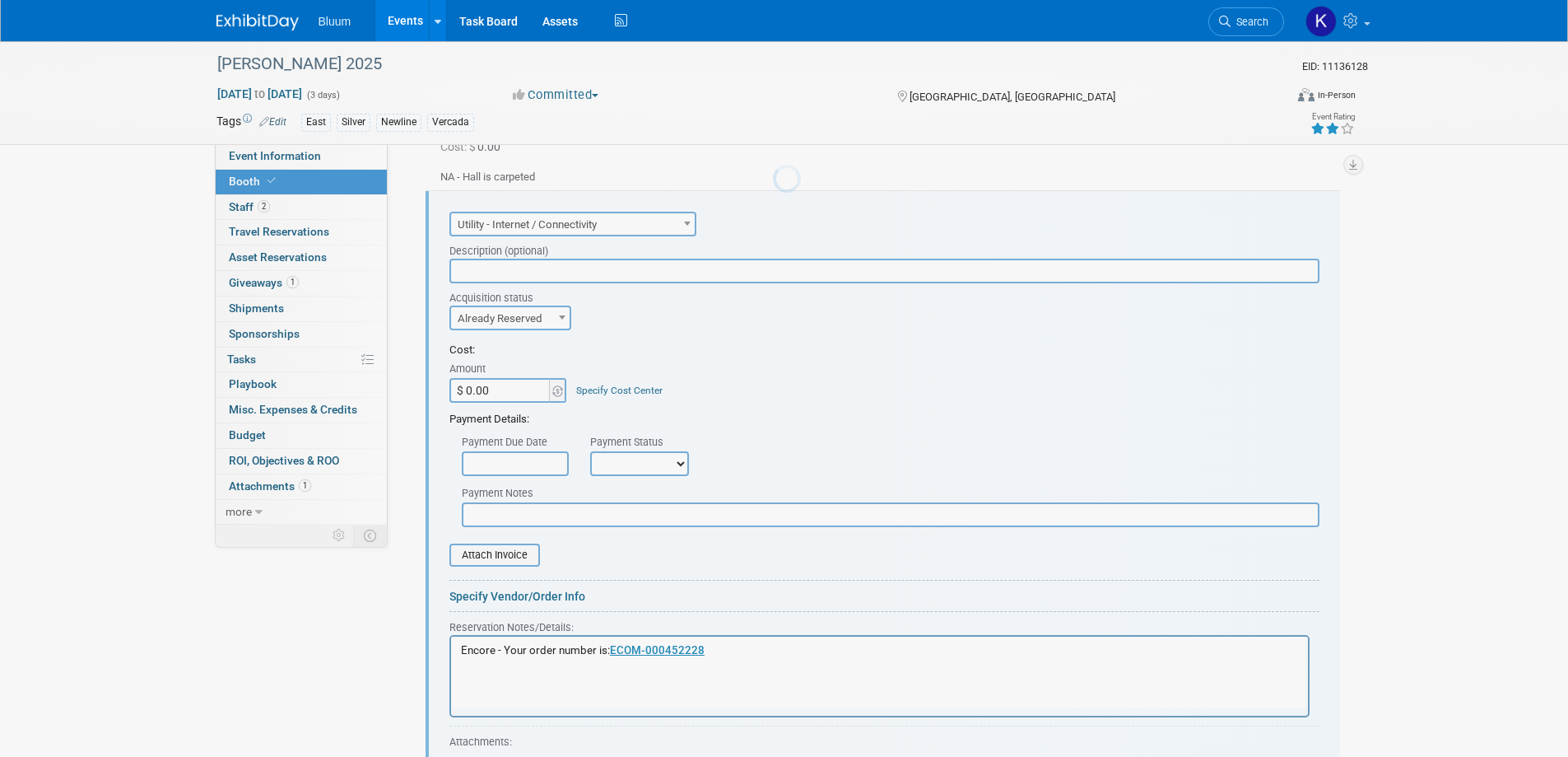
scroll to position [0, 0]
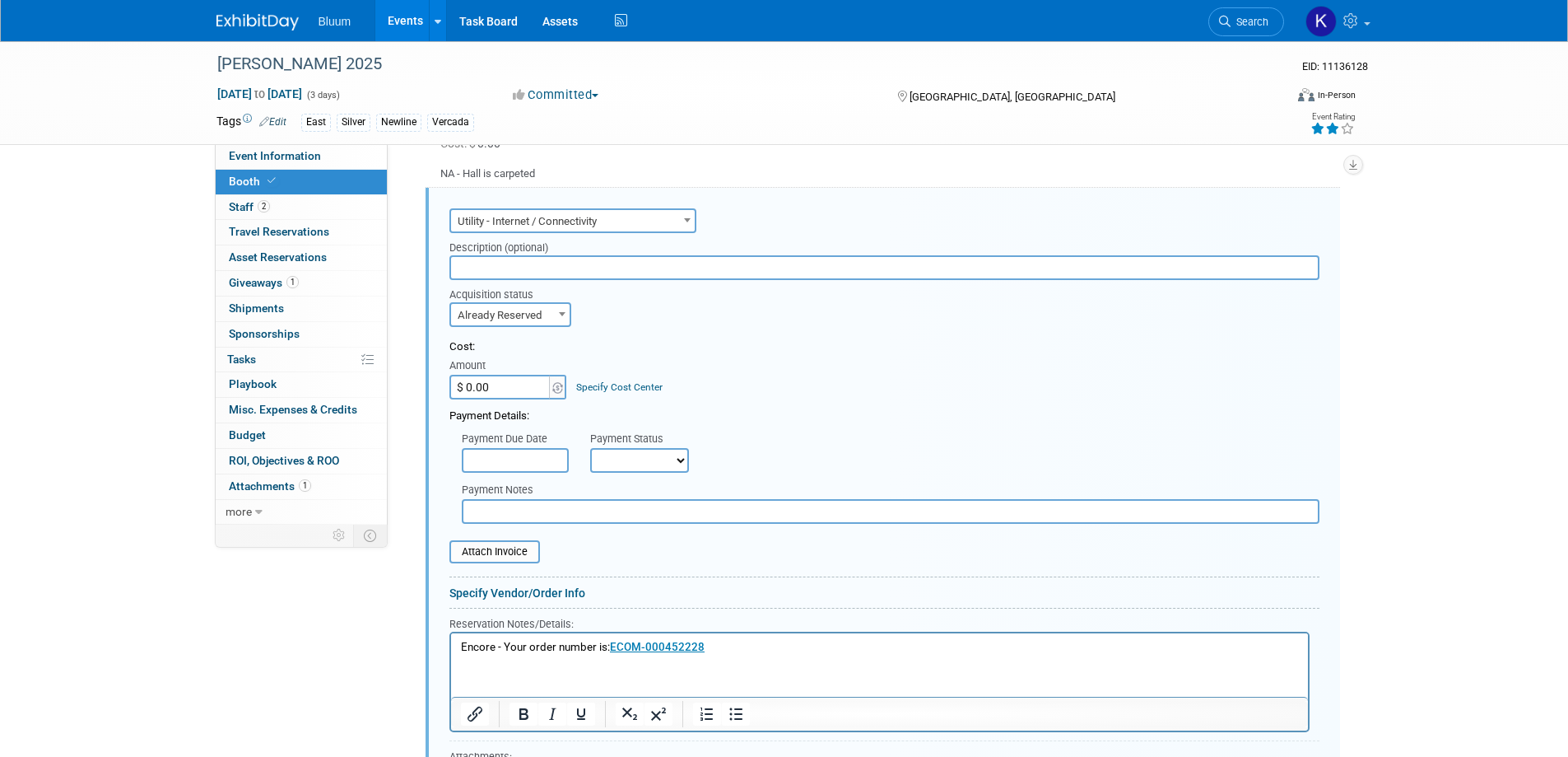
click at [461, 647] on p "Encore - Your order number is: ECOM-000452228" at bounding box center [878, 647] width 838 height 16
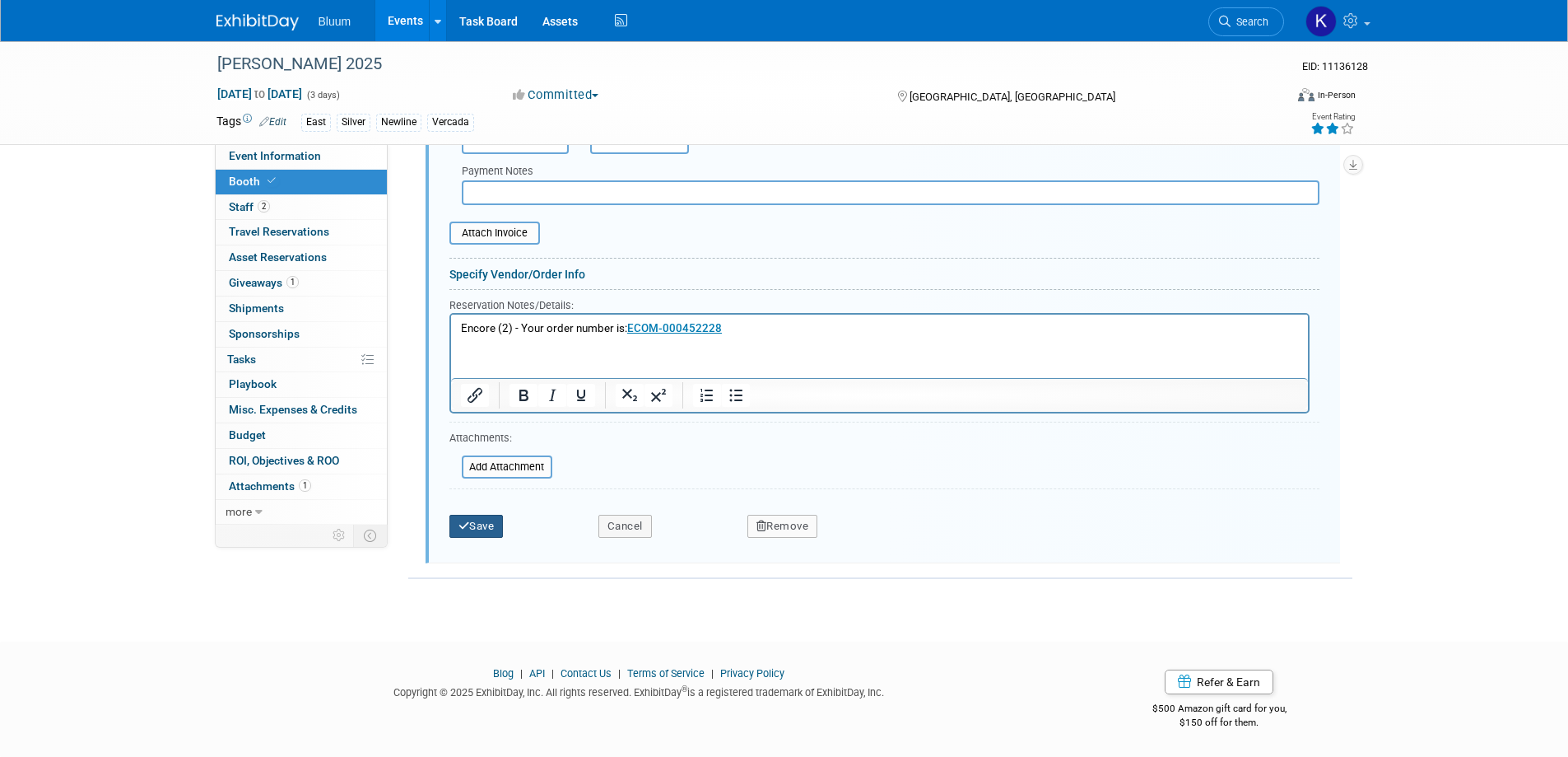
click at [475, 527] on button "Save" at bounding box center [476, 526] width 54 height 23
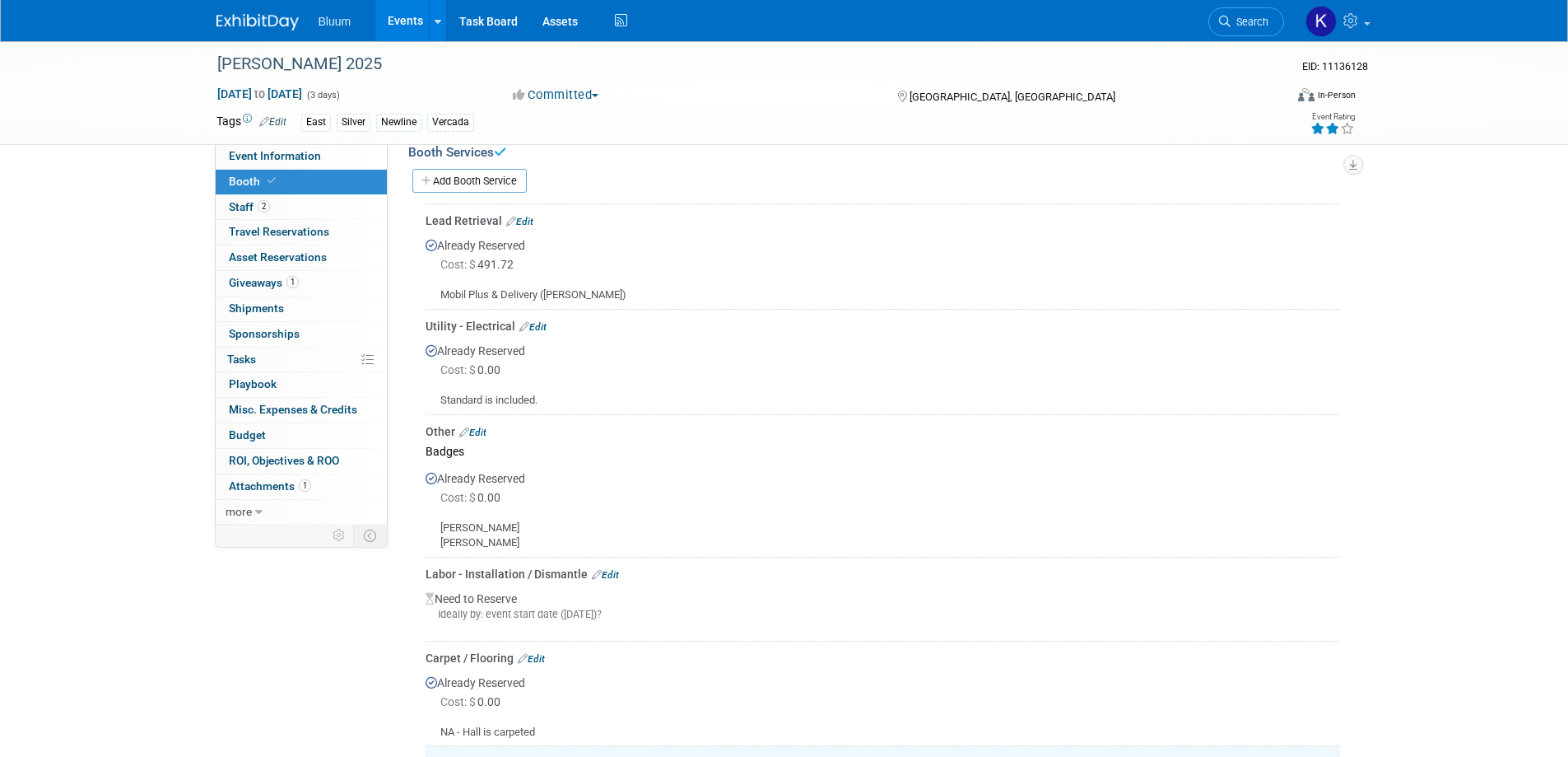
scroll to position [393, 0]
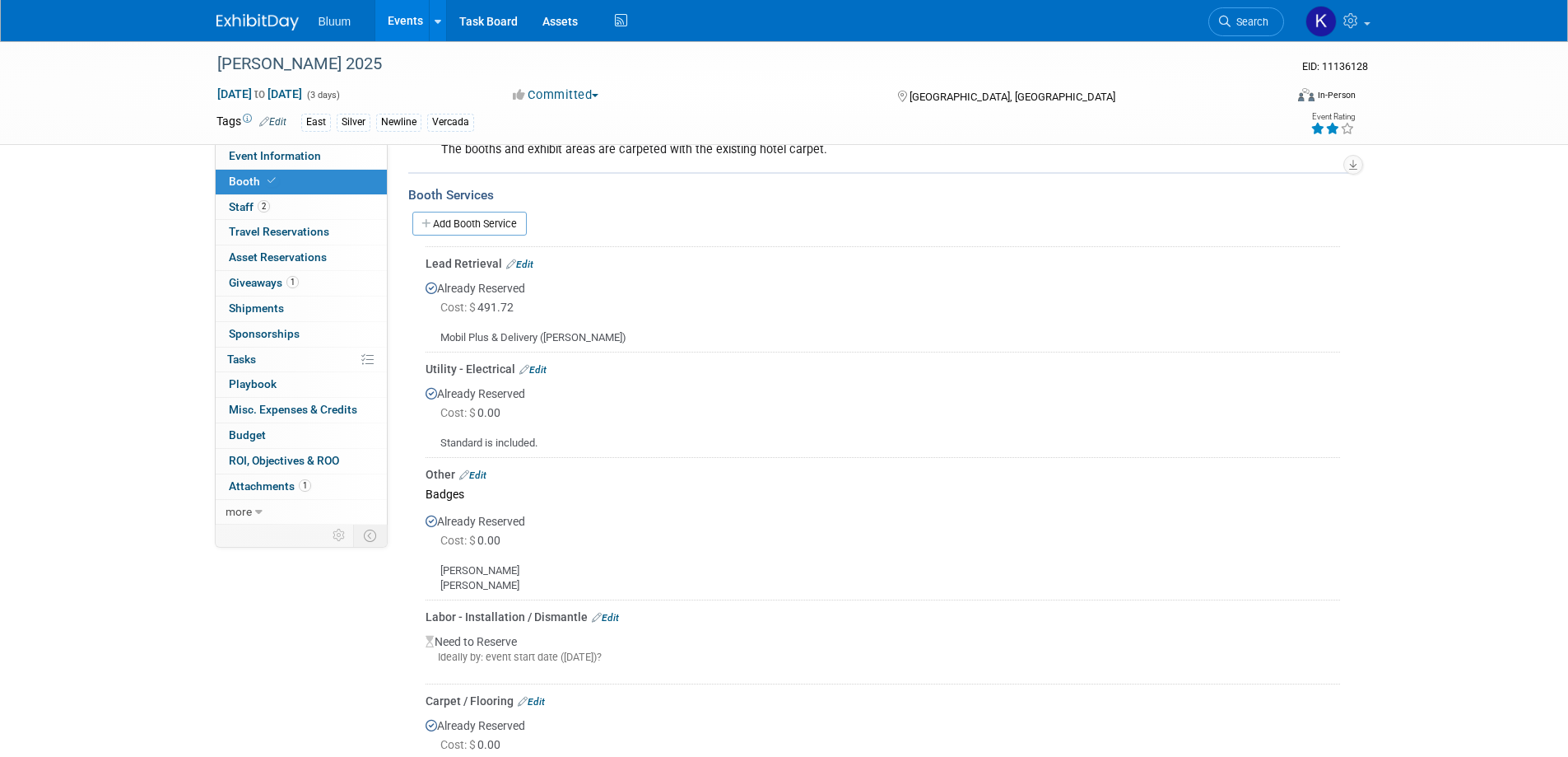
click at [624, 613] on div "Labor - Installation / Dismantle Edit" at bounding box center [883, 616] width 915 height 16
click at [614, 616] on link "Edit" at bounding box center [605, 617] width 27 height 11
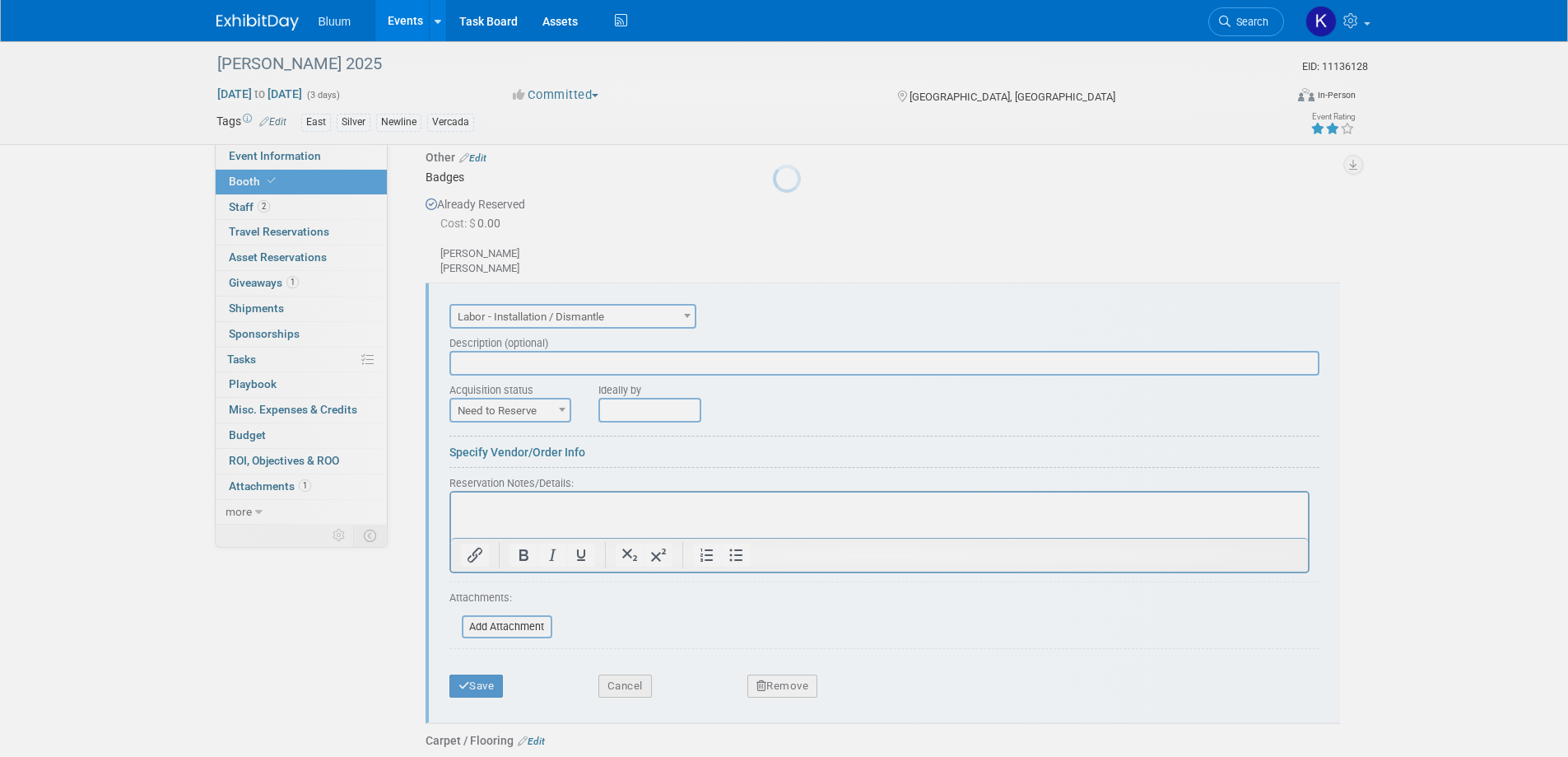
scroll to position [0, 0]
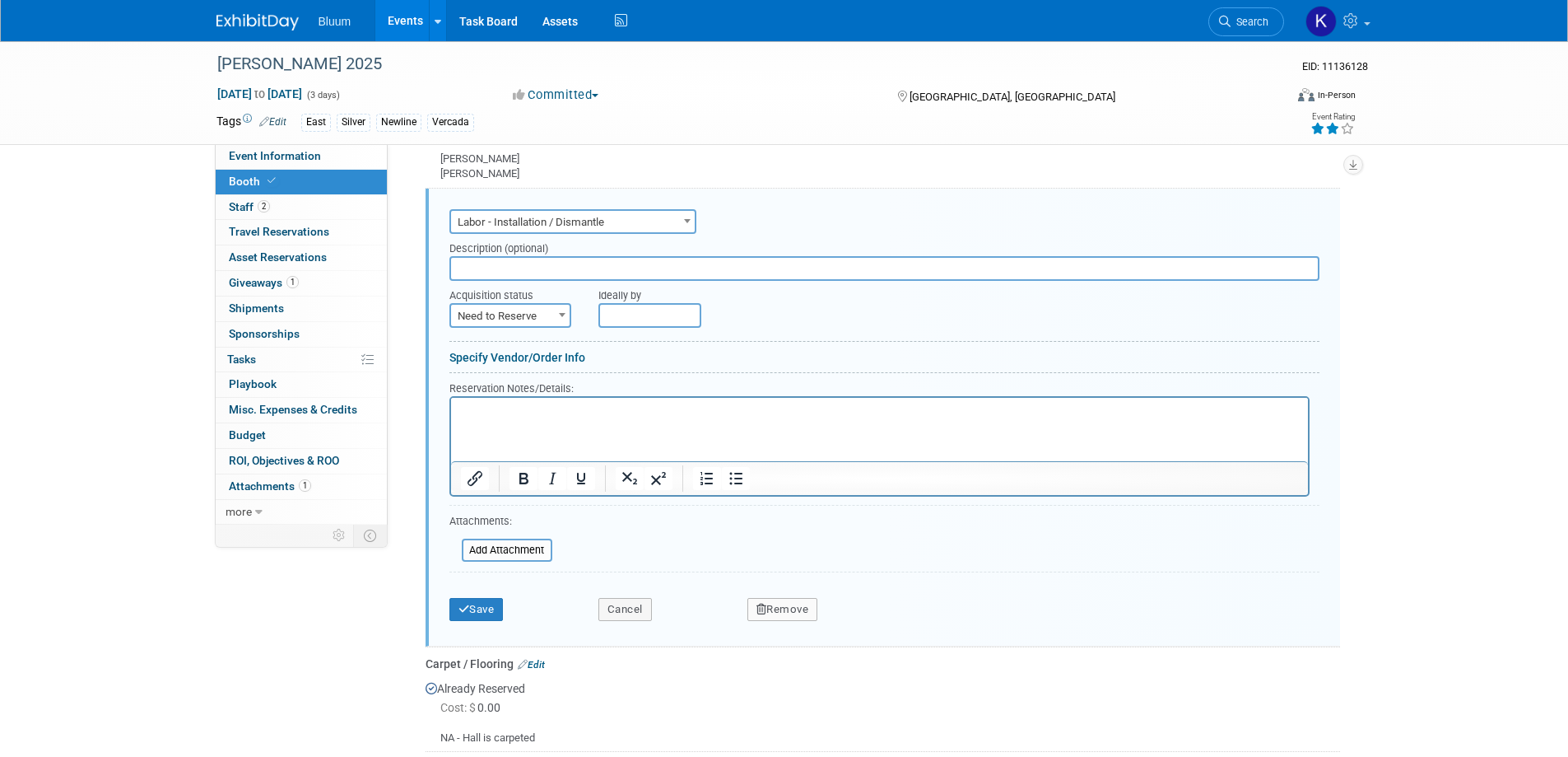
click at [461, 418] on p "Rich Text Area. Press ALT-0 for help." at bounding box center [878, 411] width 838 height 16
click at [470, 602] on button "Save" at bounding box center [476, 609] width 54 height 23
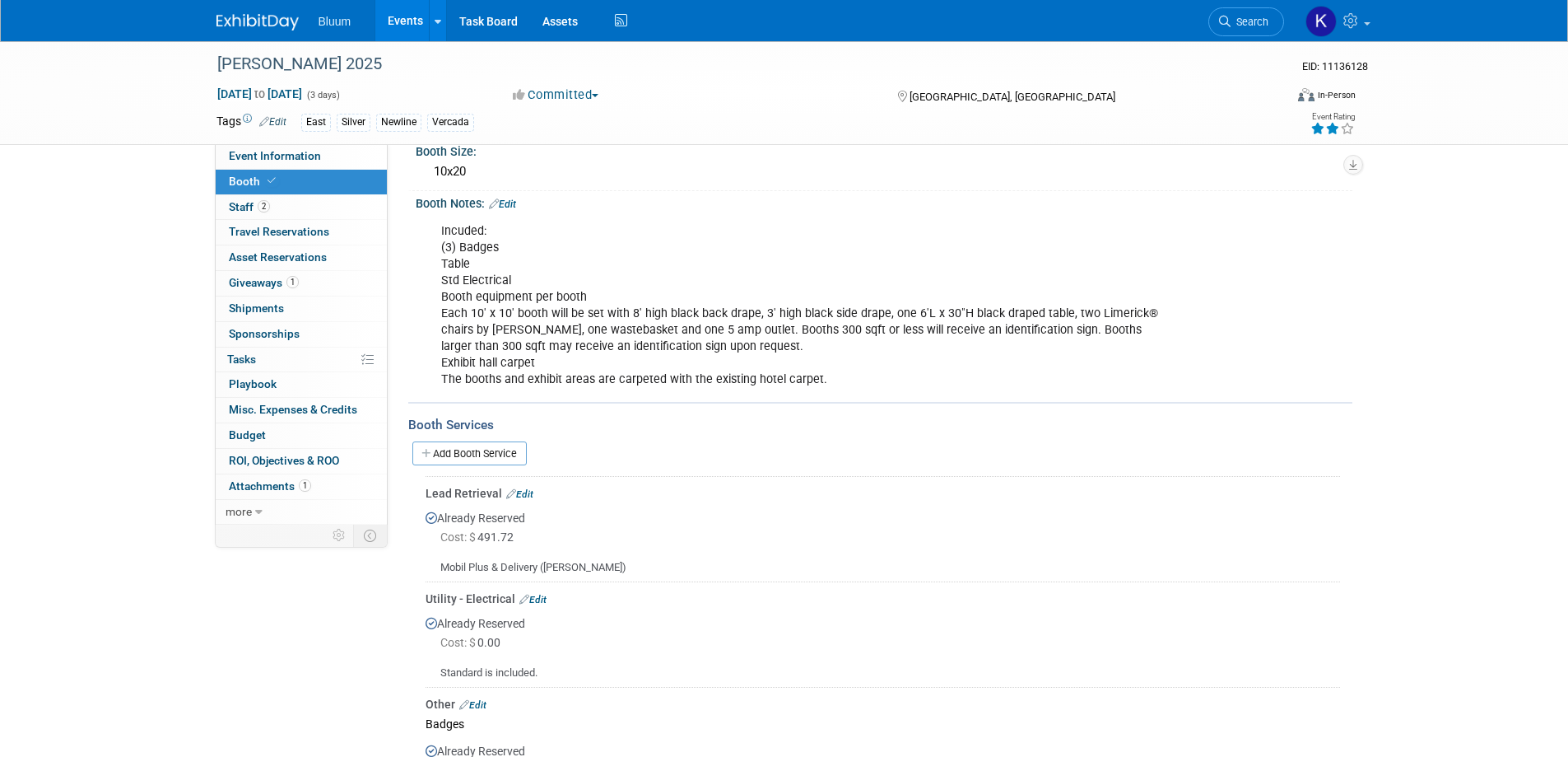
scroll to position [161, 0]
click at [241, 205] on span "Staff 2" at bounding box center [249, 206] width 41 height 13
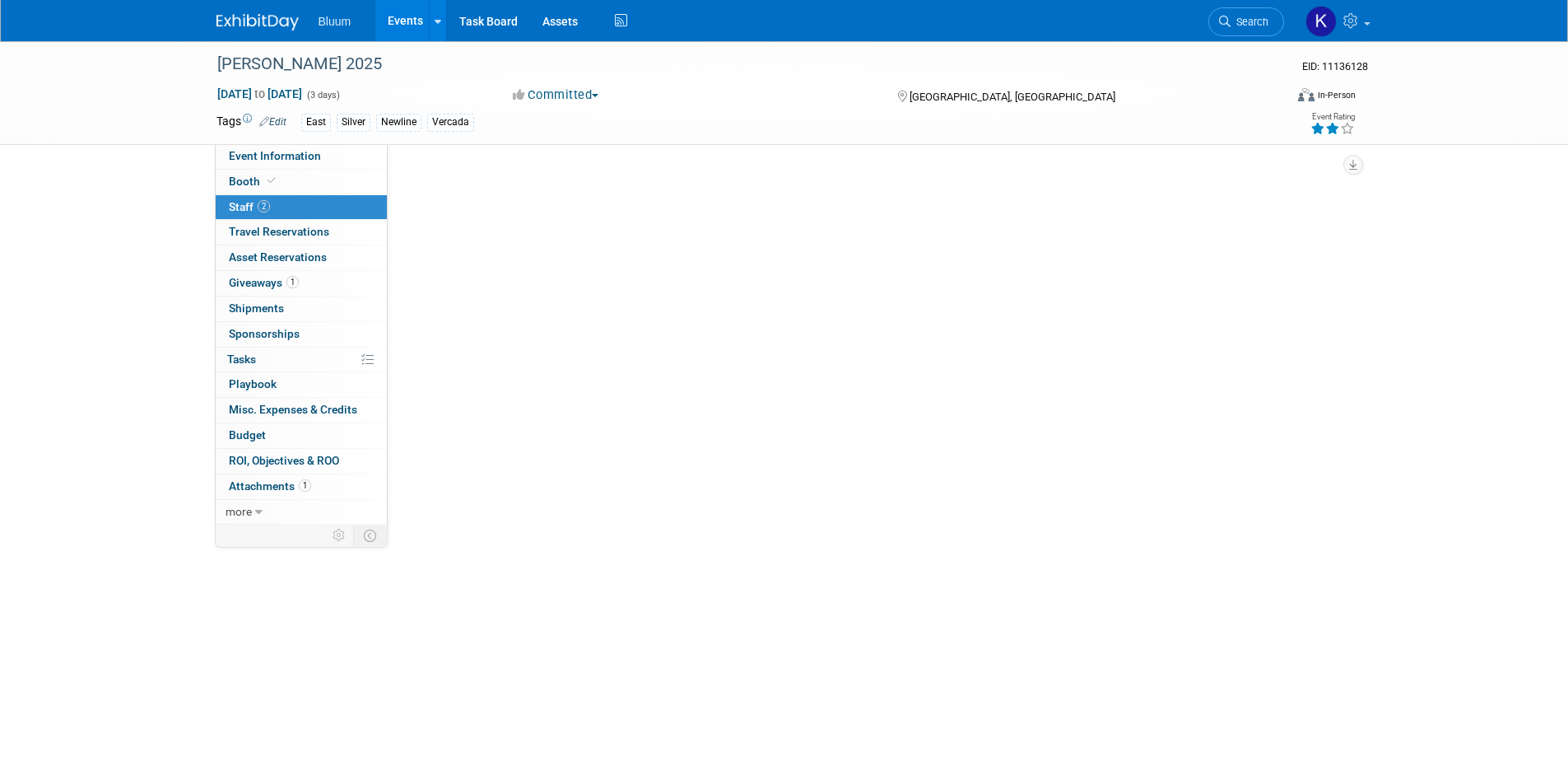
scroll to position [0, 0]
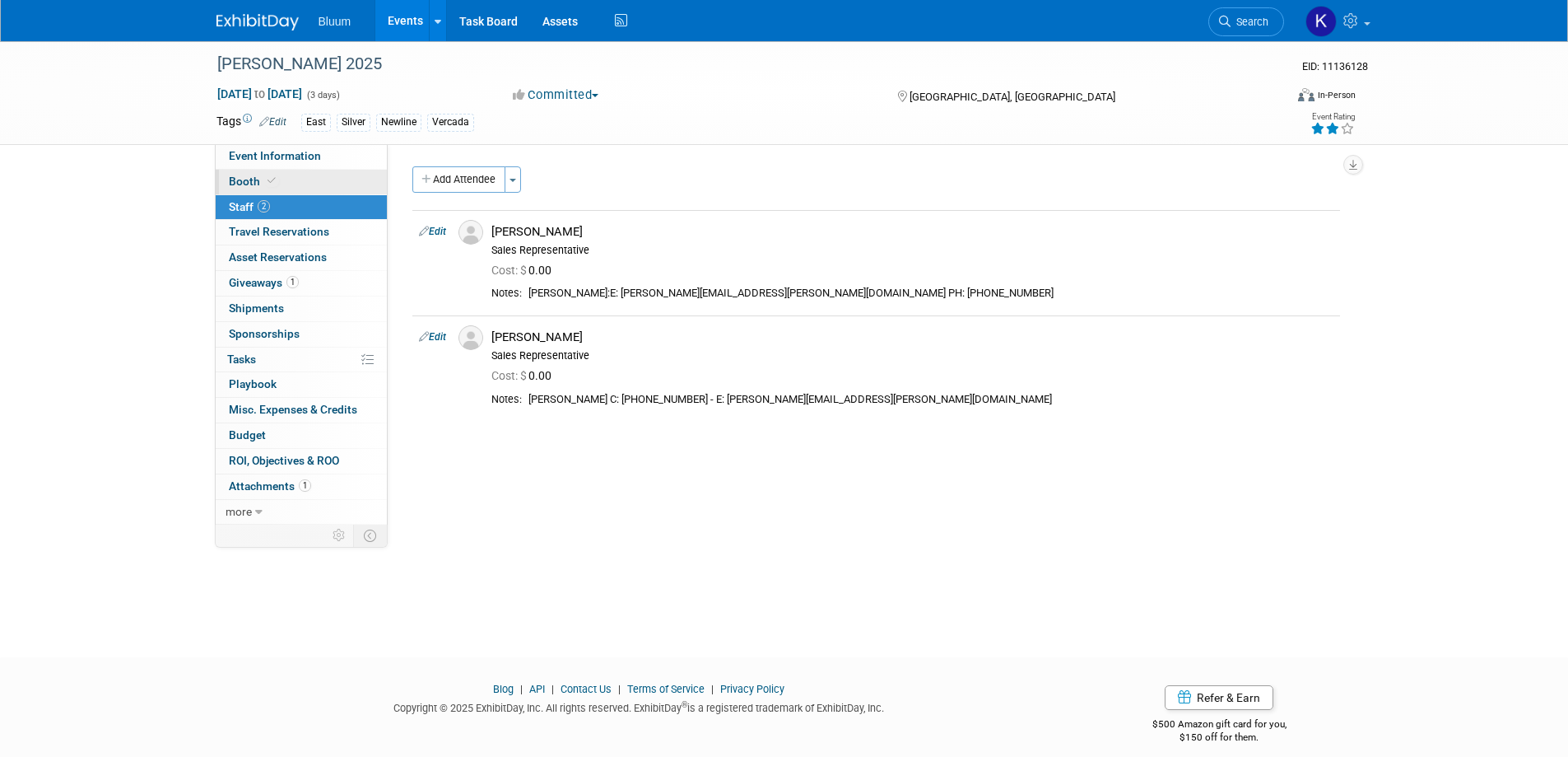
click at [241, 184] on span "Booth" at bounding box center [254, 180] width 50 height 13
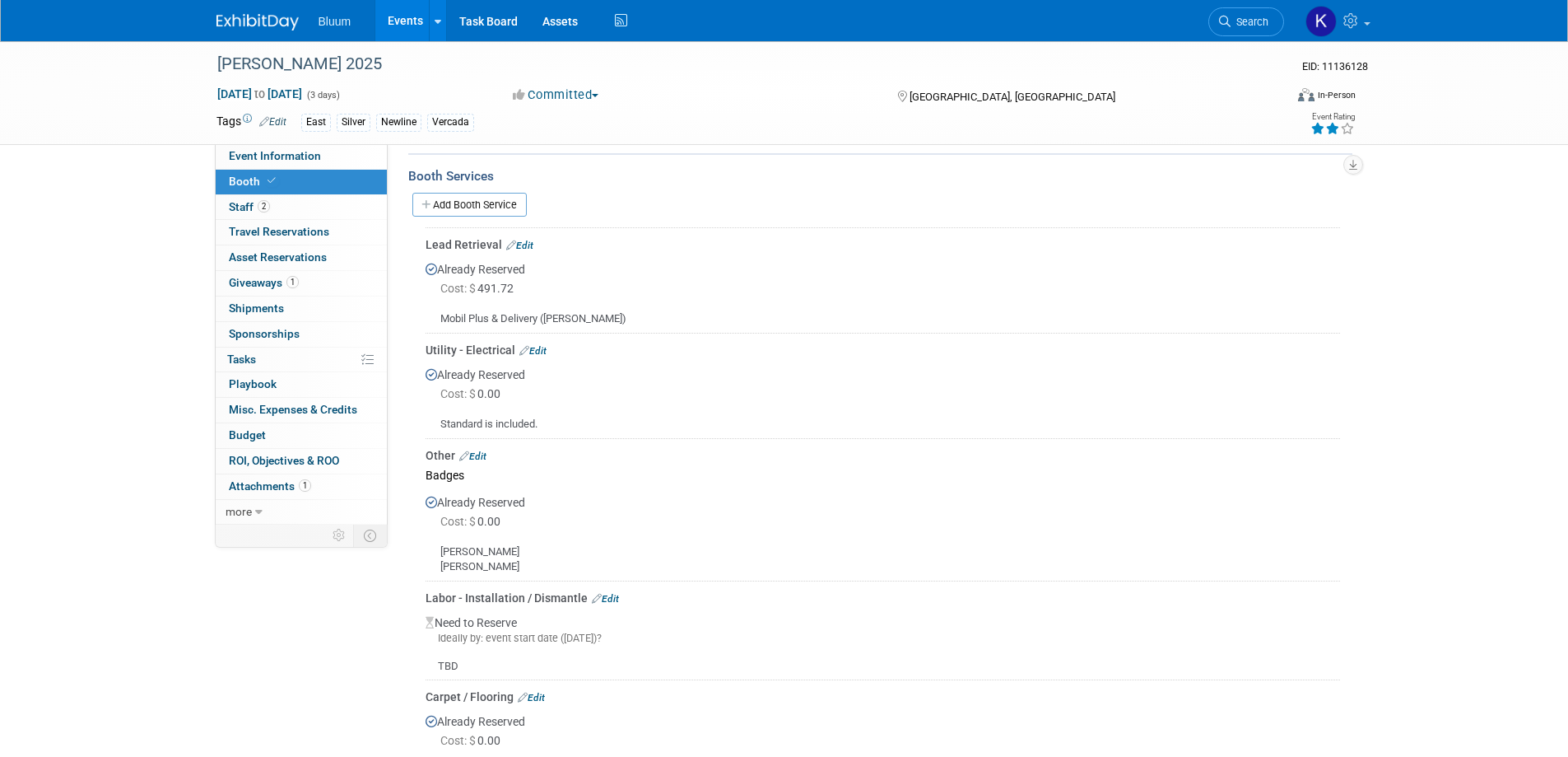
scroll to position [738, 0]
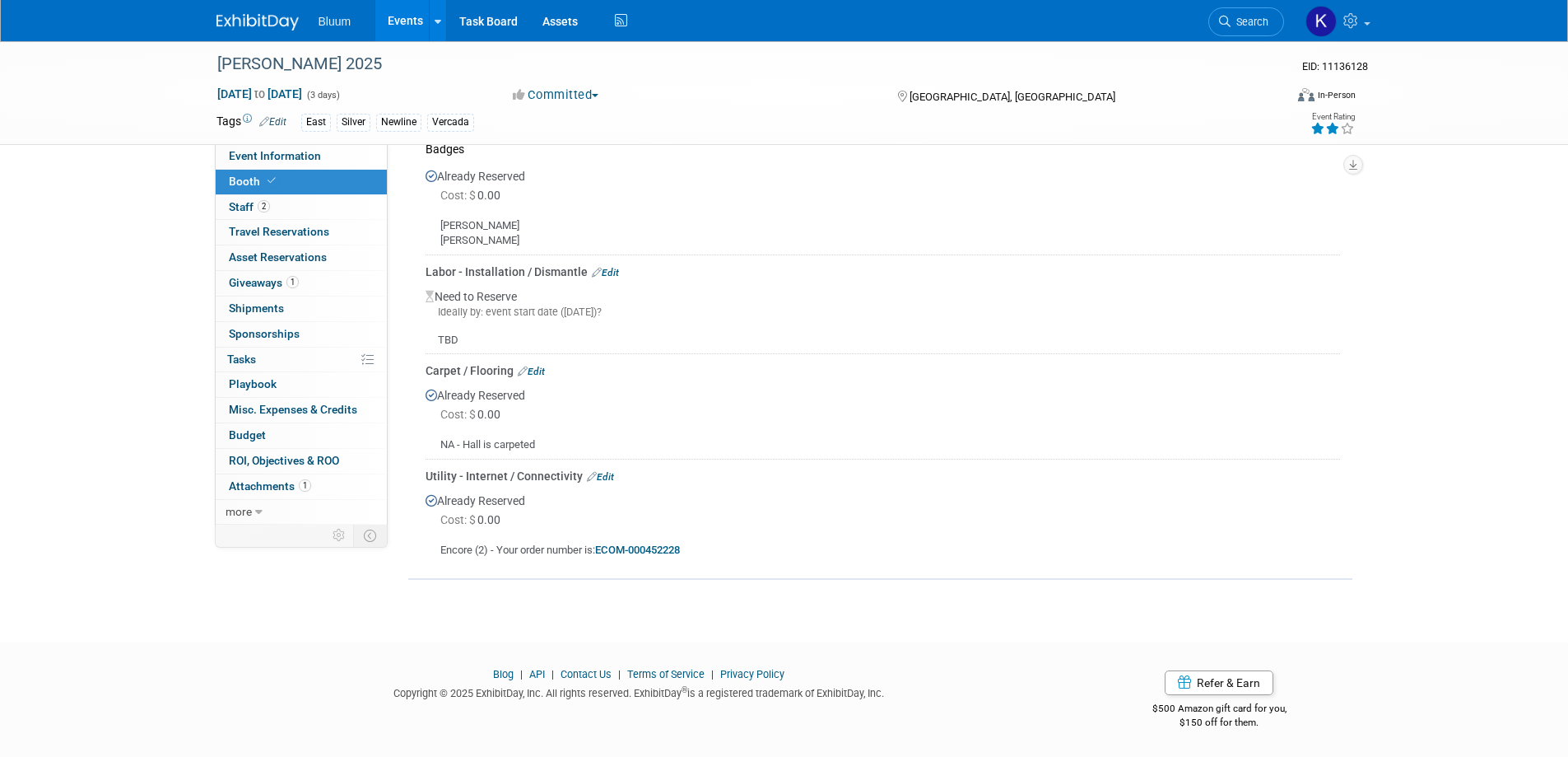
click at [601, 476] on link "Edit" at bounding box center [600, 476] width 27 height 11
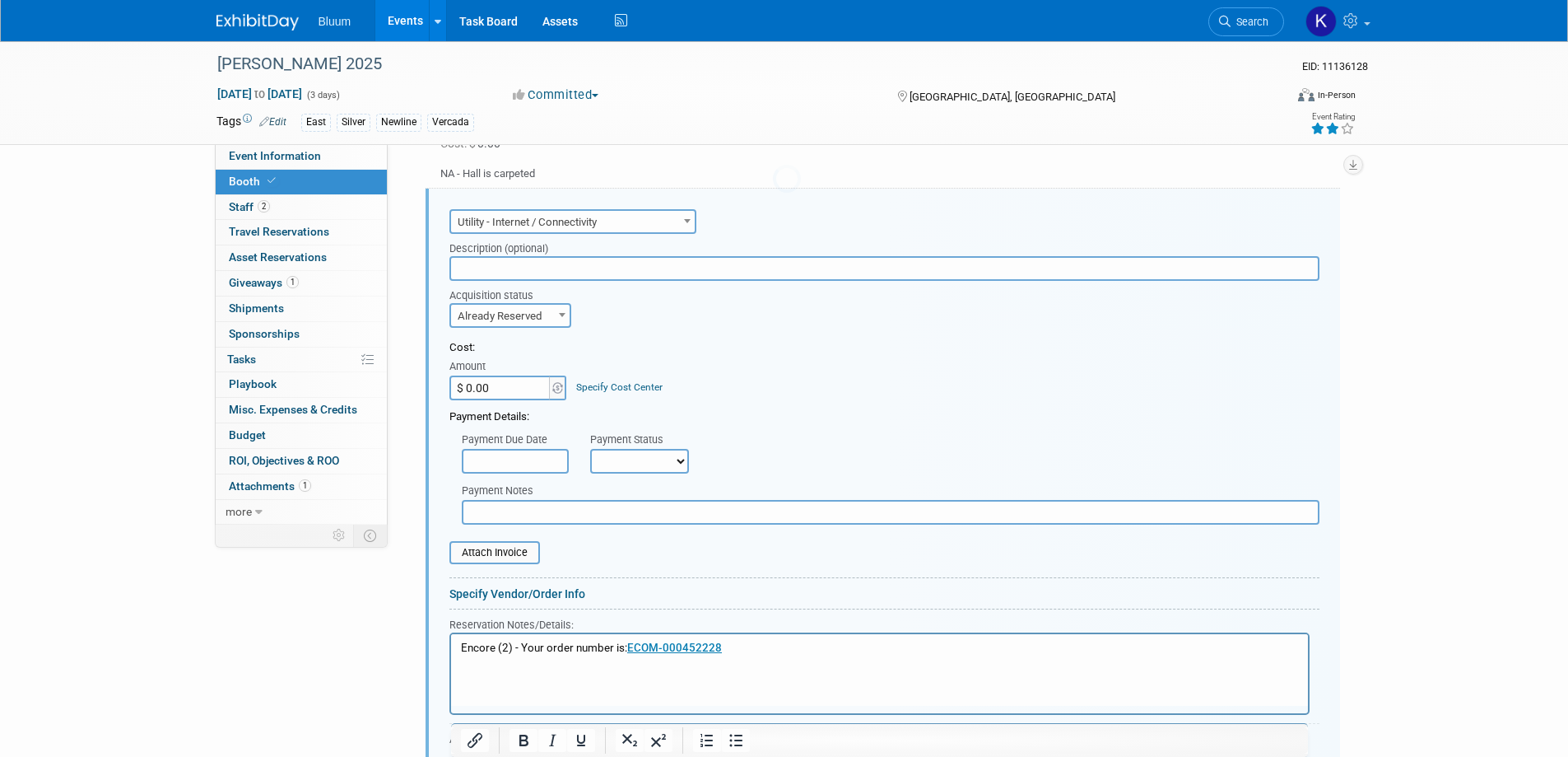
scroll to position [0, 0]
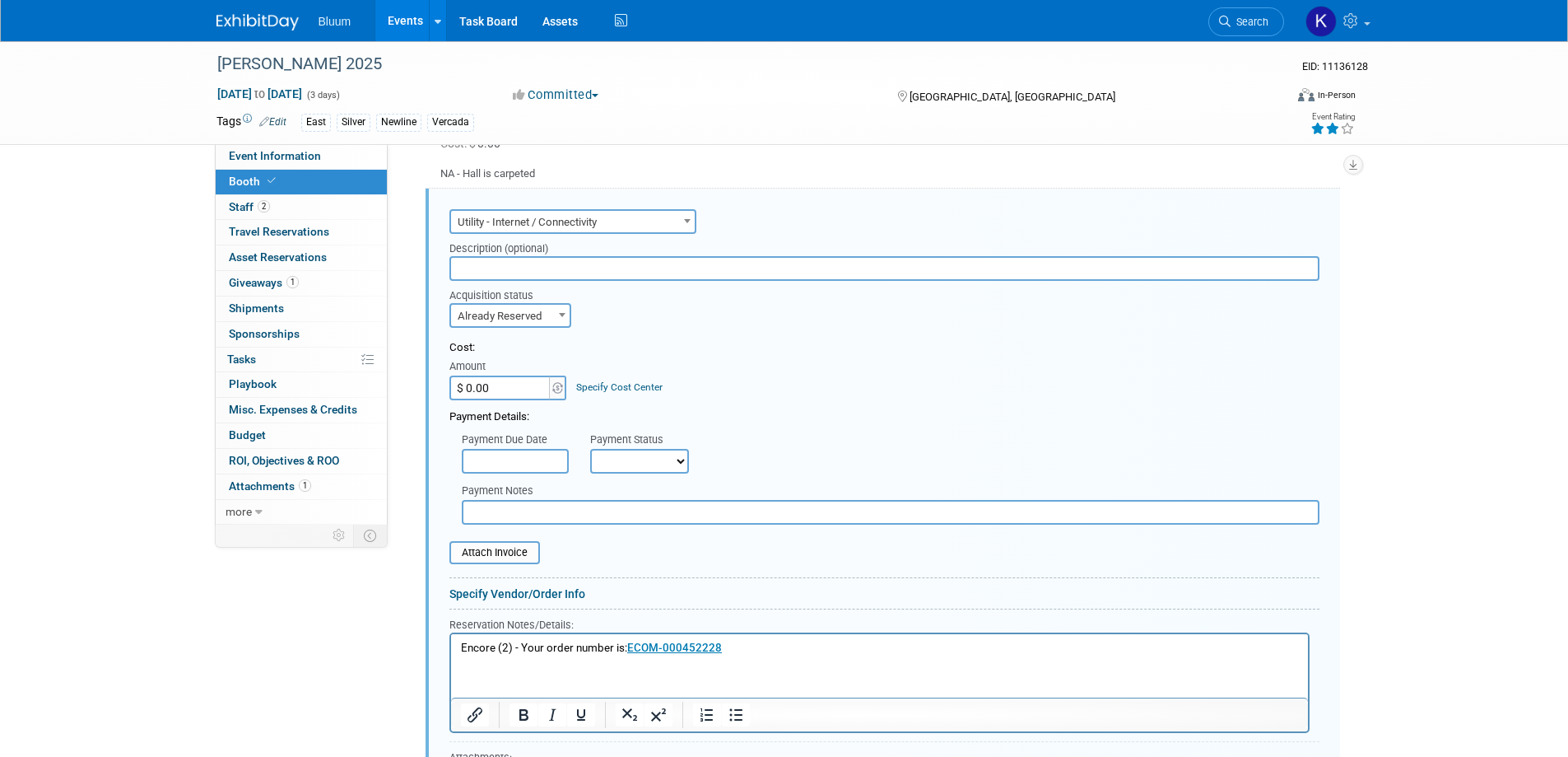
click at [753, 645] on p "Encore (2) - Your order number is: ECOM-000452228" at bounding box center [878, 647] width 838 height 16
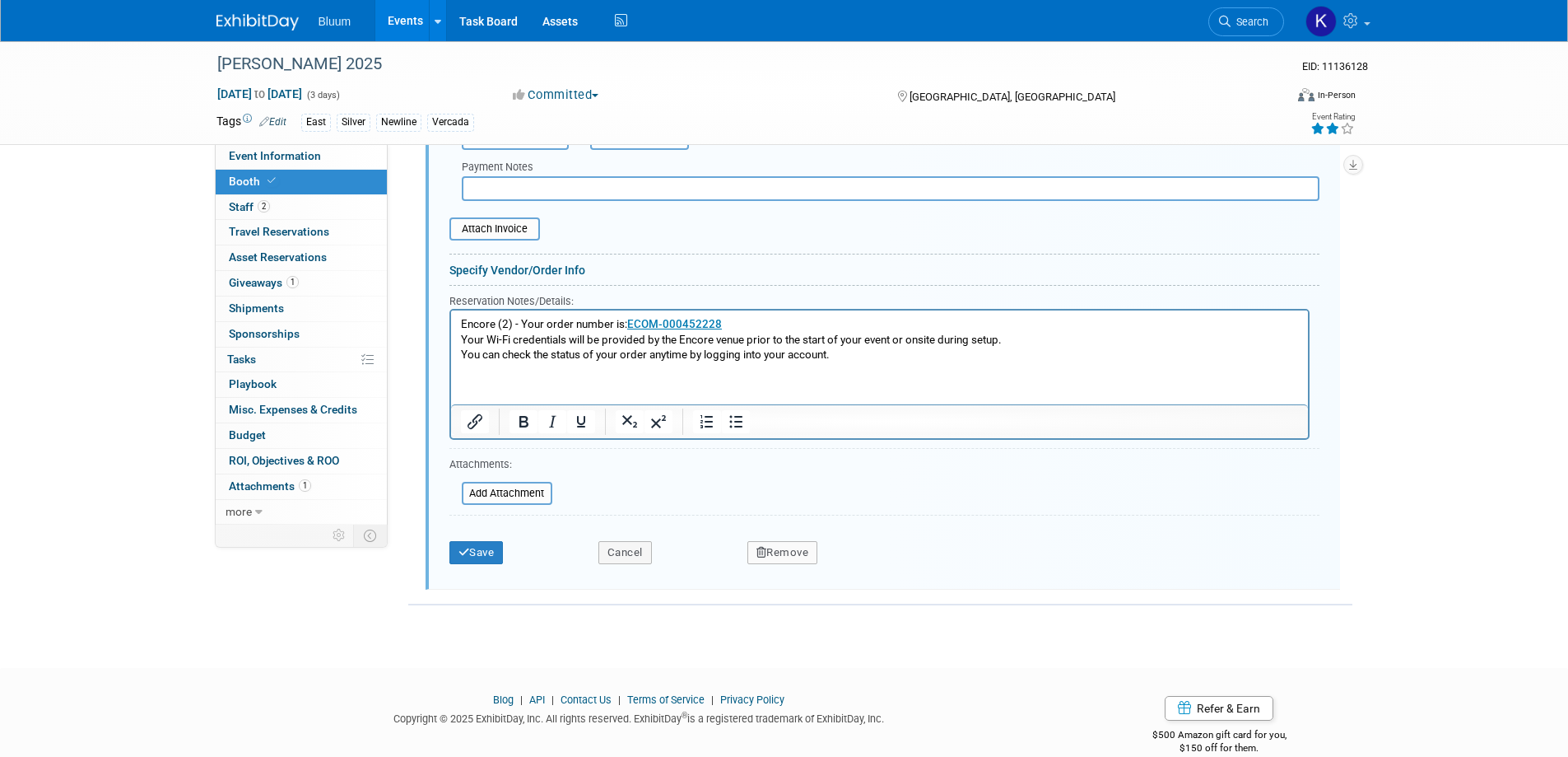
scroll to position [1338, 0]
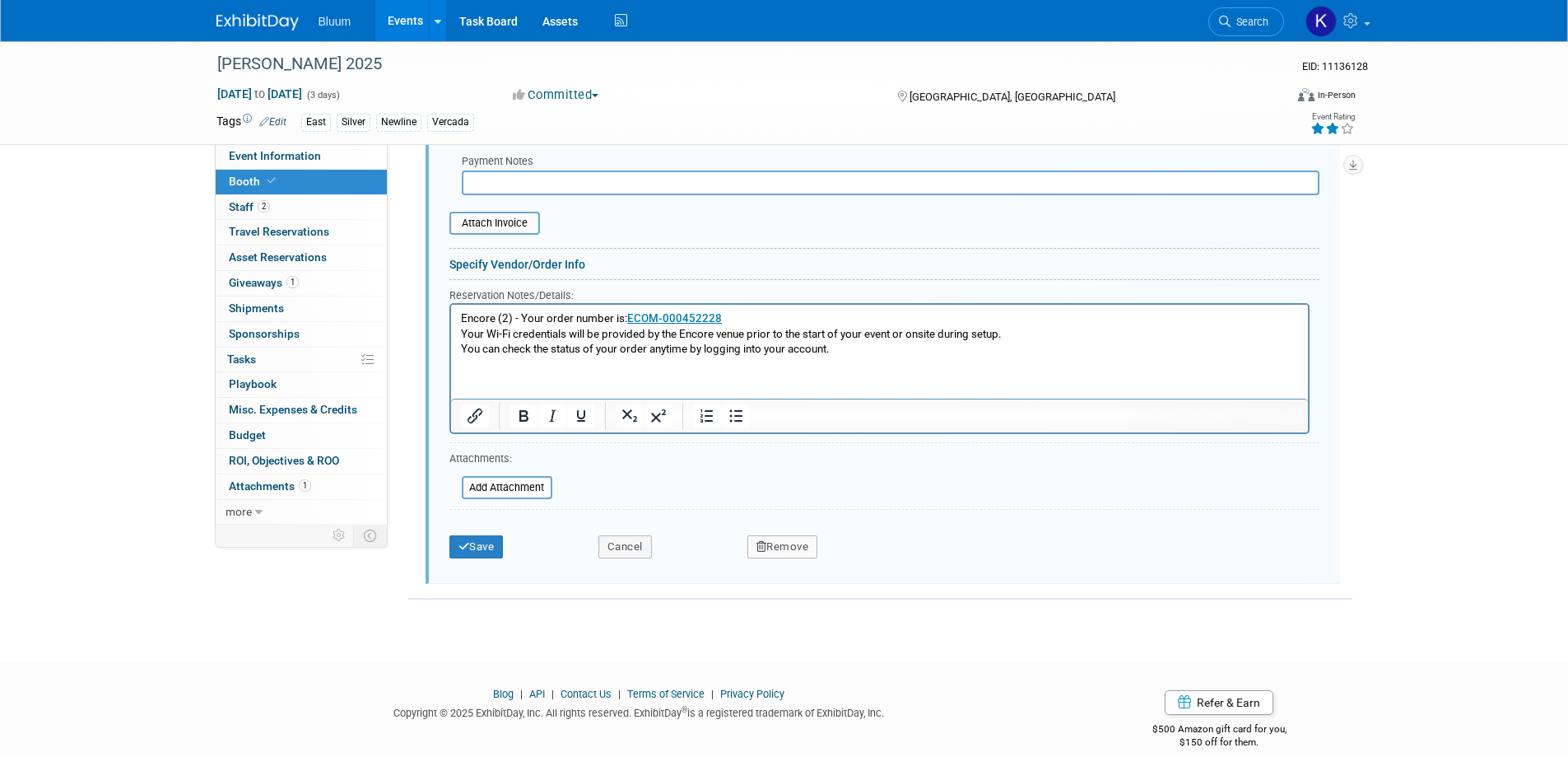
click at [479, 558] on div "Save Cancel Remove" at bounding box center [885, 541] width 870 height 50
click at [478, 551] on button "Save" at bounding box center [476, 546] width 54 height 23
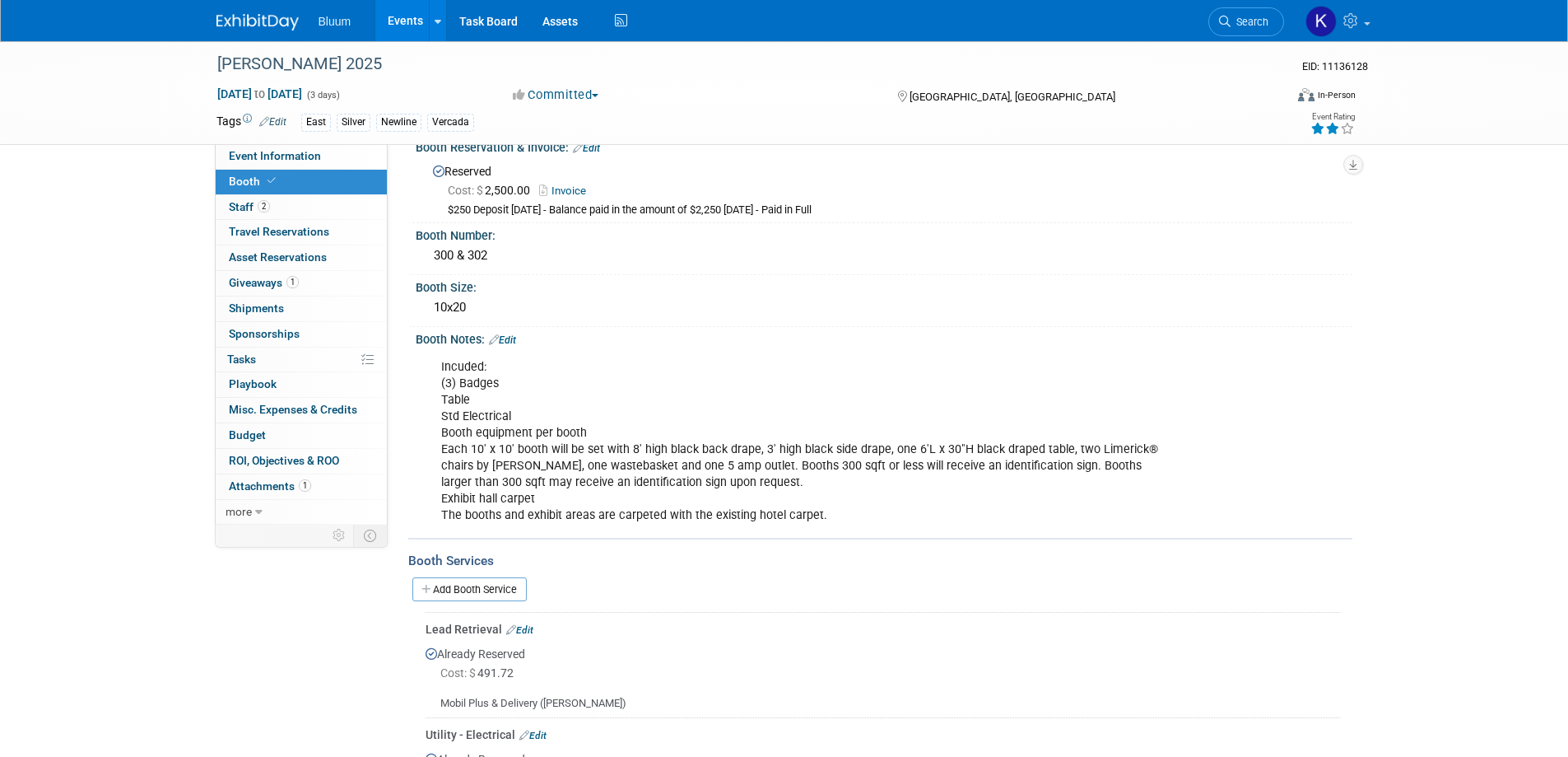
scroll to position [0, 0]
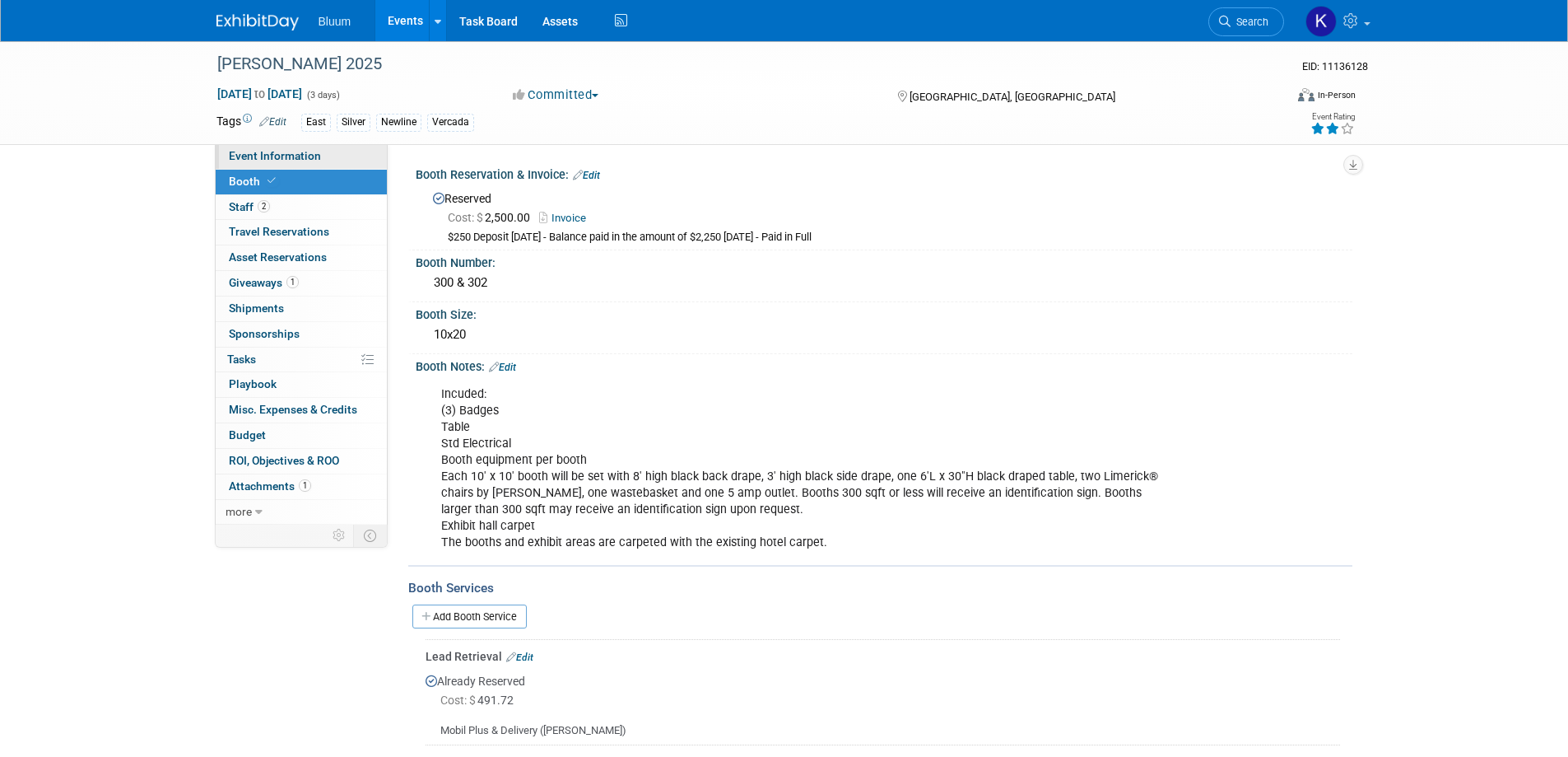
click at [295, 157] on span "Event Information" at bounding box center [274, 155] width 92 height 13
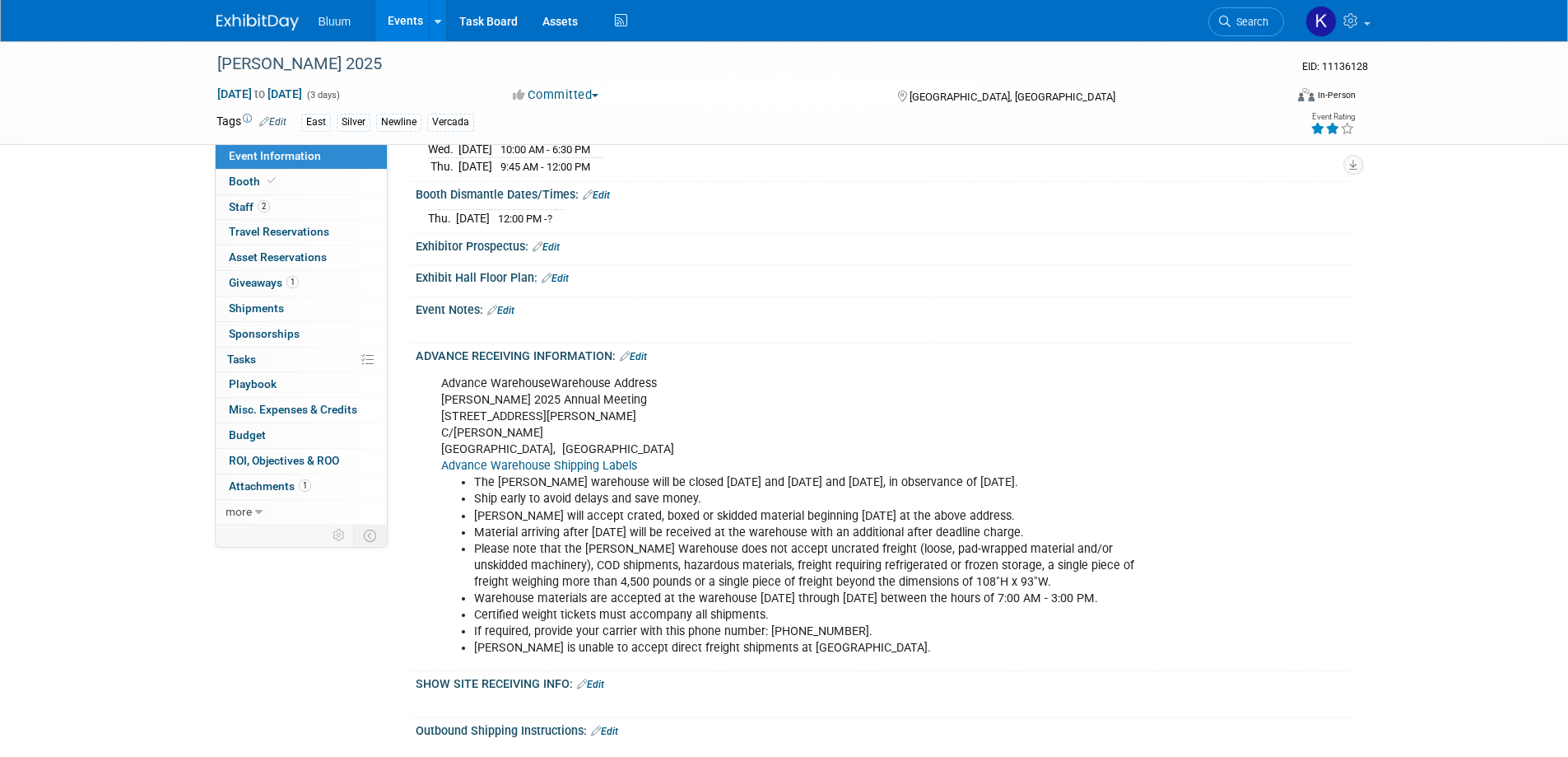
scroll to position [741, 0]
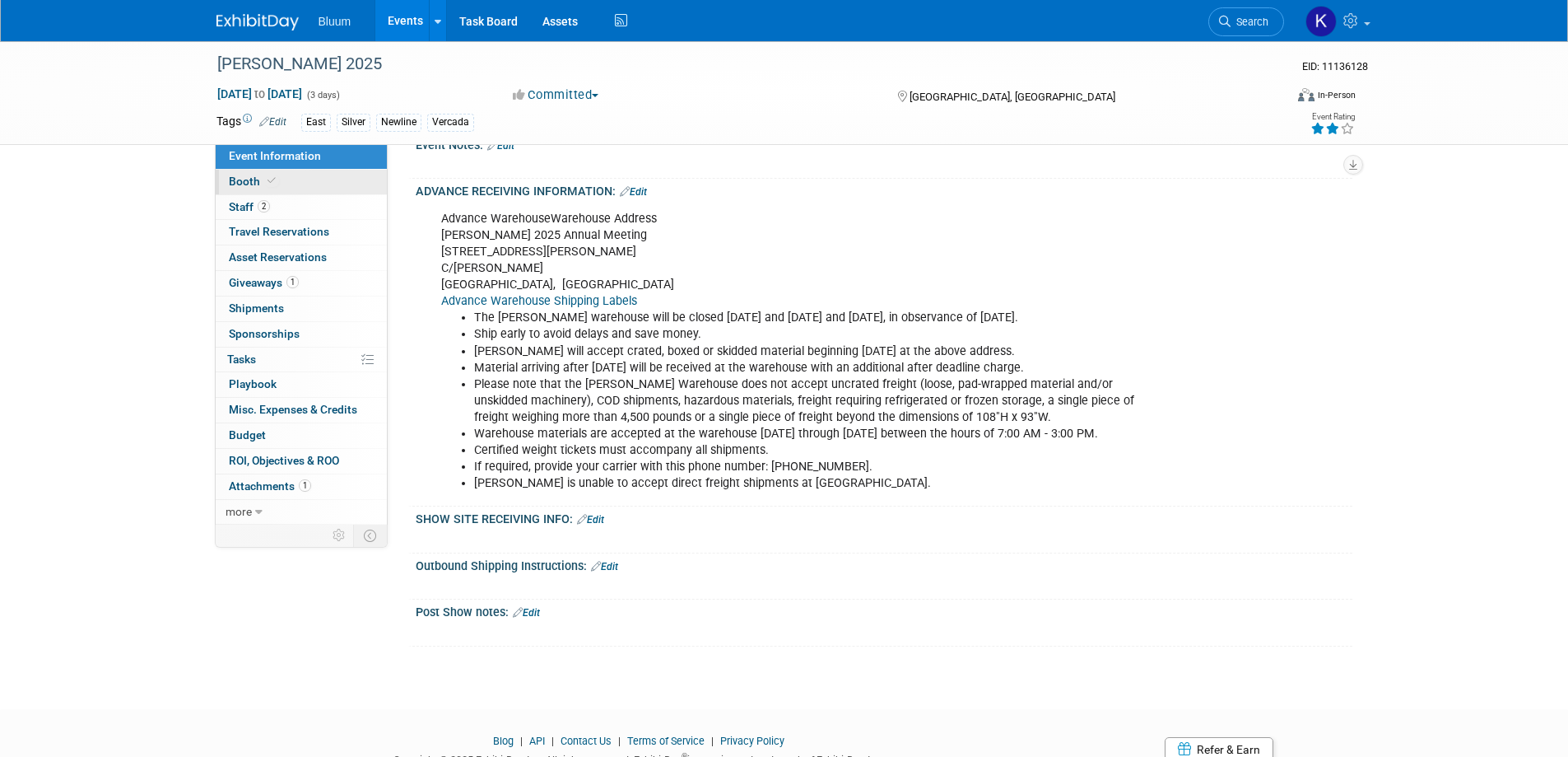
click at [237, 180] on span "Booth" at bounding box center [254, 180] width 50 height 13
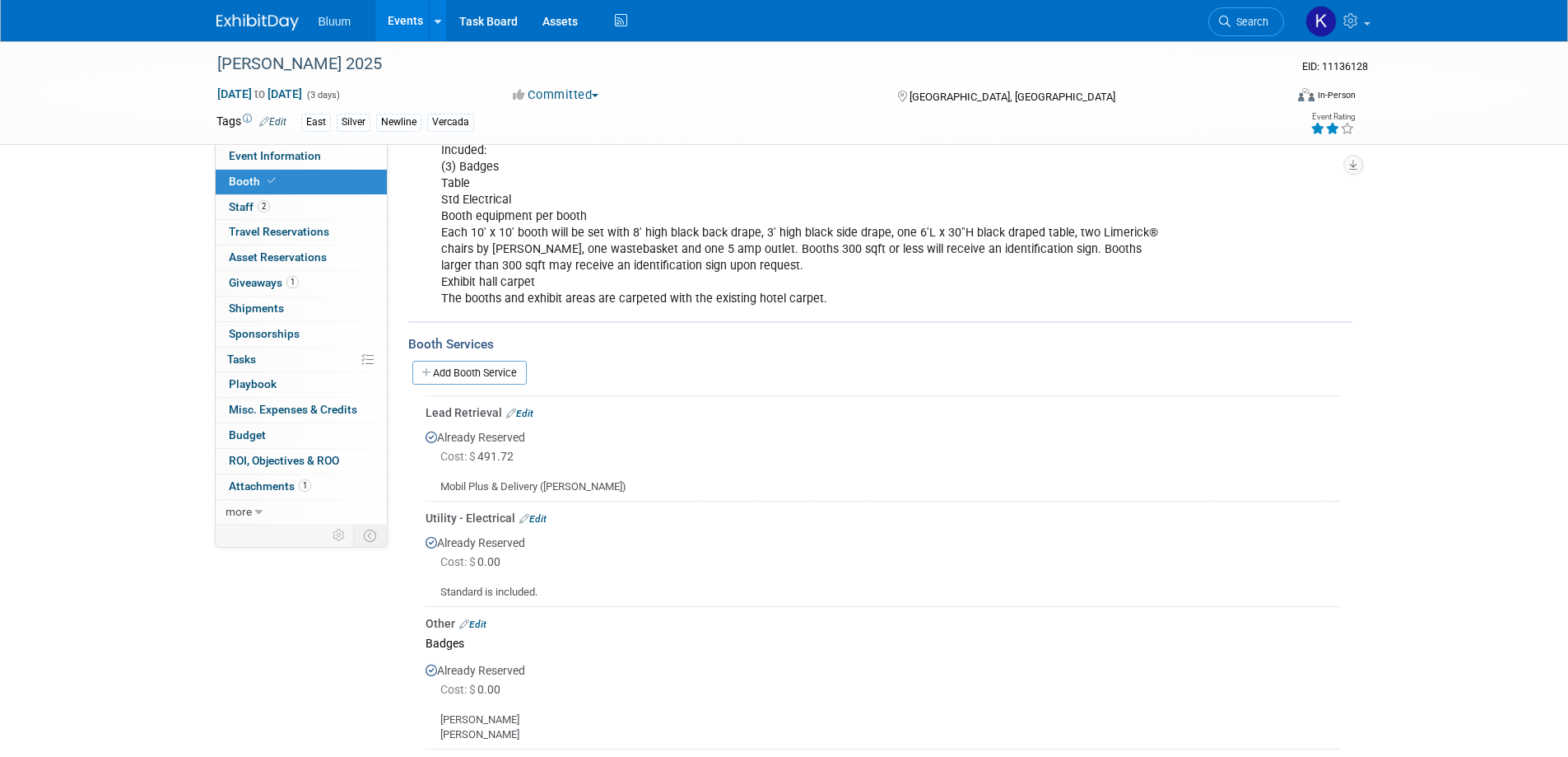
scroll to position [0, 0]
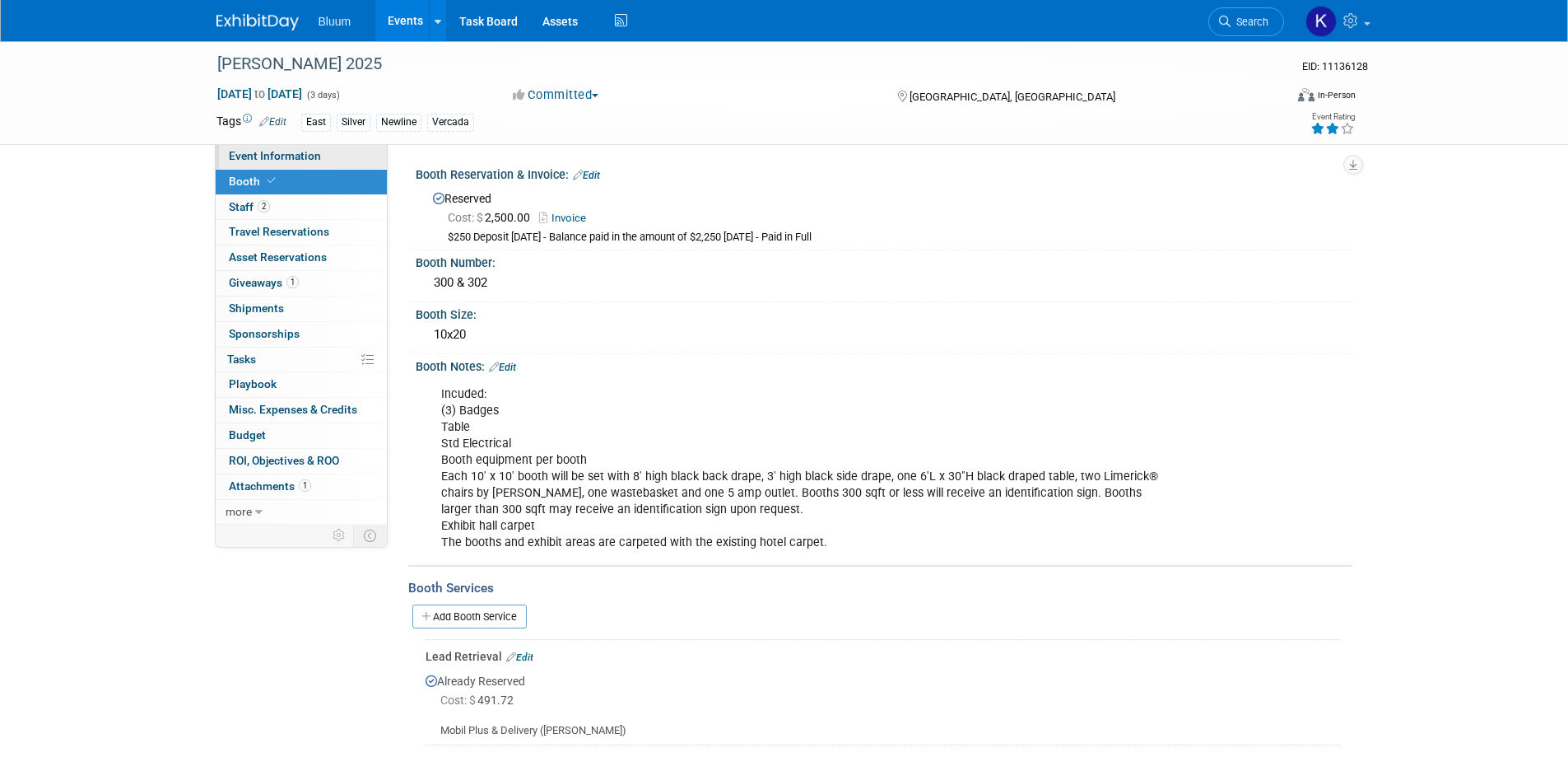
click at [304, 155] on span "Event Information" at bounding box center [274, 155] width 92 height 13
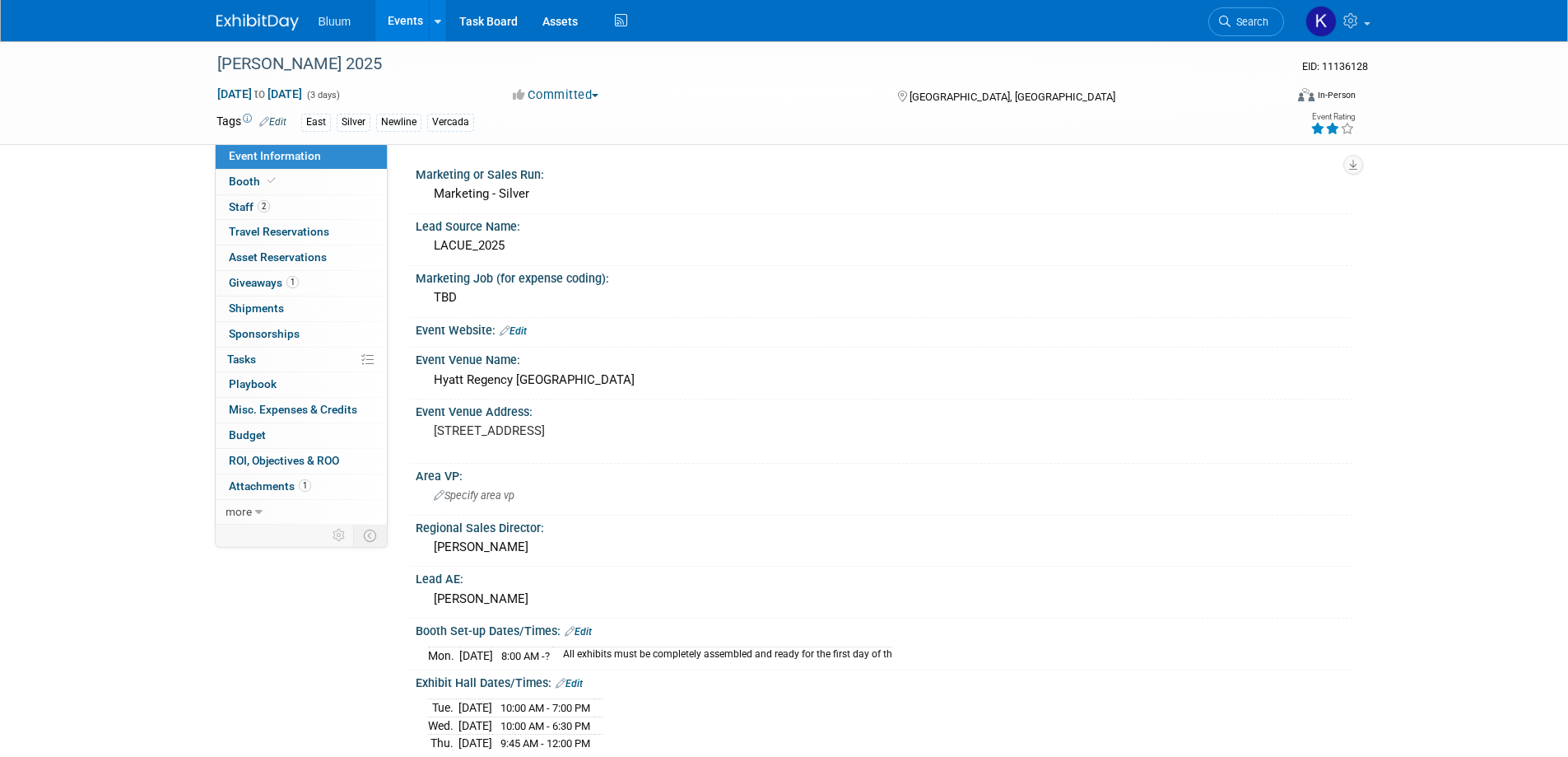
click at [402, 18] on link "Events" at bounding box center [406, 21] width 60 height 41
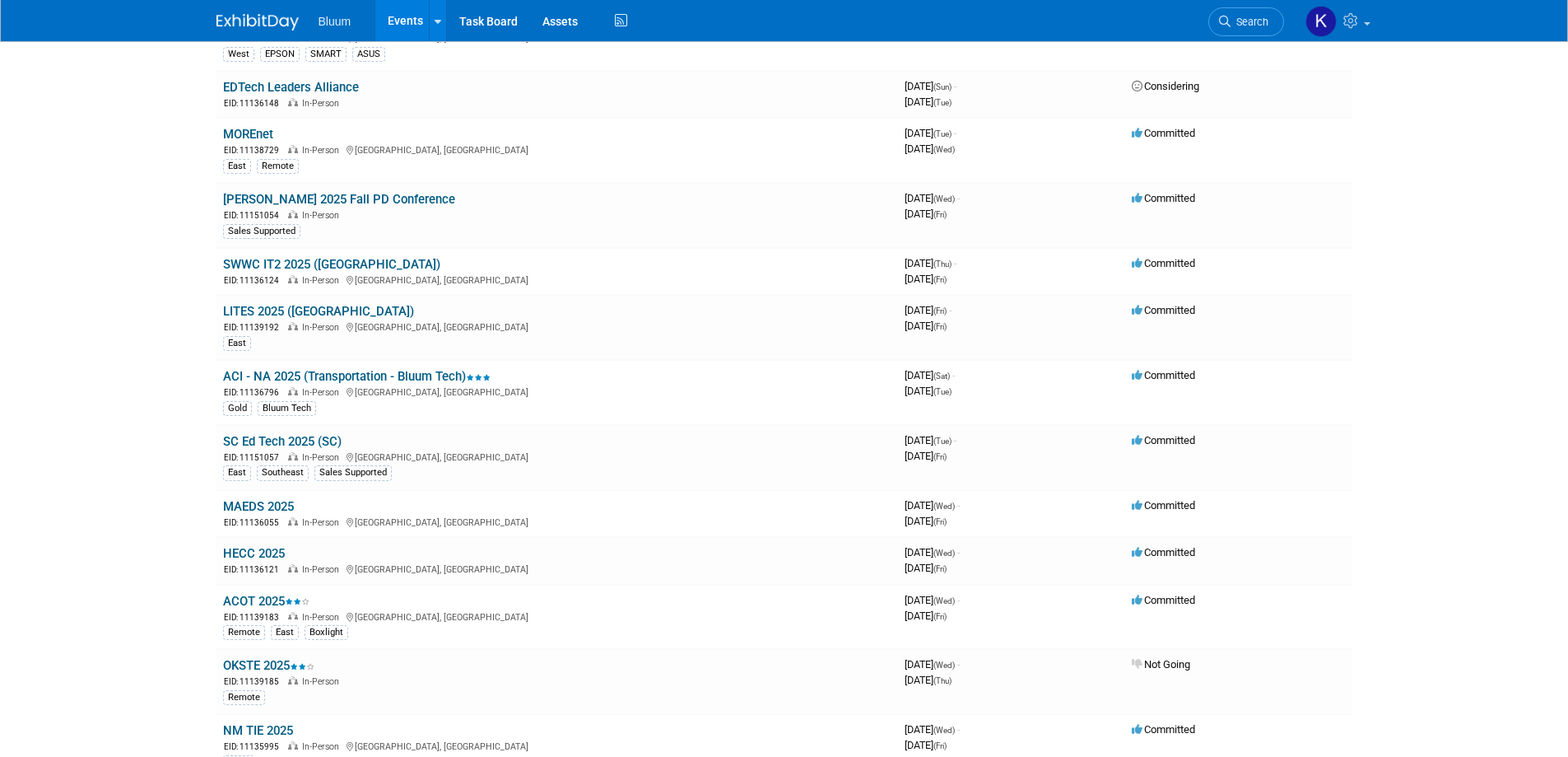
scroll to position [412, 0]
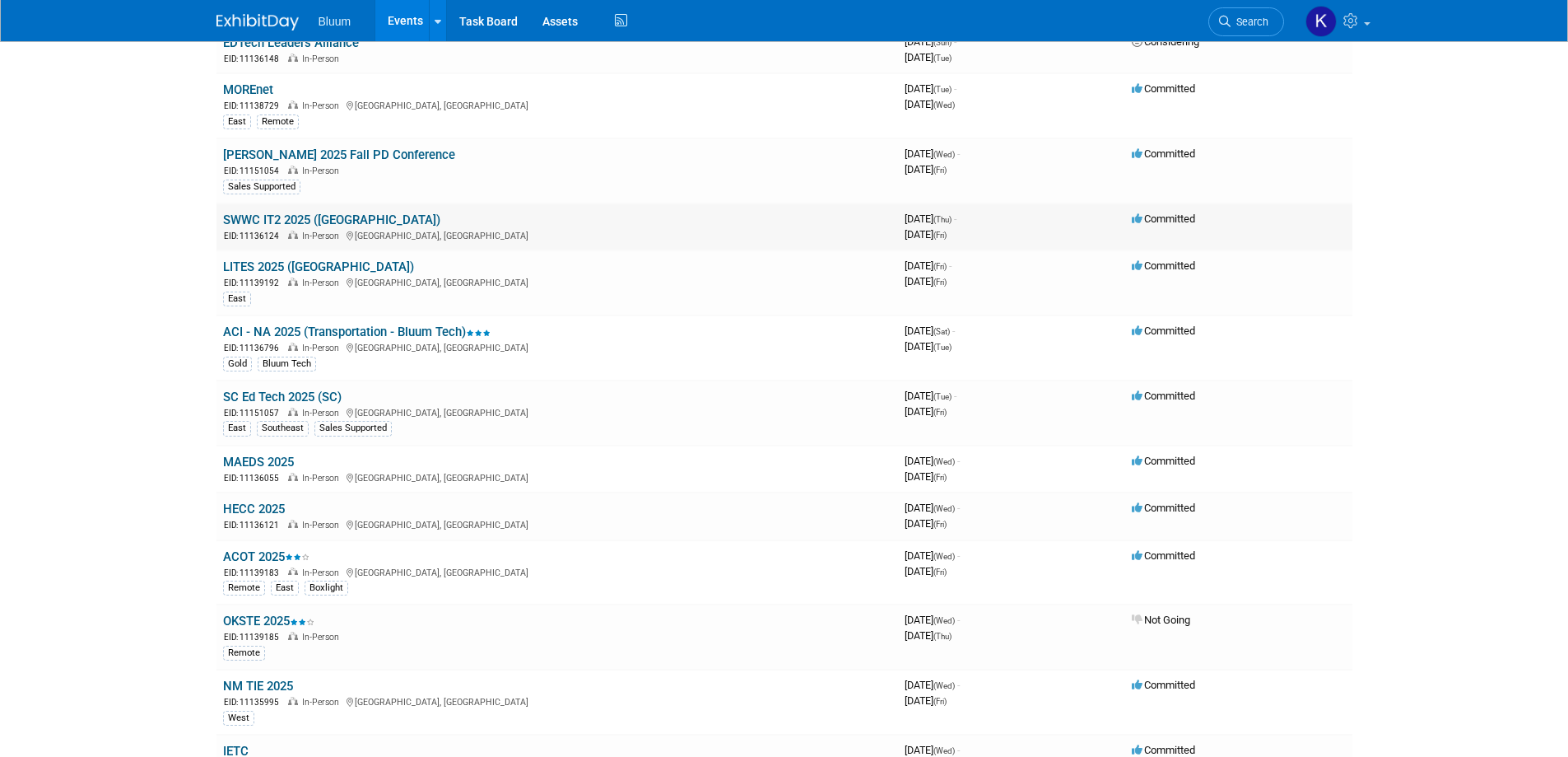
click at [299, 220] on link "SWWC IT2 2025 ([GEOGRAPHIC_DATA])" at bounding box center [331, 219] width 217 height 15
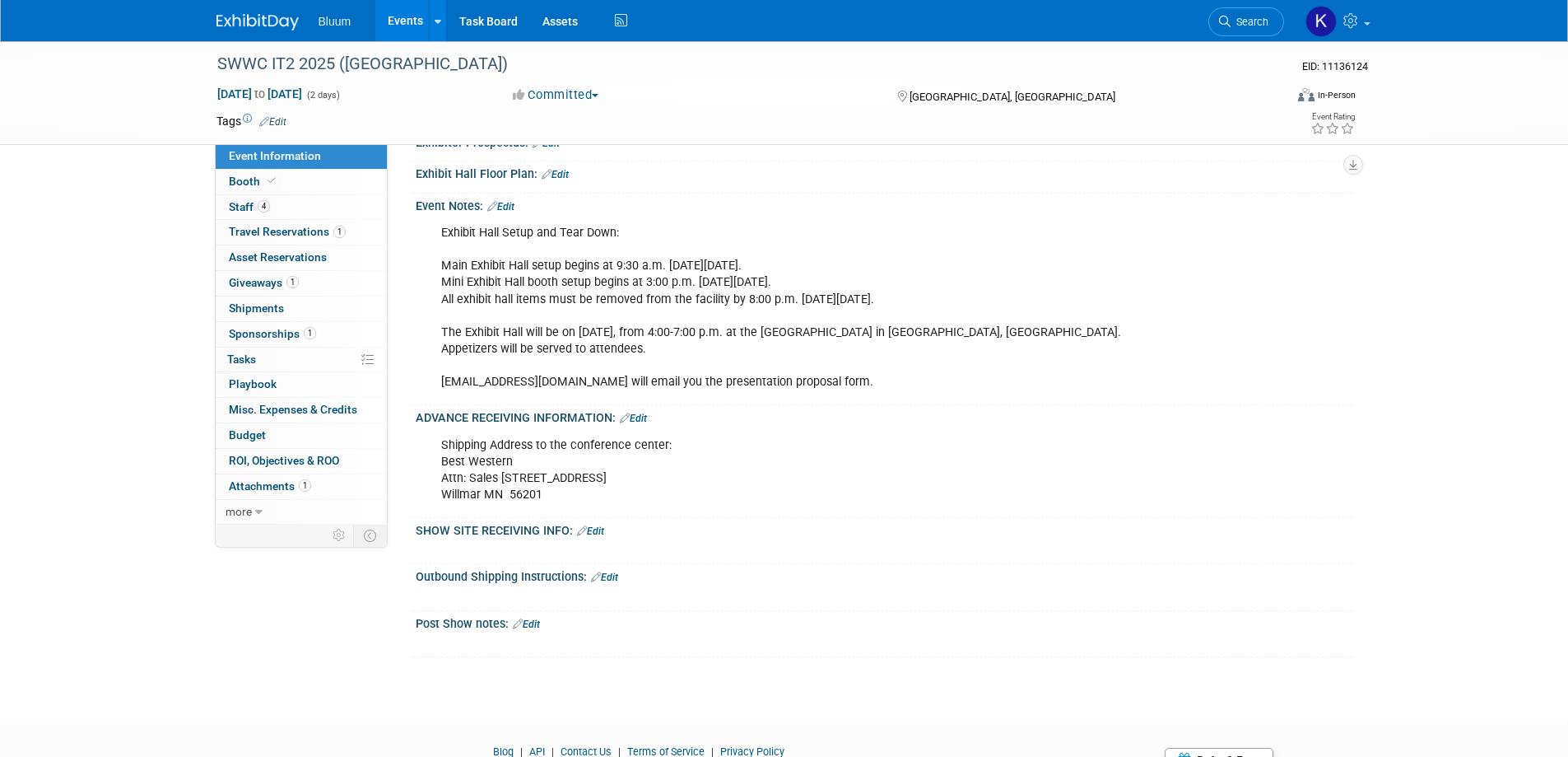
scroll to position [576, 0]
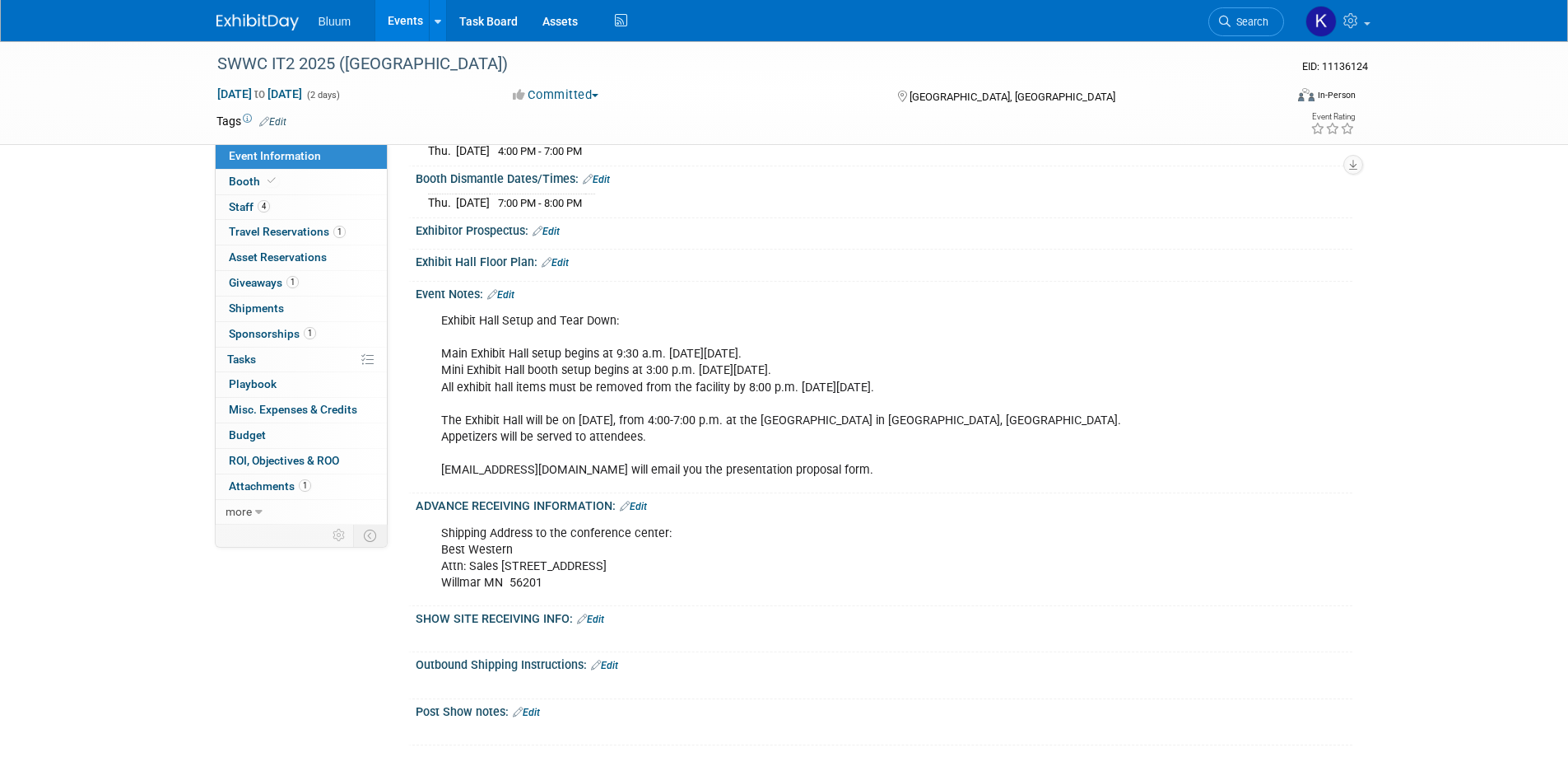
click at [640, 506] on link "Edit" at bounding box center [633, 506] width 27 height 11
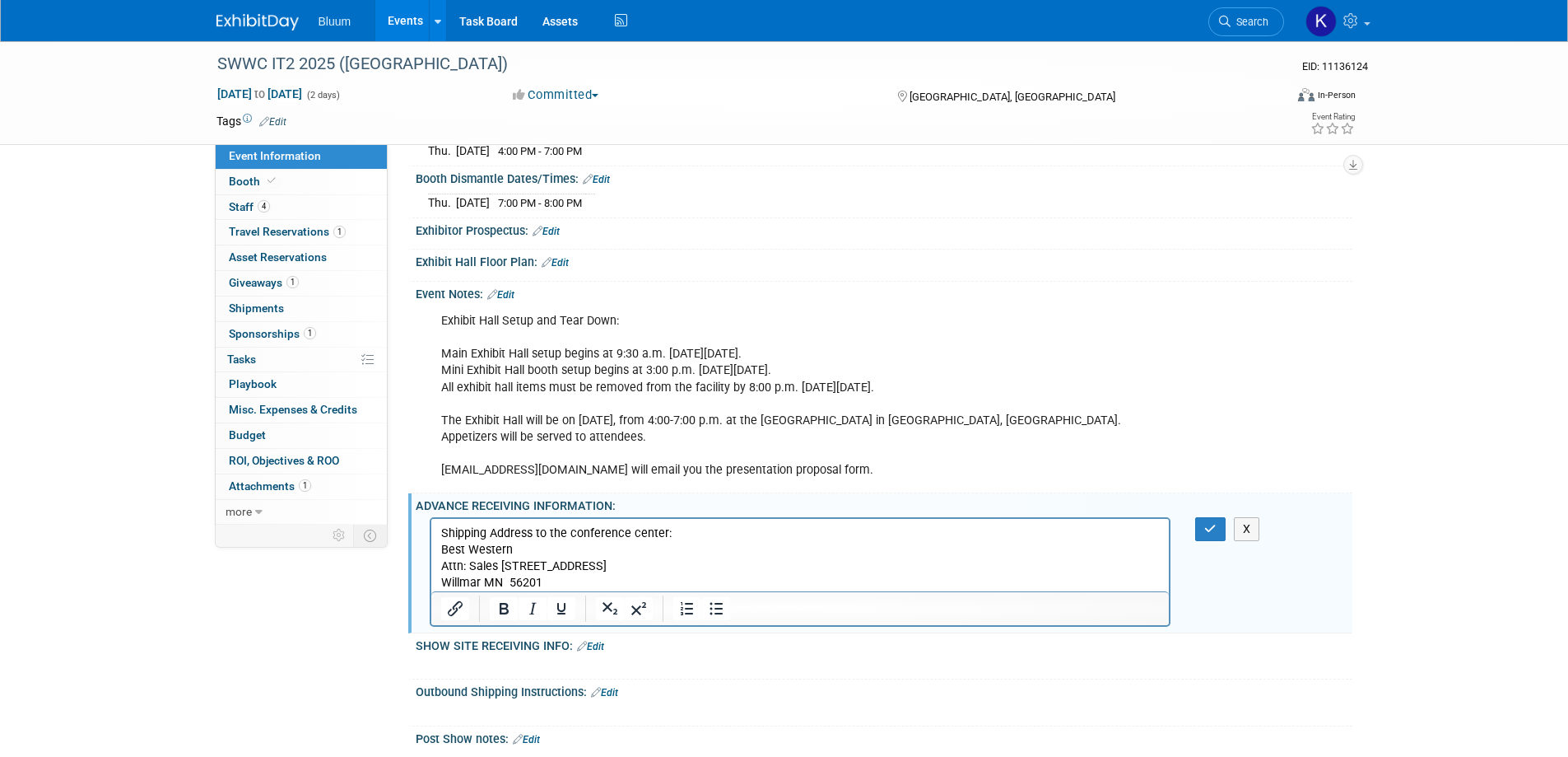
scroll to position [658, 0]
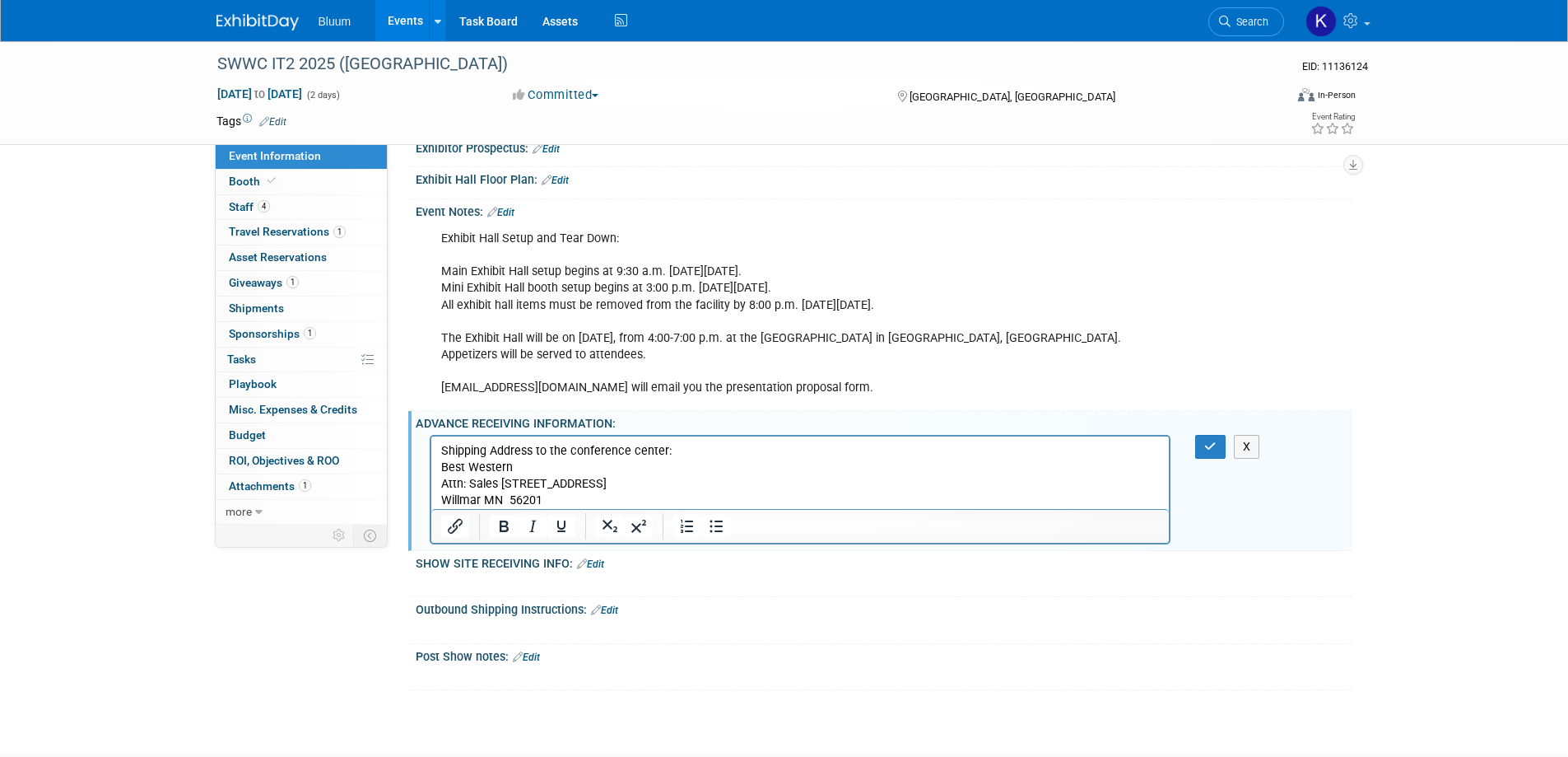
click at [556, 502] on p "Shipping Address to the conference center: Best Western Attn: Sales Office2100 …" at bounding box center [800, 475] width 720 height 66
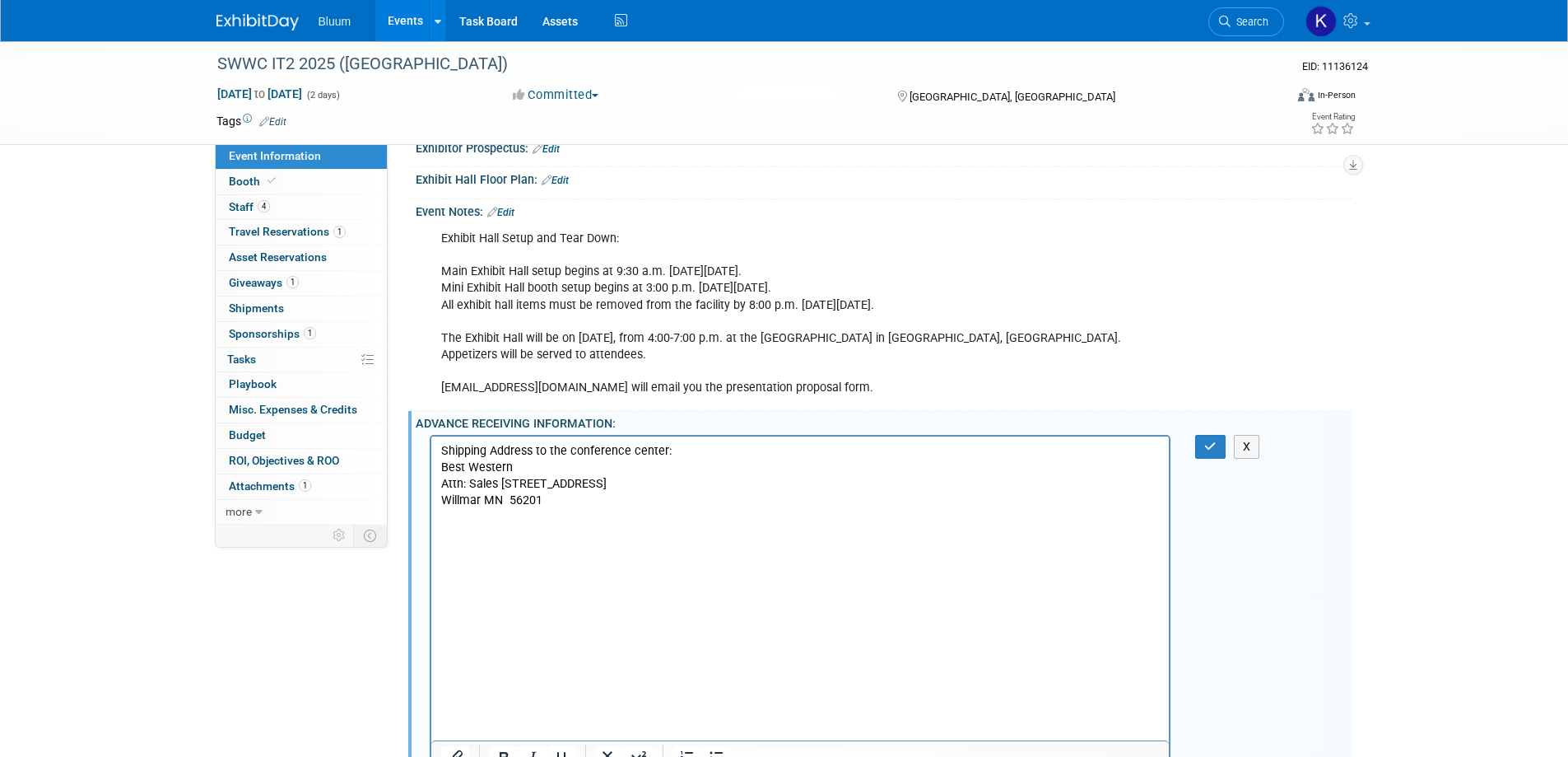
scroll to position [673, 0]
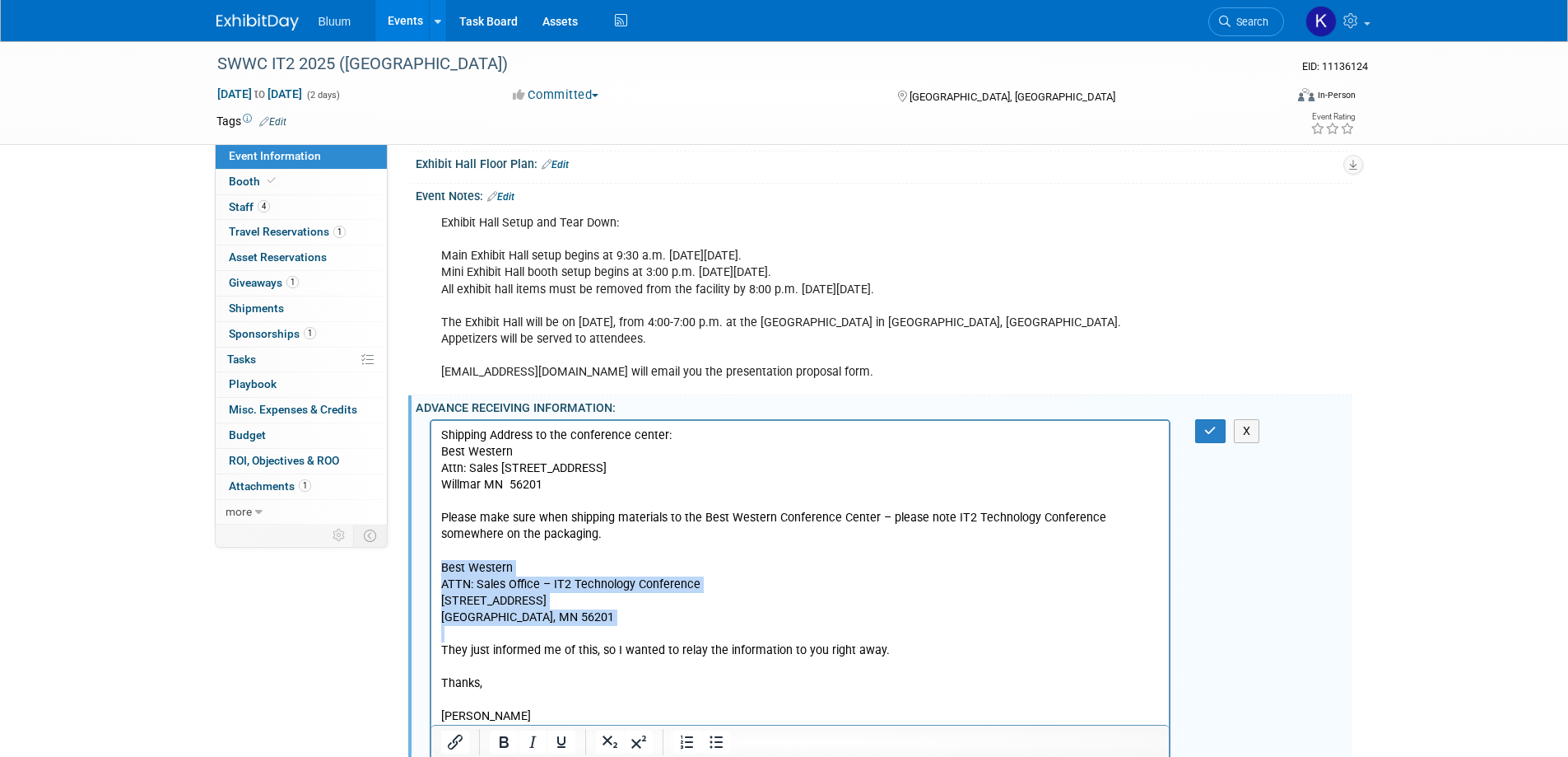
drag, startPoint x: 443, startPoint y: 567, endPoint x: 555, endPoint y: 624, distance: 125.7
click at [555, 624] on body "Shipping Address to the conference center: Best Western Attn: Sales Office2100 …" at bounding box center [800, 575] width 721 height 297
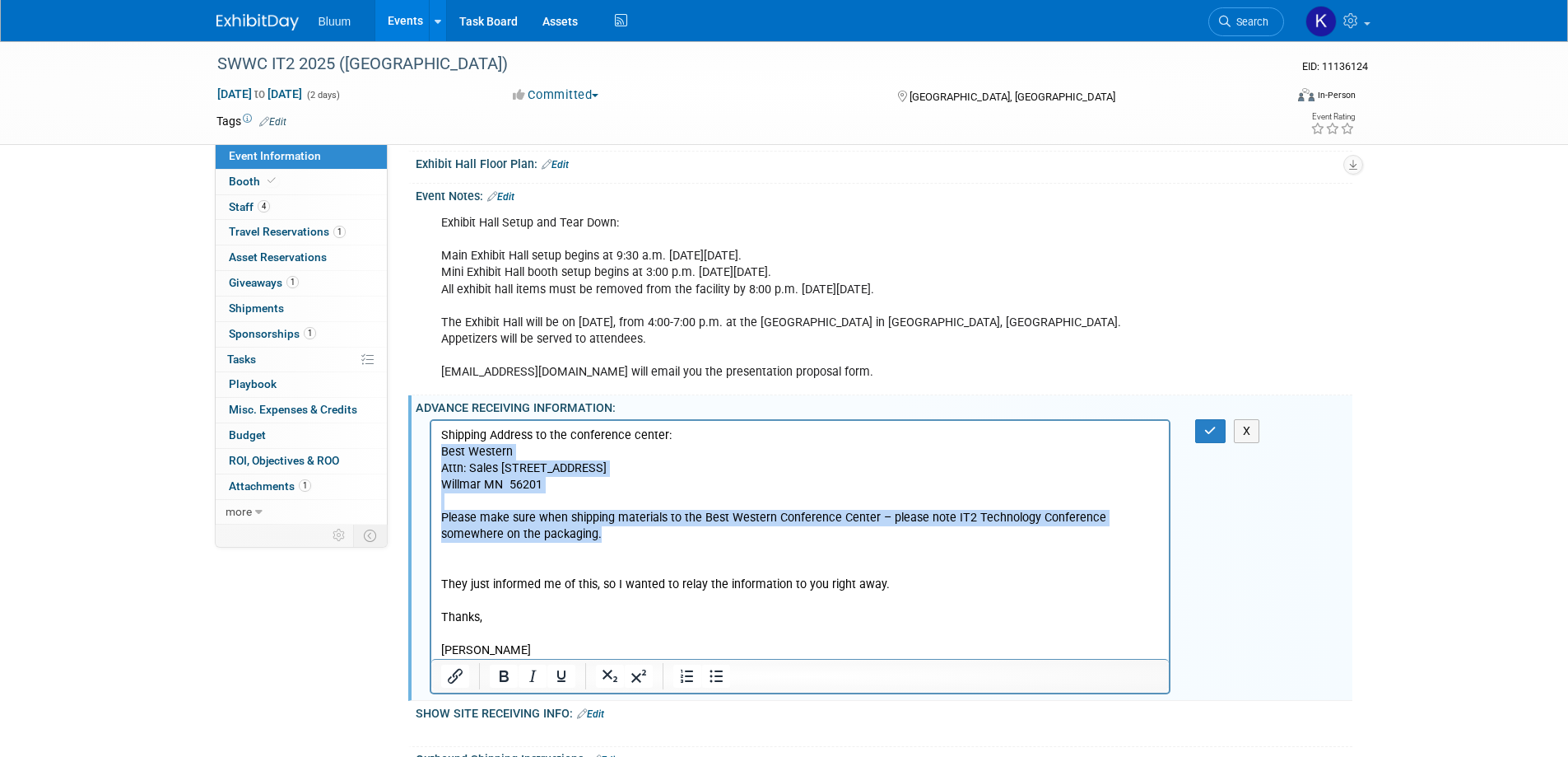
drag, startPoint x: 442, startPoint y: 453, endPoint x: 620, endPoint y: 531, distance: 194.3
click at [620, 531] on body "Shipping Address to the conference center: Best Western Attn: Sales Office2100 …" at bounding box center [800, 542] width 721 height 231
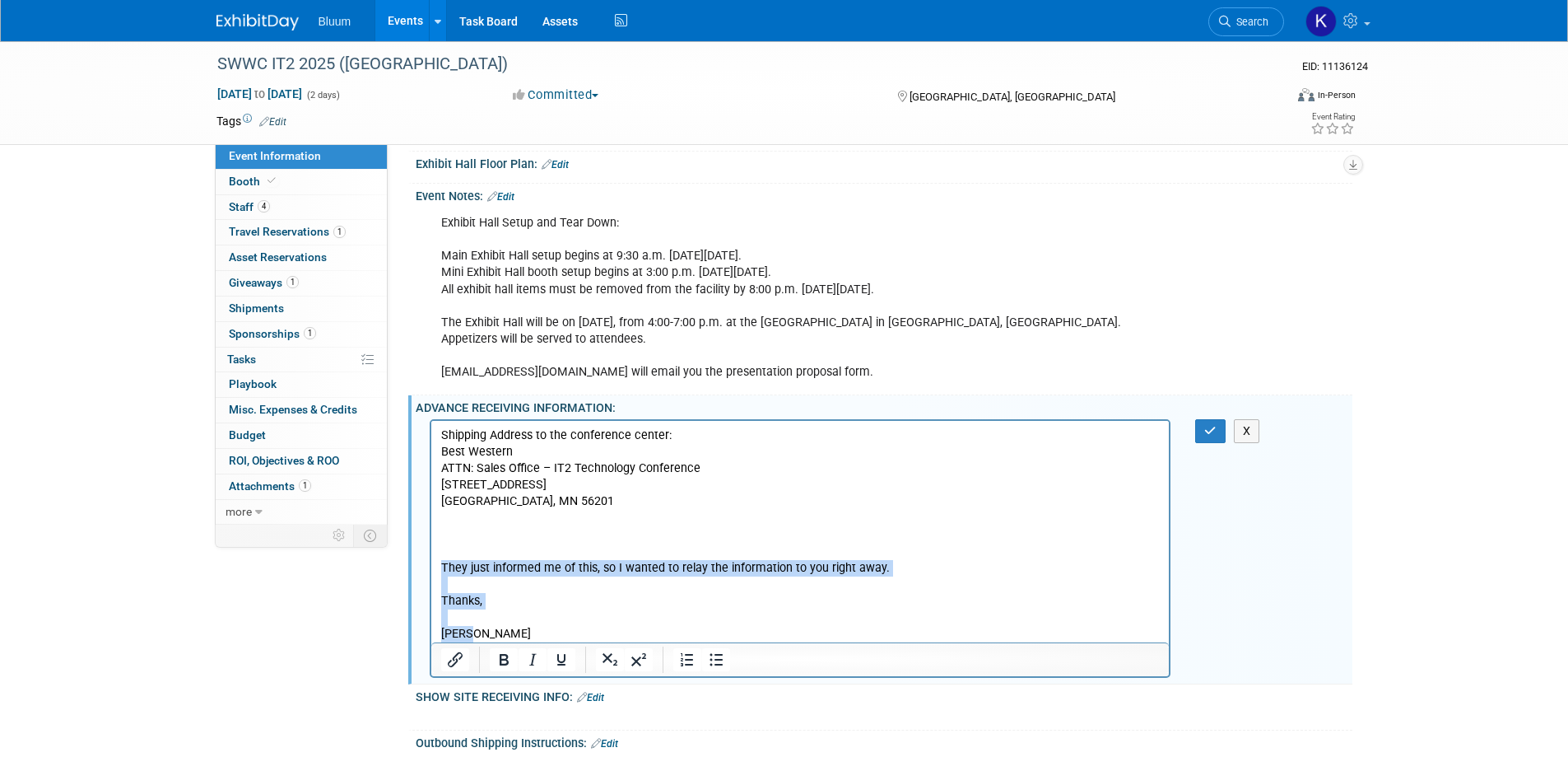
drag, startPoint x: 443, startPoint y: 566, endPoint x: 507, endPoint y: 659, distance: 112.9
click at [507, 641] on html "Shipping Address to the conference center: Best Western ATTN: Sales Office – IT…" at bounding box center [800, 530] width 739 height 222
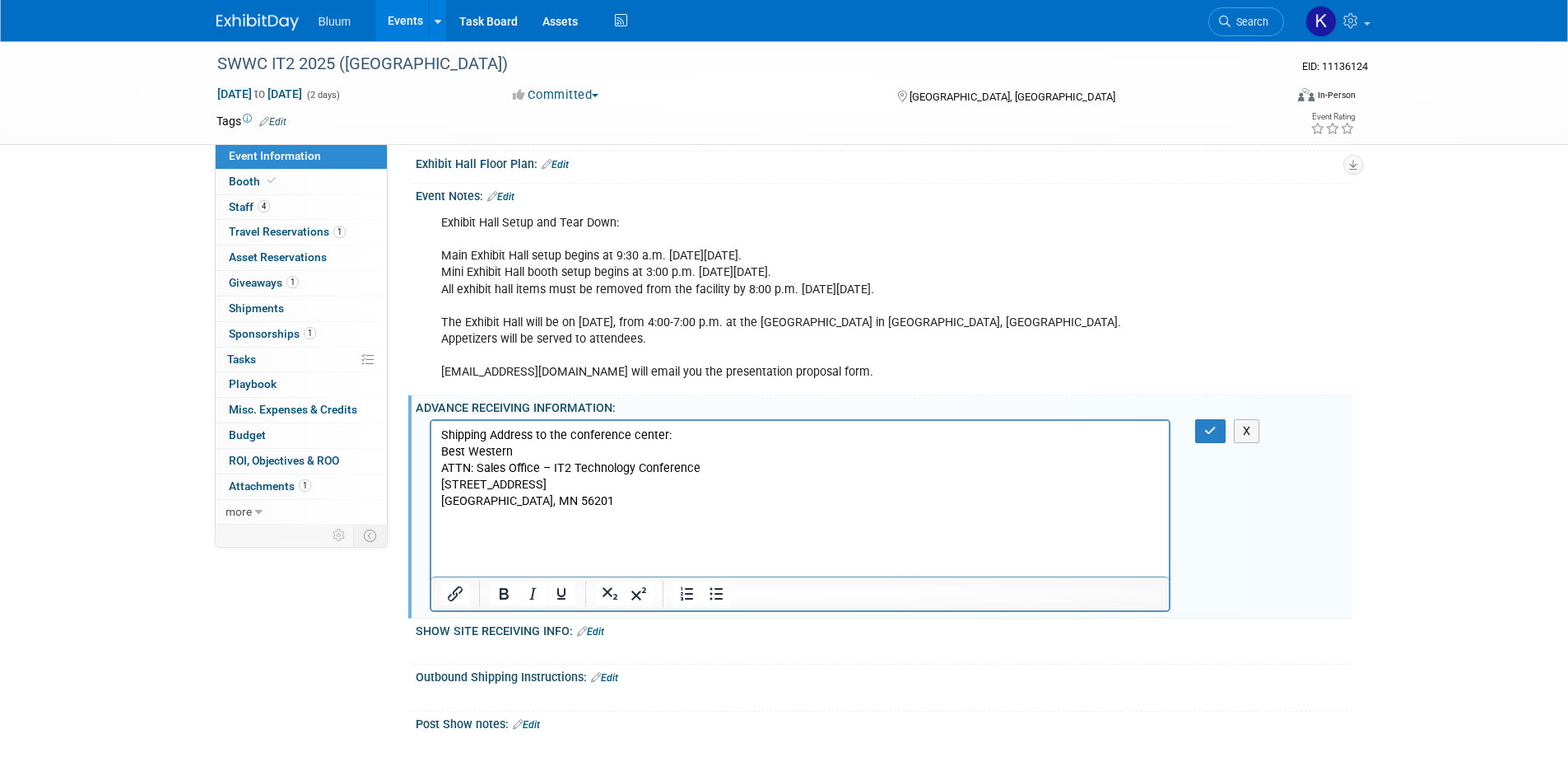
click at [545, 501] on p "Willmar, MN 56201" at bounding box center [800, 500] width 720 height 16
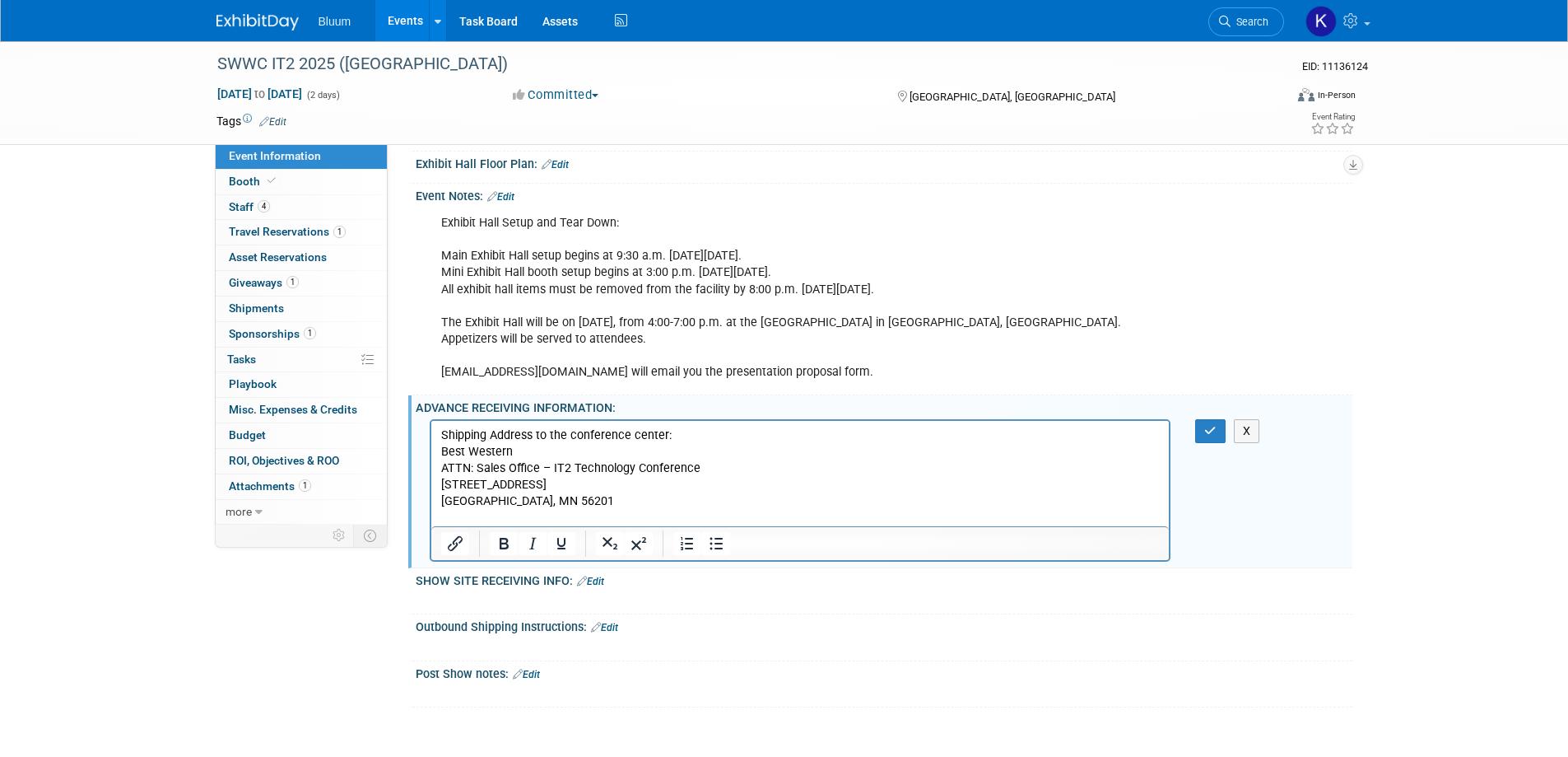
click at [688, 435] on p "Shipping Address to the conference center:" at bounding box center [800, 434] width 720 height 16
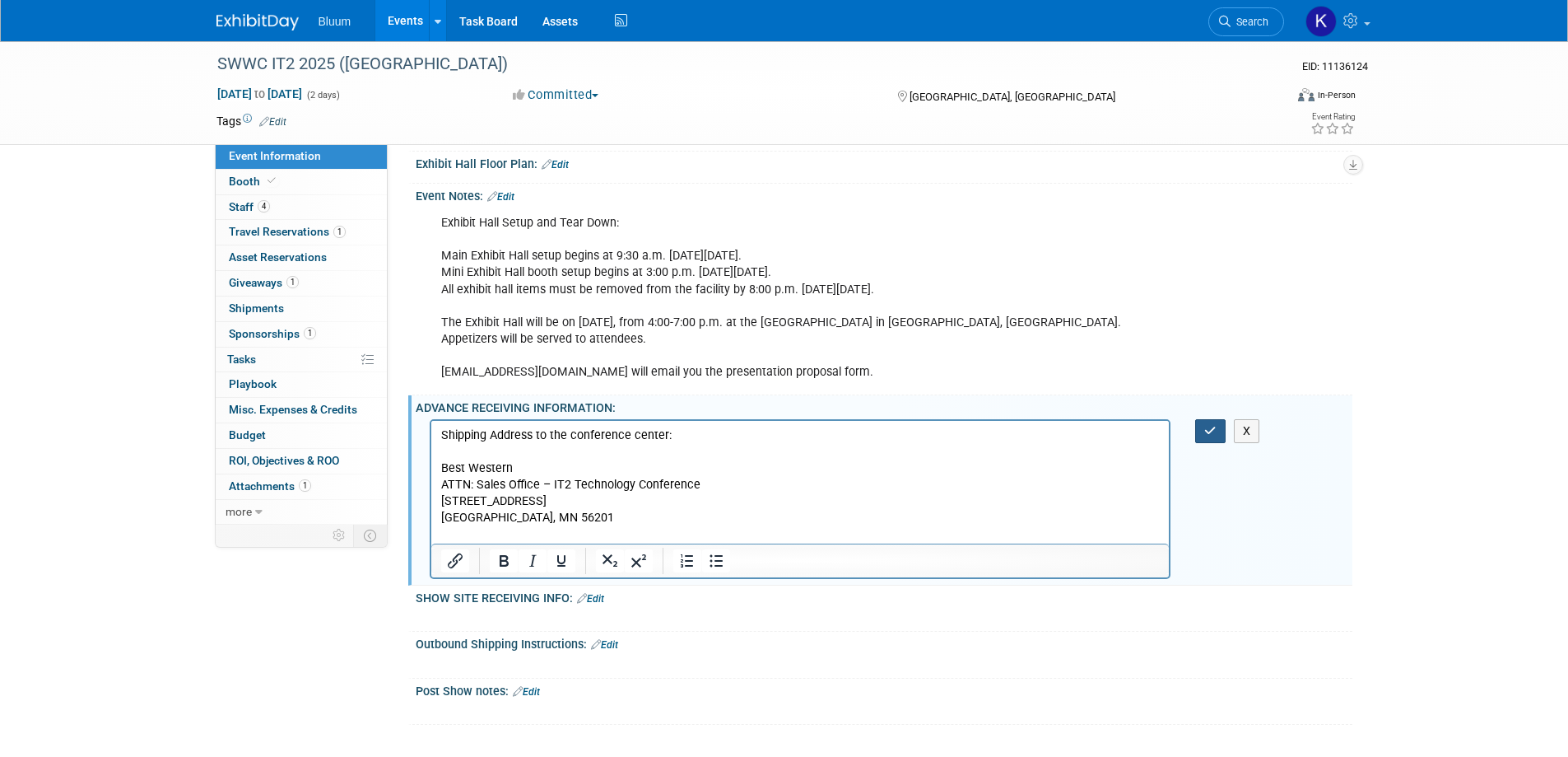
click at [1206, 419] on button "button" at bounding box center [1210, 431] width 30 height 24
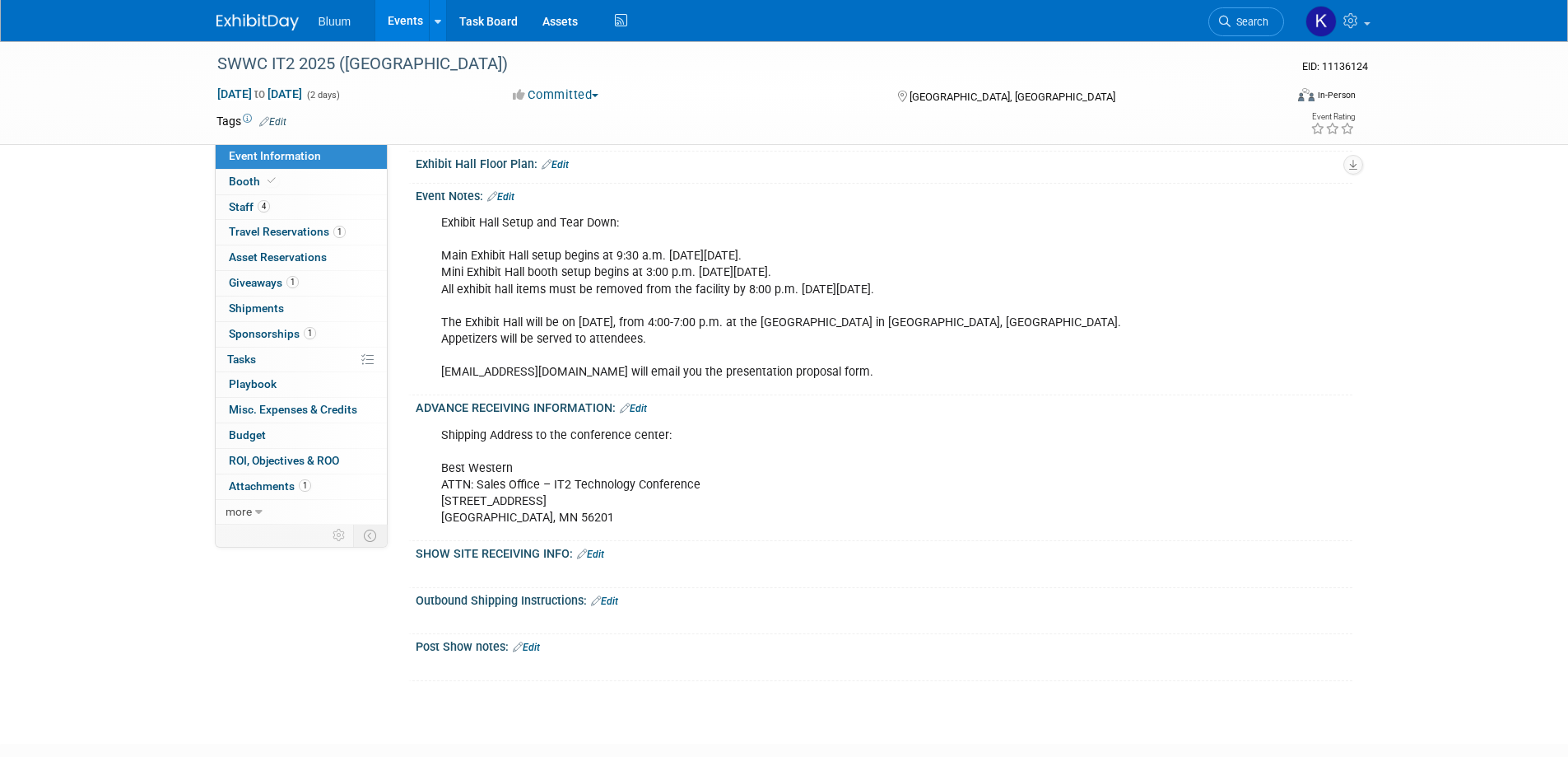
click at [412, 15] on link "Events" at bounding box center [406, 21] width 60 height 41
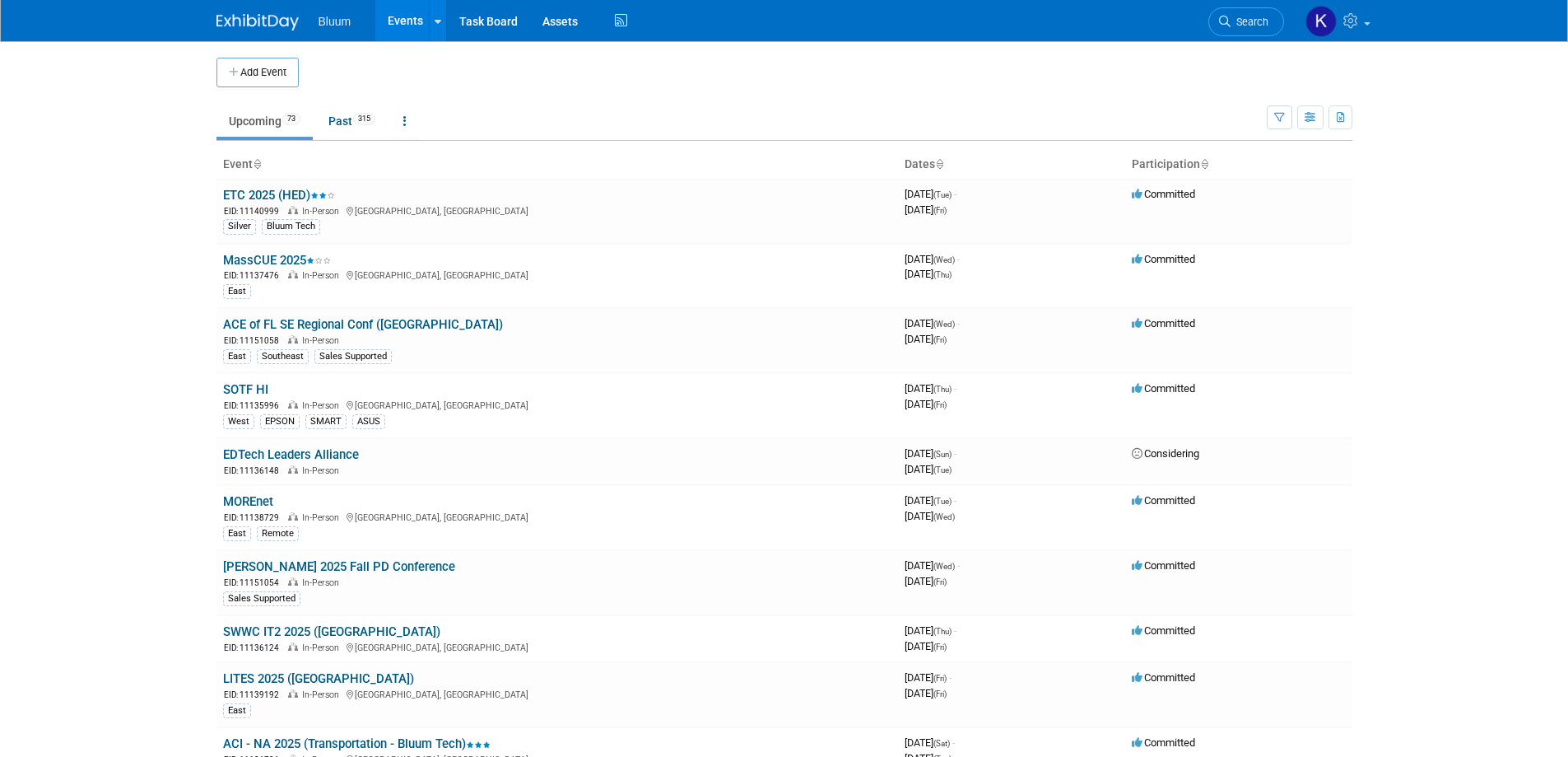
click at [162, 101] on body "Bluum Events Add Event Bulk Upload Events Shareable Event Boards Recently Viewe…" at bounding box center [784, 378] width 1568 height 757
click at [347, 123] on link "Past 315" at bounding box center [351, 121] width 72 height 31
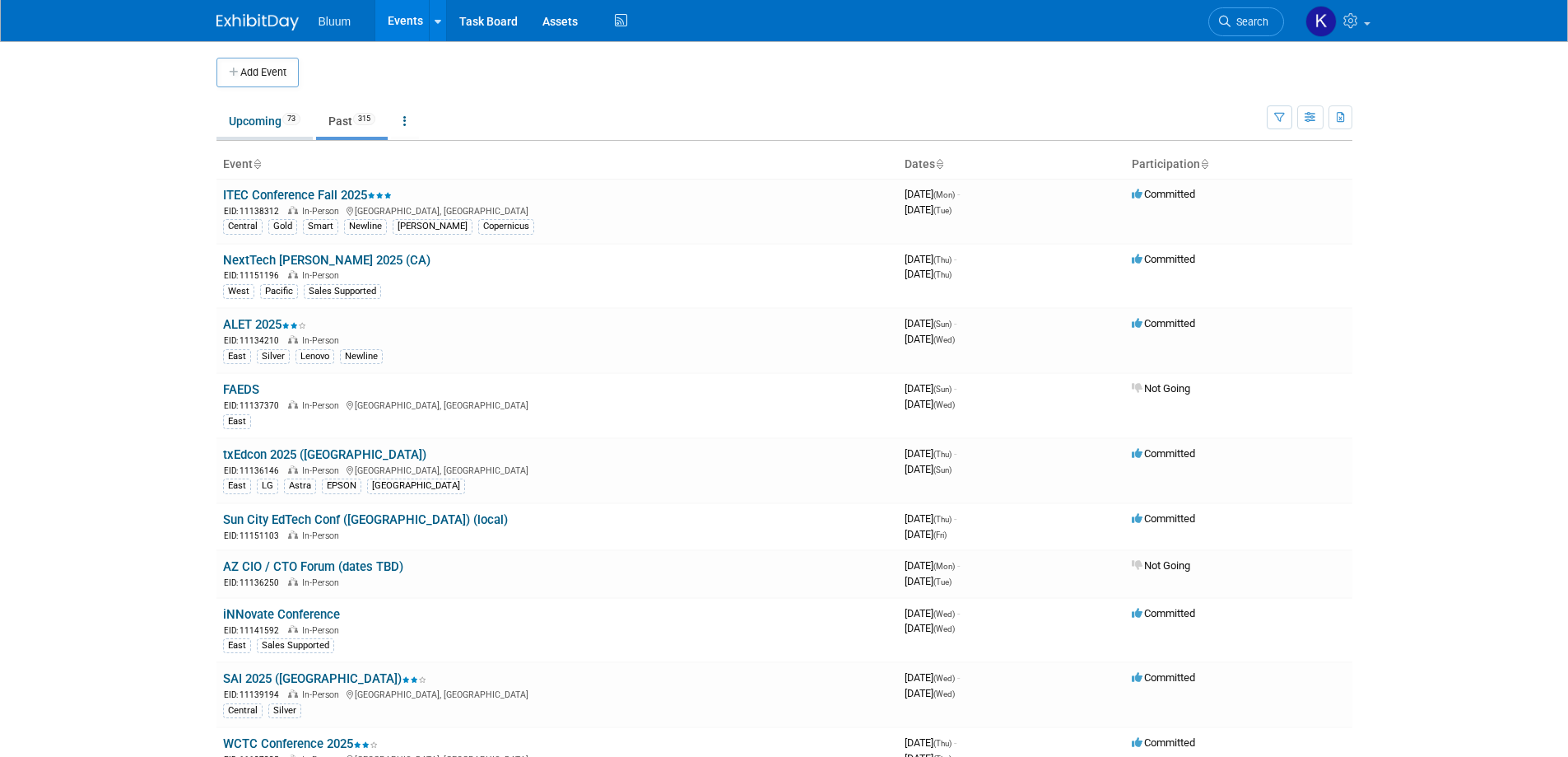
click at [260, 125] on link "Upcoming 73" at bounding box center [265, 121] width 97 height 31
